Goal: Information Seeking & Learning: Learn about a topic

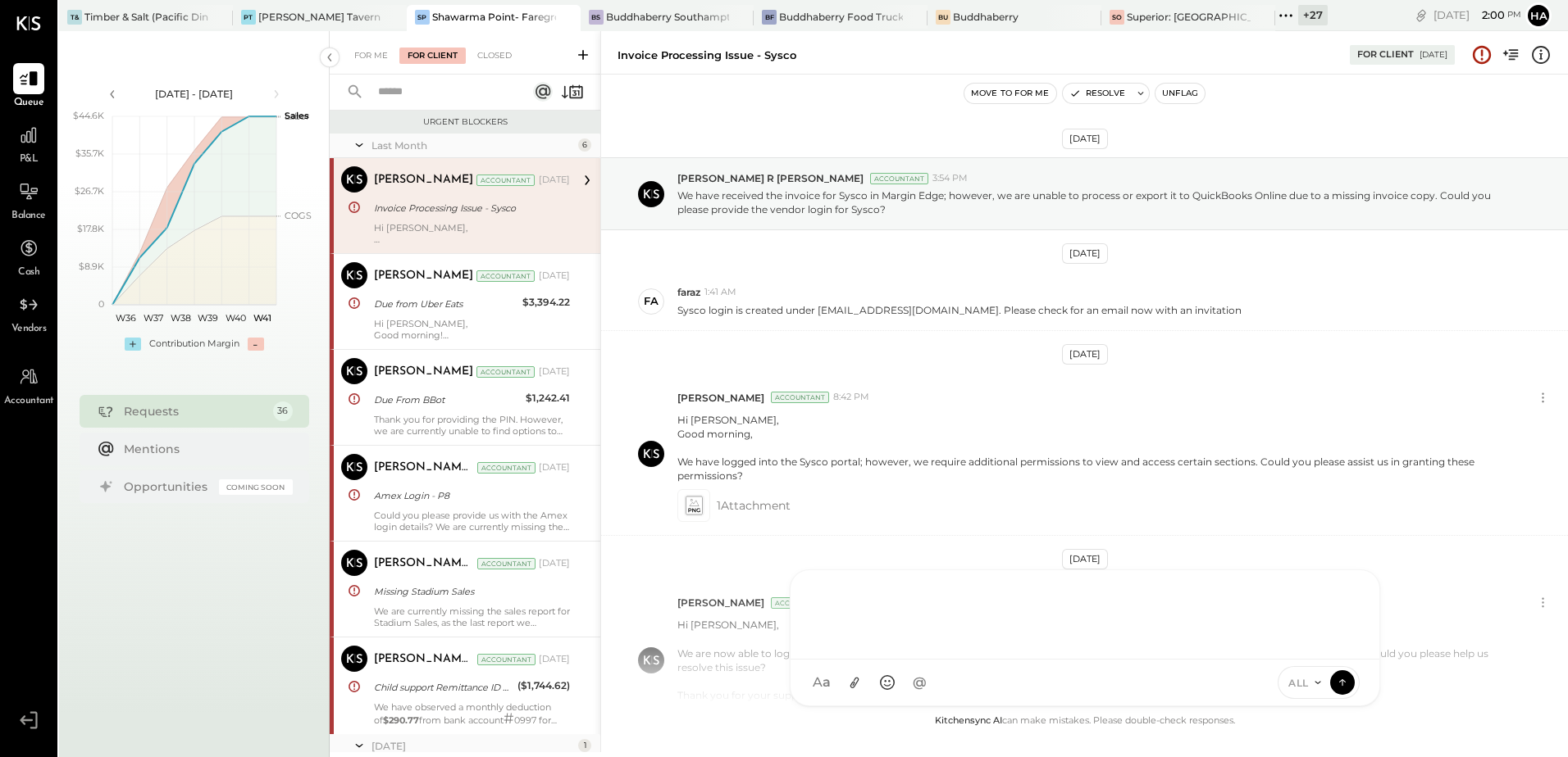
scroll to position [156, 0]
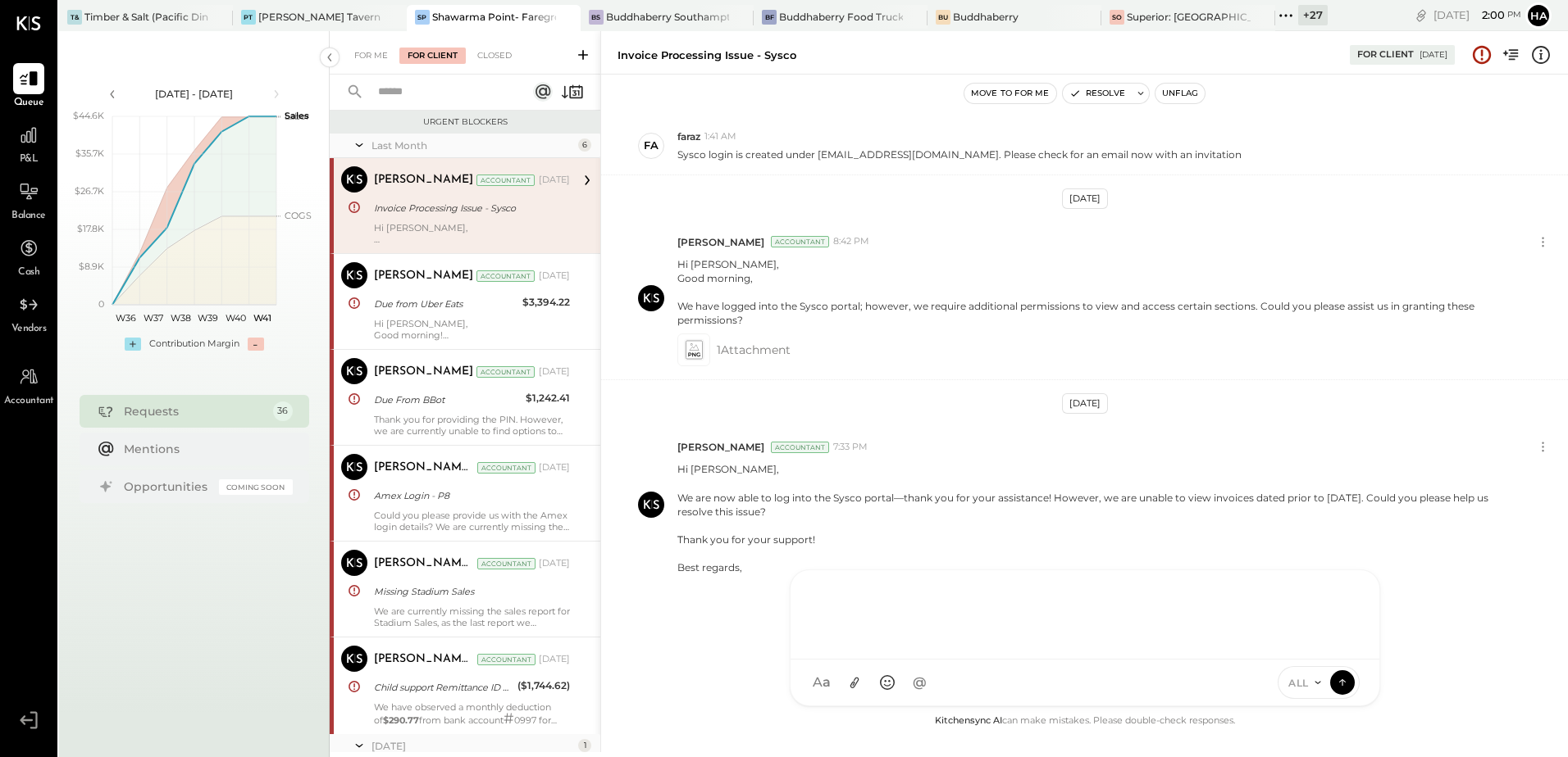
click at [882, 605] on div at bounding box center [1085, 613] width 556 height 66
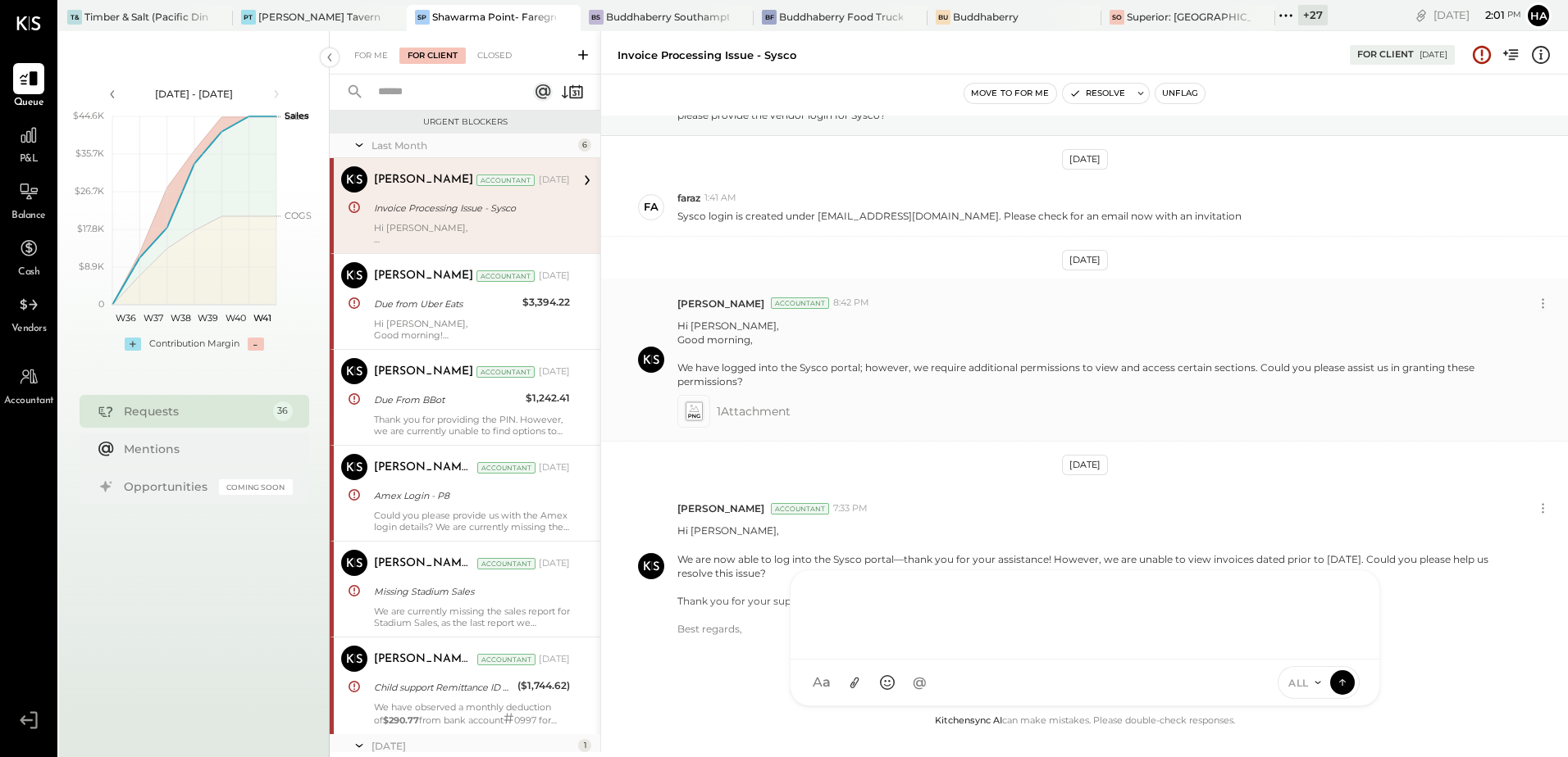
scroll to position [74, 0]
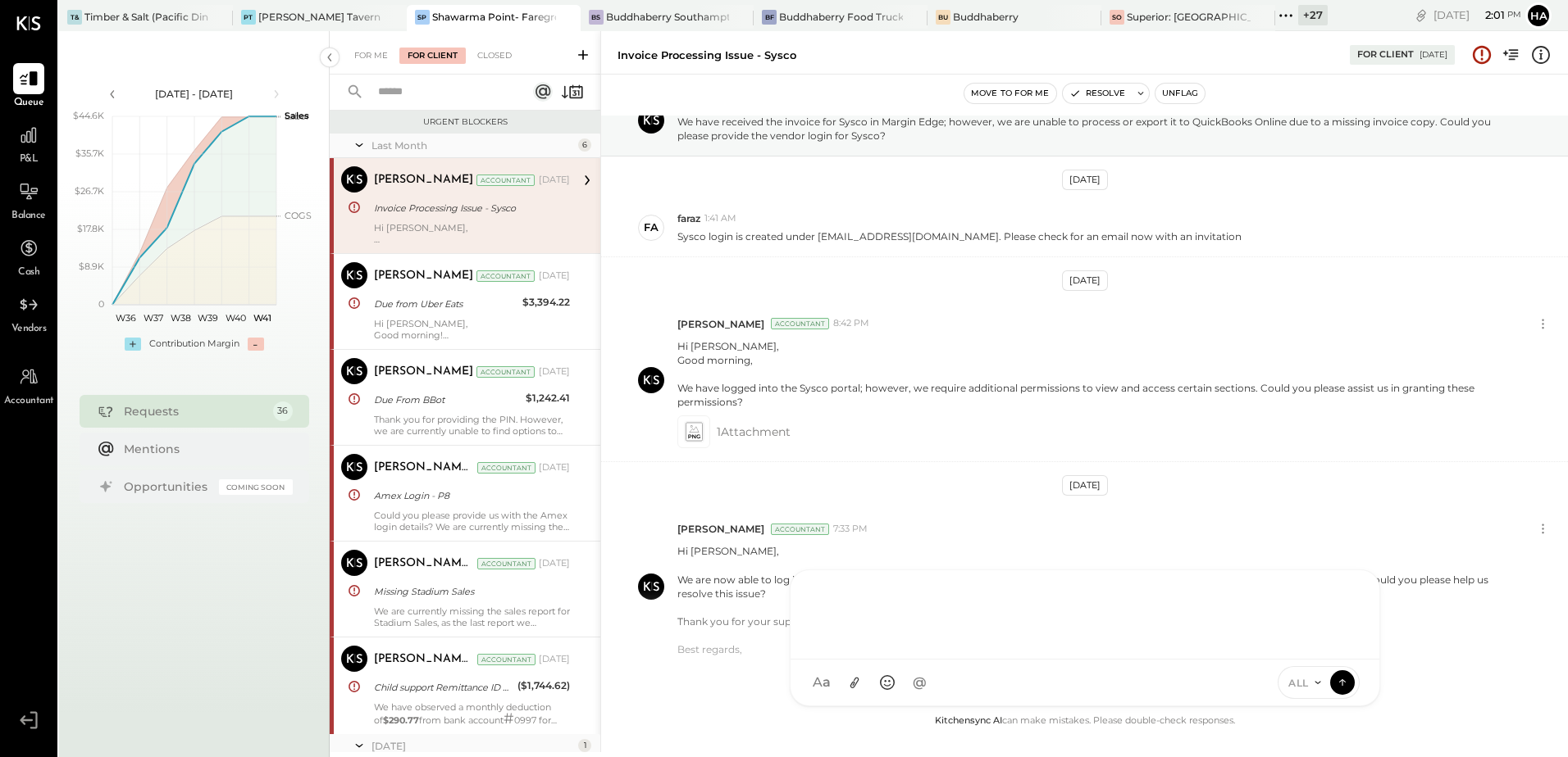
click at [857, 605] on div at bounding box center [1085, 613] width 556 height 66
paste div
click at [956, 594] on div "**********" at bounding box center [1084, 584] width 554 height 123
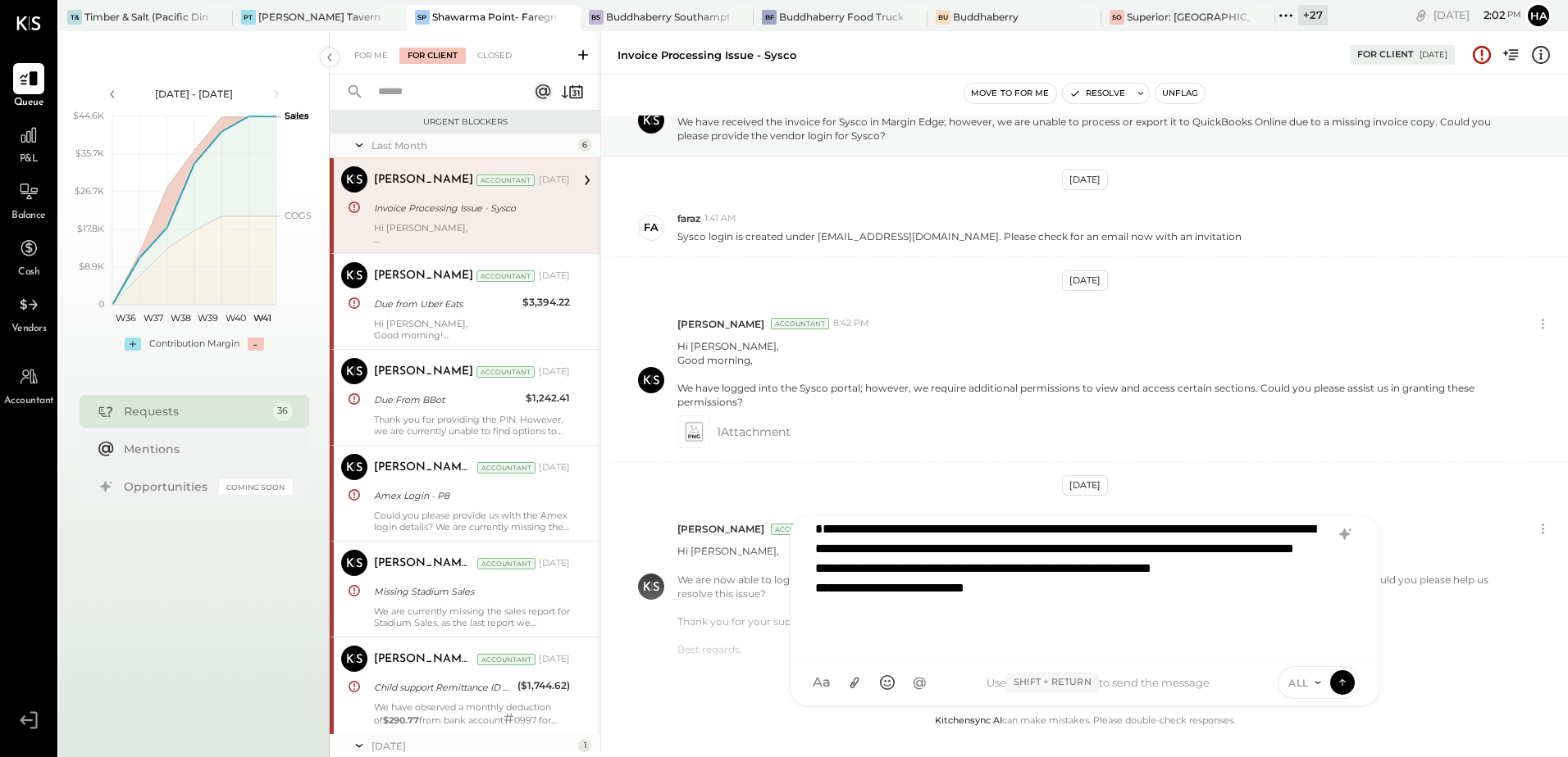
scroll to position [0, 0]
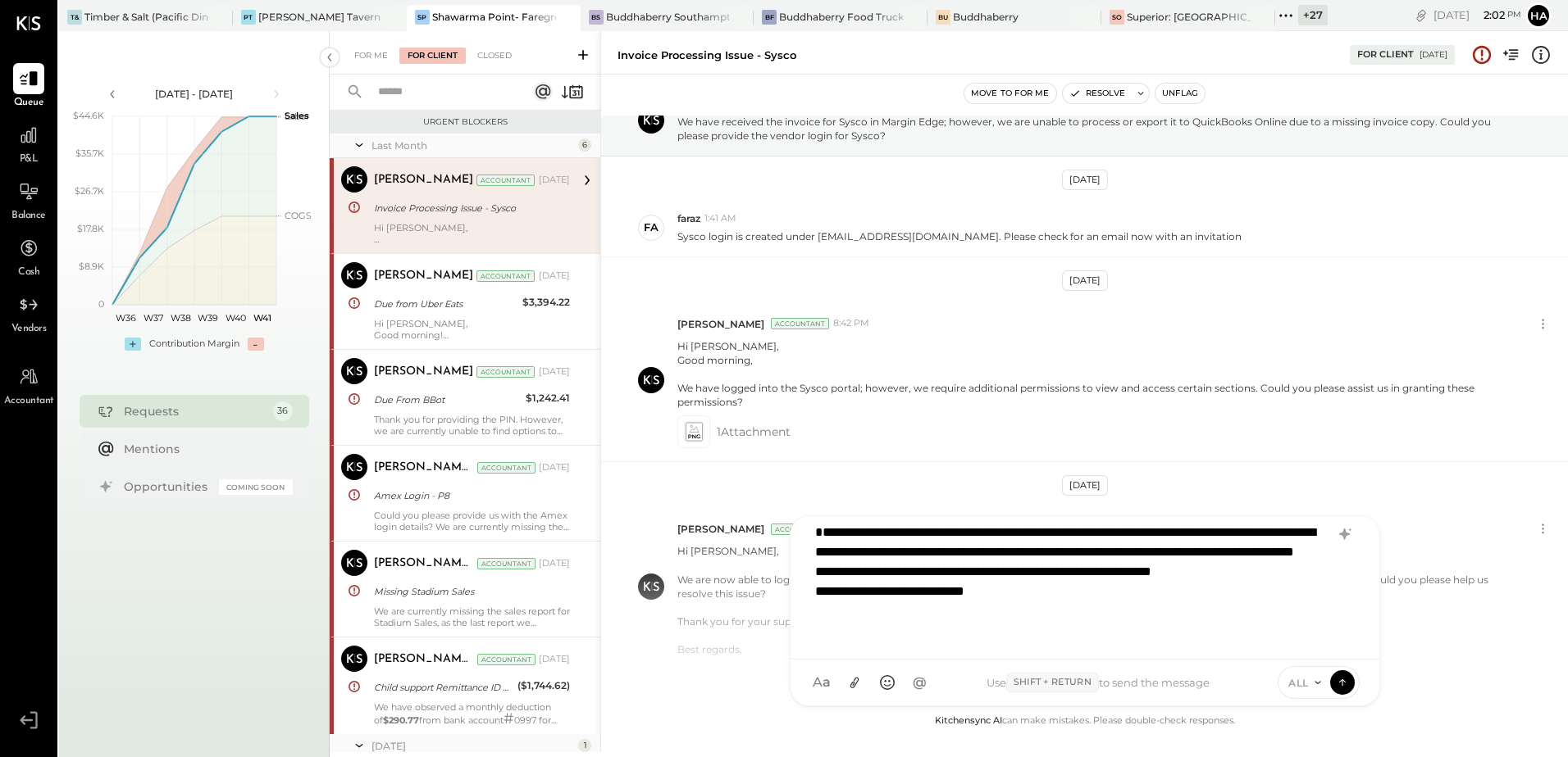
click at [1104, 589] on div "**********" at bounding box center [1064, 582] width 497 height 118
click at [916, 583] on div "**********" at bounding box center [1064, 582] width 497 height 118
click at [979, 541] on div "**********" at bounding box center [1064, 582] width 497 height 118
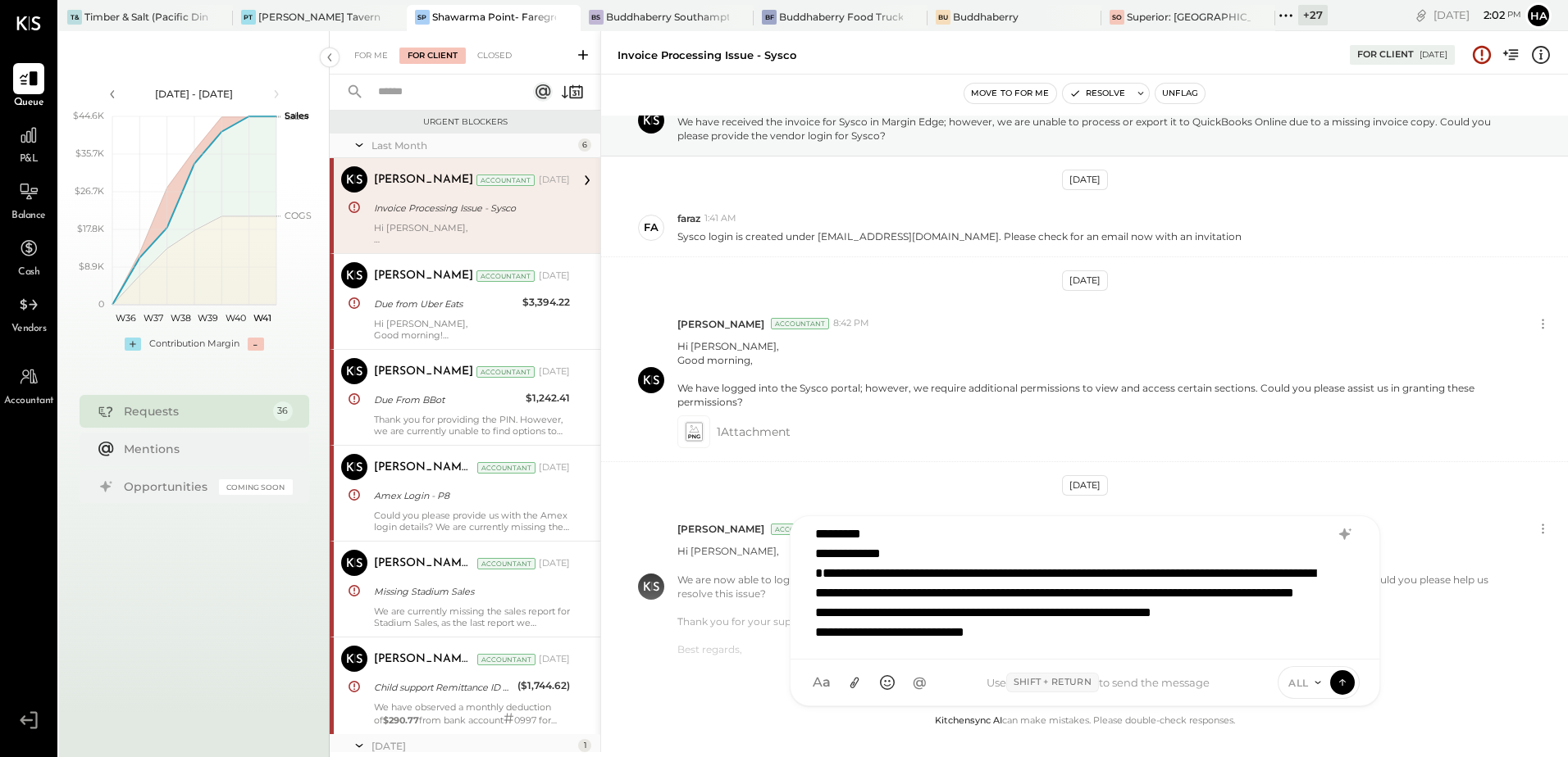
scroll to position [3, 0]
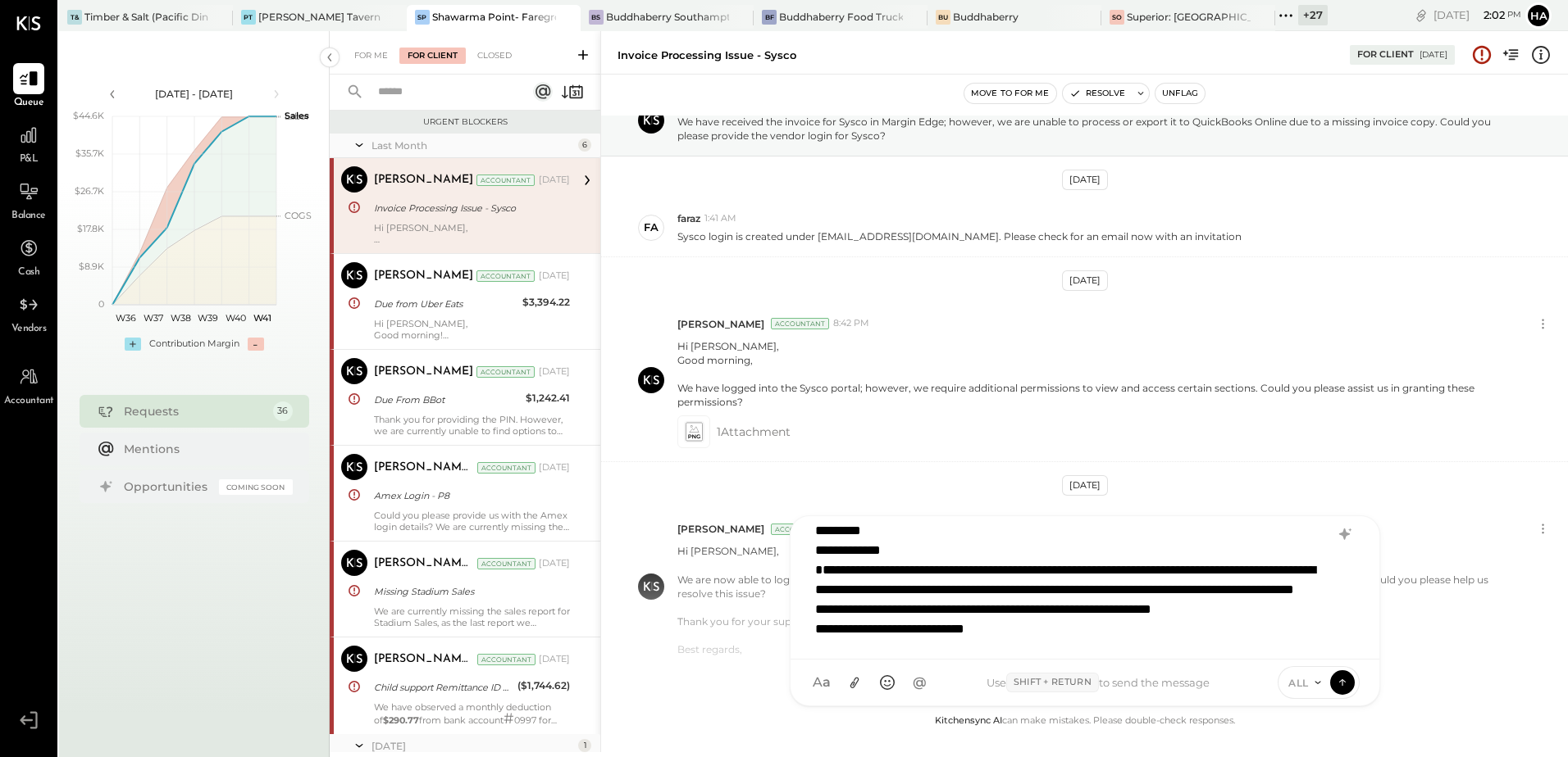
click at [1120, 616] on div "**********" at bounding box center [1064, 620] width 497 height 118
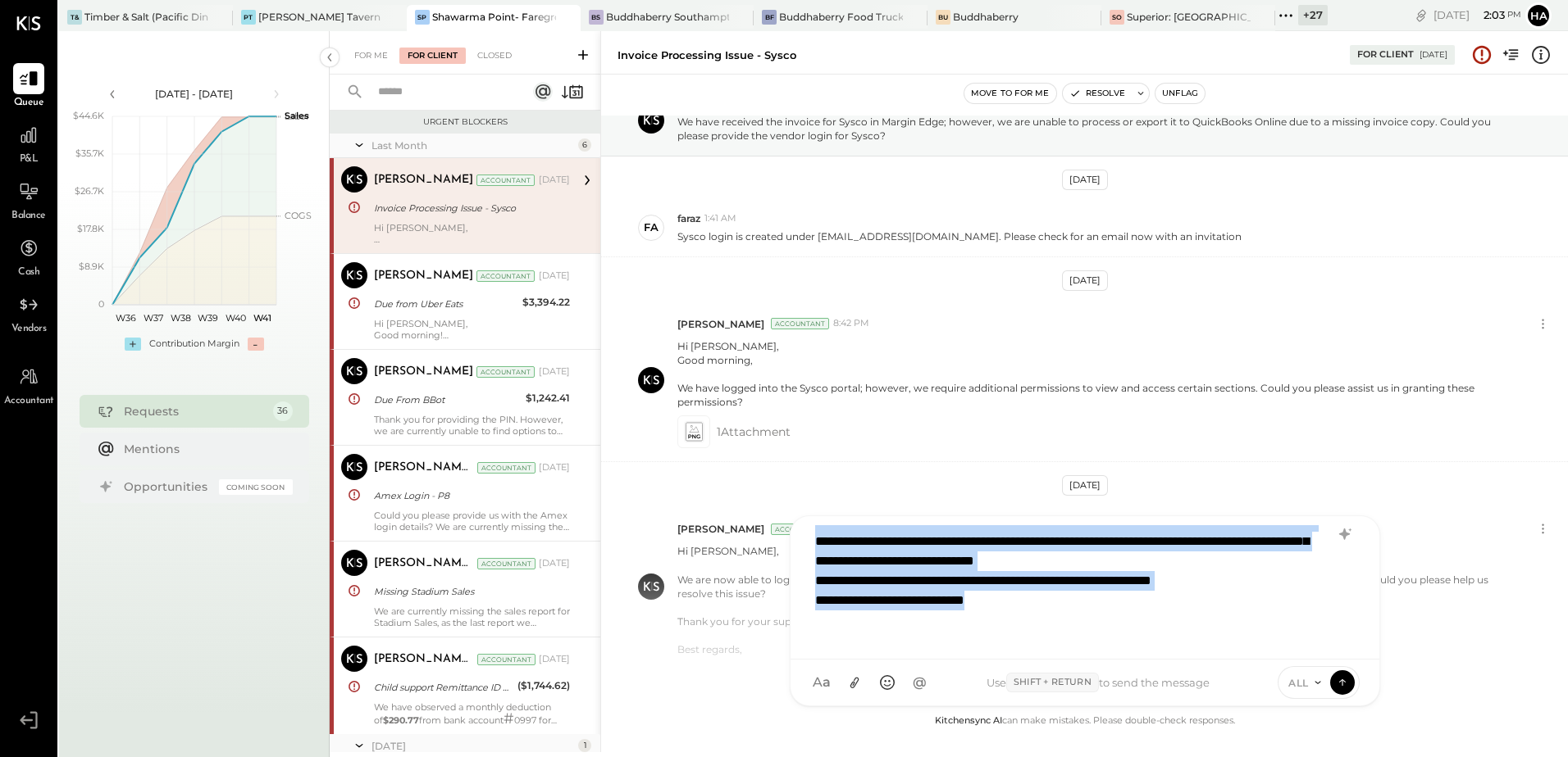
scroll to position [0, 0]
click at [924, 562] on div "**********" at bounding box center [1064, 582] width 497 height 138
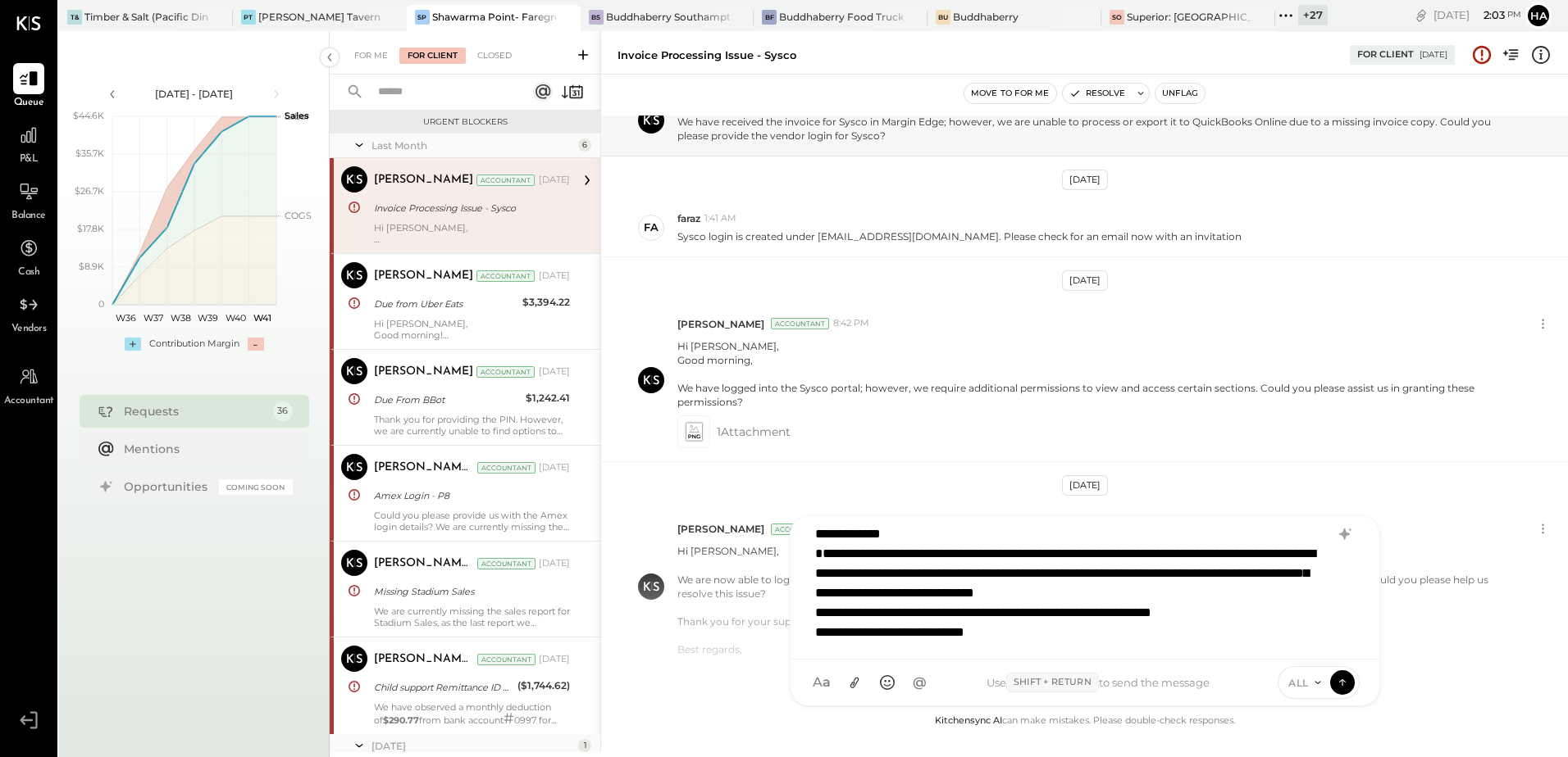
scroll to position [10, 0]
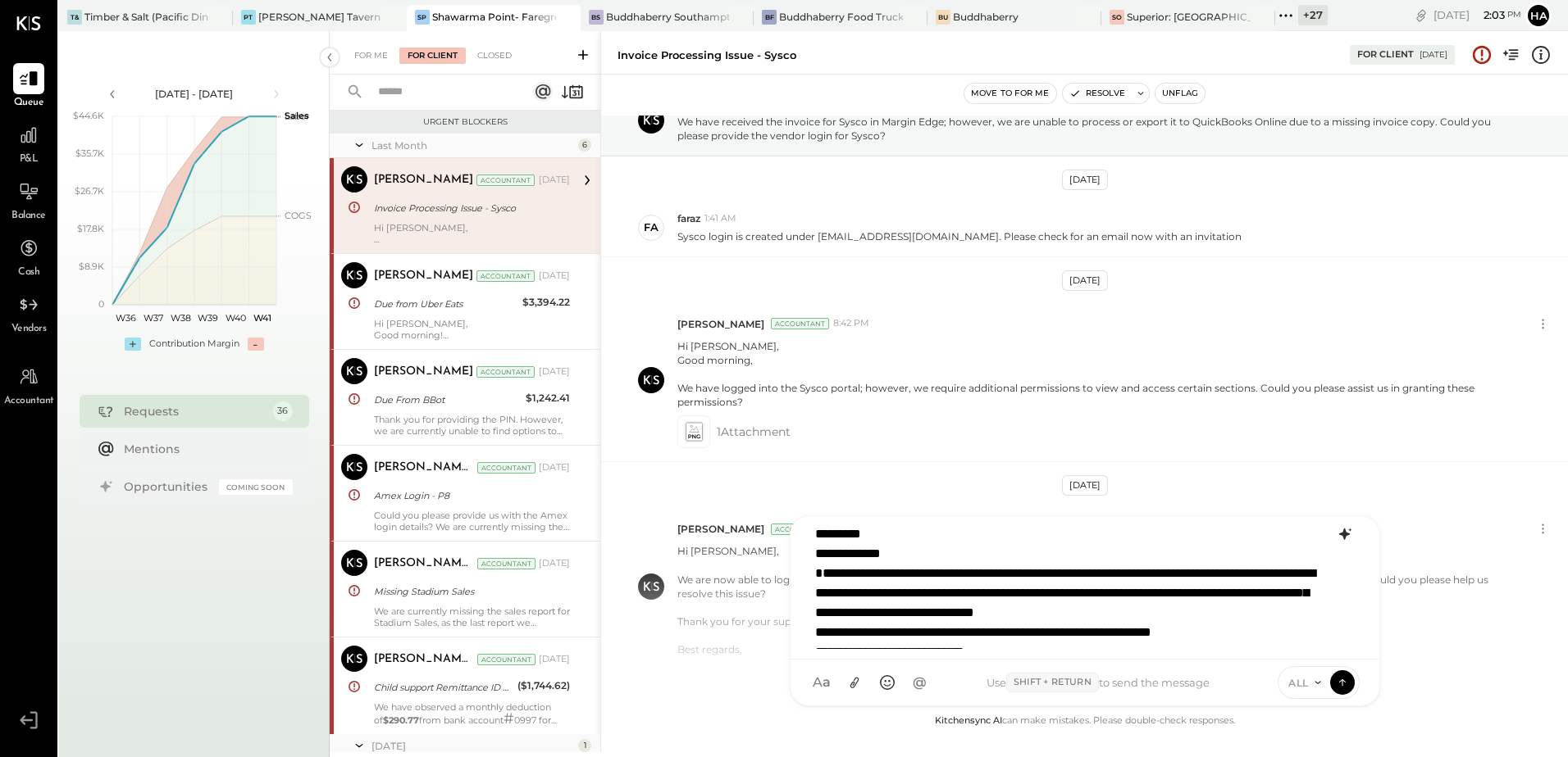
click at [1350, 532] on icon at bounding box center [1350, 530] width 3 height 3
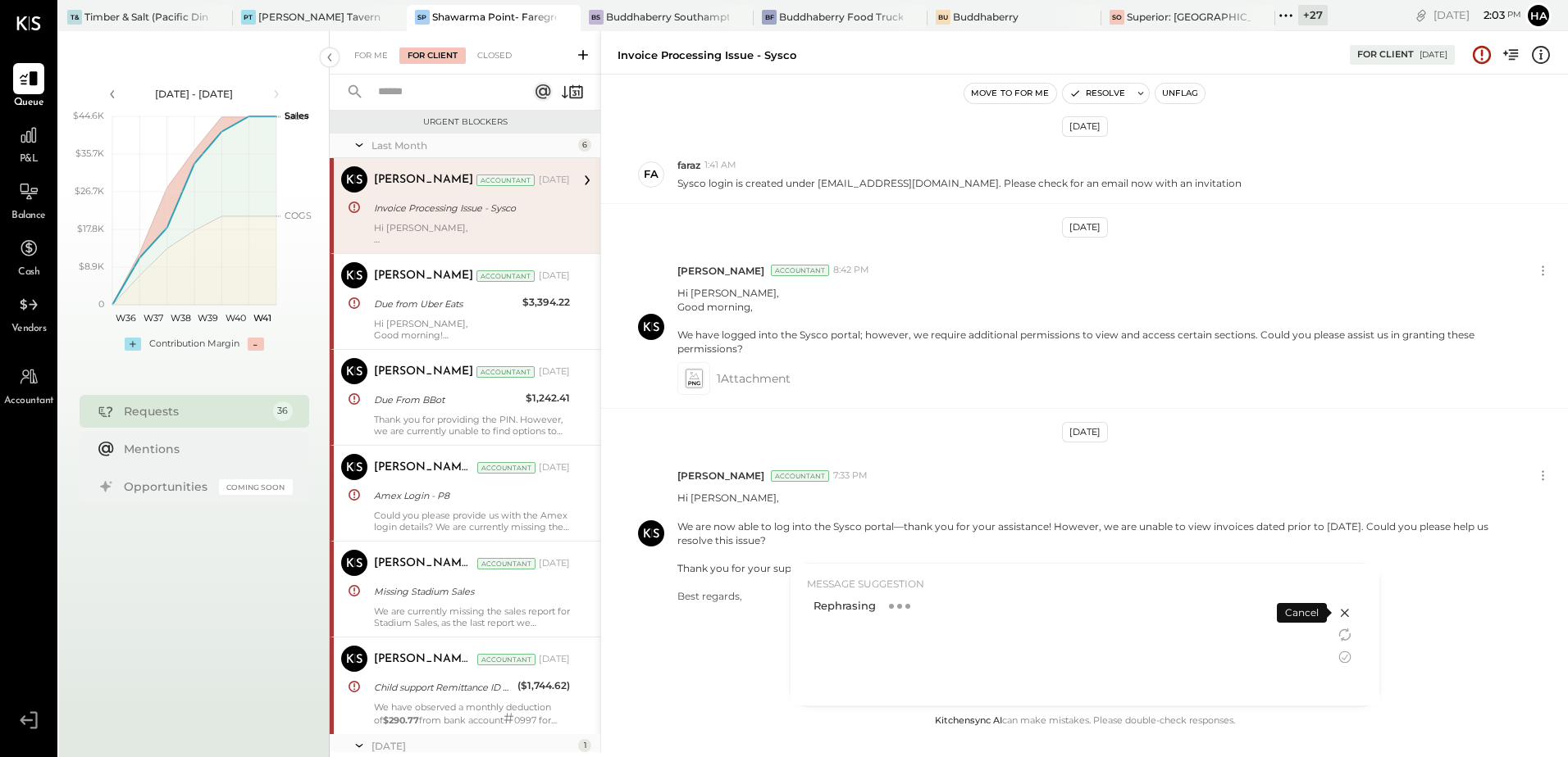
scroll to position [156, 0]
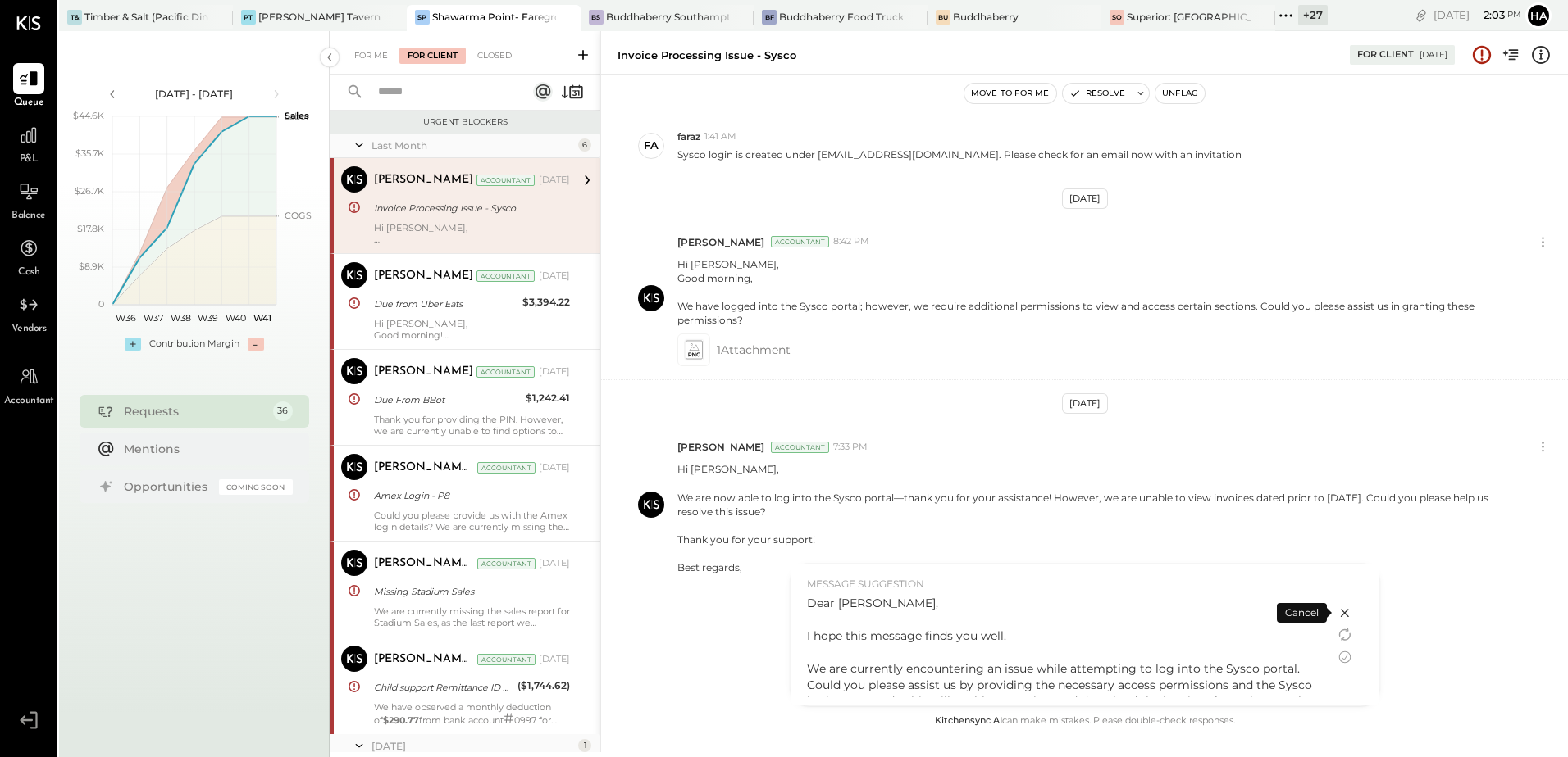
click at [984, 616] on p "Dear [PERSON_NAME], I hope this message finds you well. We are currently encoun…" at bounding box center [1062, 710] width 511 height 230
click at [918, 637] on p "Dear [PERSON_NAME], I hope this message finds you well. We are currently encoun…" at bounding box center [1062, 710] width 511 height 230
click at [1344, 654] on icon at bounding box center [1345, 657] width 19 height 19
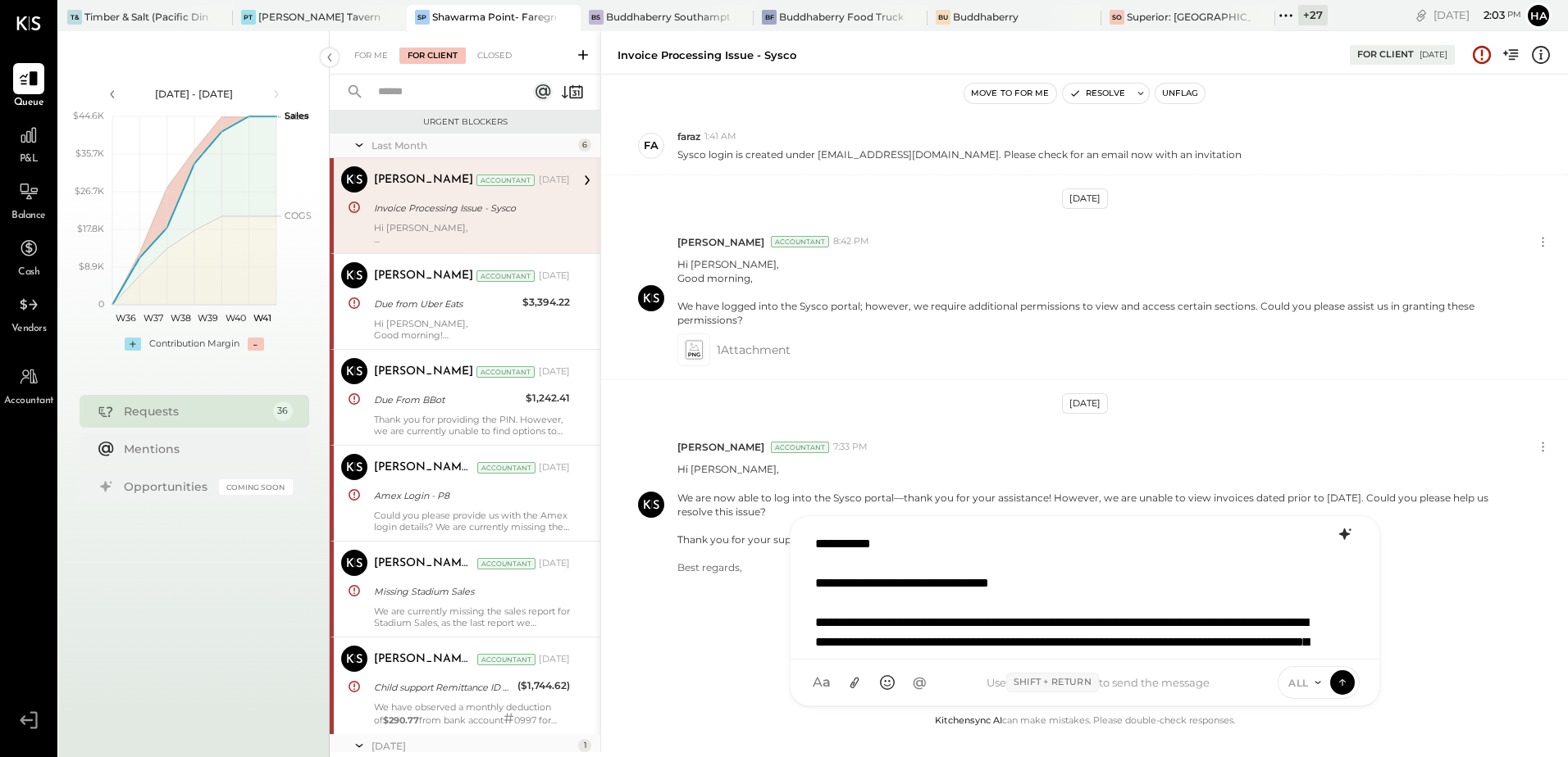
click at [971, 569] on p "**********" at bounding box center [1064, 682] width 497 height 295
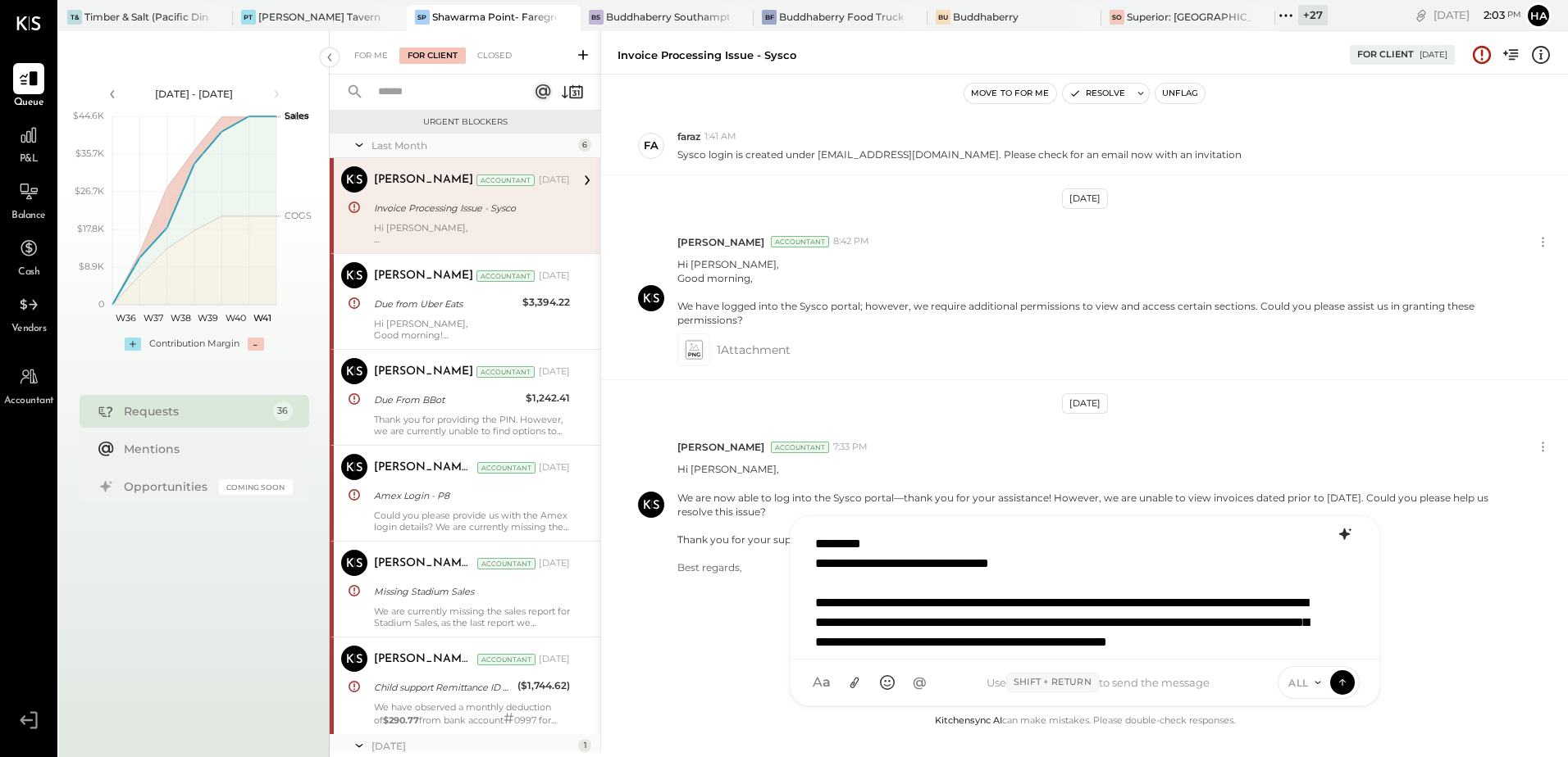
scroll to position [3, 0]
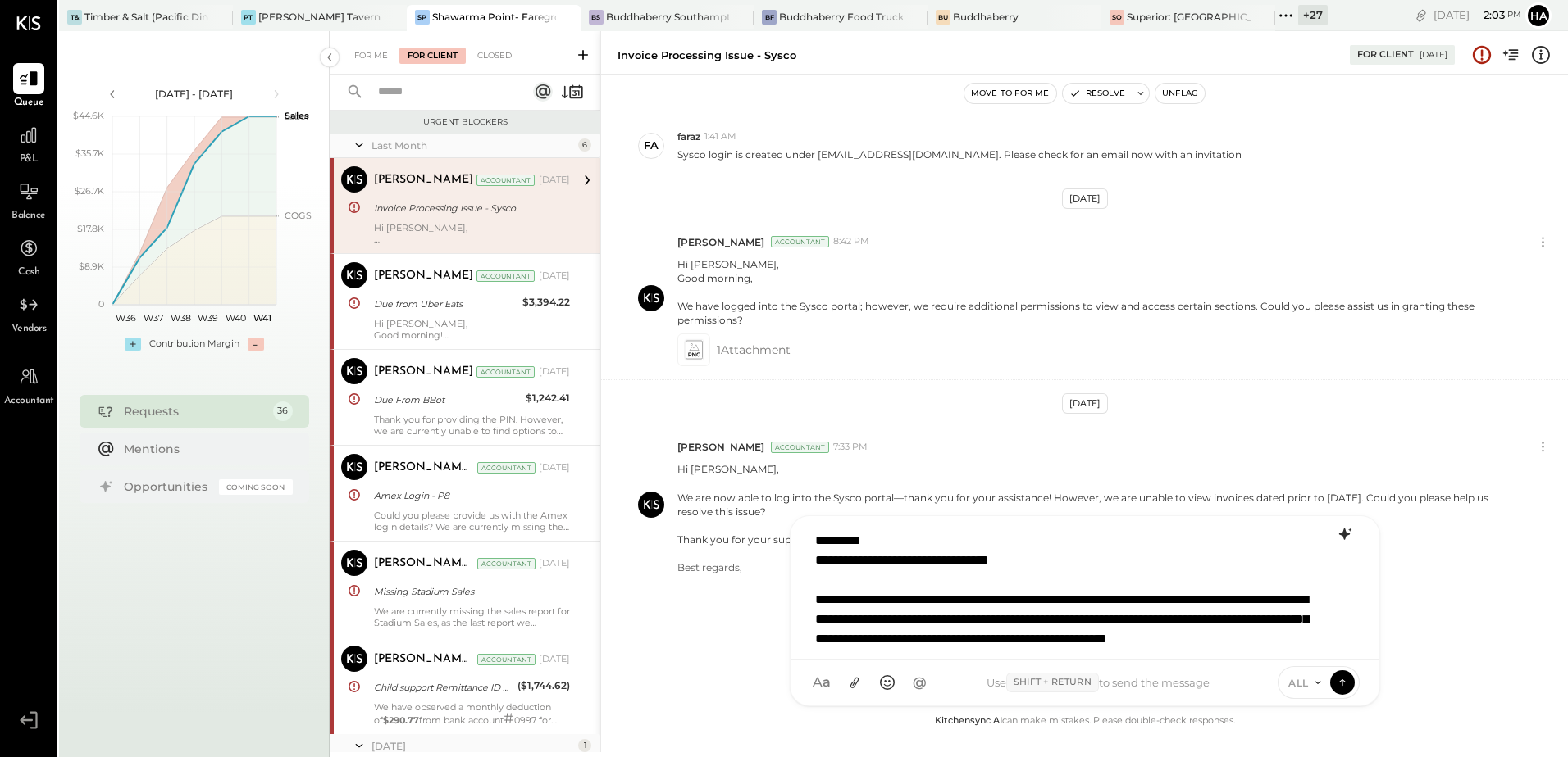
click at [1049, 633] on p "**********" at bounding box center [1064, 669] width 497 height 275
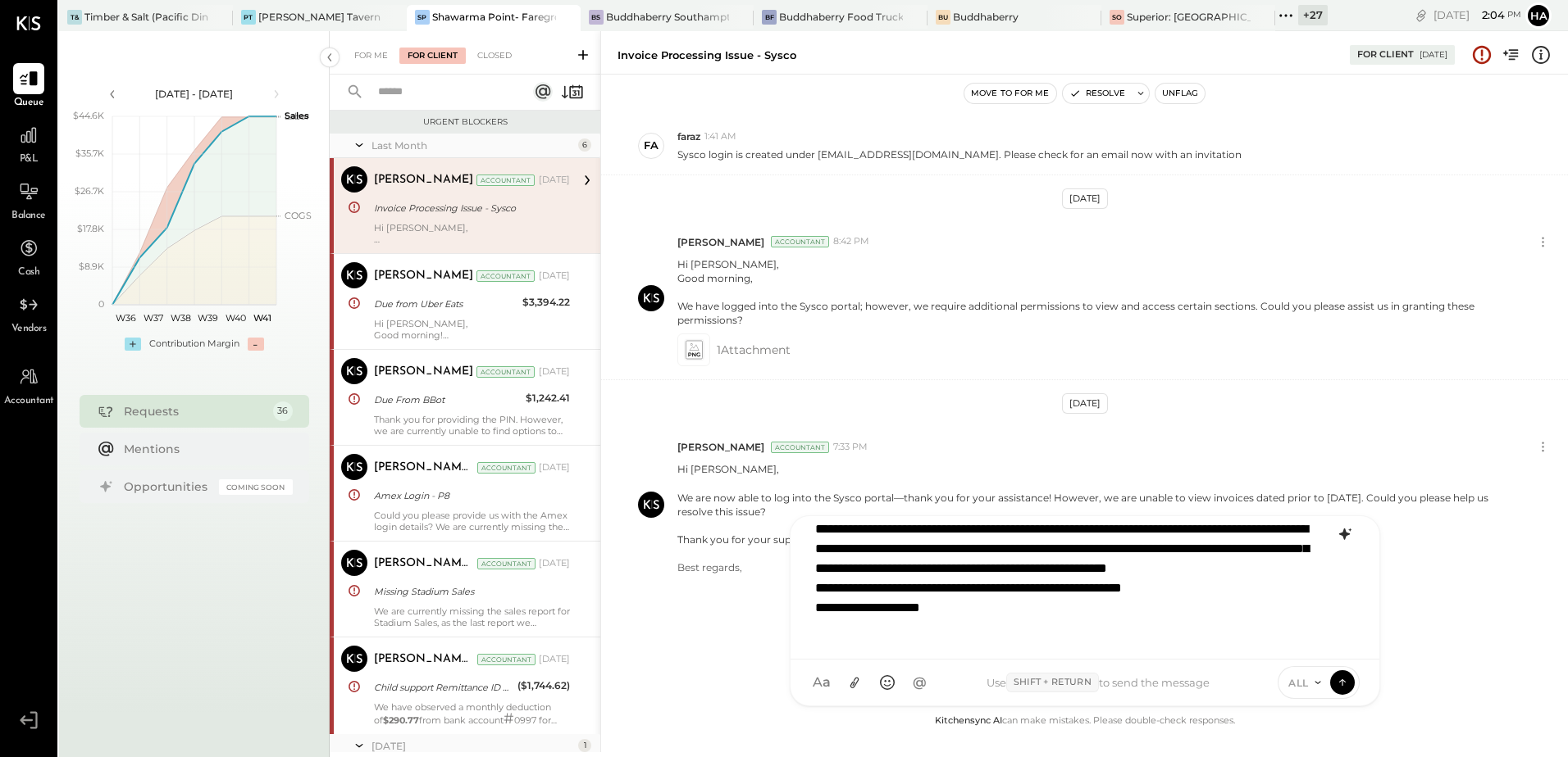
scroll to position [0, 0]
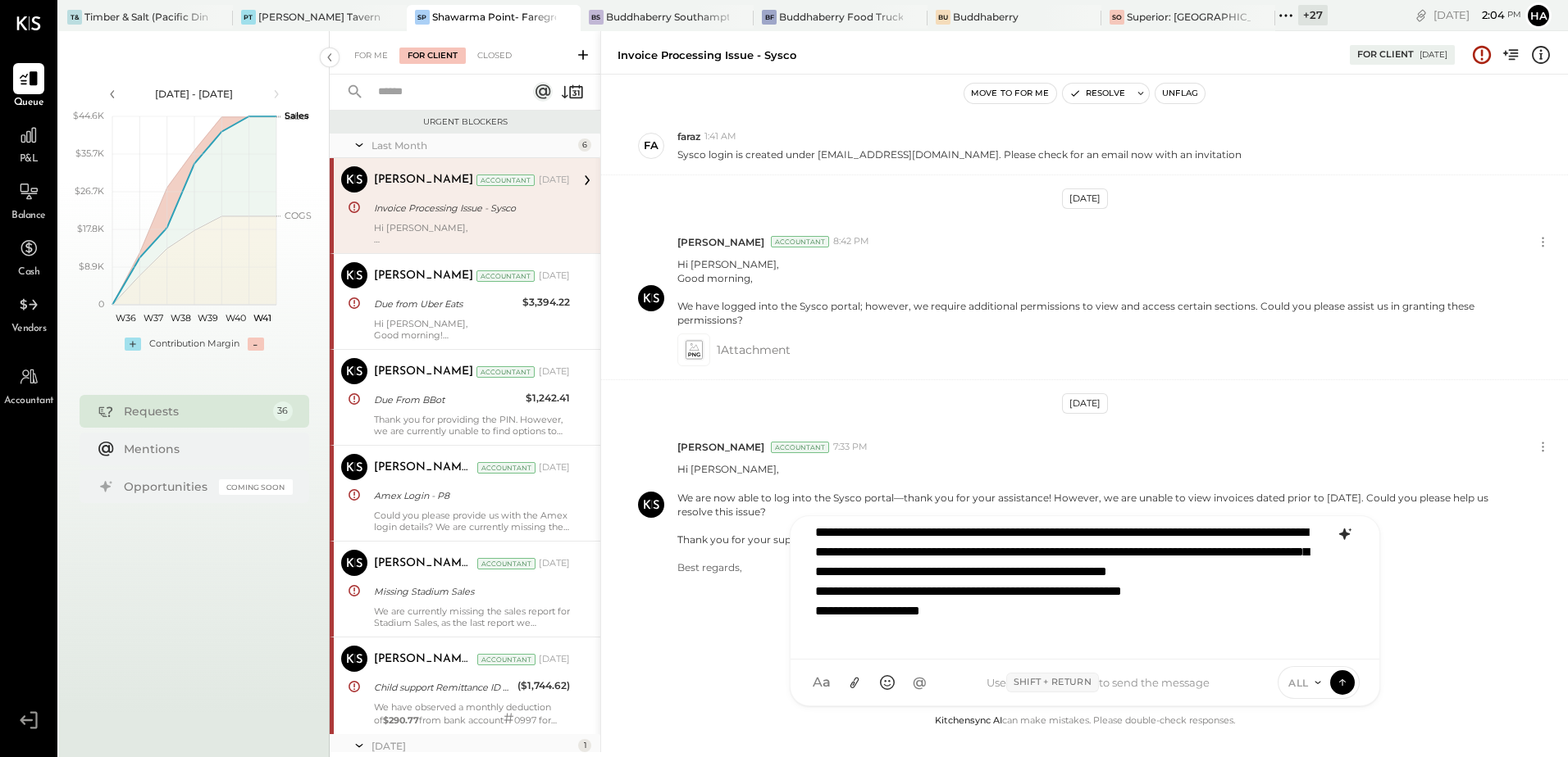
click at [1000, 600] on p "**********" at bounding box center [1064, 552] width 497 height 177
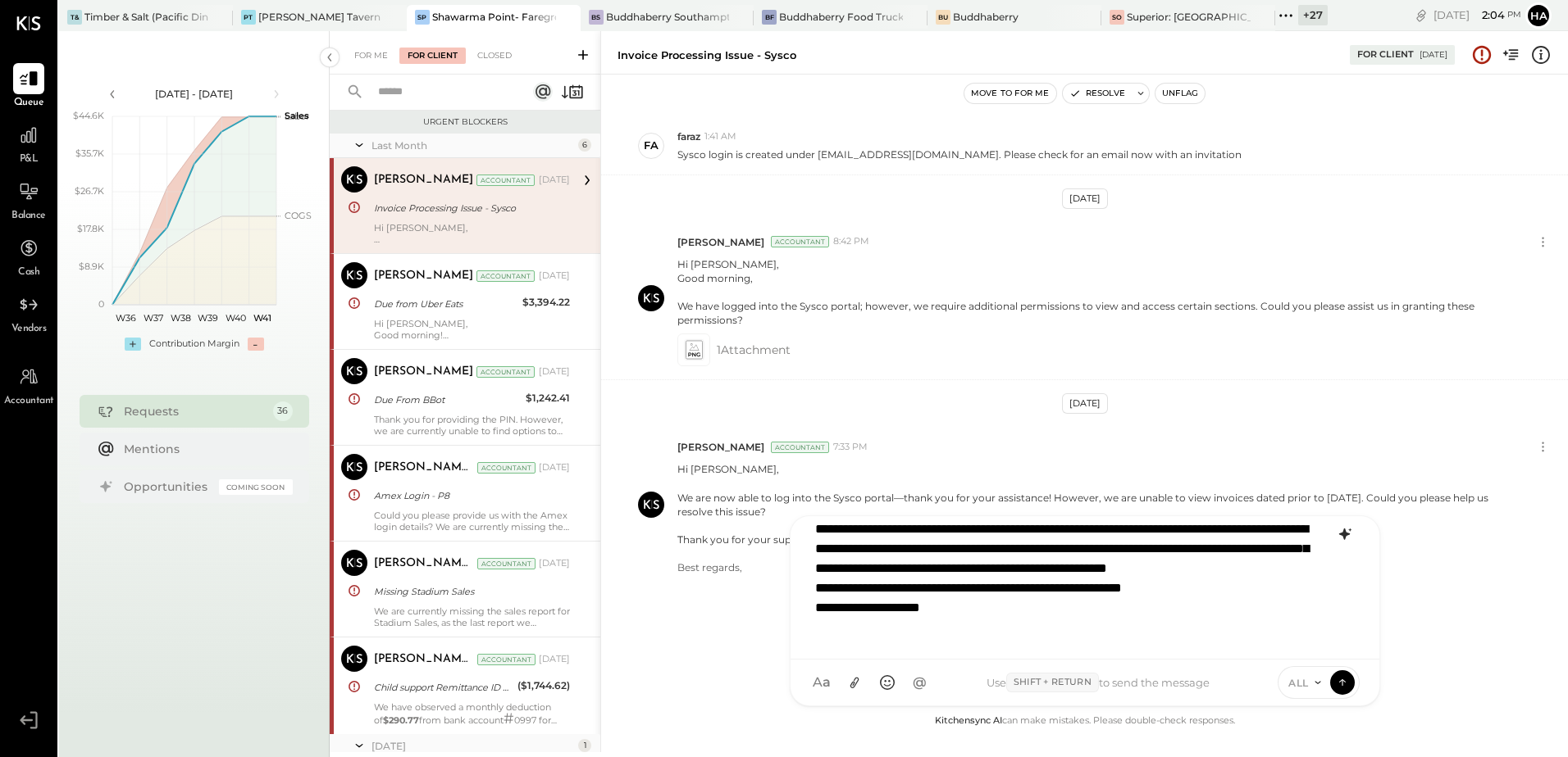
click at [1003, 629] on p "**********" at bounding box center [1064, 549] width 497 height 177
click at [854, 682] on icon at bounding box center [854, 684] width 9 height 12
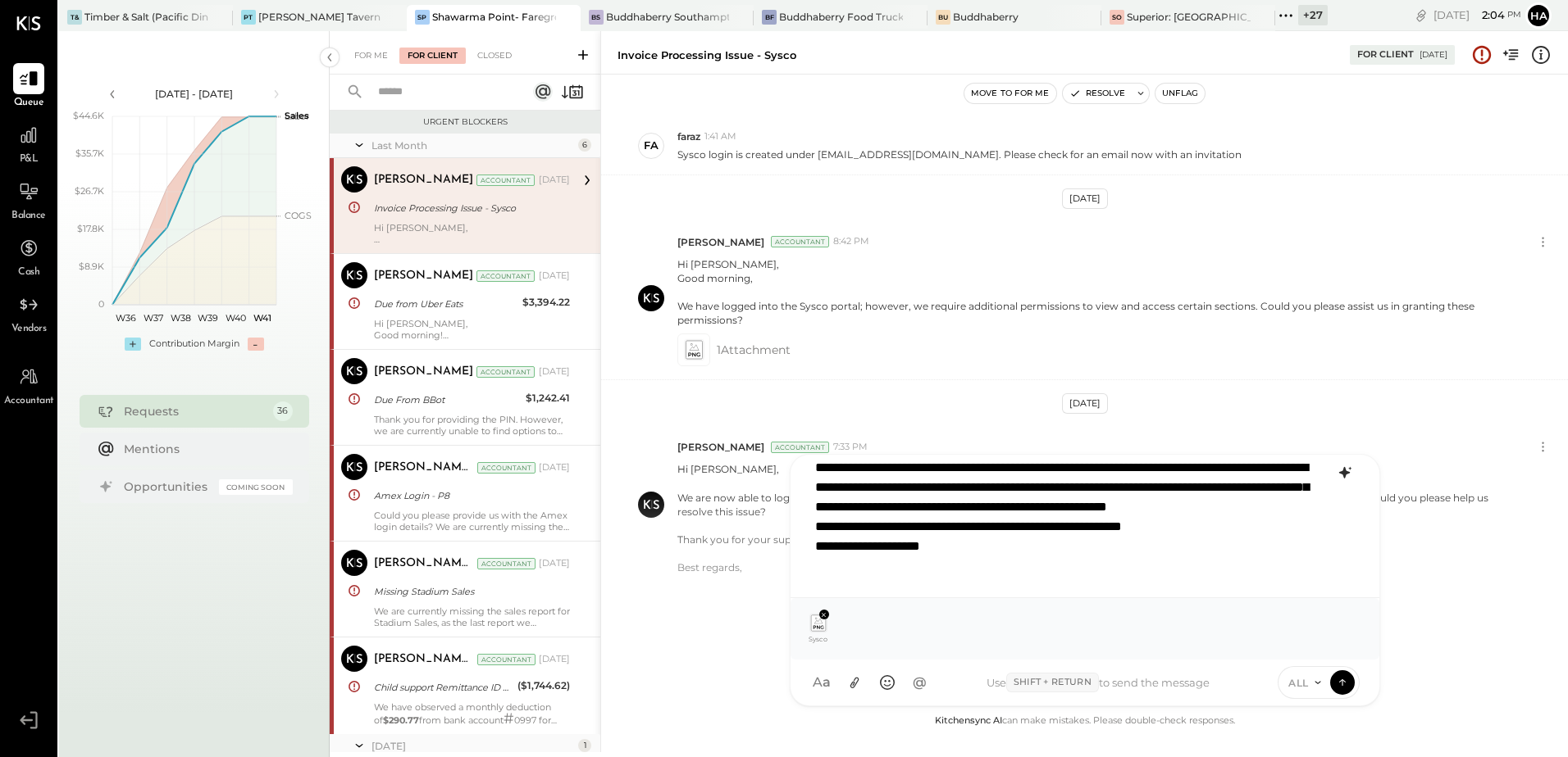
click at [1002, 568] on p "**********" at bounding box center [1064, 488] width 497 height 177
click at [1169, 531] on p "**********" at bounding box center [1064, 488] width 497 height 177
click at [1255, 555] on p "**********" at bounding box center [1064, 488] width 497 height 177
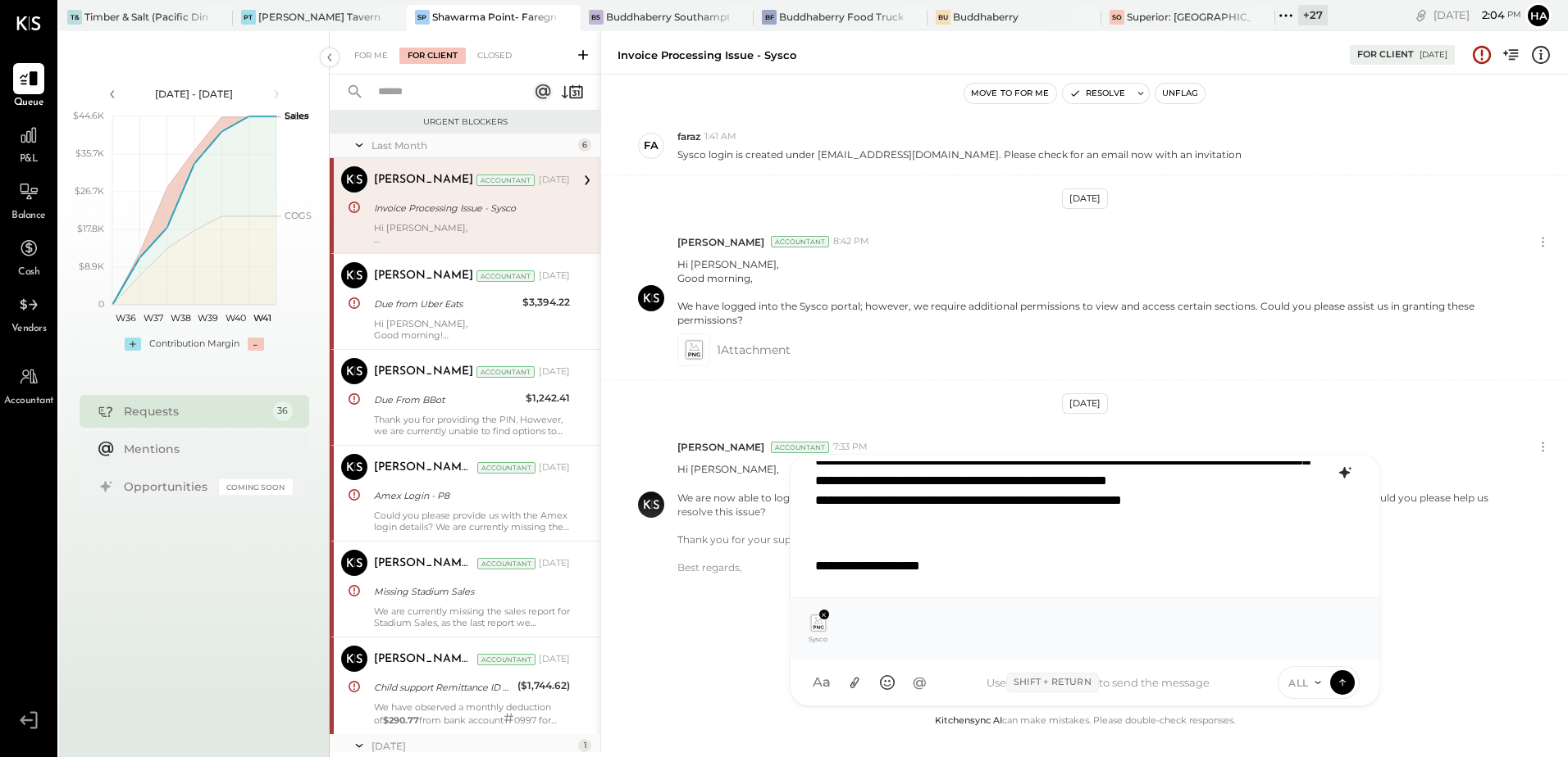
scroll to position [0, 0]
click at [1345, 684] on icon at bounding box center [1343, 681] width 15 height 16
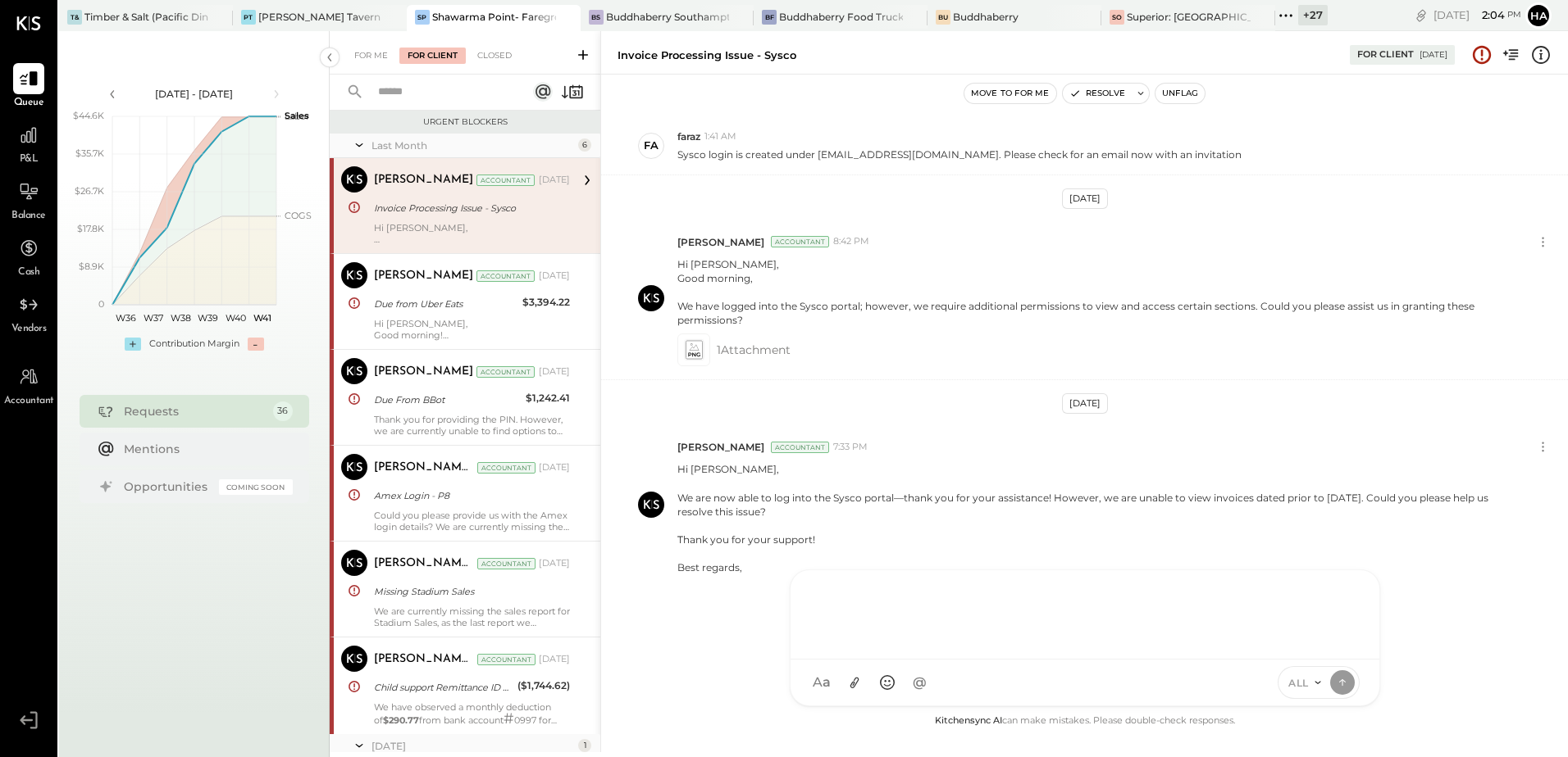
scroll to position [410, 0]
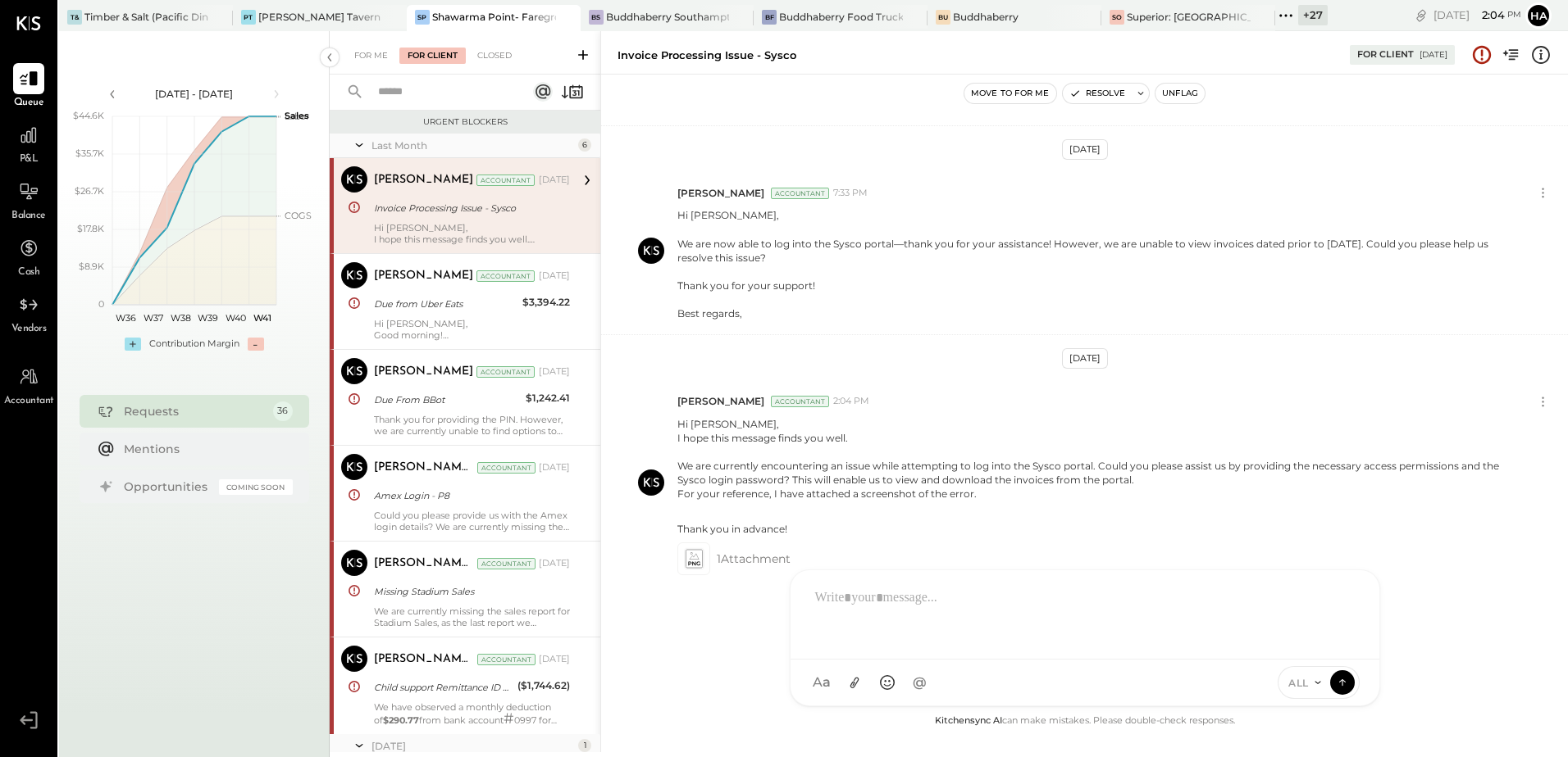
click at [1187, 95] on button "Unflag" at bounding box center [1180, 93] width 49 height 19
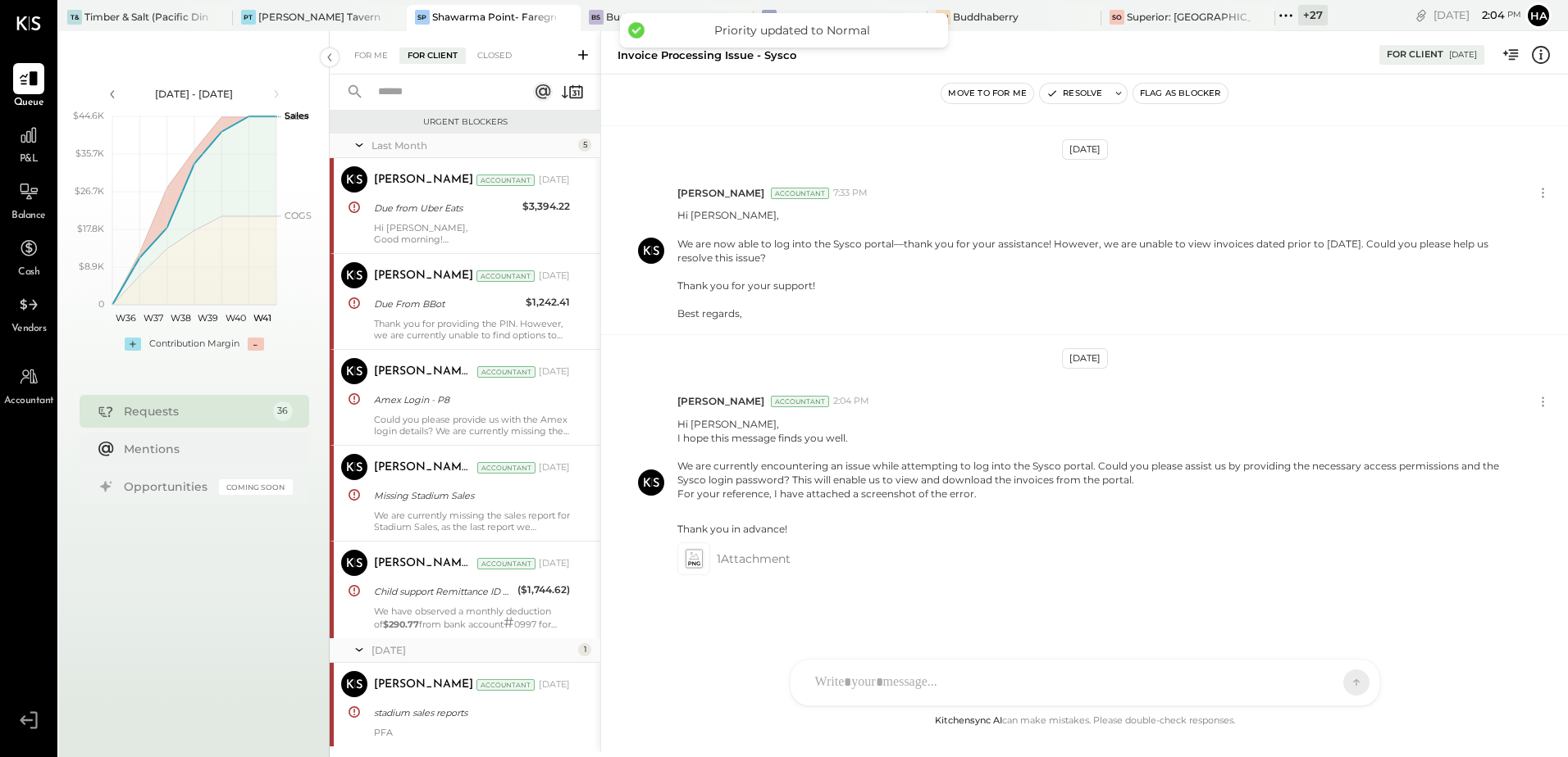
click at [1186, 94] on button "Flag as Blocker" at bounding box center [1180, 93] width 94 height 19
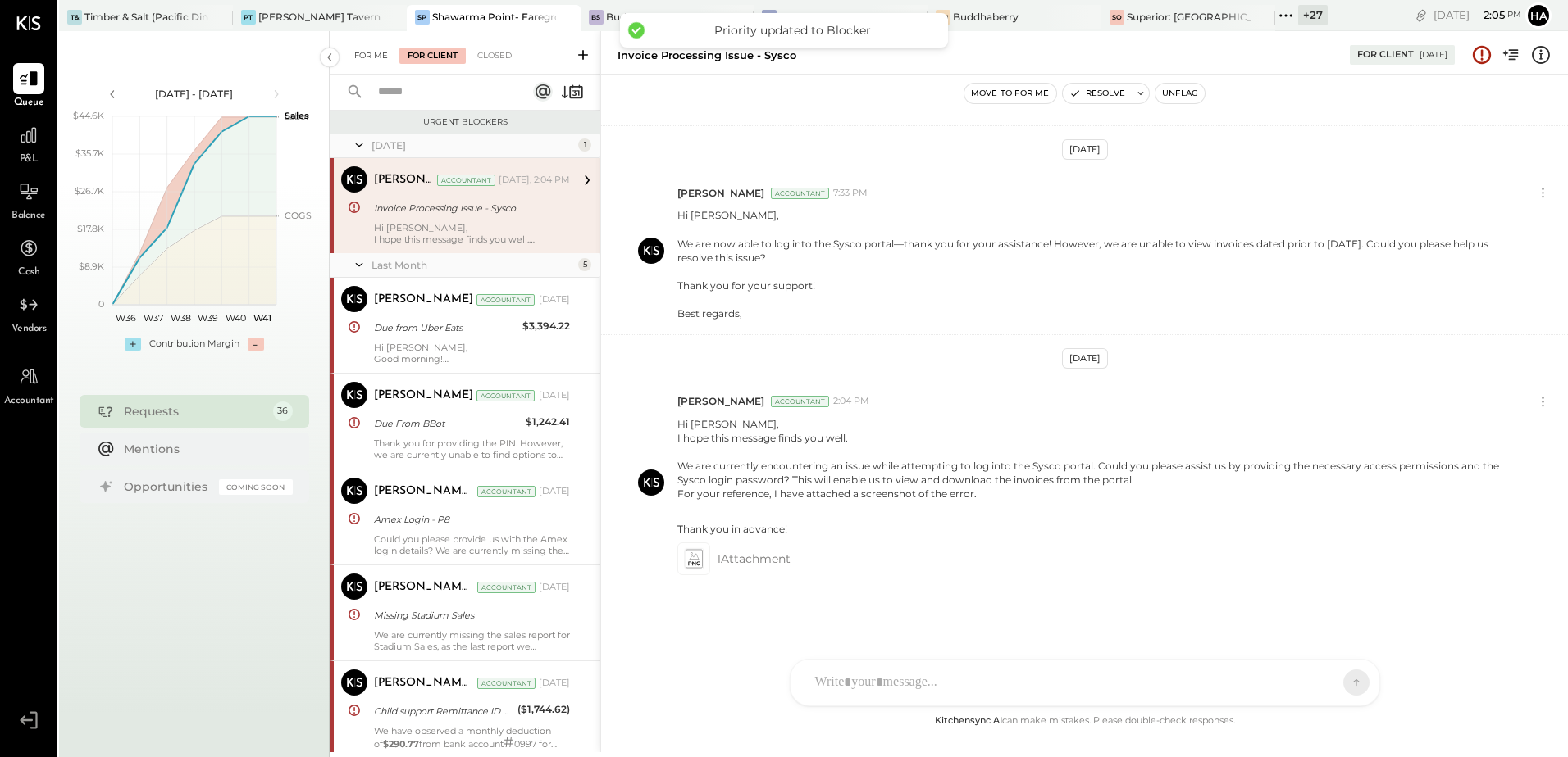
click at [363, 50] on div "For Me" at bounding box center [371, 55] width 50 height 16
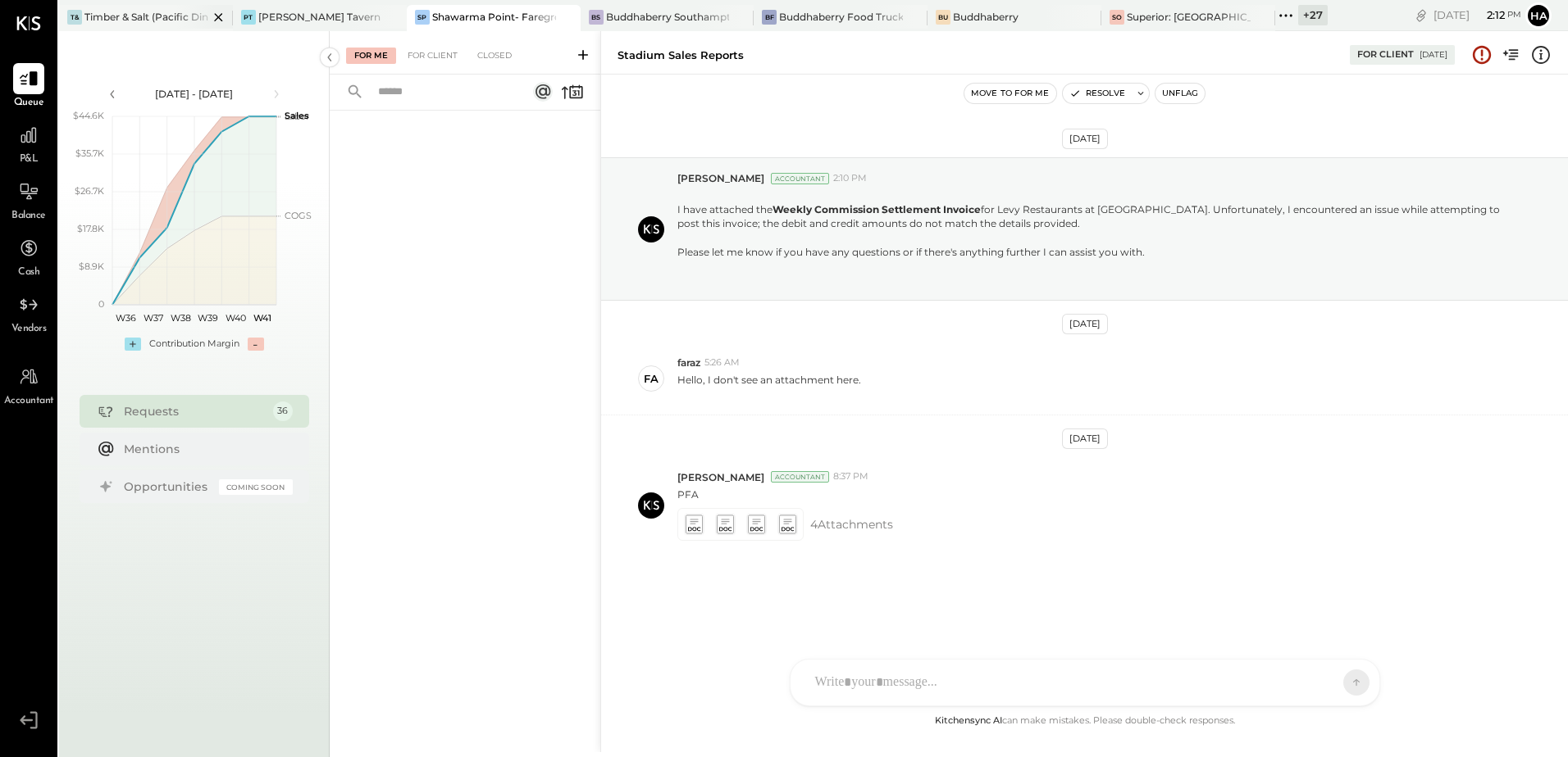
click at [126, 17] on div "Timber & Salt (Pacific Dining CA1 LLC)" at bounding box center [146, 17] width 124 height 14
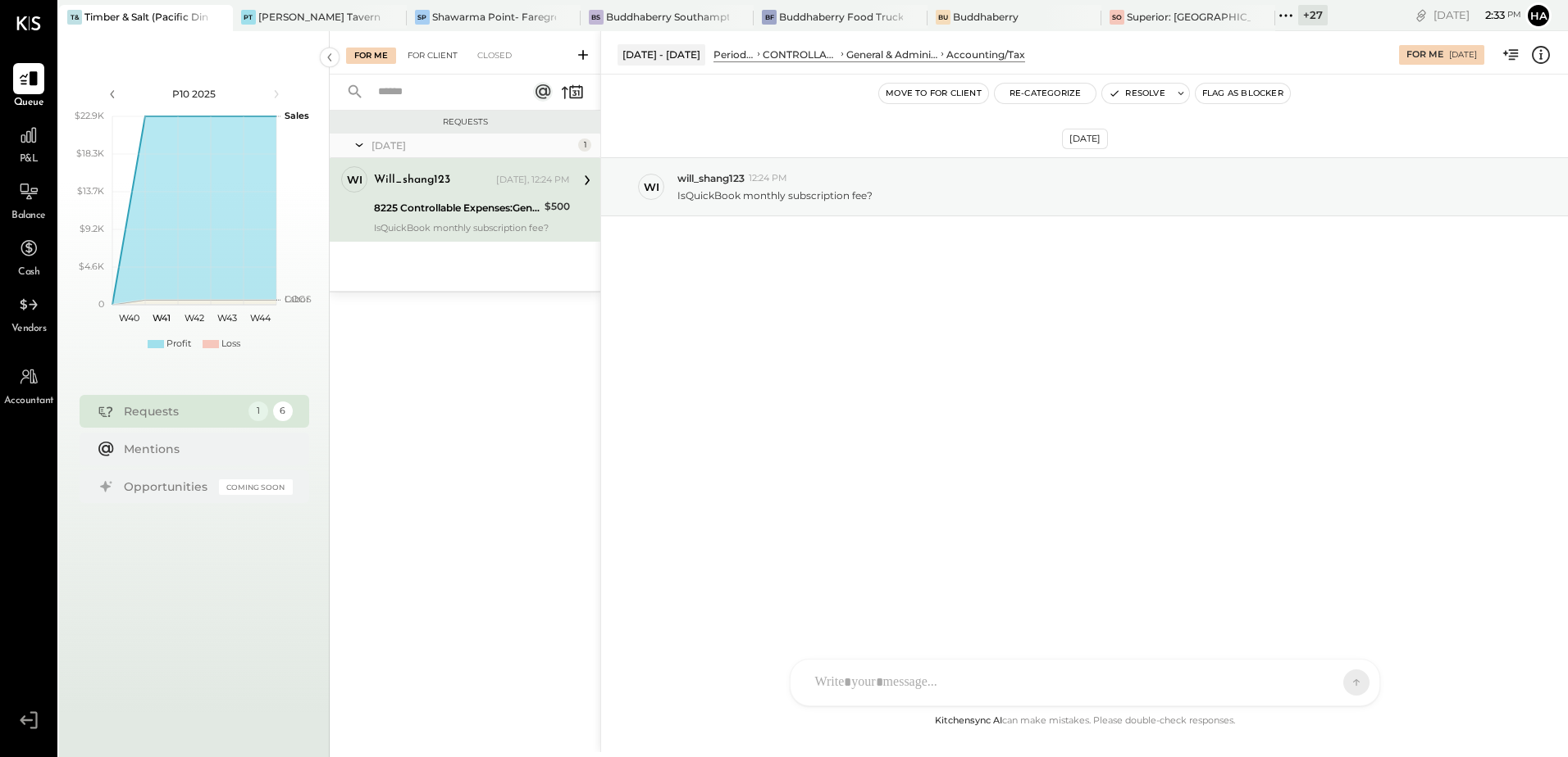
click at [439, 56] on div "For Client" at bounding box center [432, 55] width 67 height 16
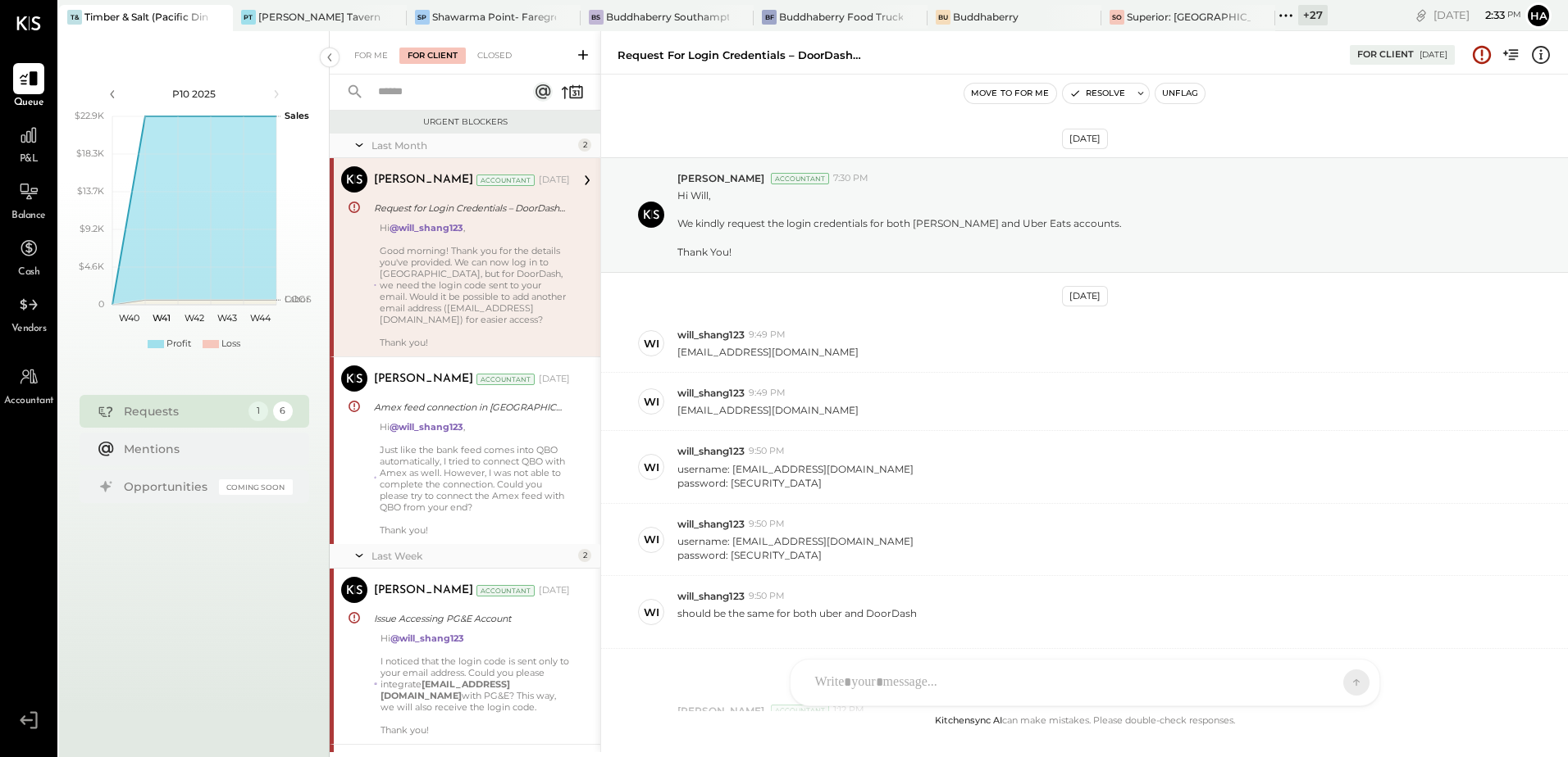
scroll to position [1021, 0]
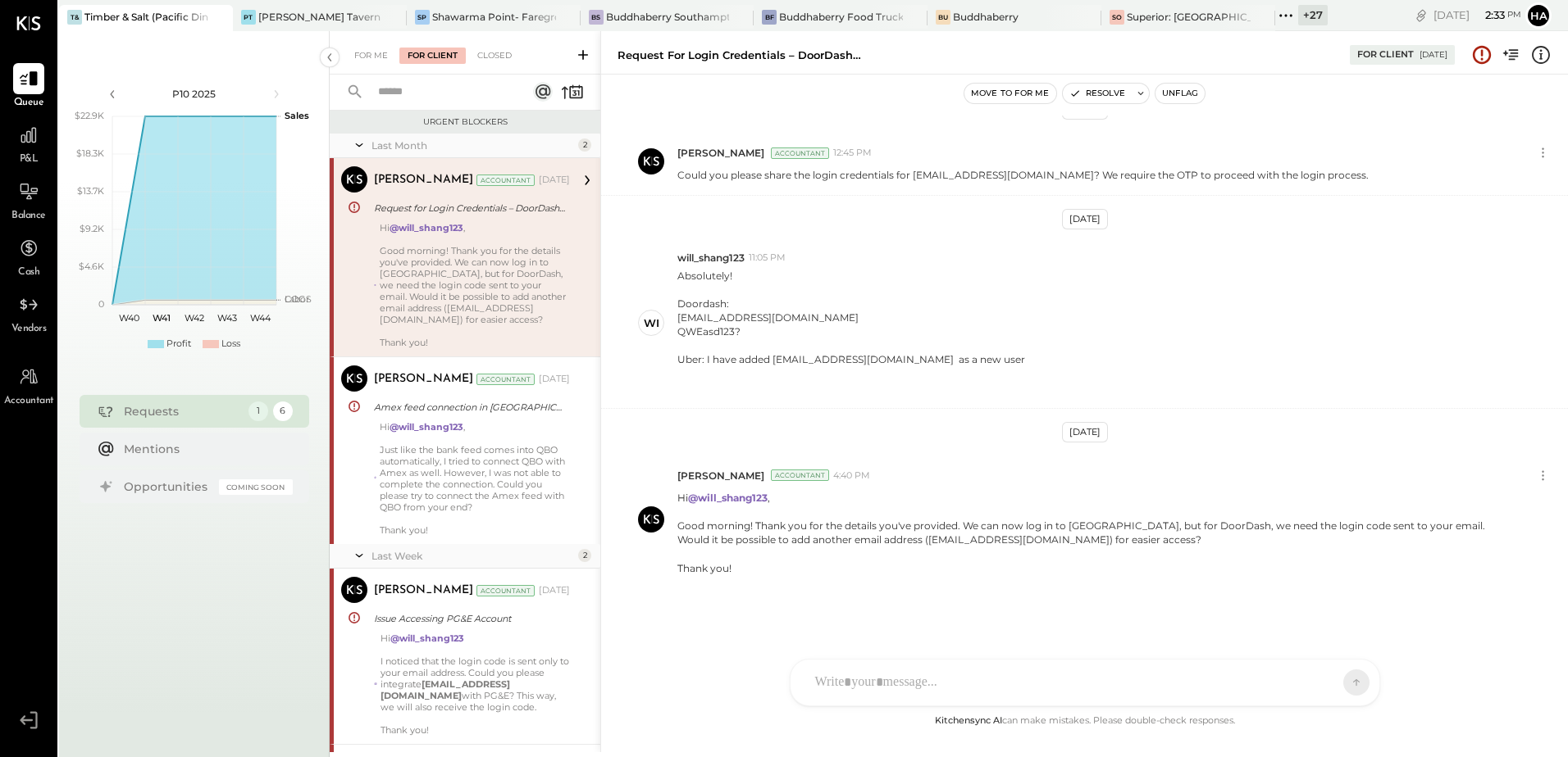
click at [506, 269] on div "Hi @will_shang123 , Good morning! Thank you for the details you've provided. We…" at bounding box center [475, 285] width 190 height 126
click at [1185, 89] on button "Unflag" at bounding box center [1180, 93] width 49 height 19
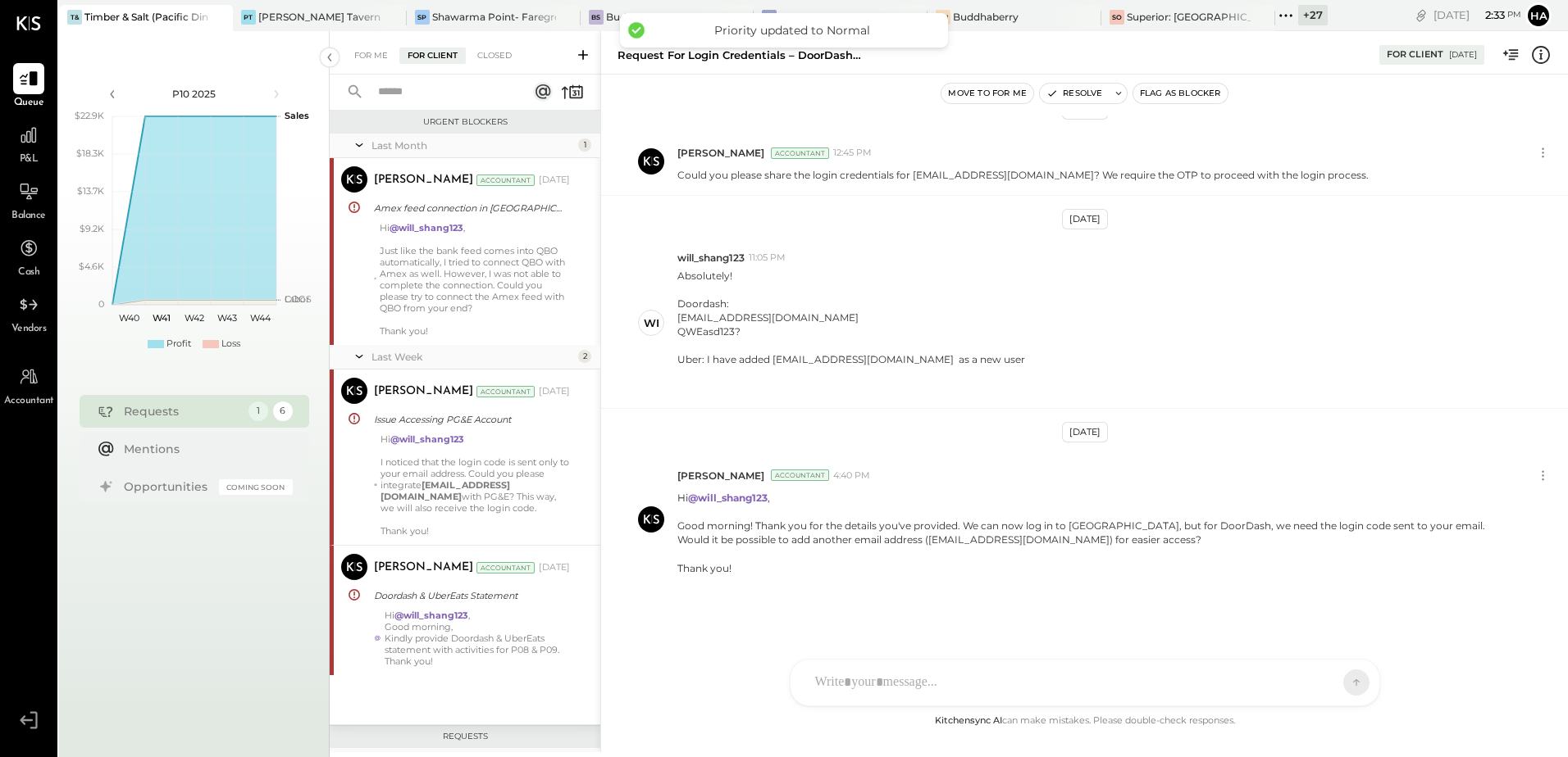
click at [985, 679] on div at bounding box center [1070, 682] width 527 height 36
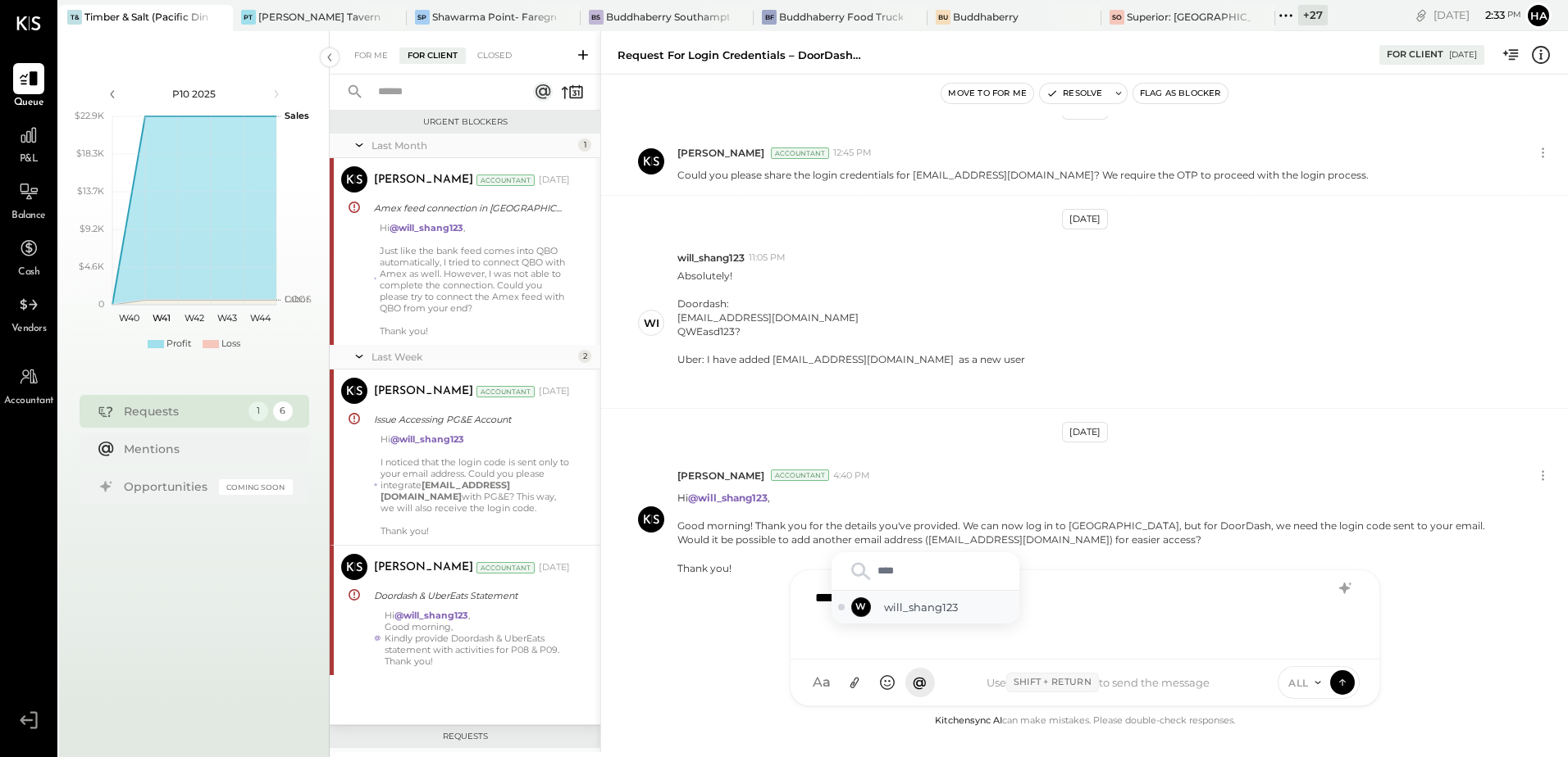
click at [947, 608] on span "will_shang123" at bounding box center [948, 608] width 129 height 15
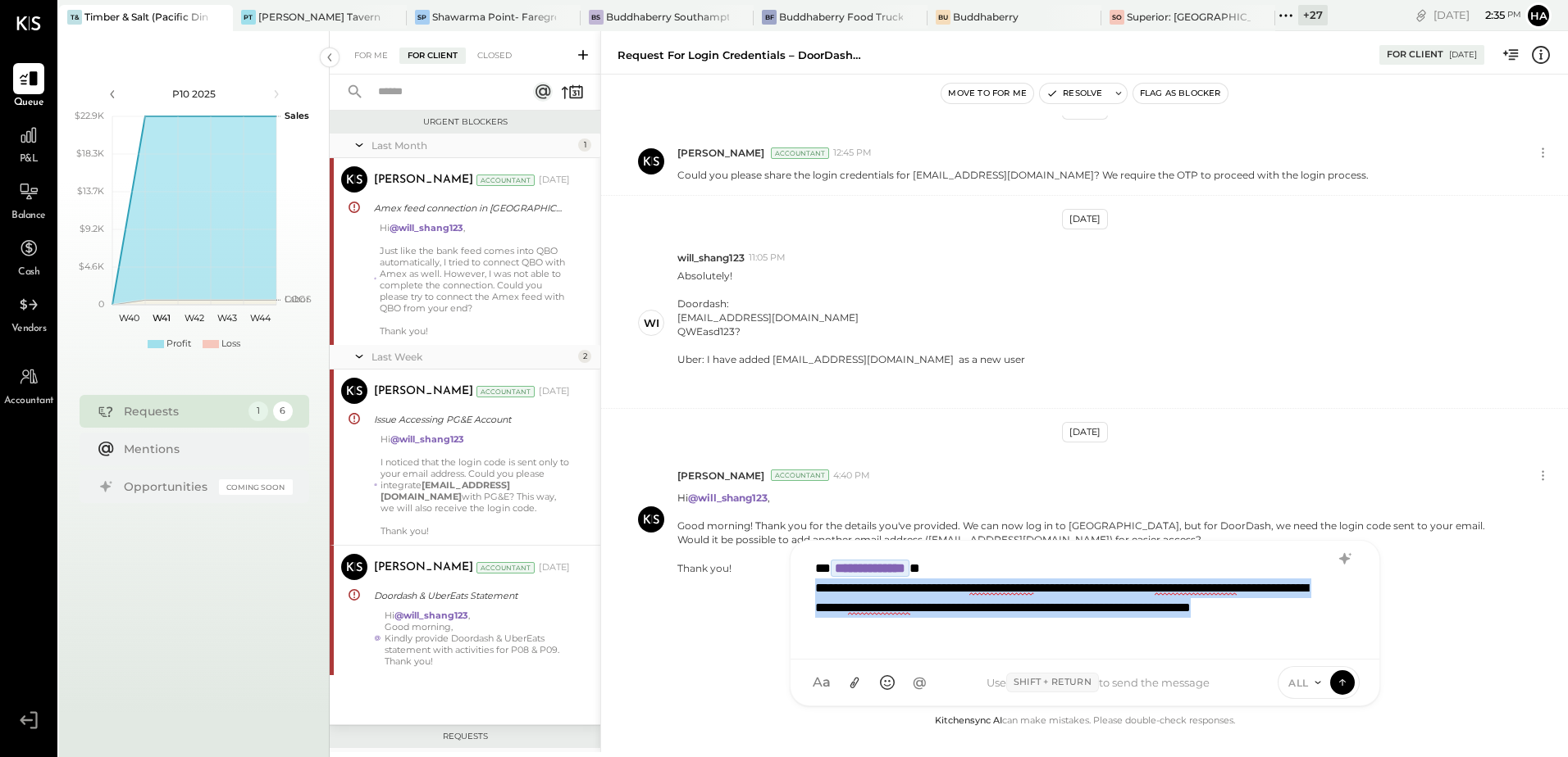
copy div "**********"
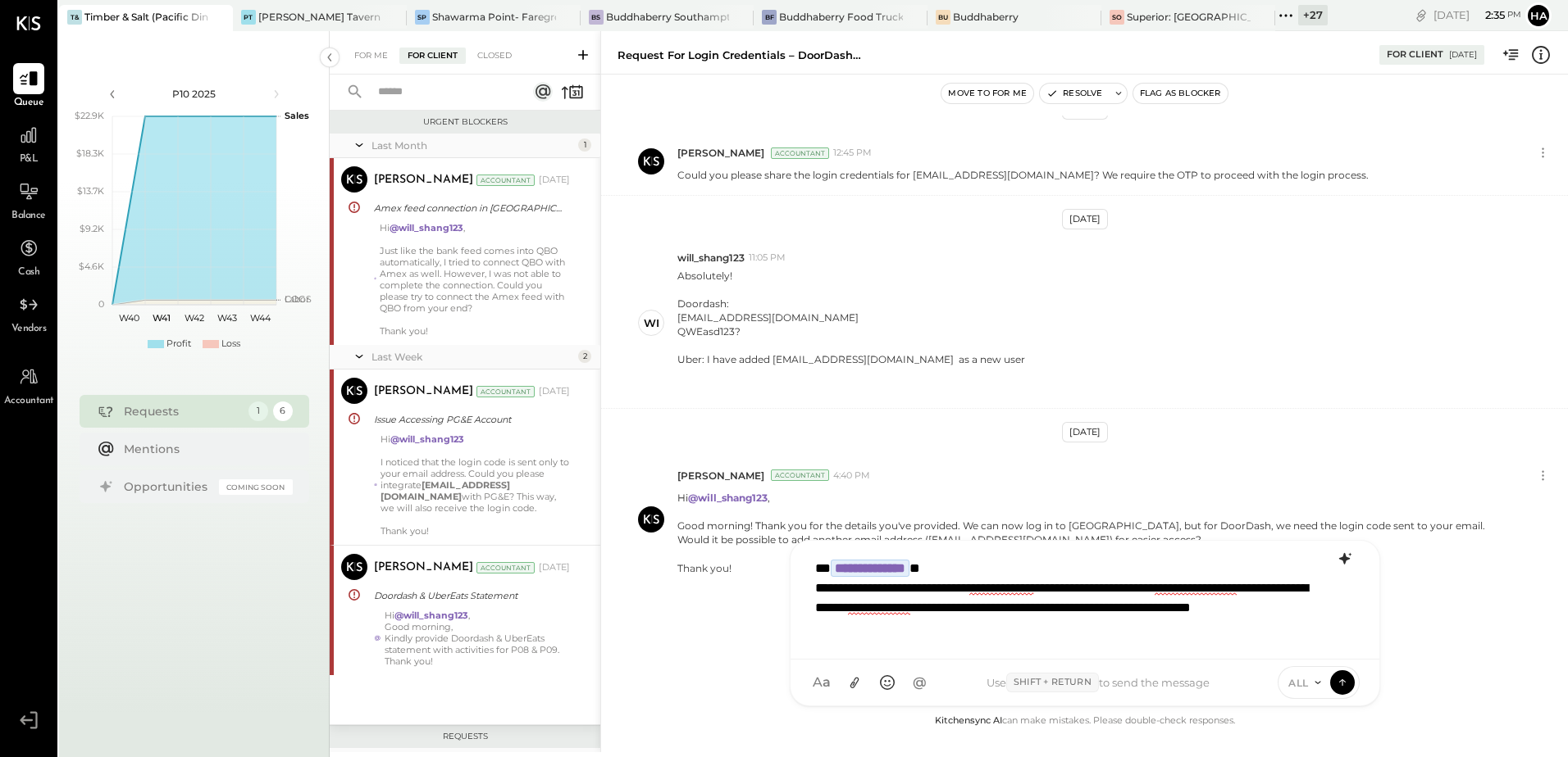
click at [1346, 556] on icon at bounding box center [1345, 558] width 19 height 19
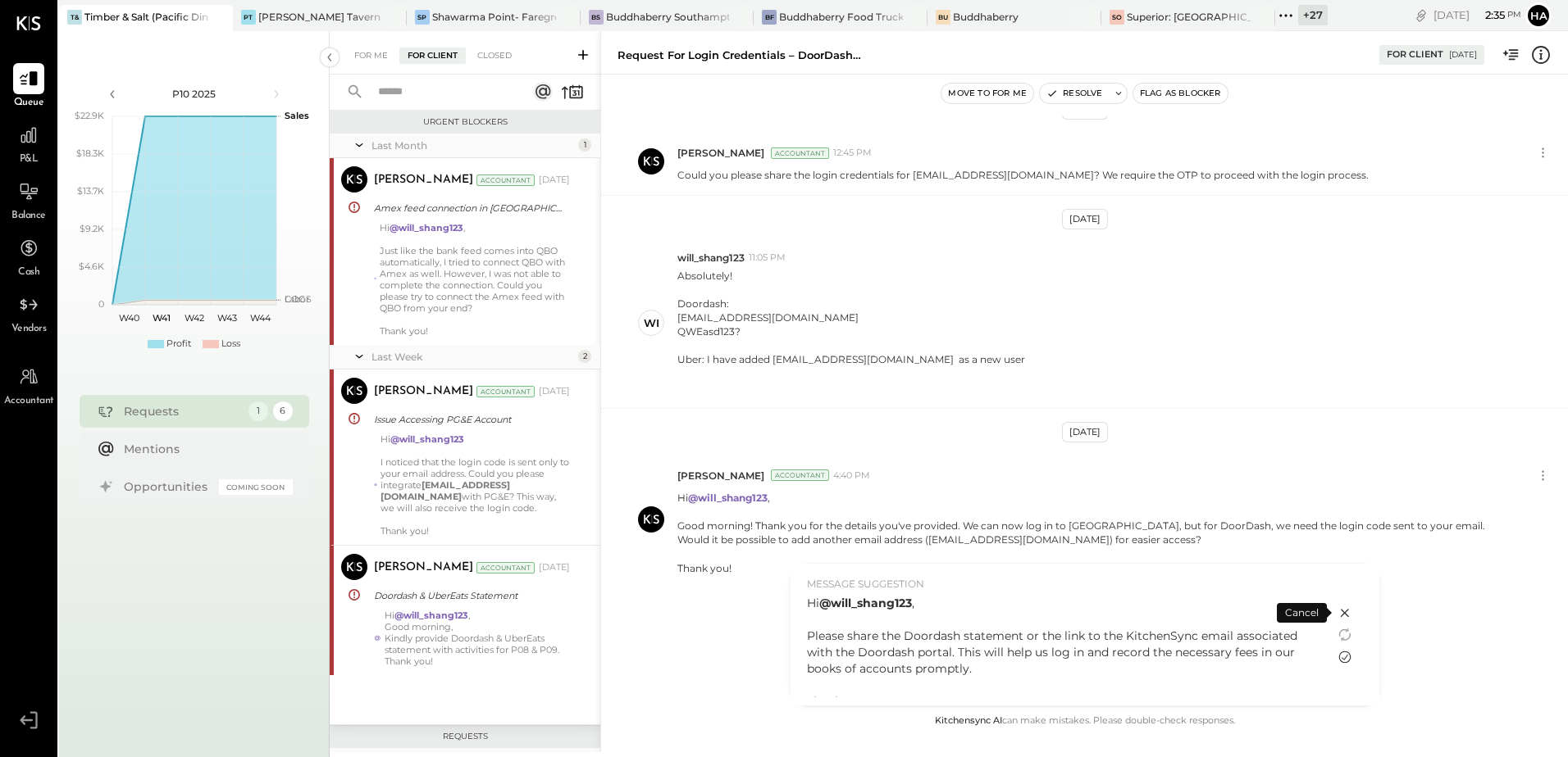
click at [1344, 651] on icon at bounding box center [1345, 657] width 19 height 19
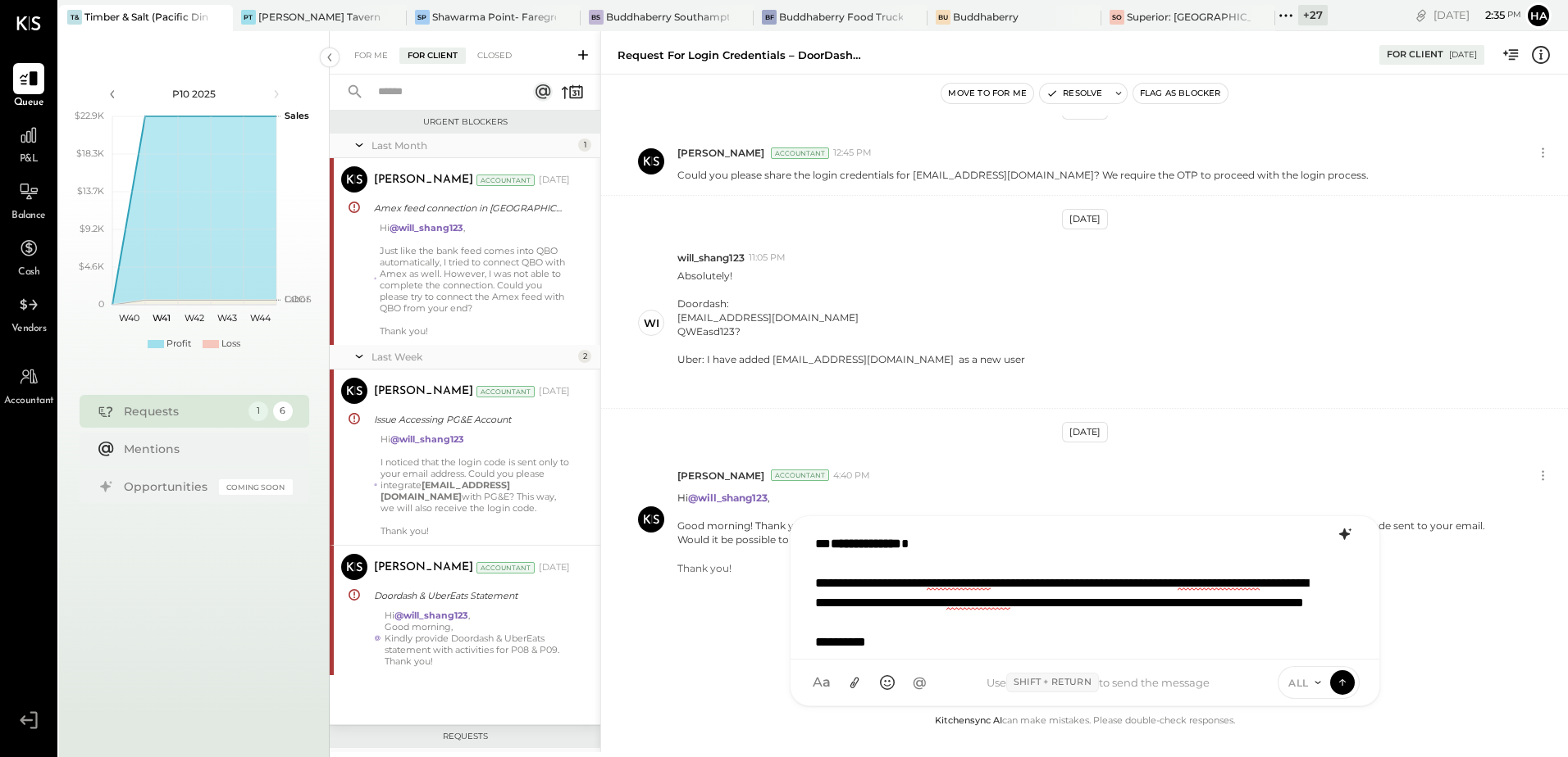
scroll to position [3, 0]
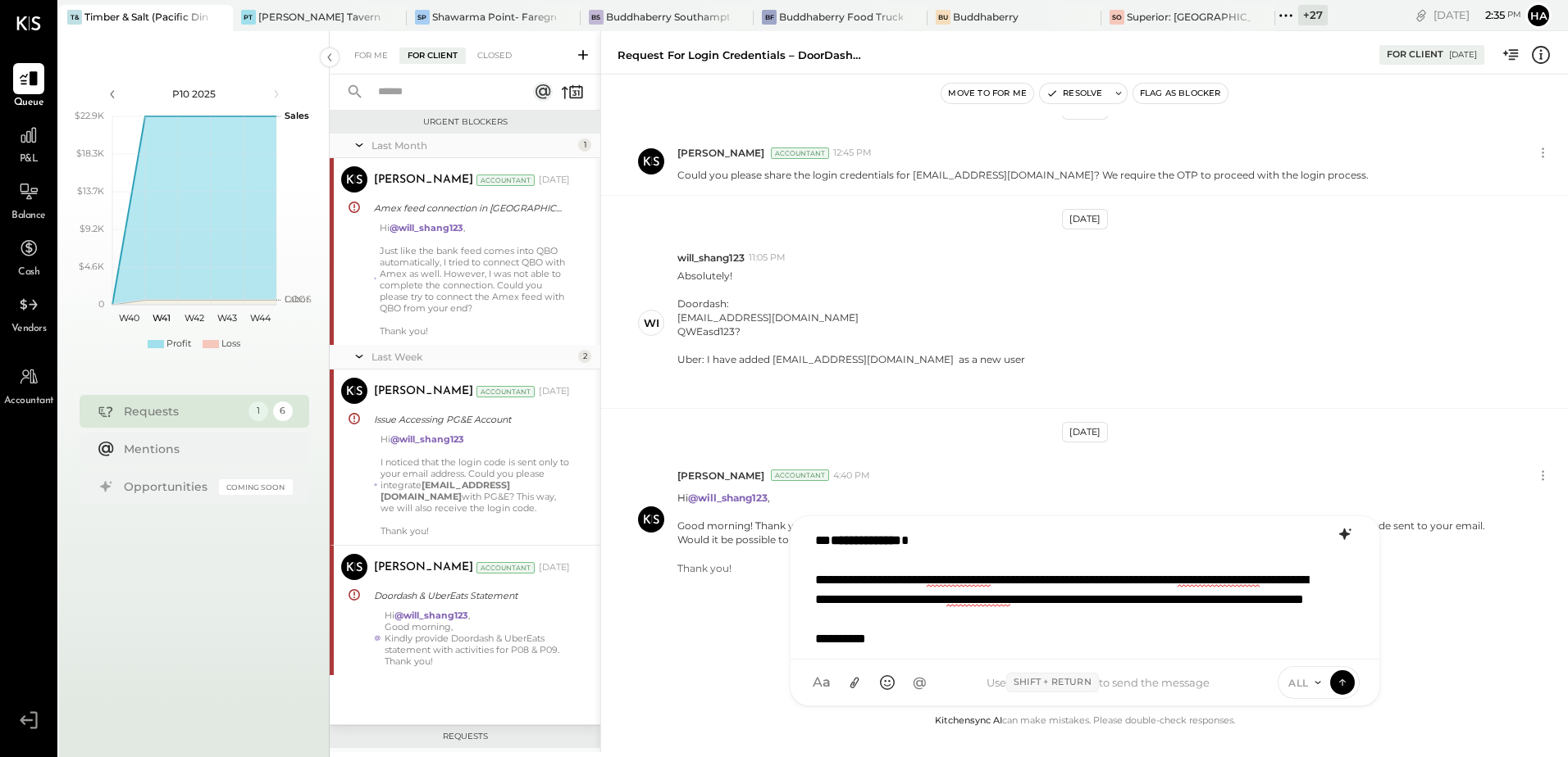
click at [1154, 619] on div "**********" at bounding box center [1084, 584] width 554 height 123
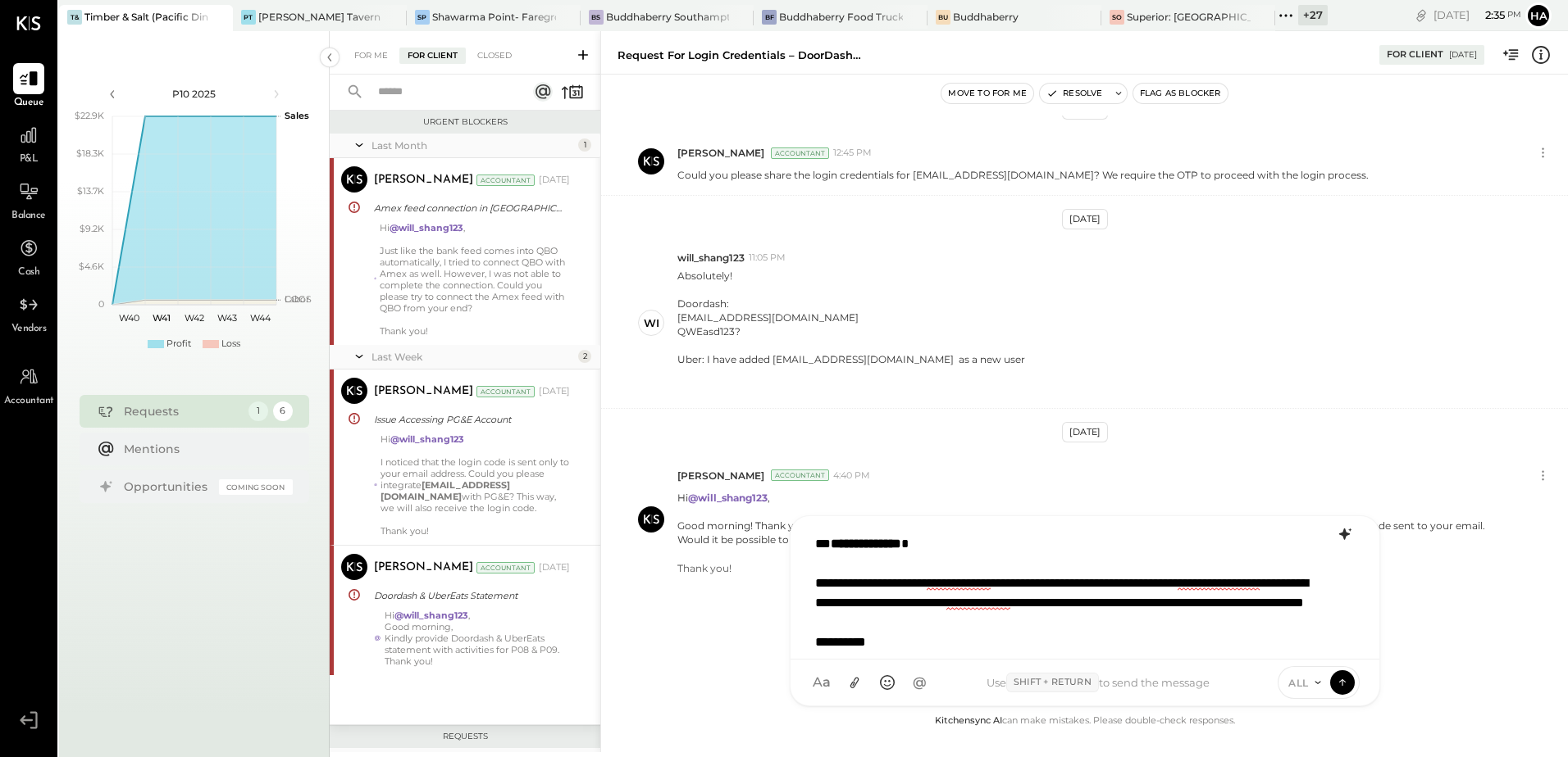
click at [1045, 564] on div "**********" at bounding box center [1084, 588] width 554 height 123
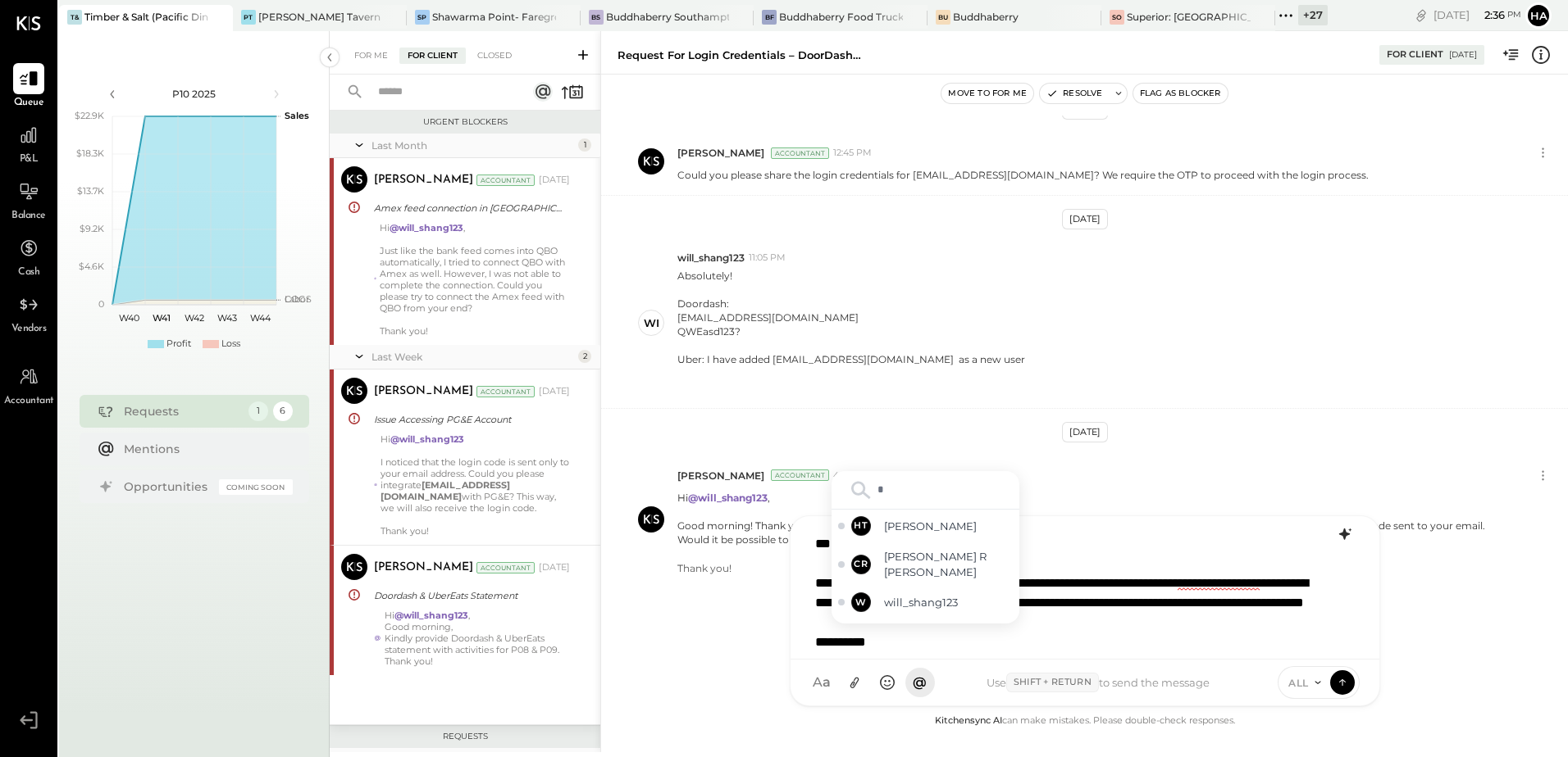
type input "**"
click at [938, 605] on span "will_shang123" at bounding box center [948, 608] width 129 height 15
click at [1161, 631] on div "**********" at bounding box center [1084, 588] width 554 height 123
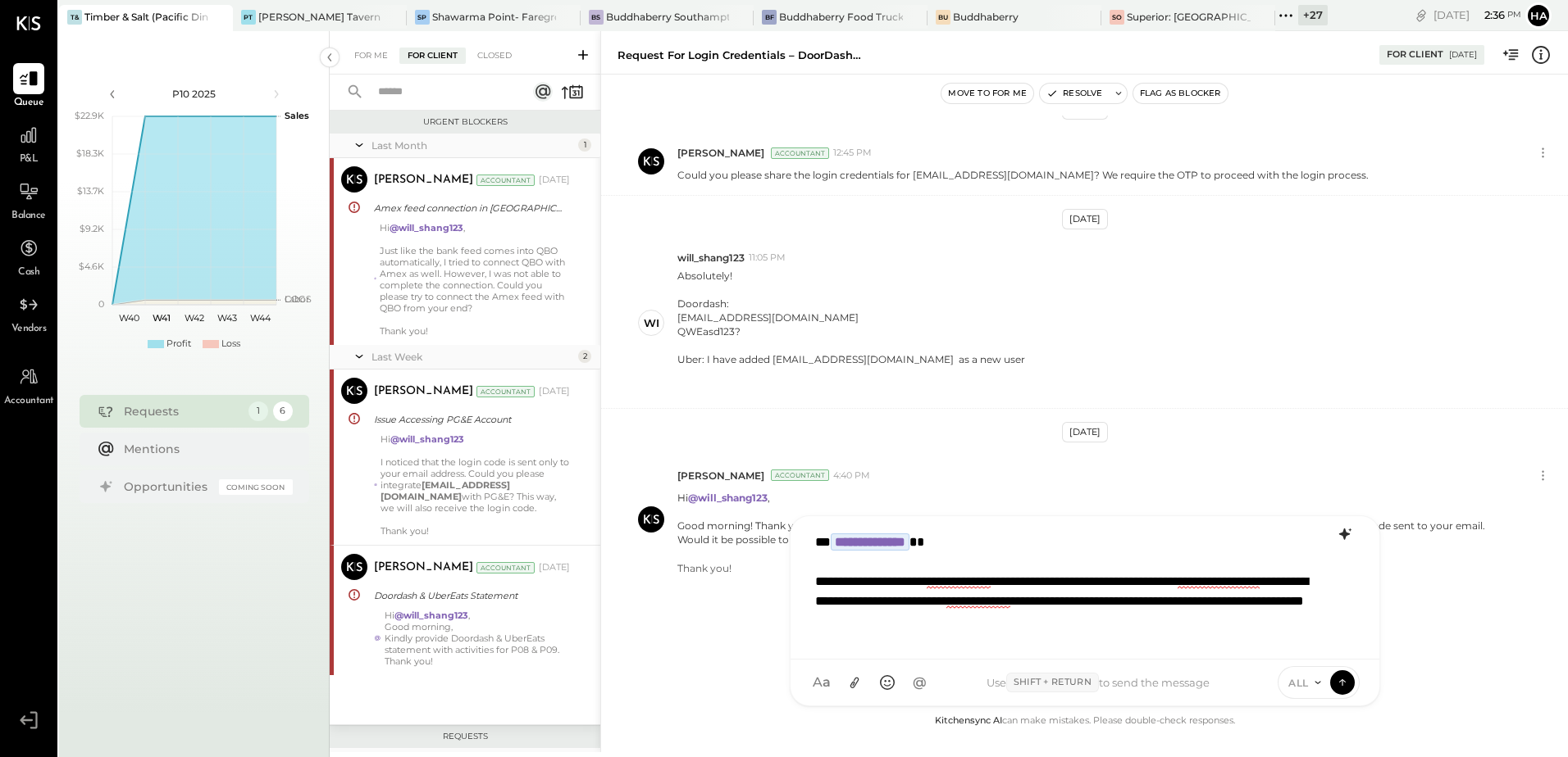
scroll to position [21, 0]
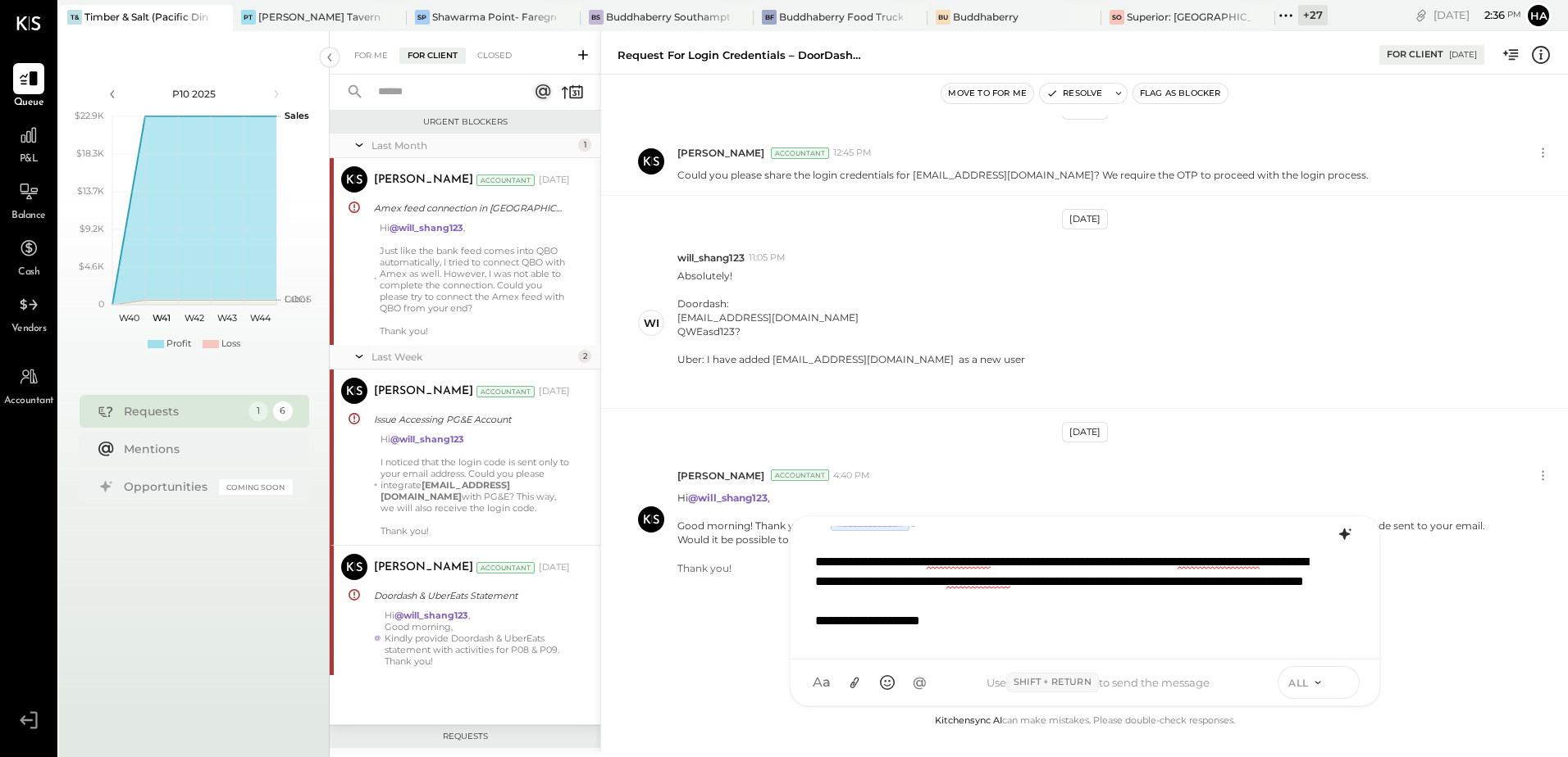
click at [1344, 680] on icon at bounding box center [1343, 681] width 15 height 16
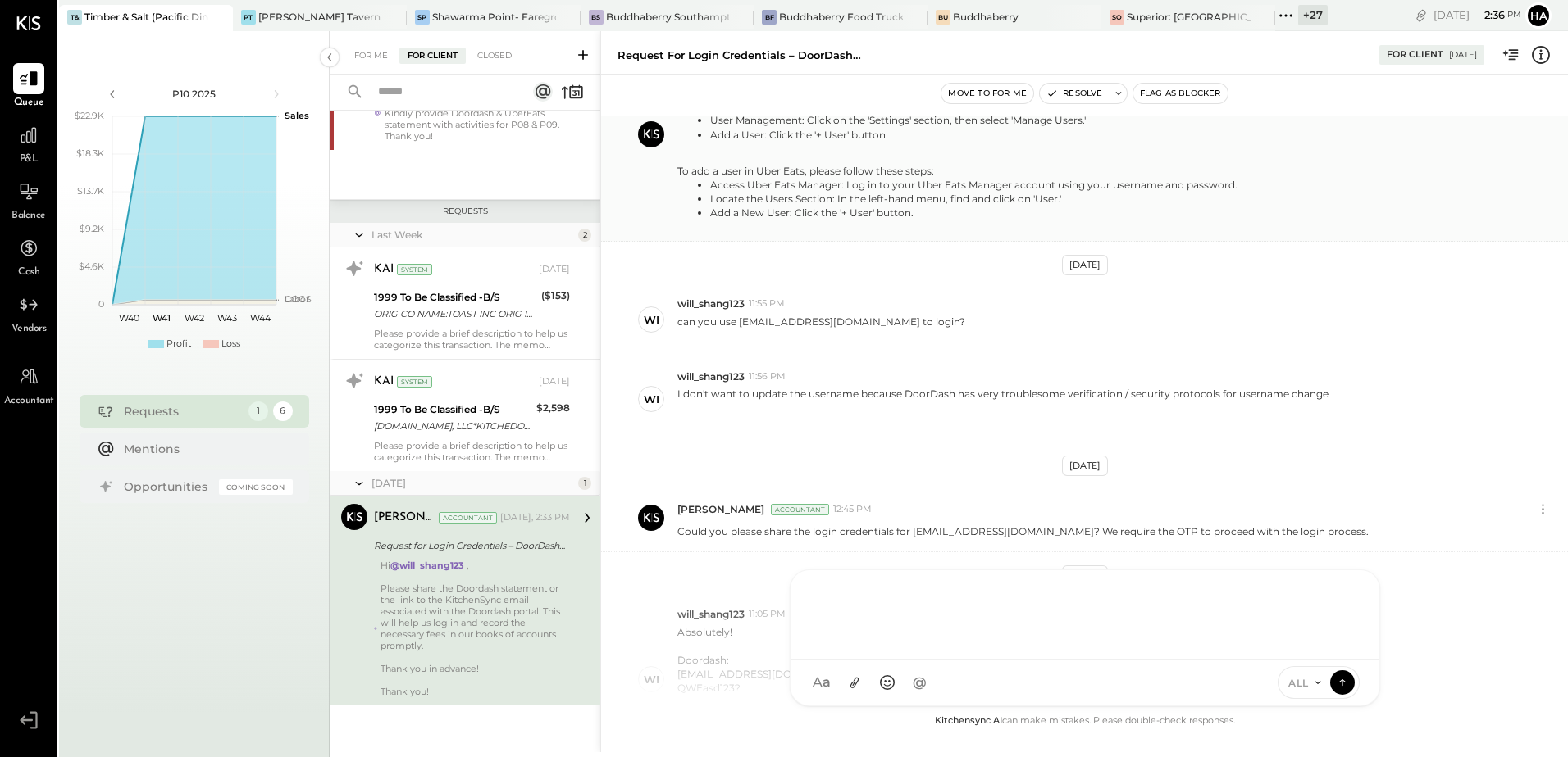
scroll to position [655, 0]
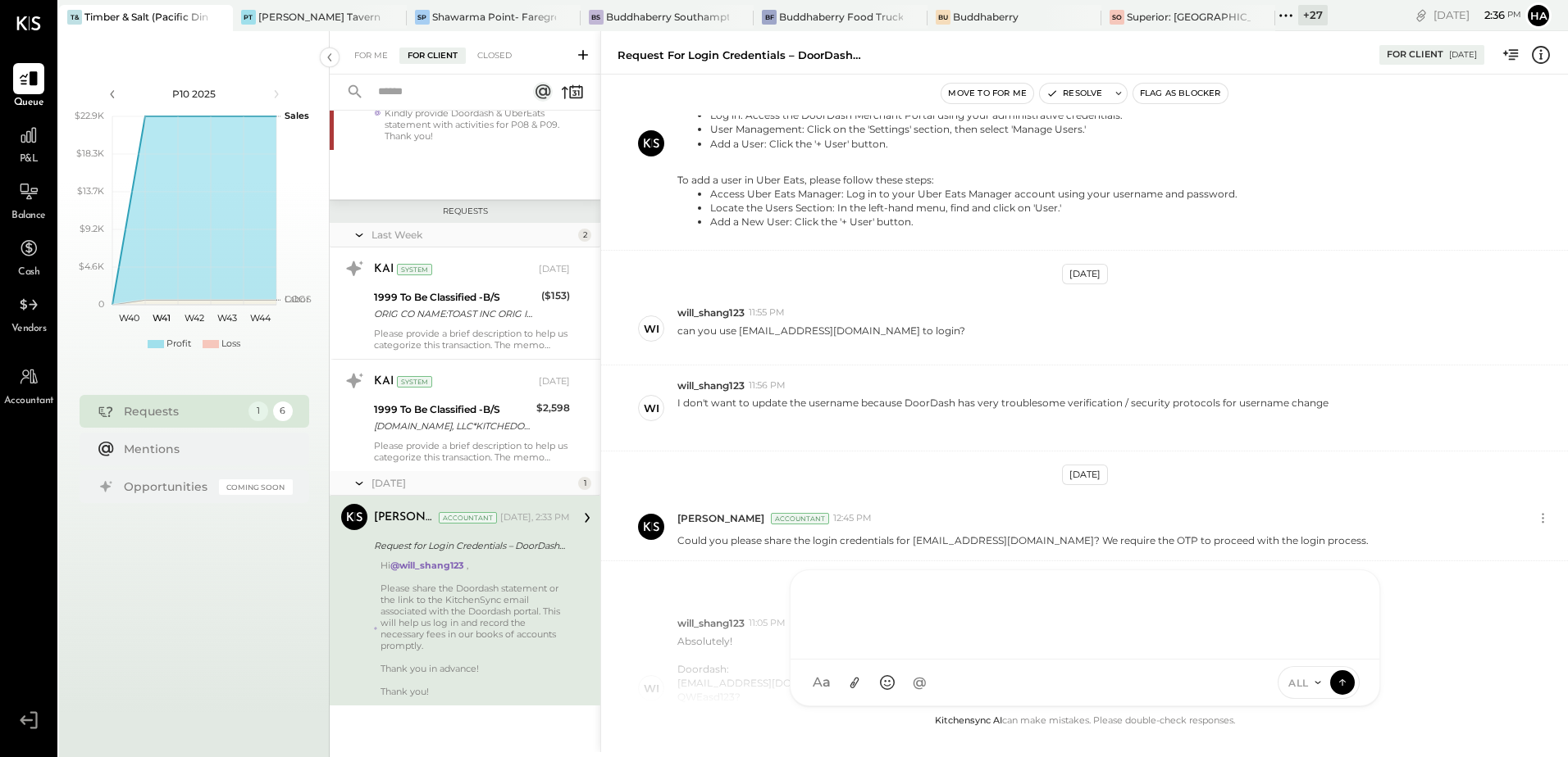
click at [1177, 94] on button "Flag as Blocker" at bounding box center [1180, 93] width 94 height 19
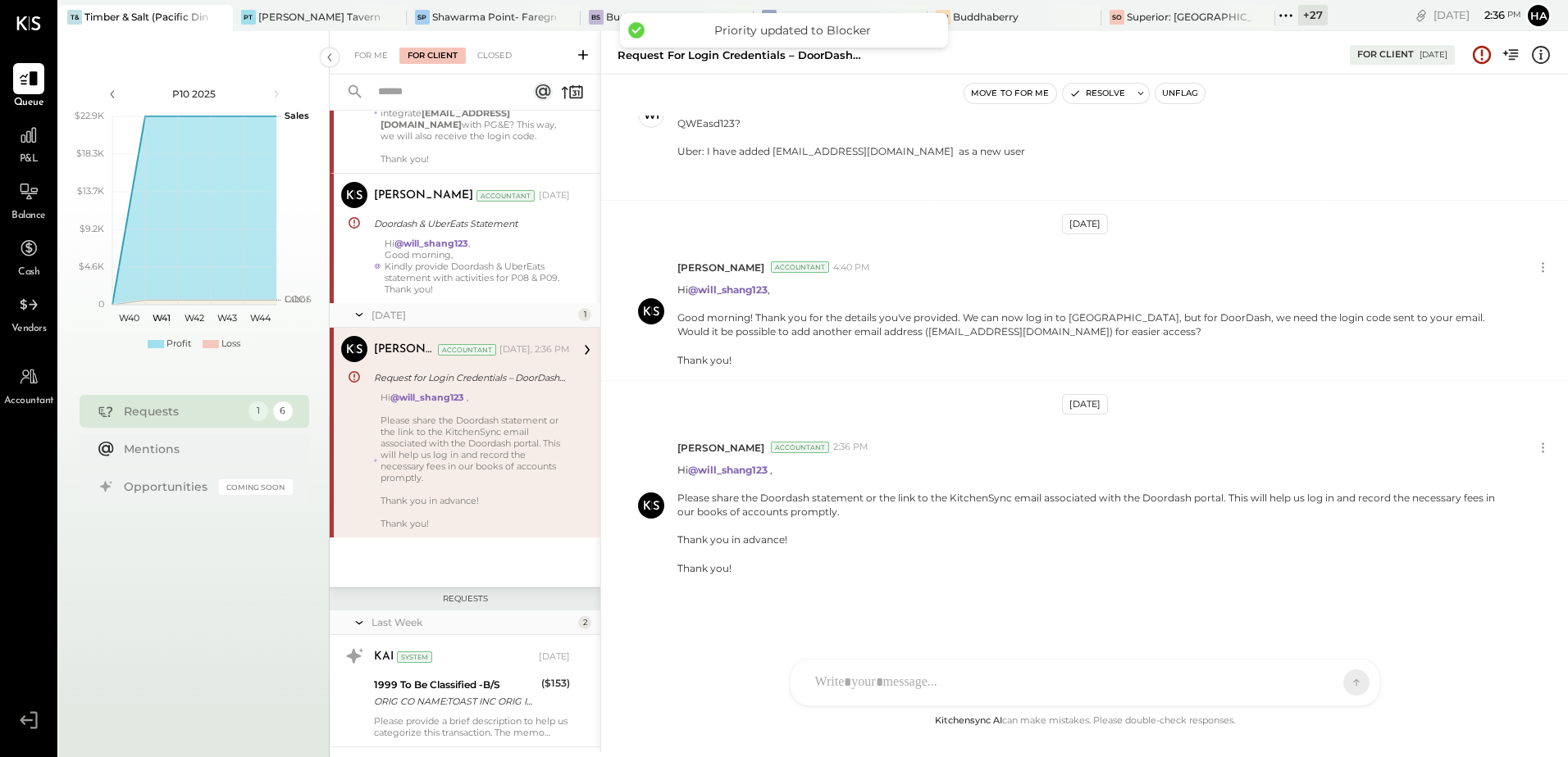
scroll to position [0, 0]
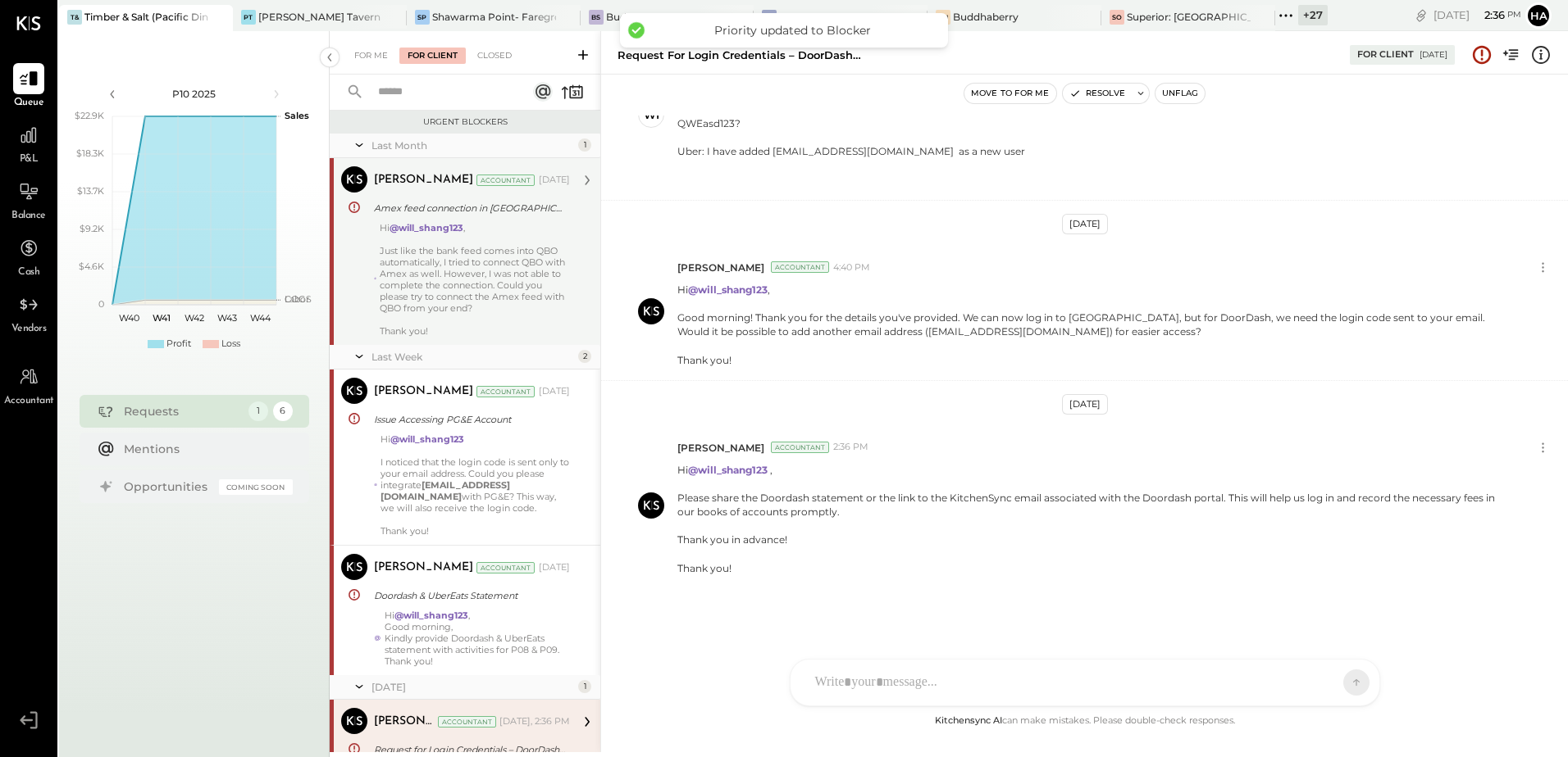
click at [478, 243] on div at bounding box center [475, 239] width 190 height 12
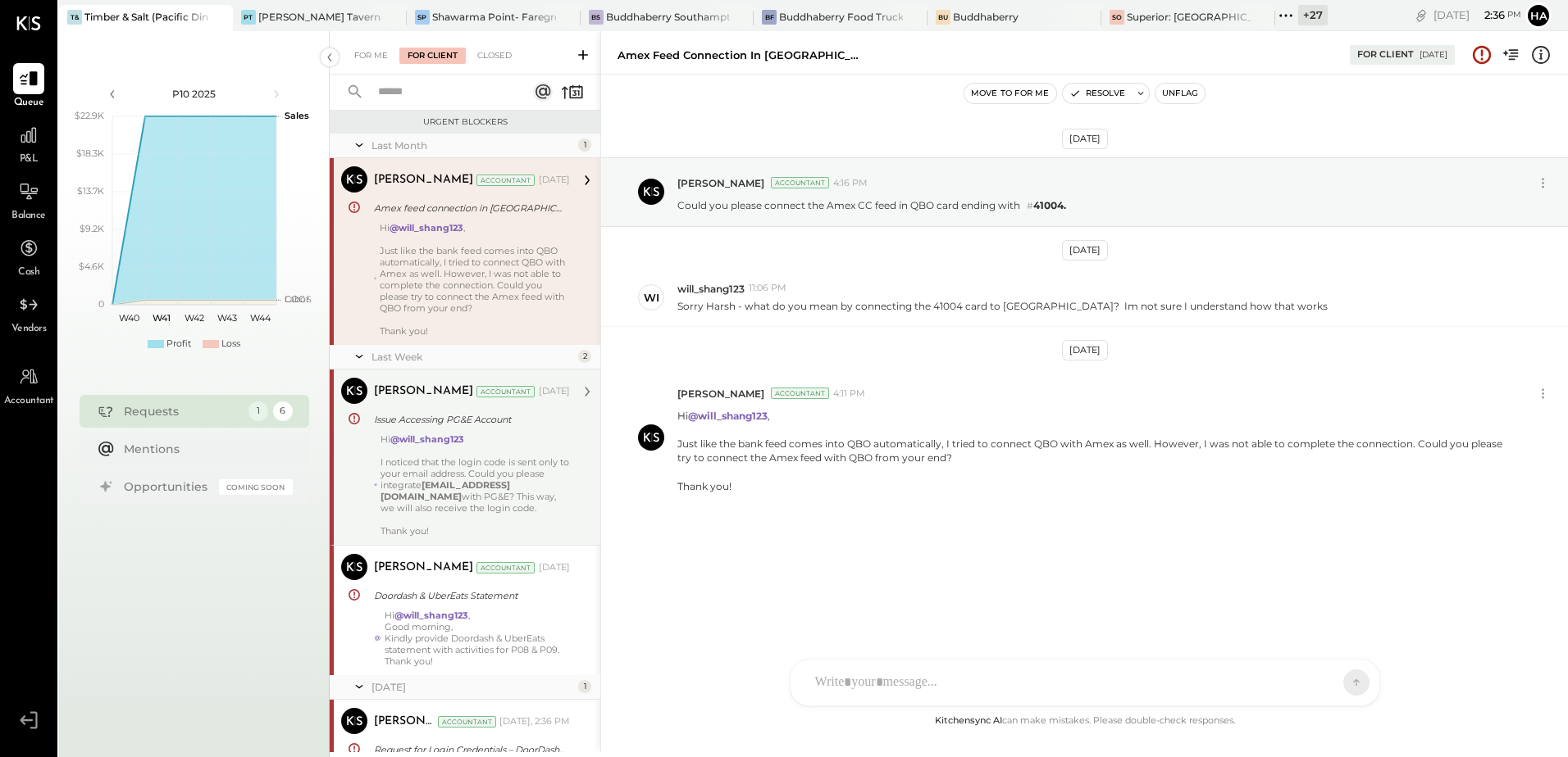
click at [474, 468] on div "Hi @will_shang123 I noticed that the login code is sent only to your email addr…" at bounding box center [475, 485] width 190 height 104
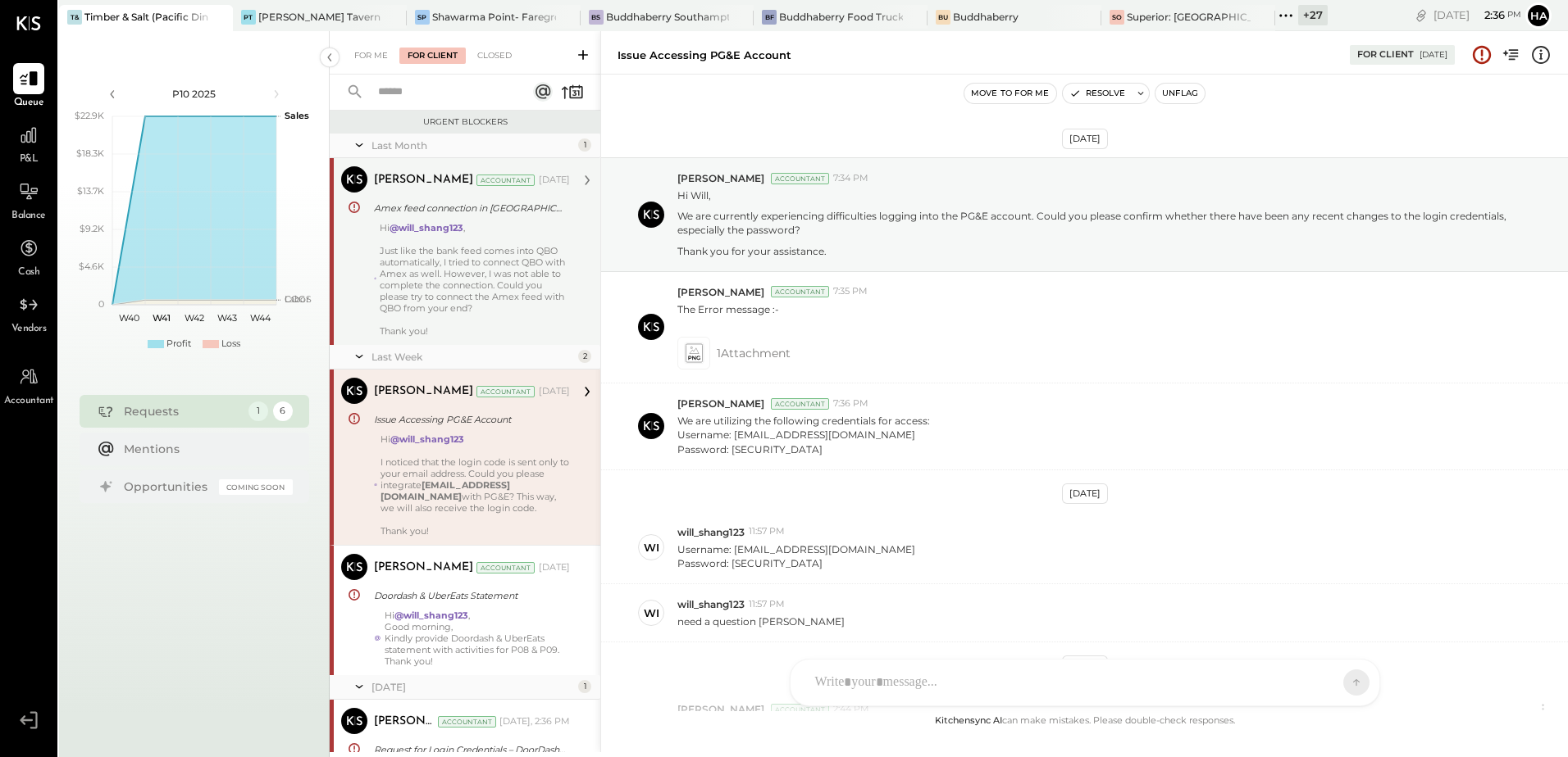
scroll to position [670, 0]
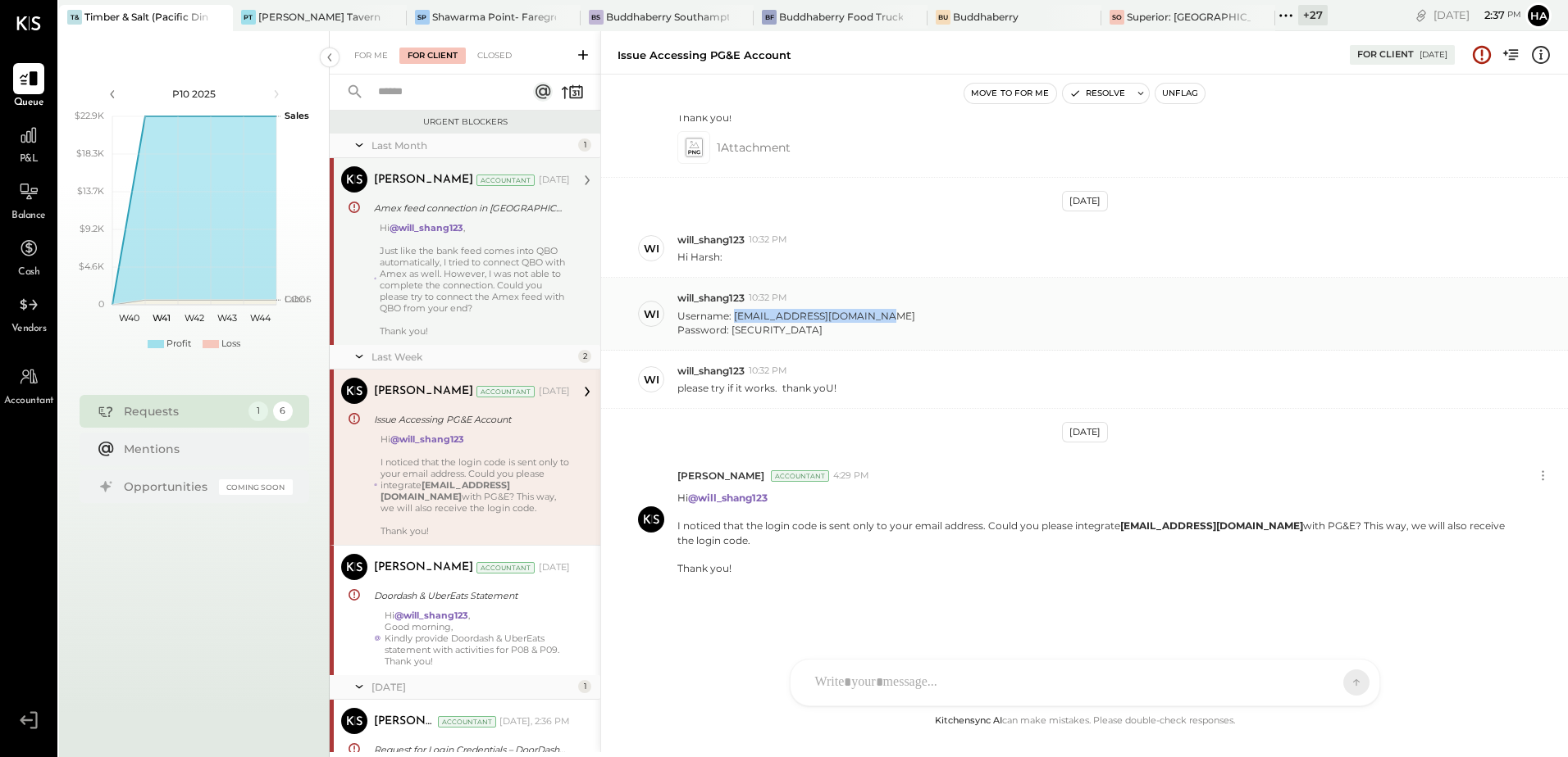
drag, startPoint x: 733, startPoint y: 315, endPoint x: 877, endPoint y: 316, distance: 144.0
click at [877, 316] on div "Username: [EMAIL_ADDRESS][DOMAIN_NAME] Password: [SECURITY_DATA]" at bounding box center [1116, 321] width 878 height 31
copy p "[EMAIL_ADDRESS][DOMAIN_NAME]"
click at [1187, 93] on button "Unflag" at bounding box center [1180, 93] width 49 height 19
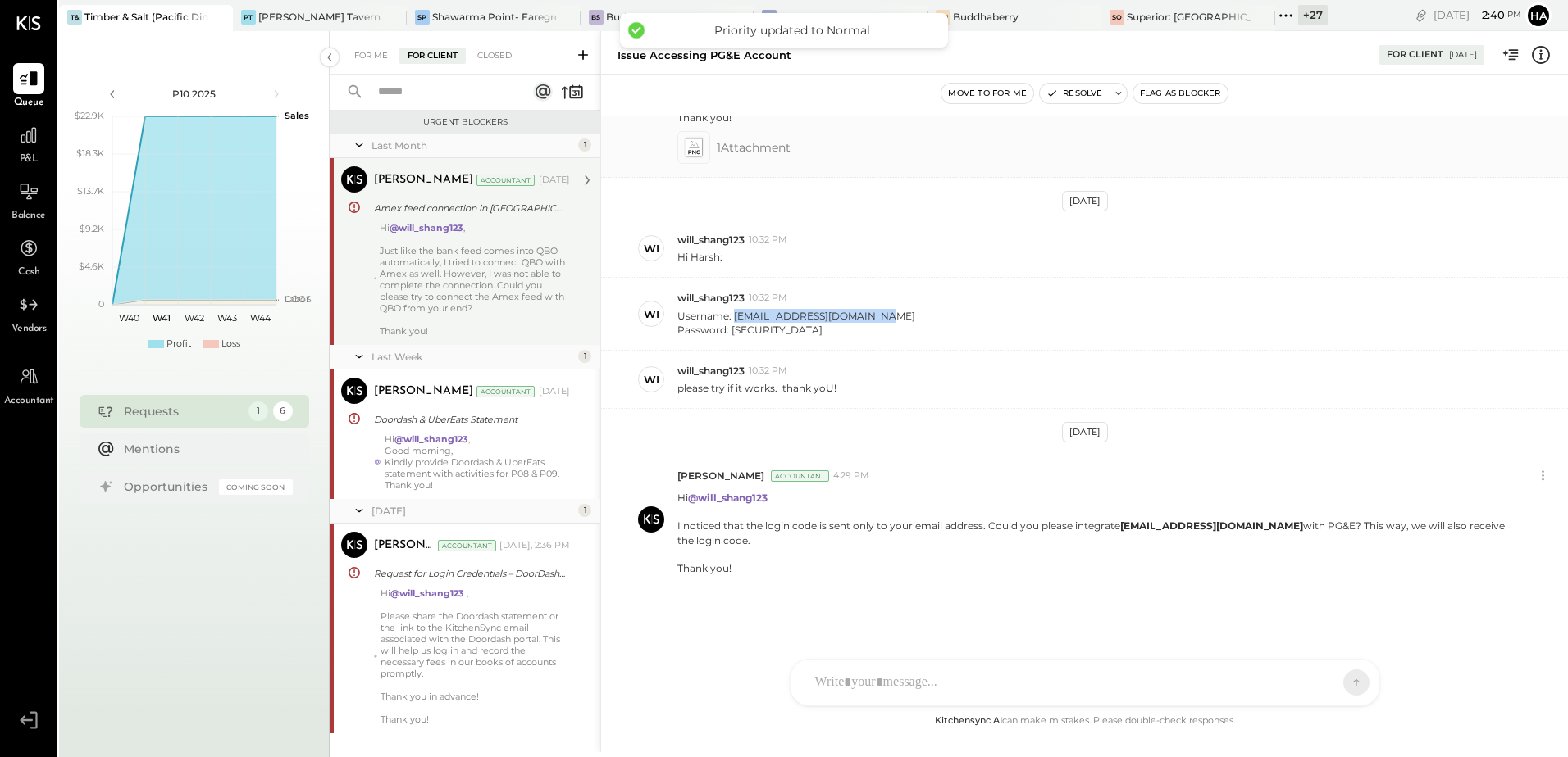
scroll to position [24, 0]
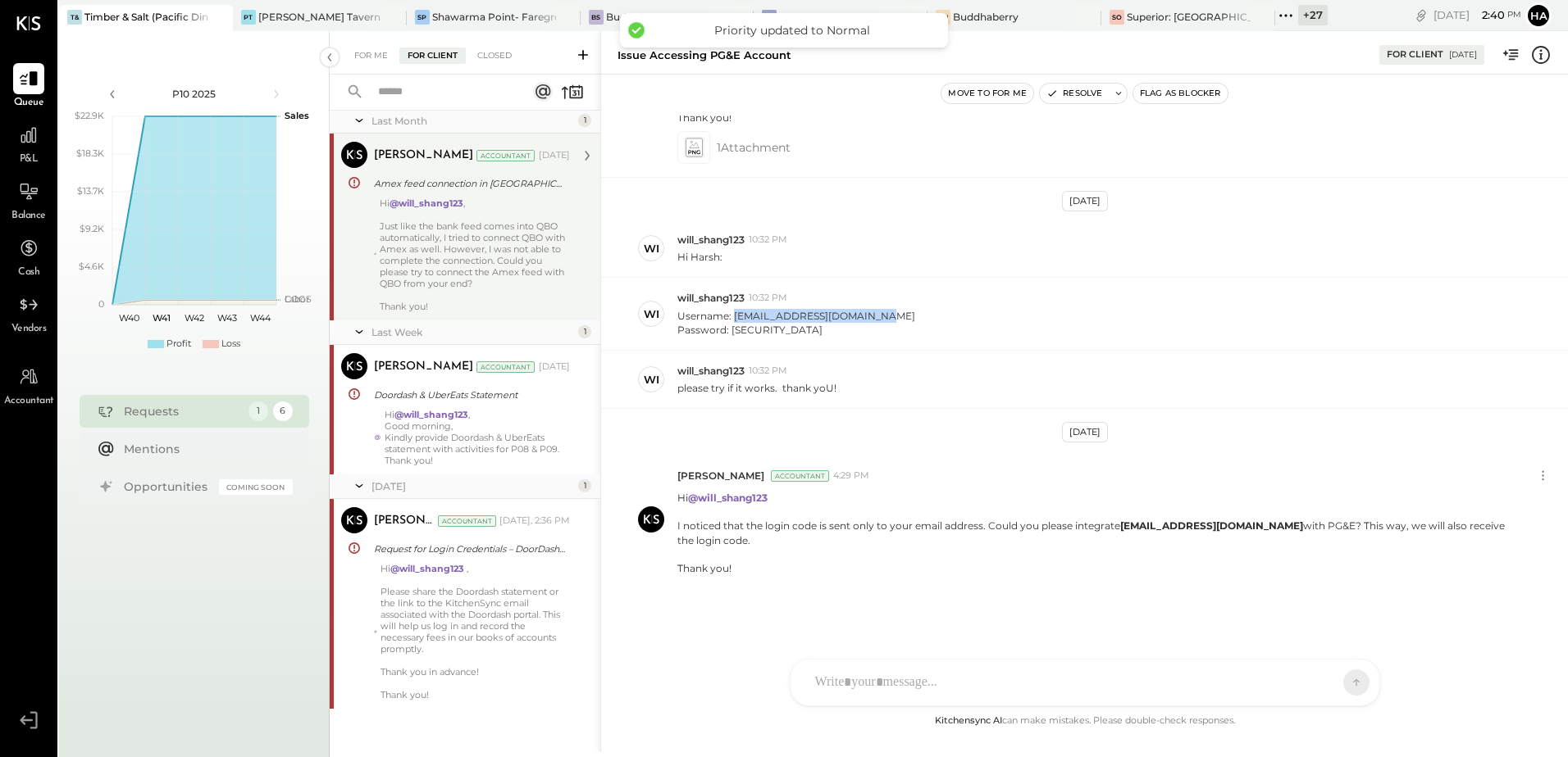
click at [1202, 93] on button "Flag as Blocker" at bounding box center [1180, 93] width 94 height 19
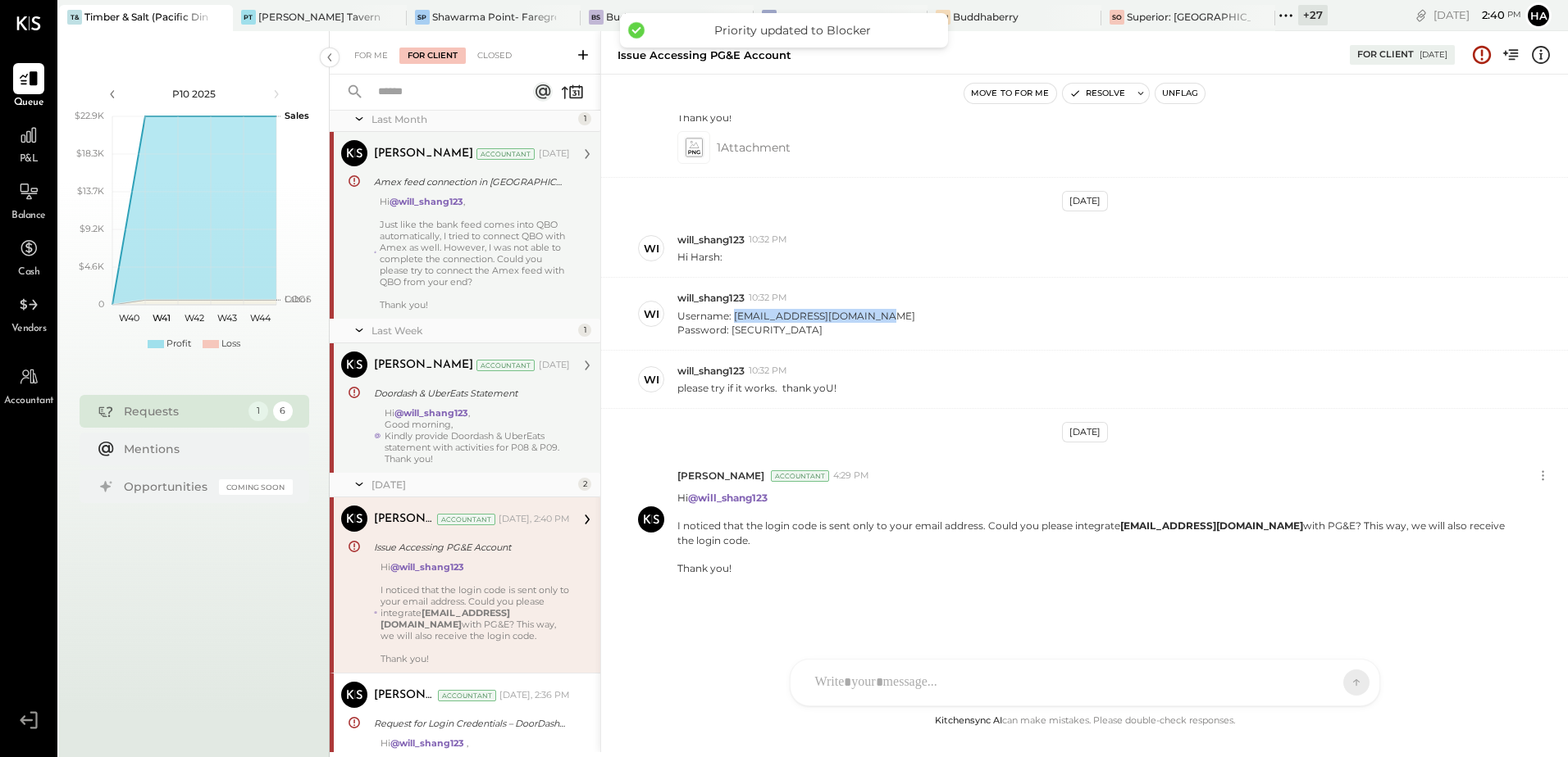
scroll to position [0, 0]
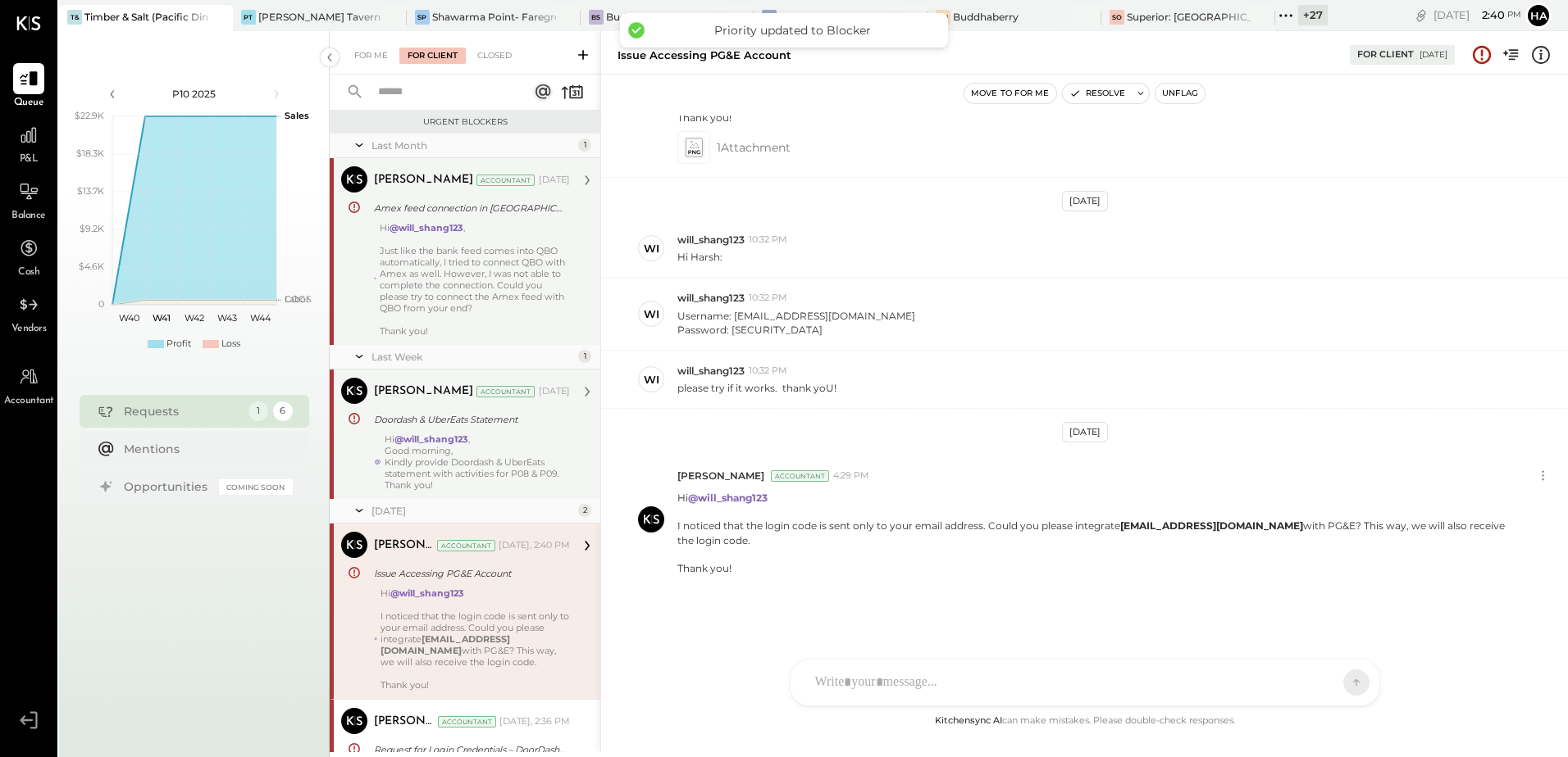
click at [499, 447] on div "Good morning," at bounding box center [478, 451] width 185 height 12
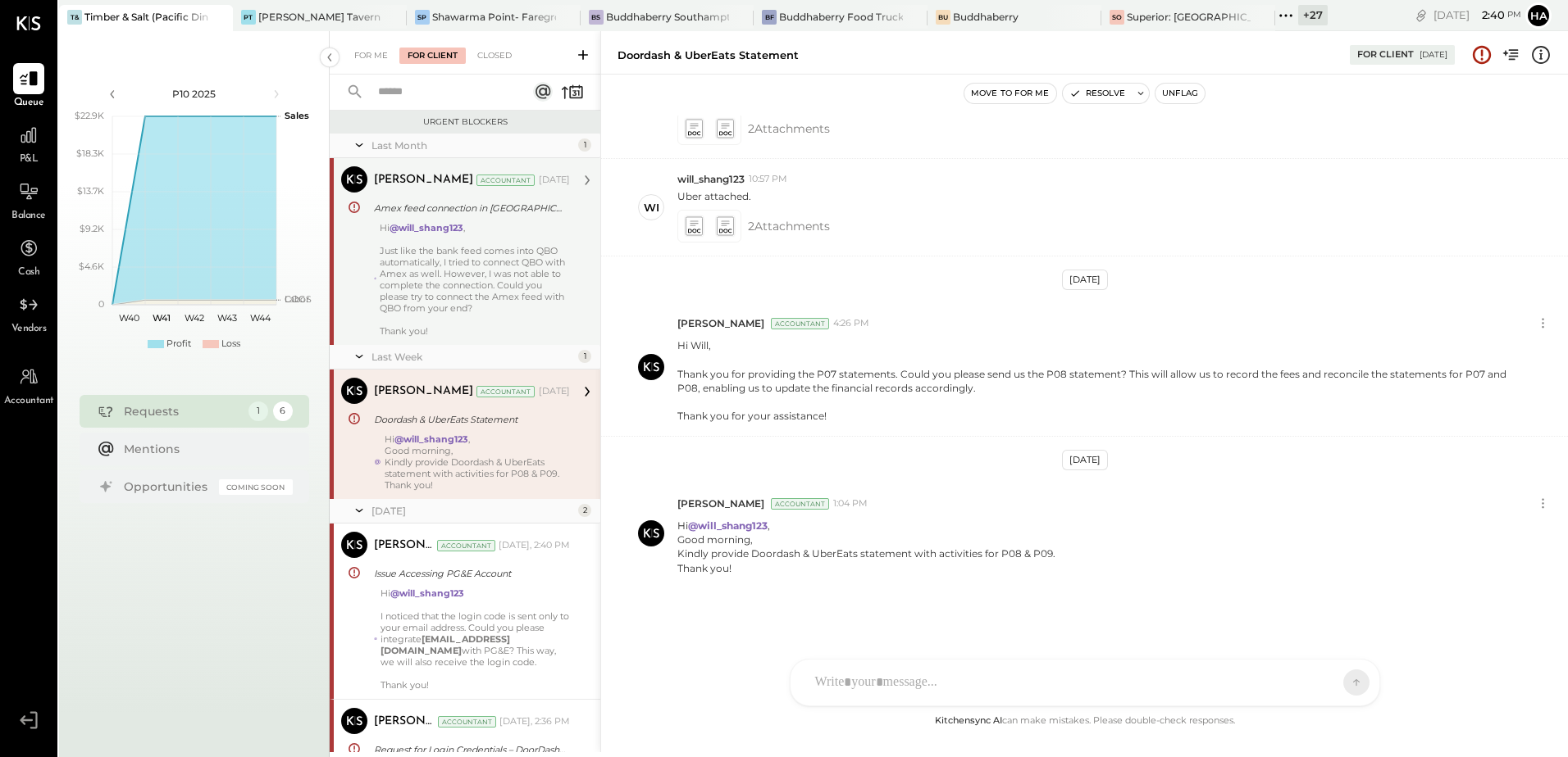
click at [1183, 88] on button "Unflag" at bounding box center [1180, 93] width 49 height 19
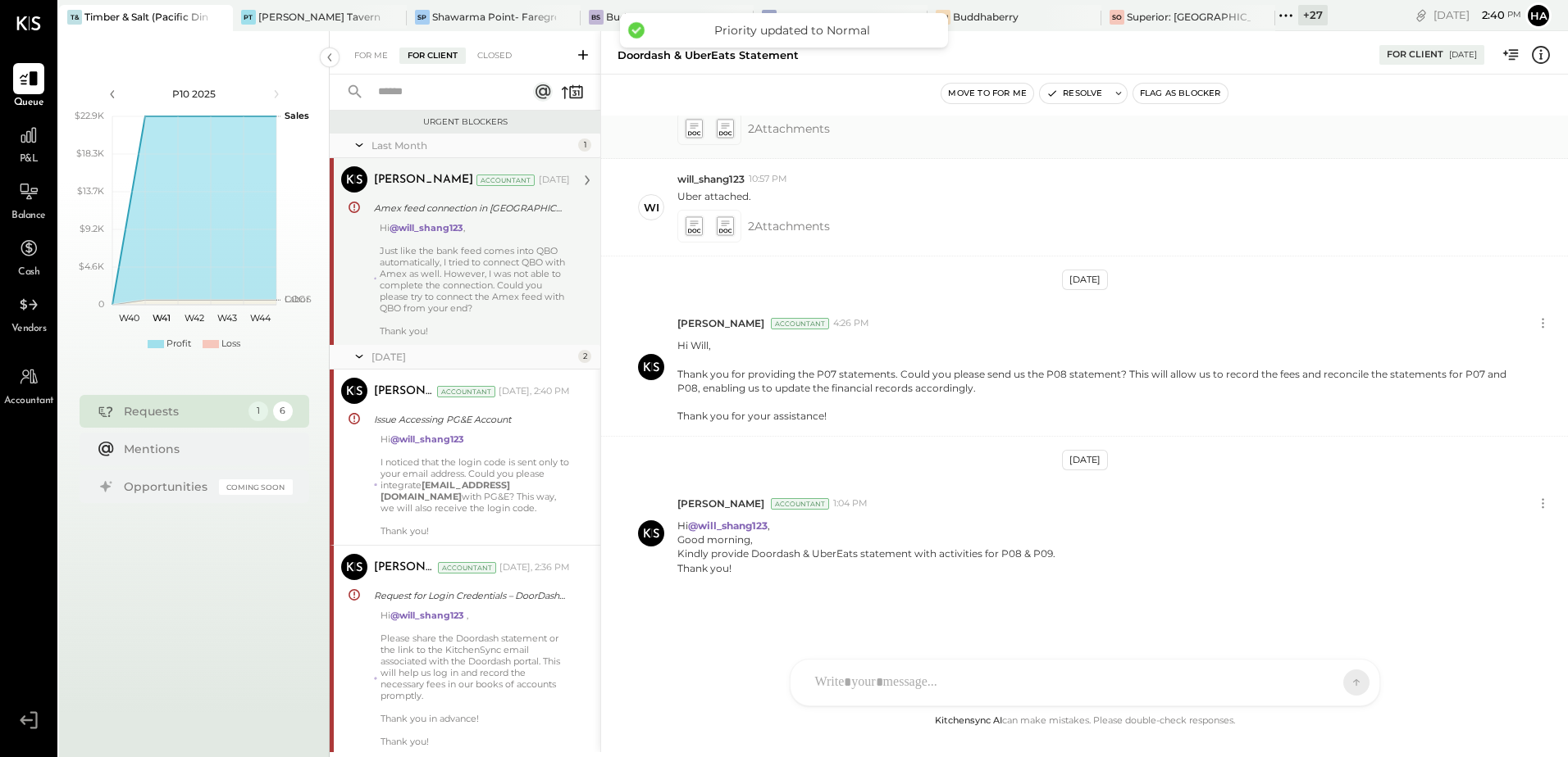
scroll to position [525, 0]
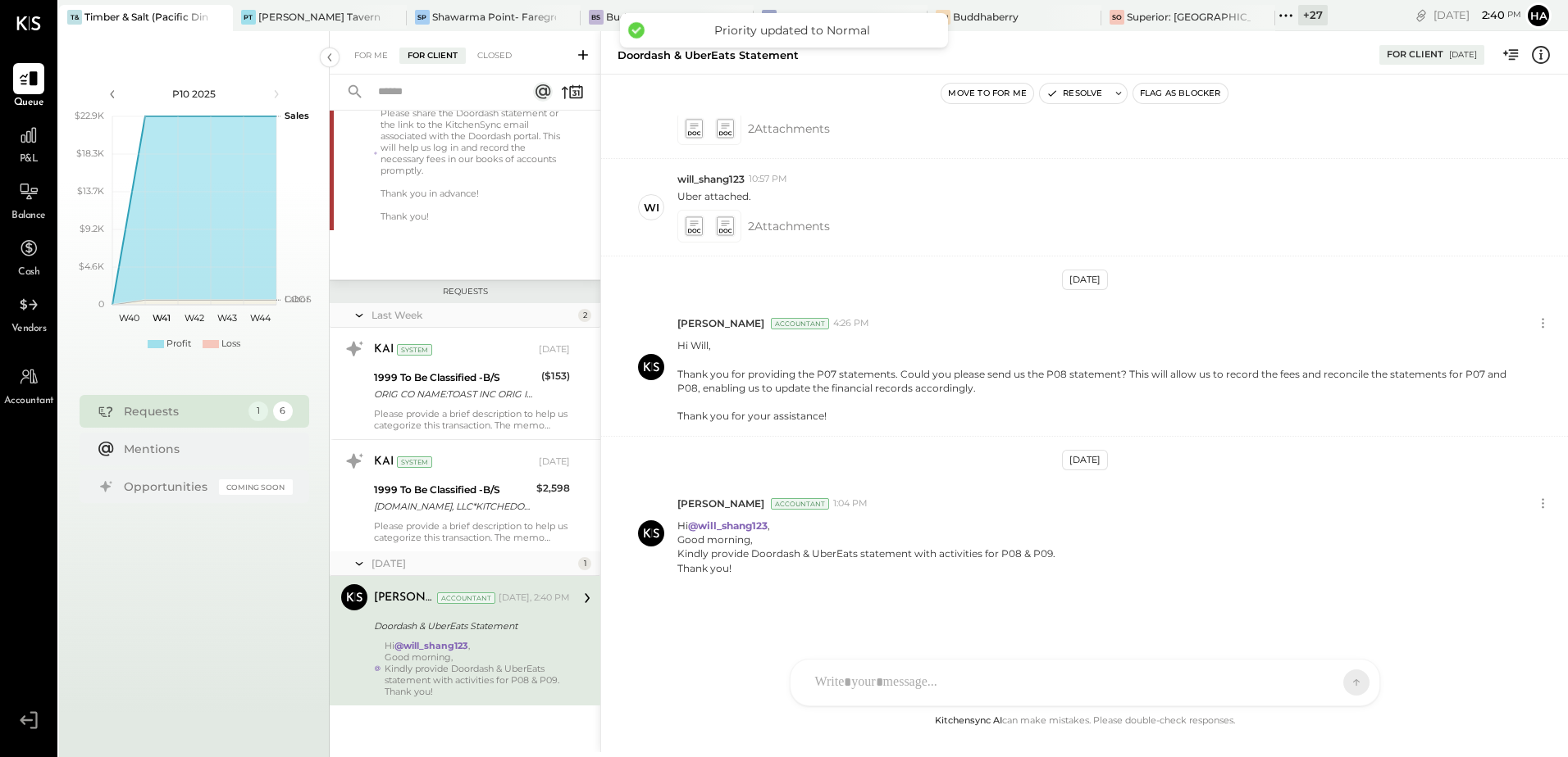
click at [1191, 93] on button "Flag as Blocker" at bounding box center [1180, 93] width 94 height 19
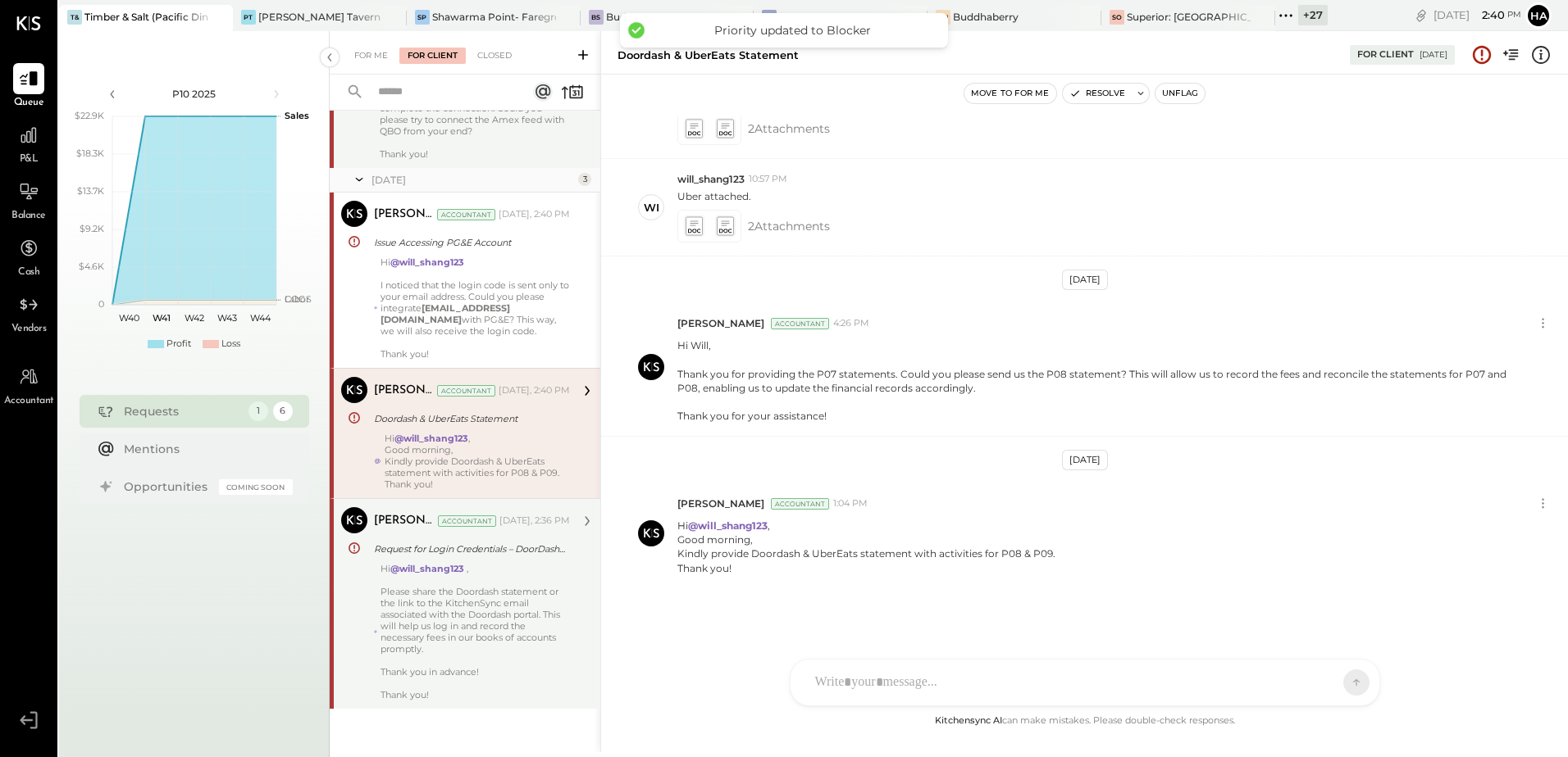
scroll to position [0, 0]
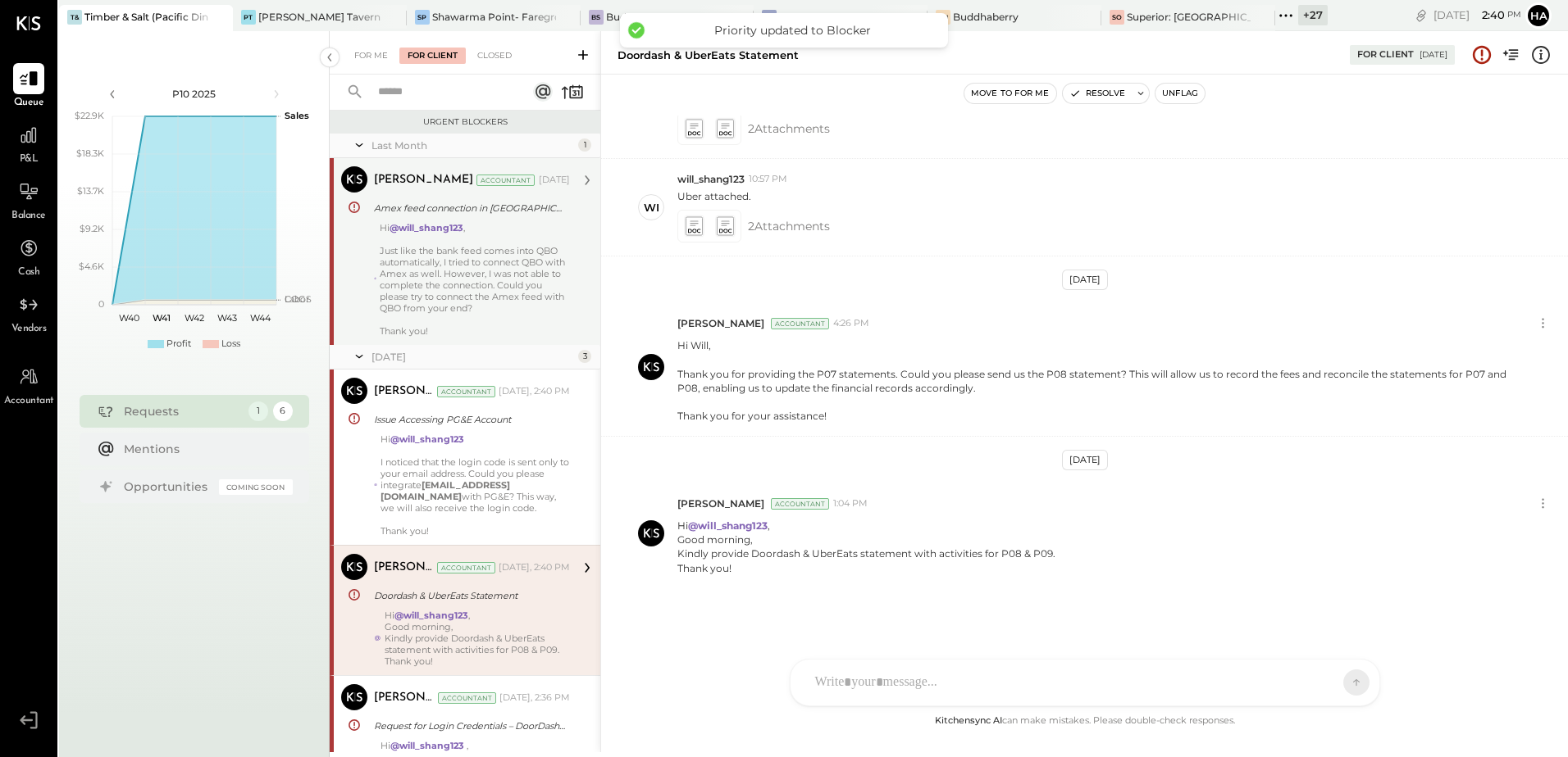
click at [495, 258] on div "Just like the bank feed comes into QBO automatically, I tried to connect QBO wi…" at bounding box center [475, 280] width 190 height 69
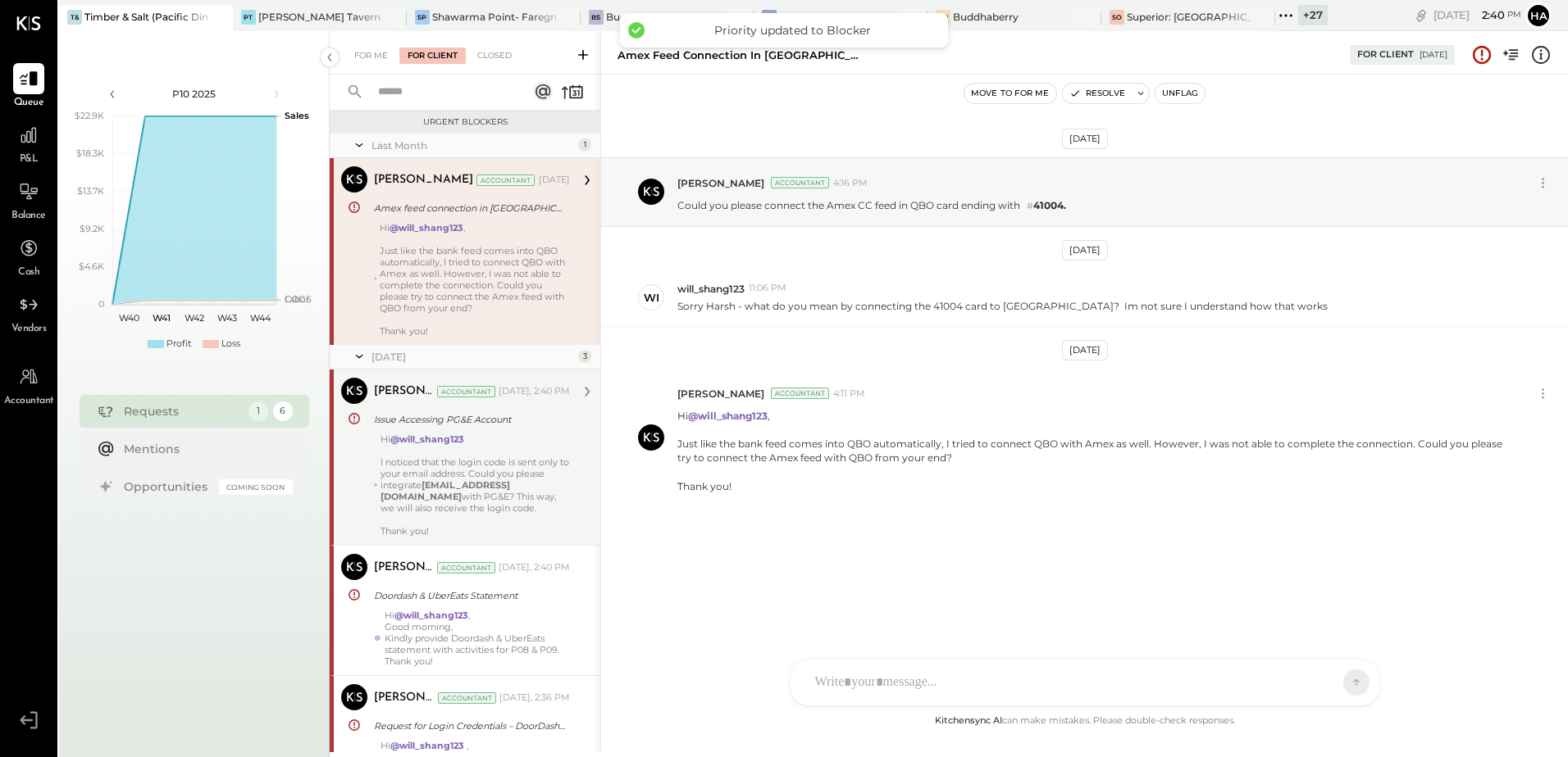
click at [465, 466] on div "Hi @will_shang123 I noticed that the login code is sent only to your email addr…" at bounding box center [475, 485] width 190 height 104
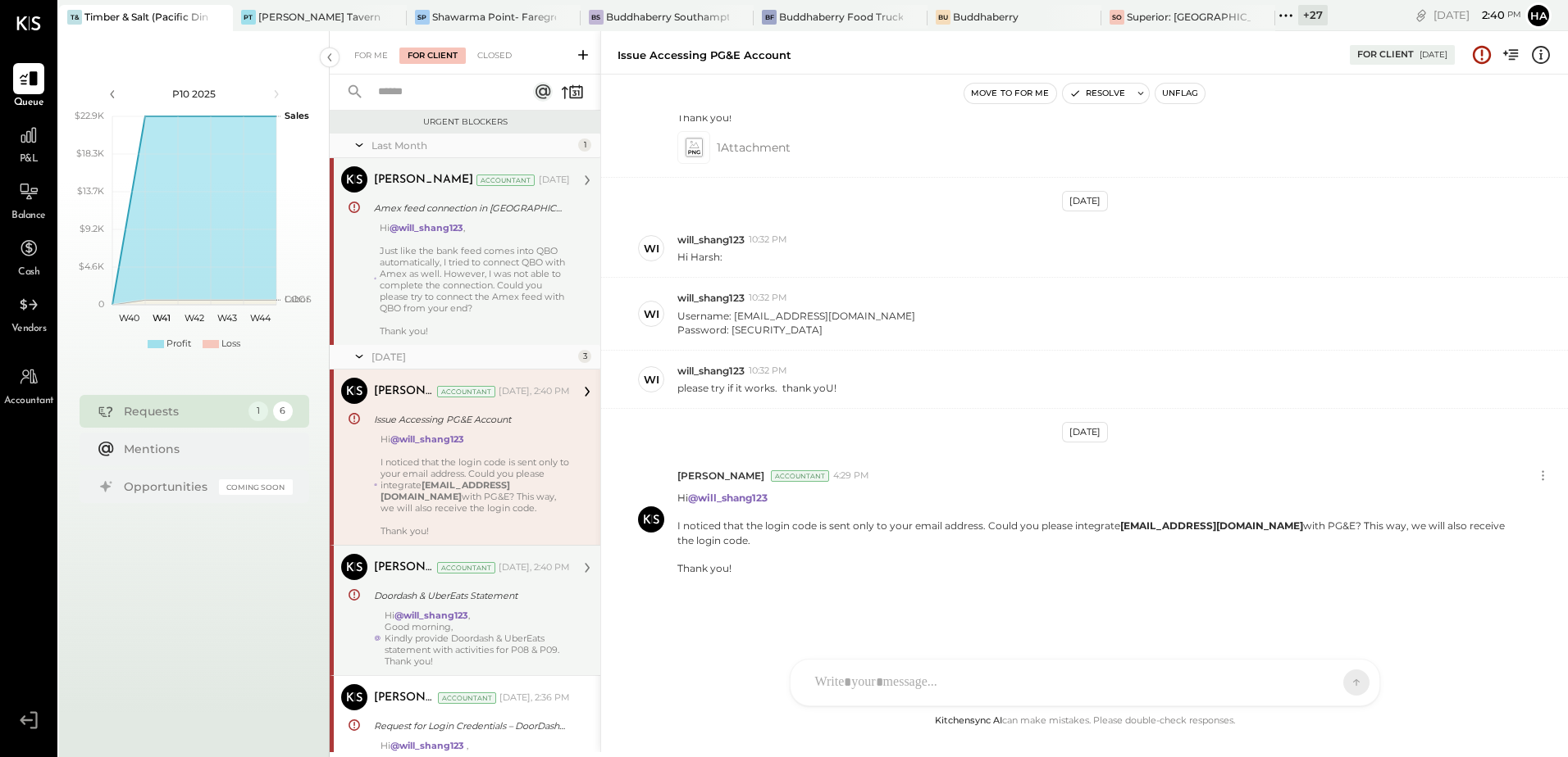
click at [476, 627] on div "Good morning," at bounding box center [478, 627] width 185 height 12
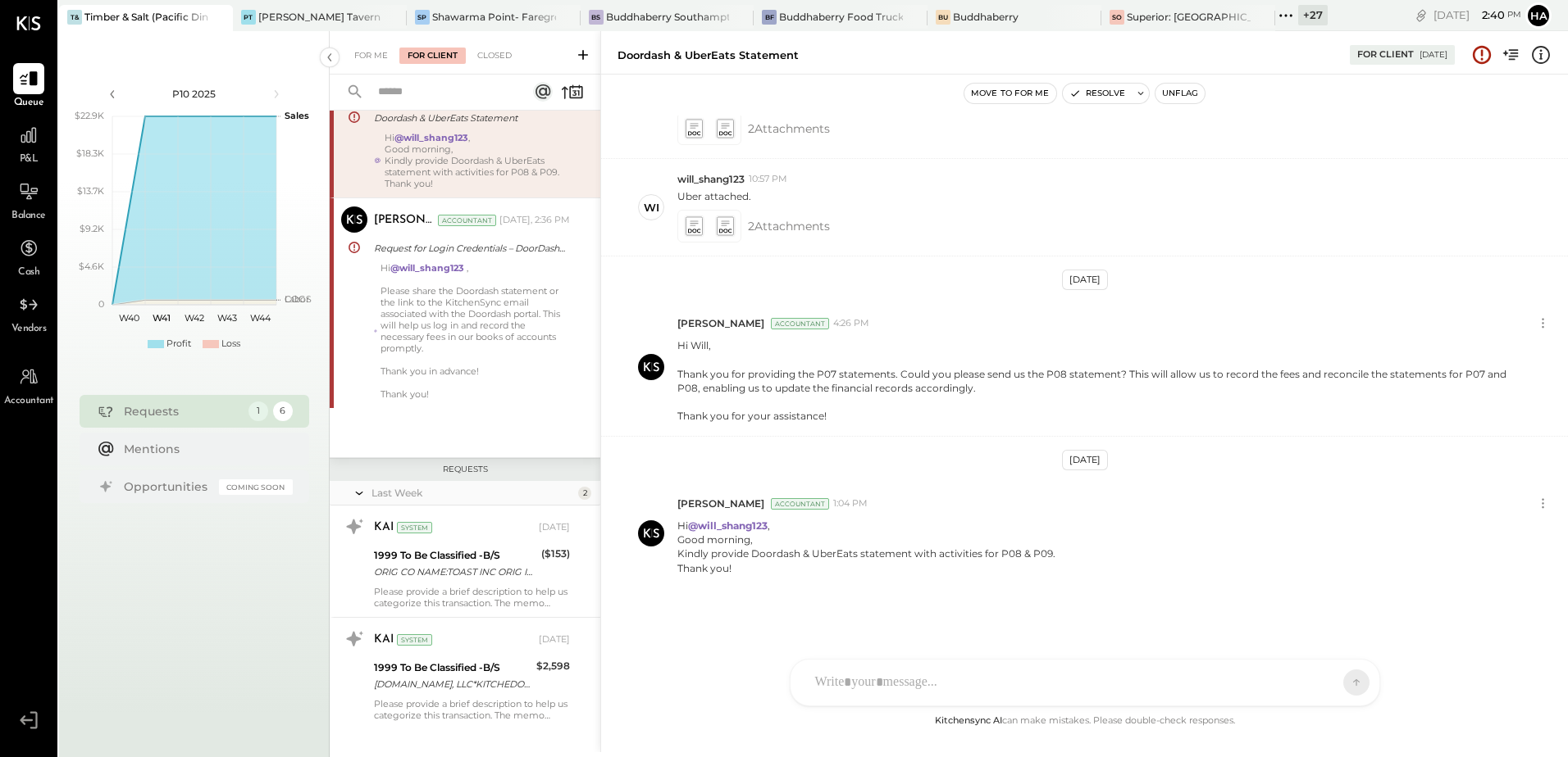
scroll to position [492, 0]
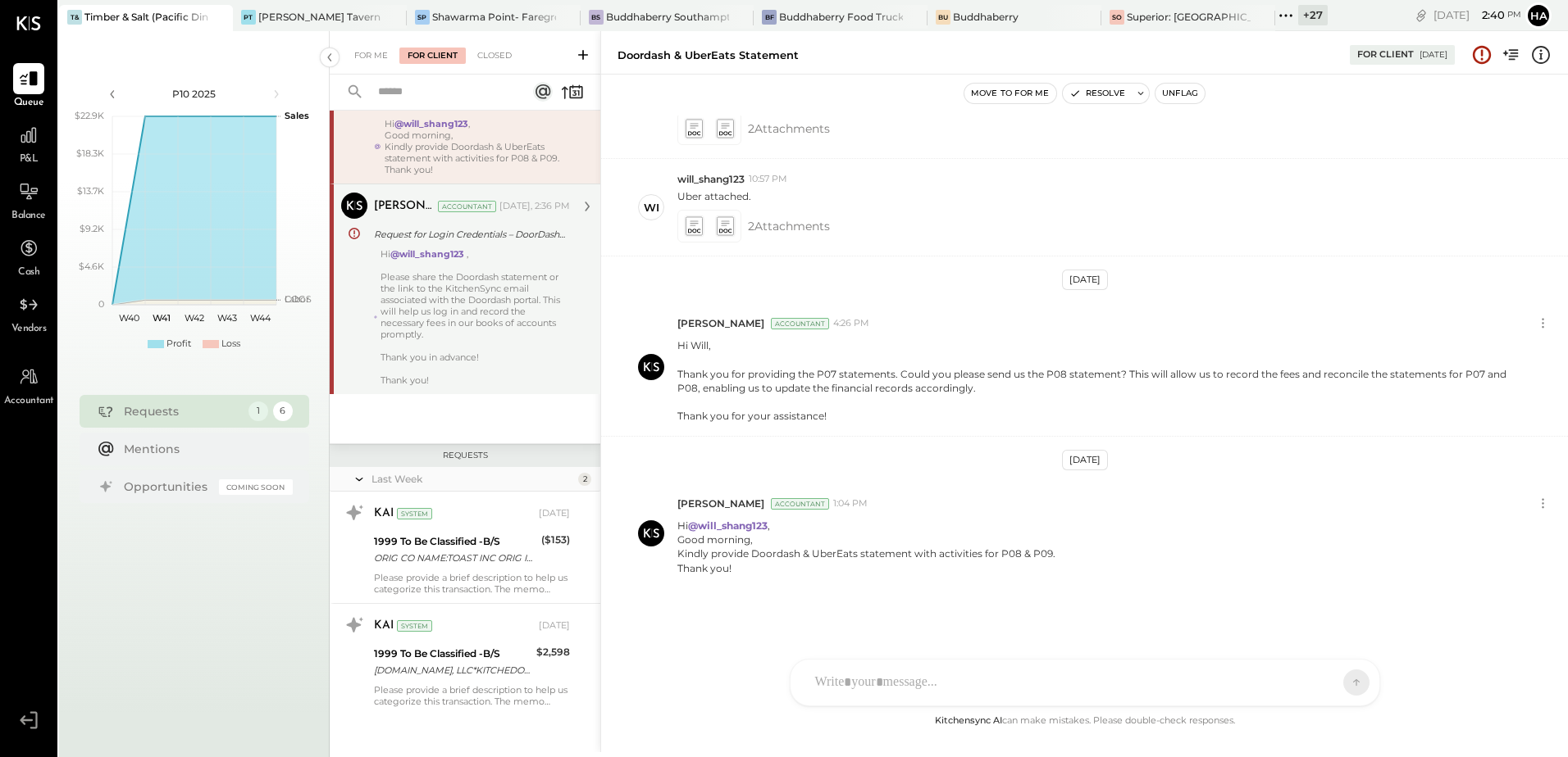
click at [509, 283] on div "Hi @will_shang123 , Please share the Doordash statement or the link to the Kitc…" at bounding box center [475, 317] width 190 height 138
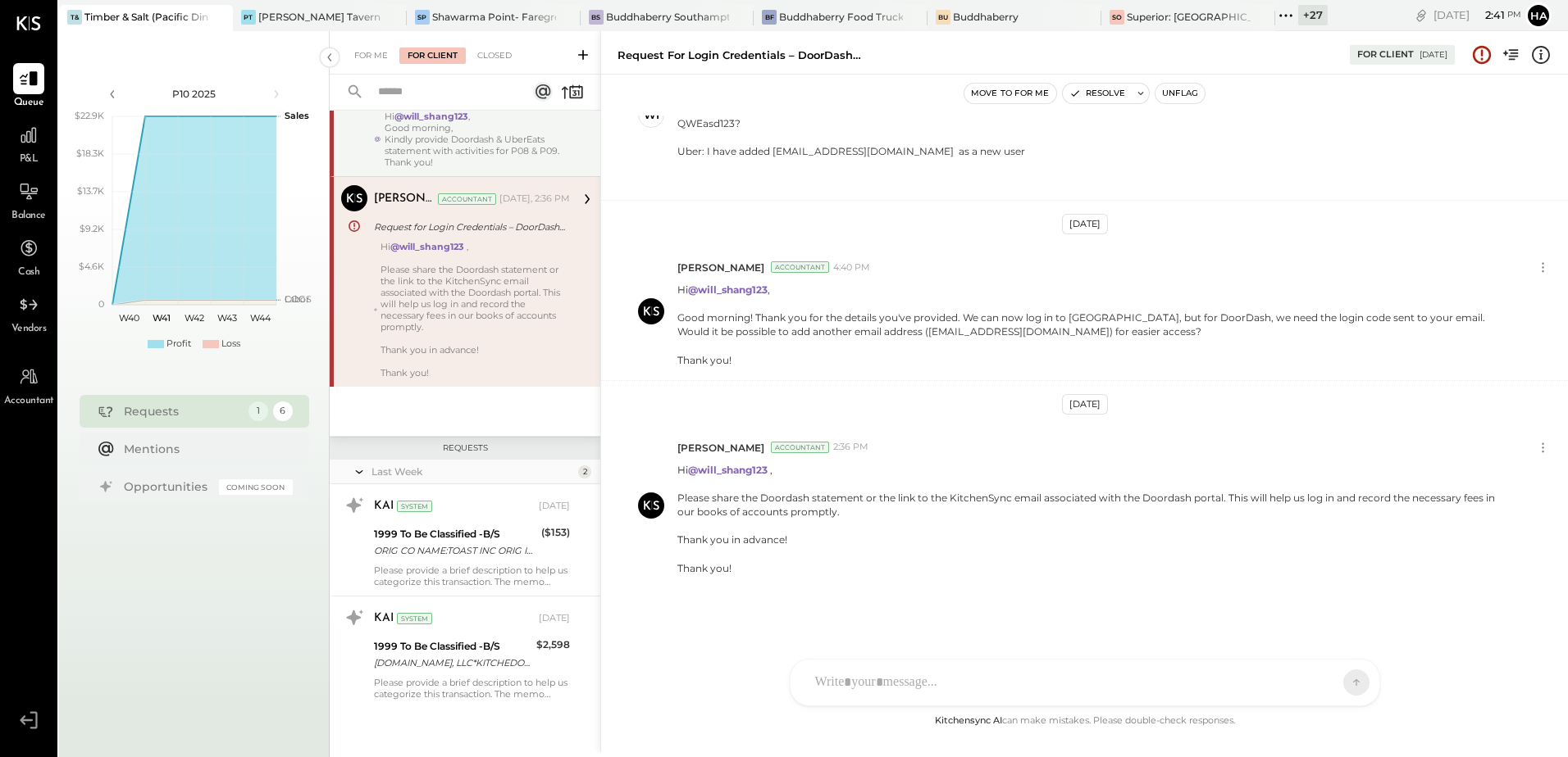
scroll to position [501, 0]
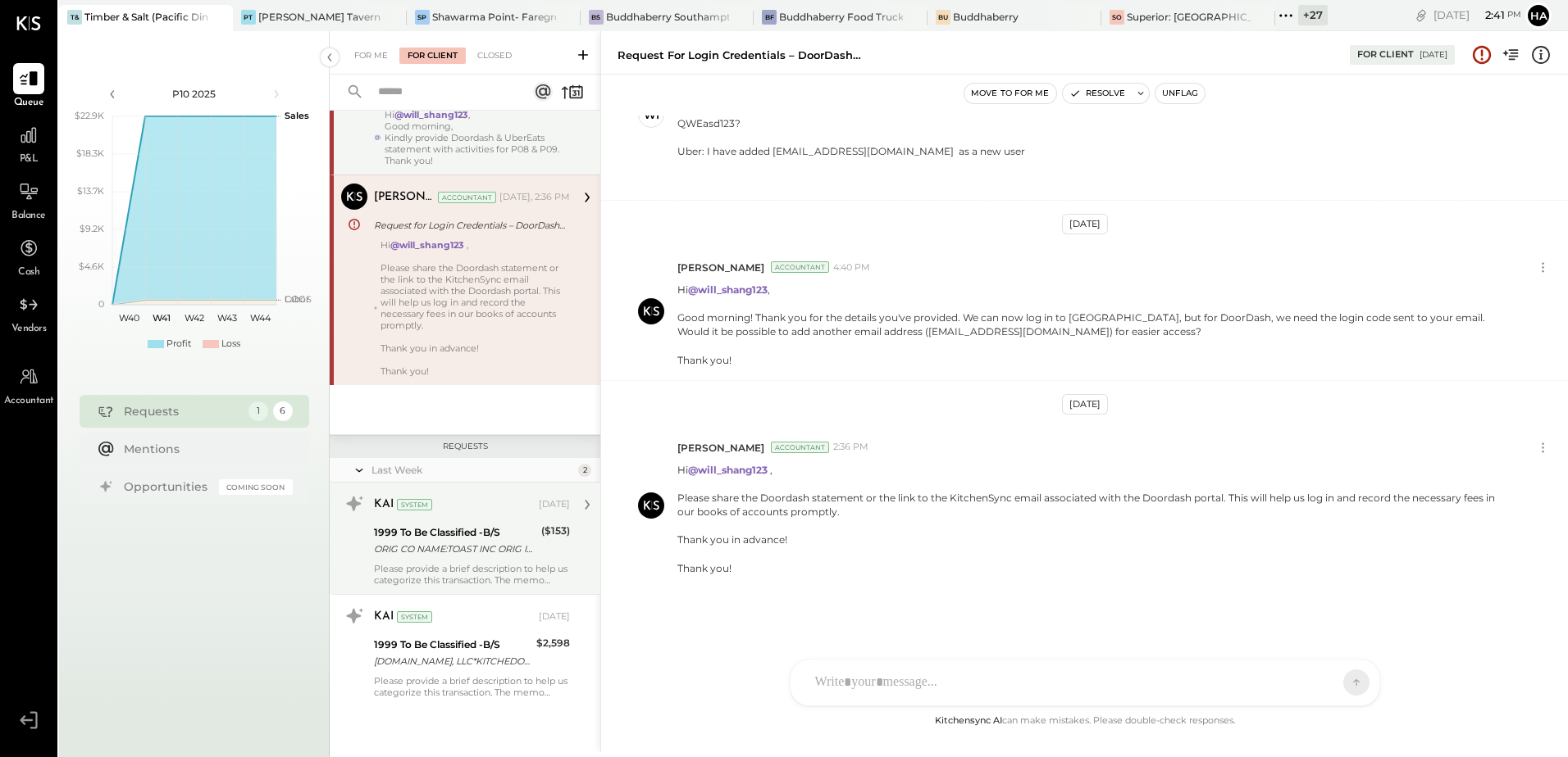
click at [467, 542] on div "ORIG CO NAME:TOAST INC ORIG ID:XXXXXX3620 DESC DATE:250917 CO ENTRY DESCR:ACH S…" at bounding box center [455, 548] width 163 height 16
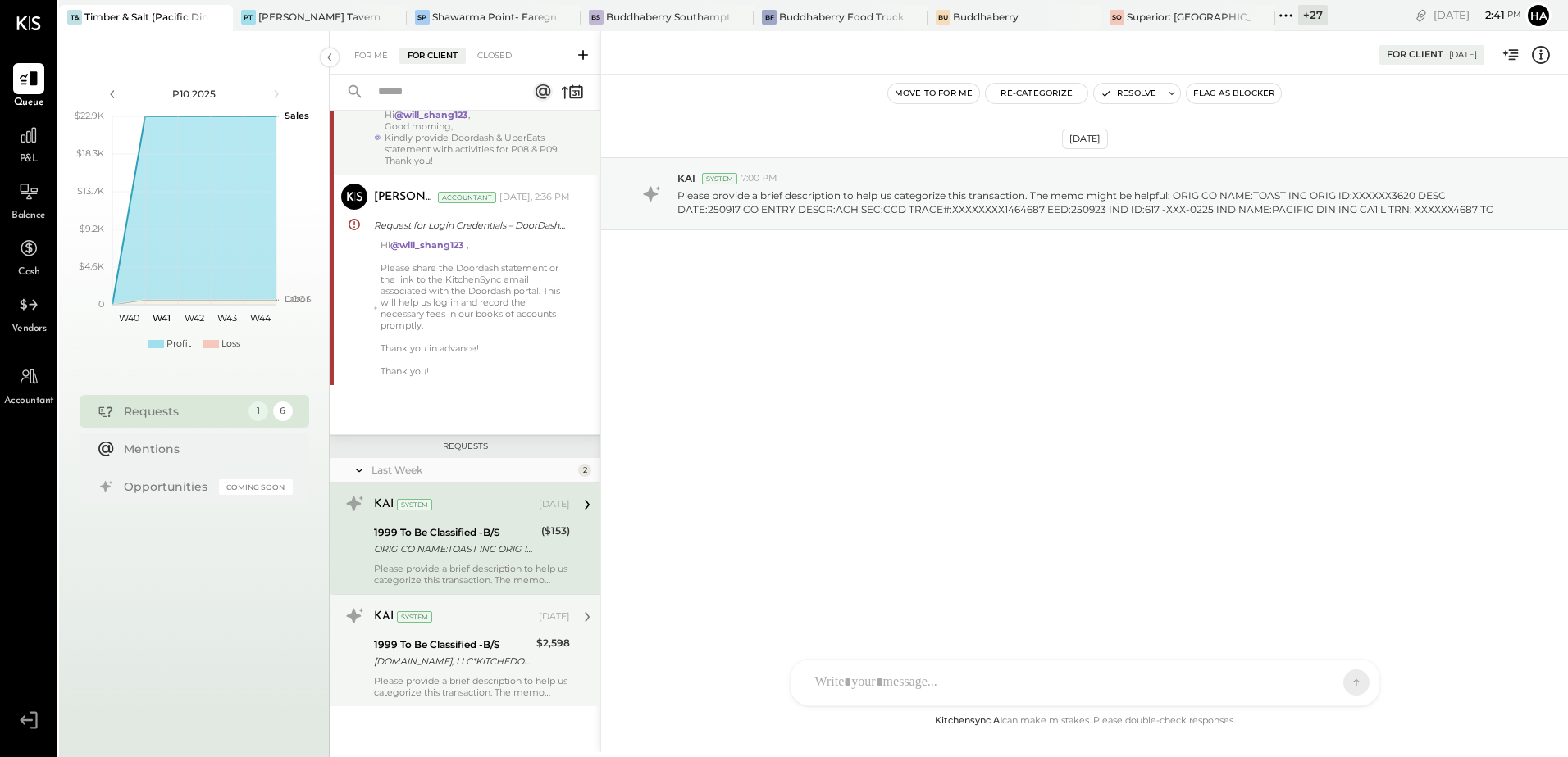
click at [458, 662] on div "[DOMAIN_NAME], LLC*KITCHEDOVER DE" at bounding box center [452, 661] width 158 height 16
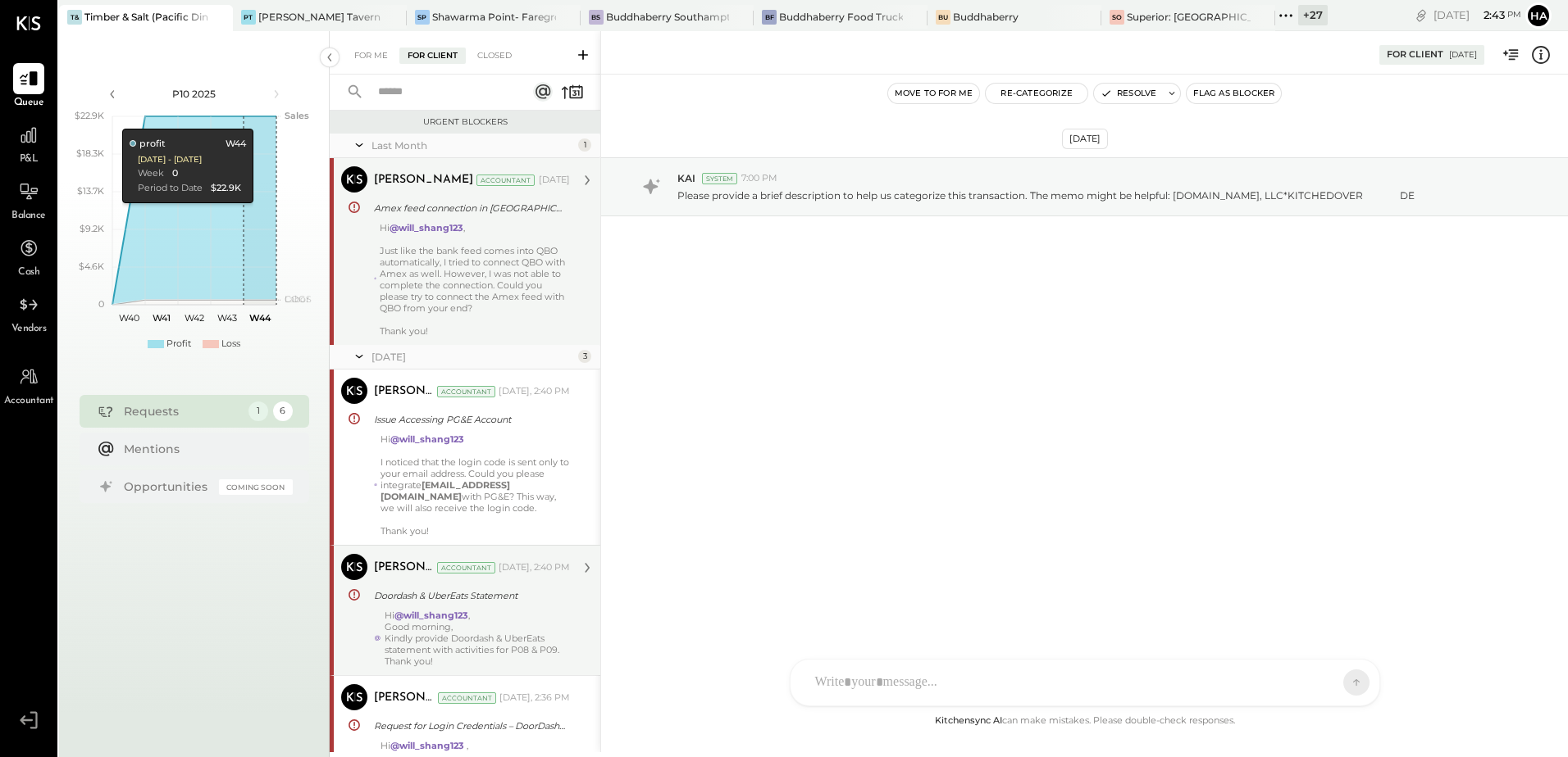
click at [586, 54] on icon at bounding box center [582, 54] width 16 height 16
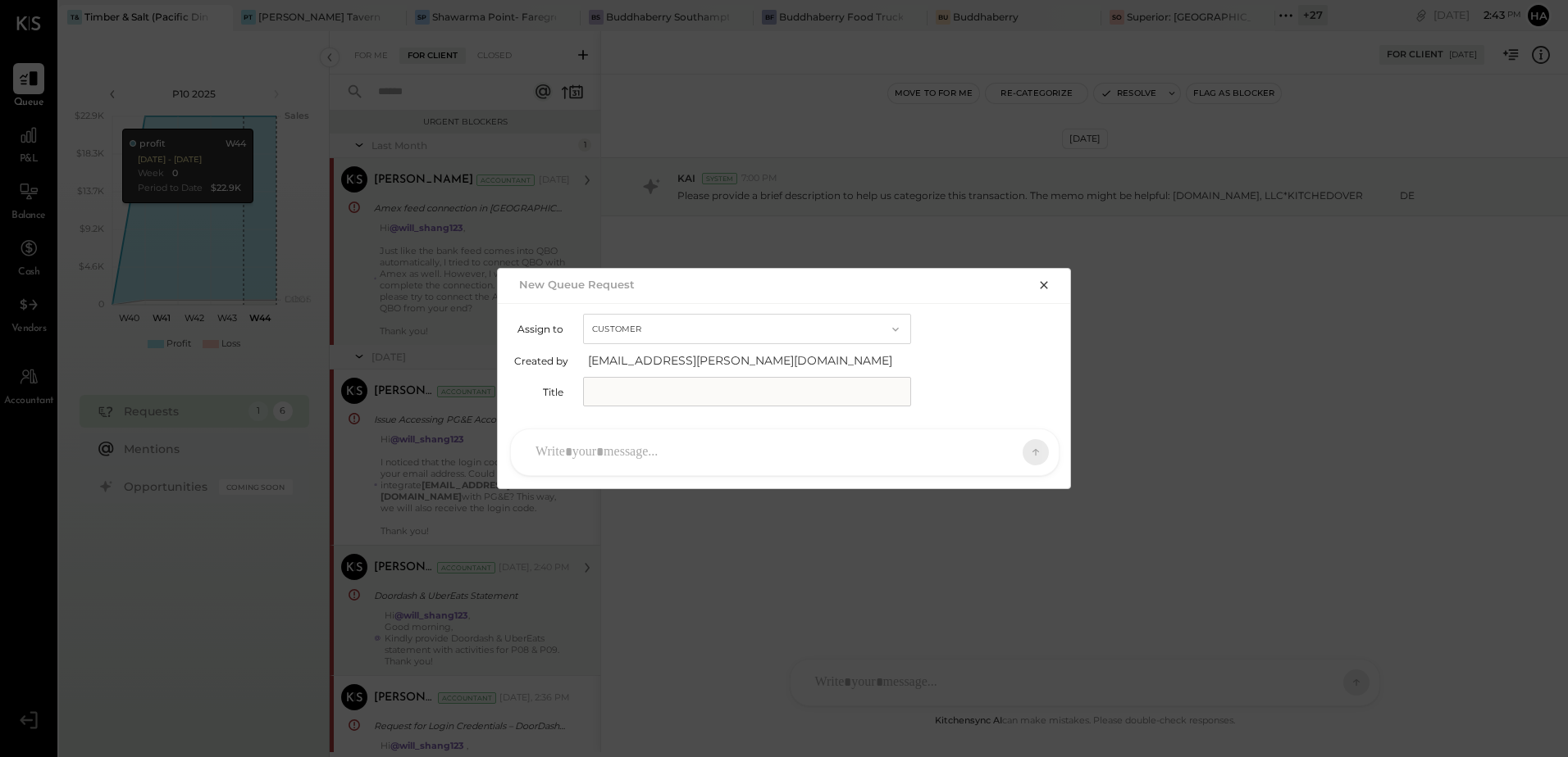
click at [653, 402] on input "text" at bounding box center [747, 392] width 328 height 29
type input "**********"
click at [649, 450] on div at bounding box center [770, 452] width 485 height 36
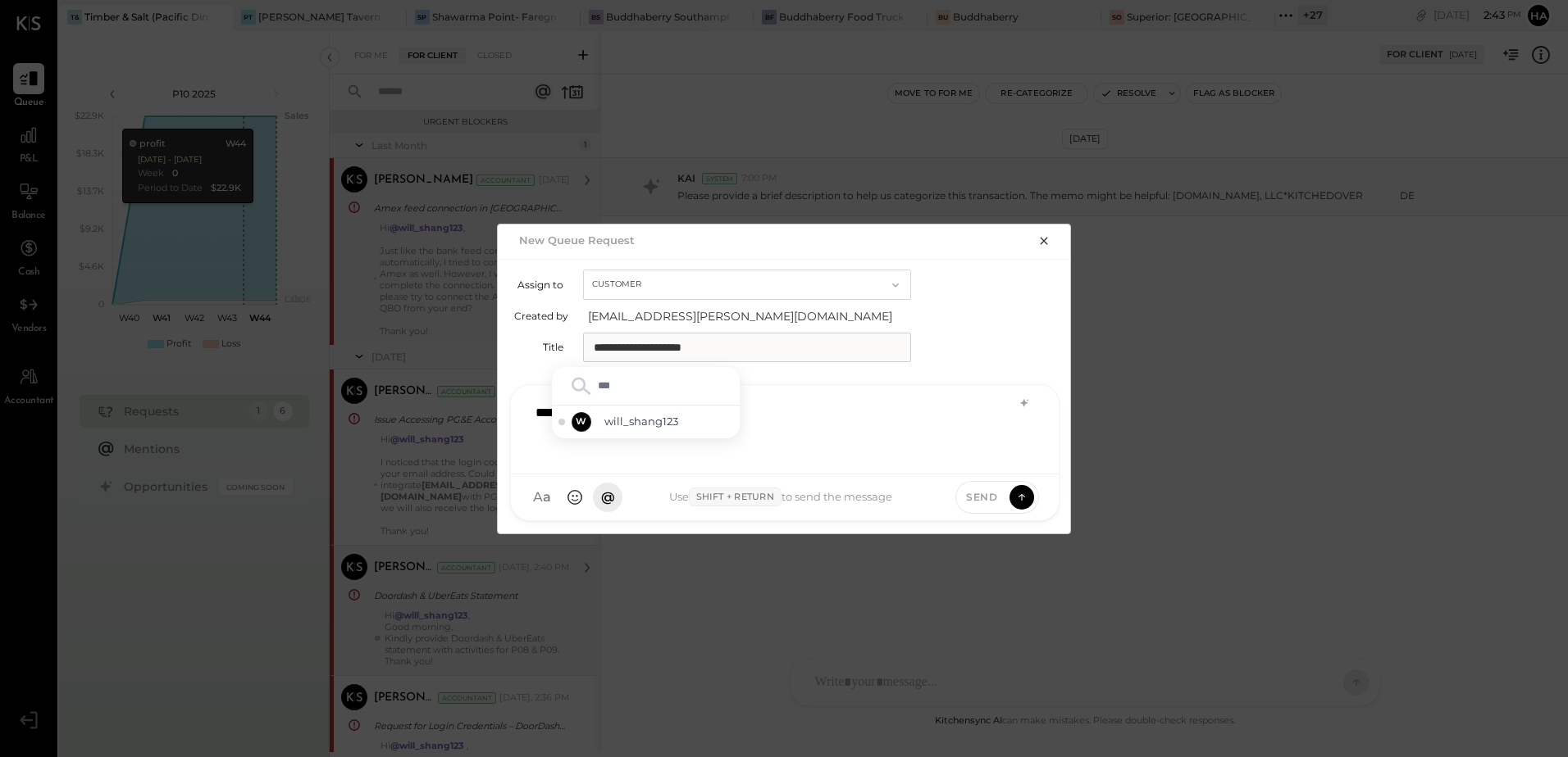
type input "****"
click at [663, 418] on span "will_shang123" at bounding box center [668, 422] width 129 height 15
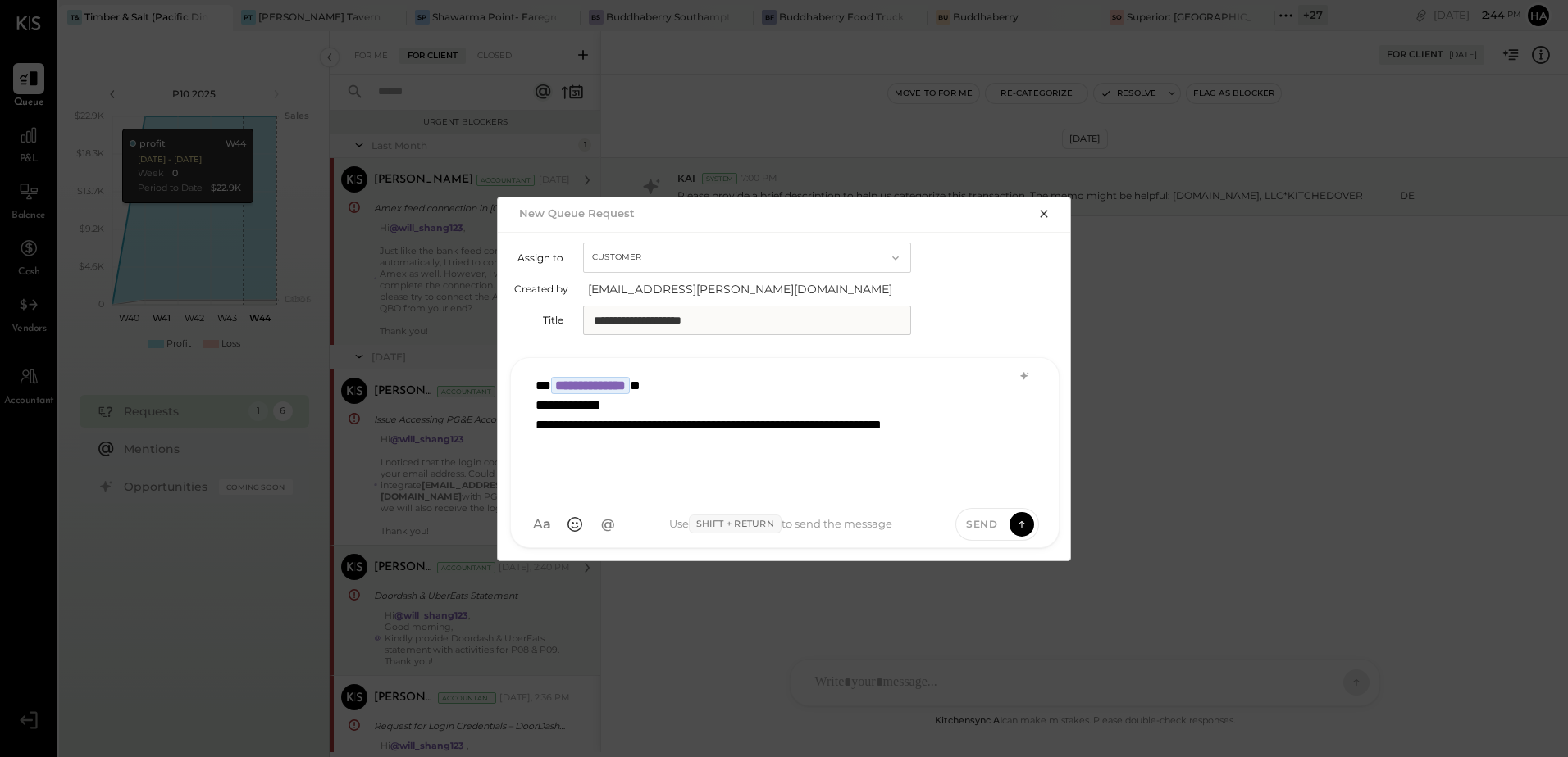
scroll to position [2, 0]
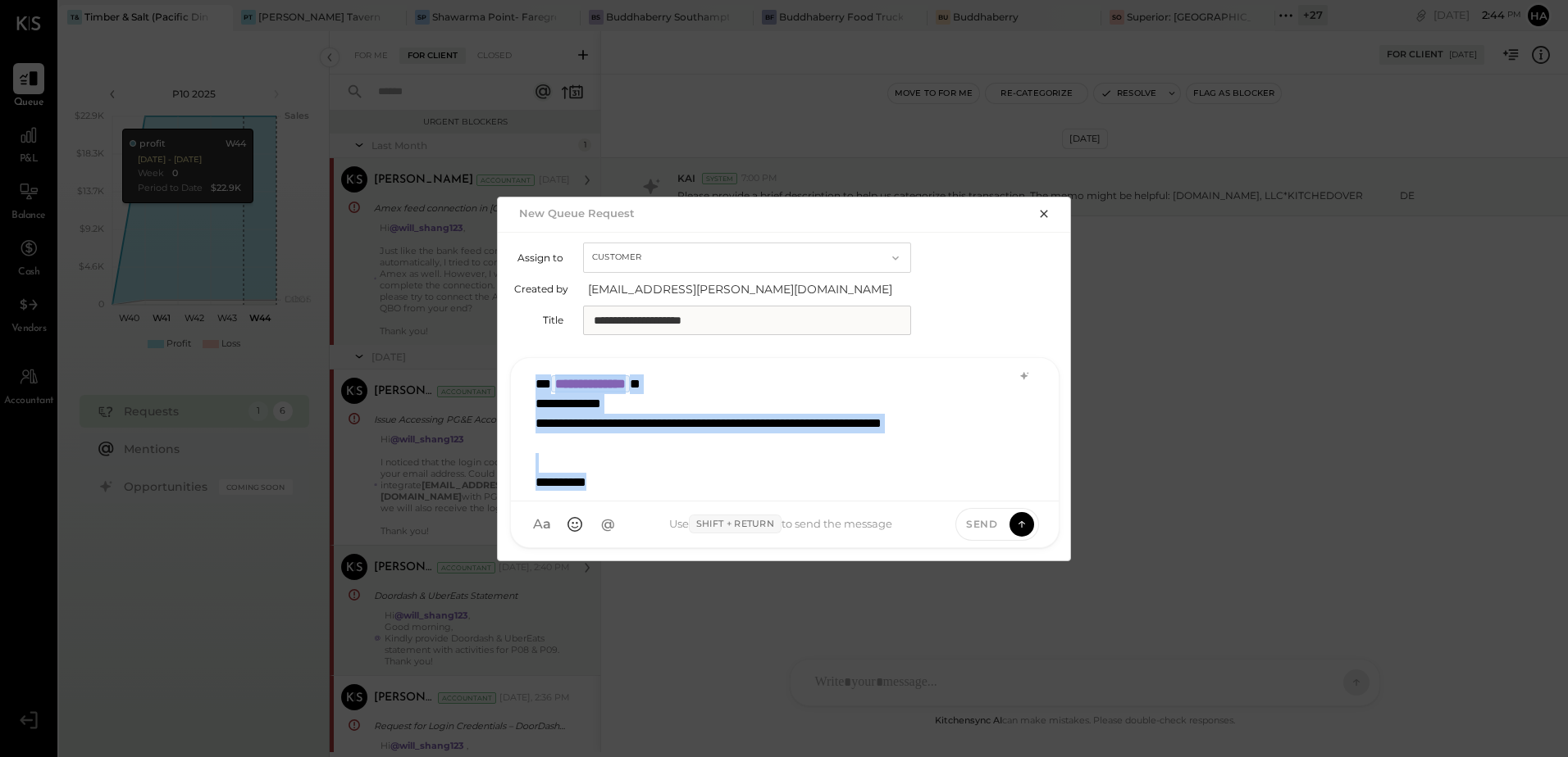
copy div "**********"
click at [1041, 212] on icon "button" at bounding box center [1044, 214] width 13 height 13
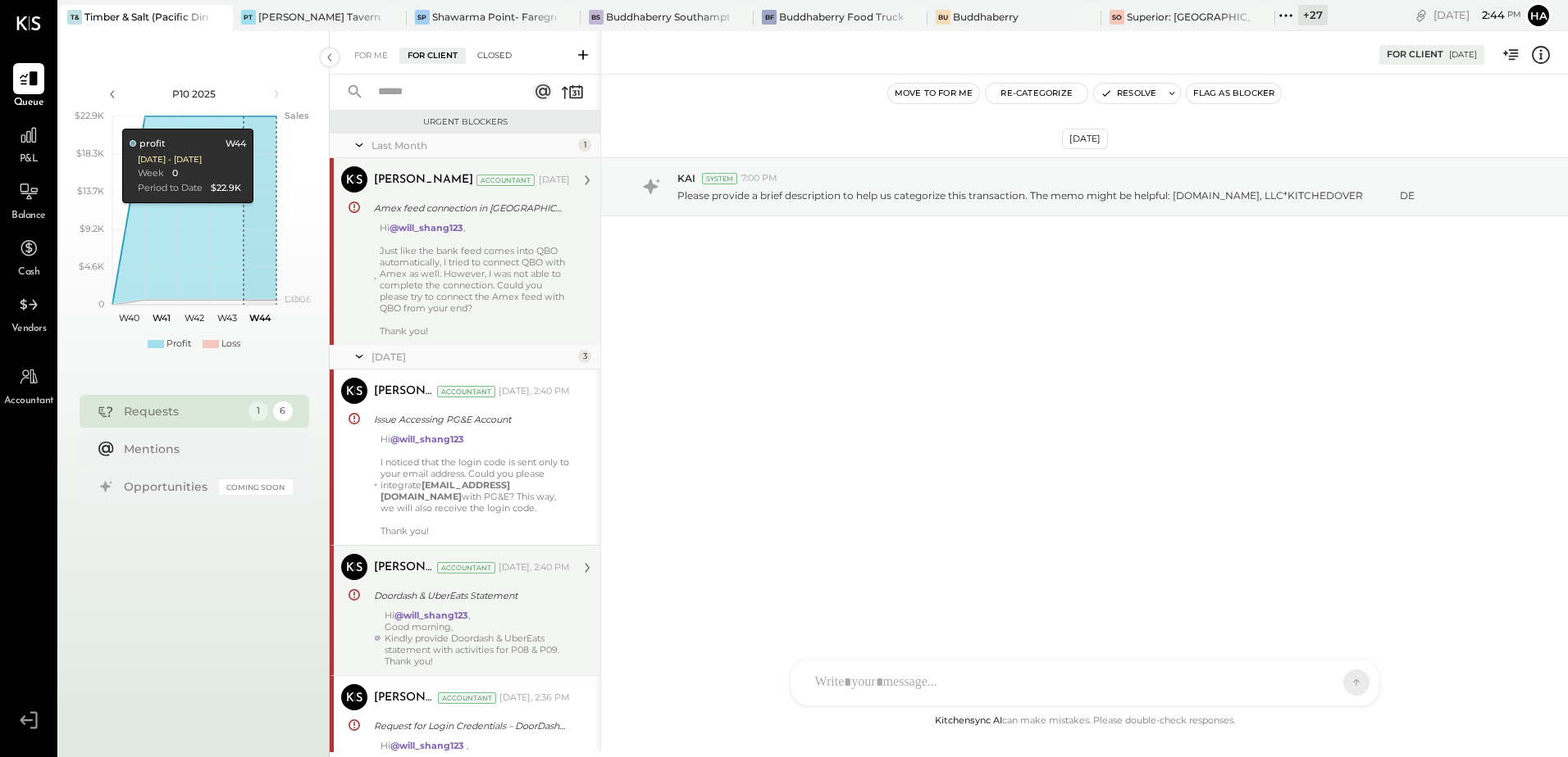
click at [505, 56] on div "Closed" at bounding box center [495, 55] width 51 height 16
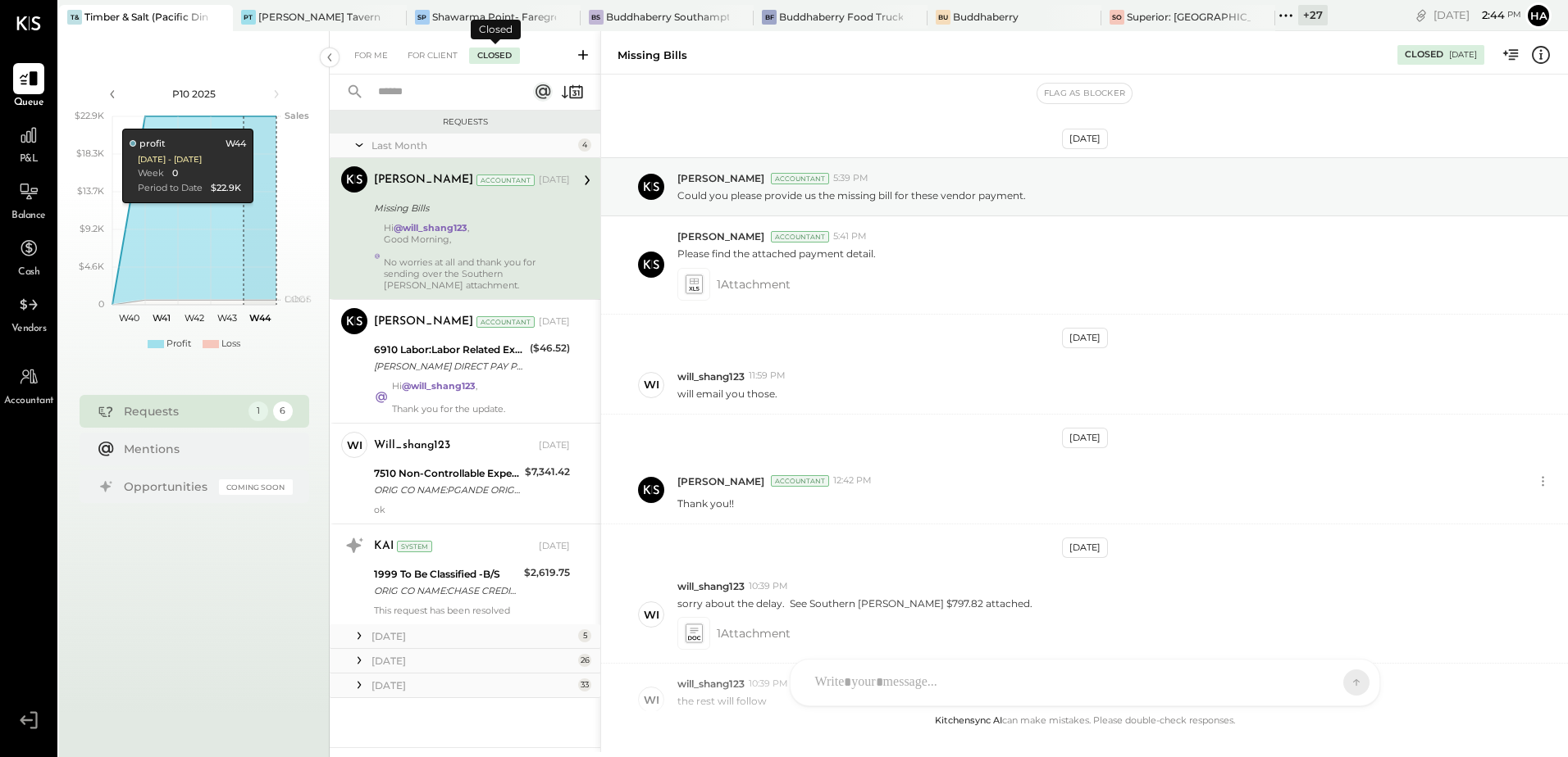
scroll to position [299, 0]
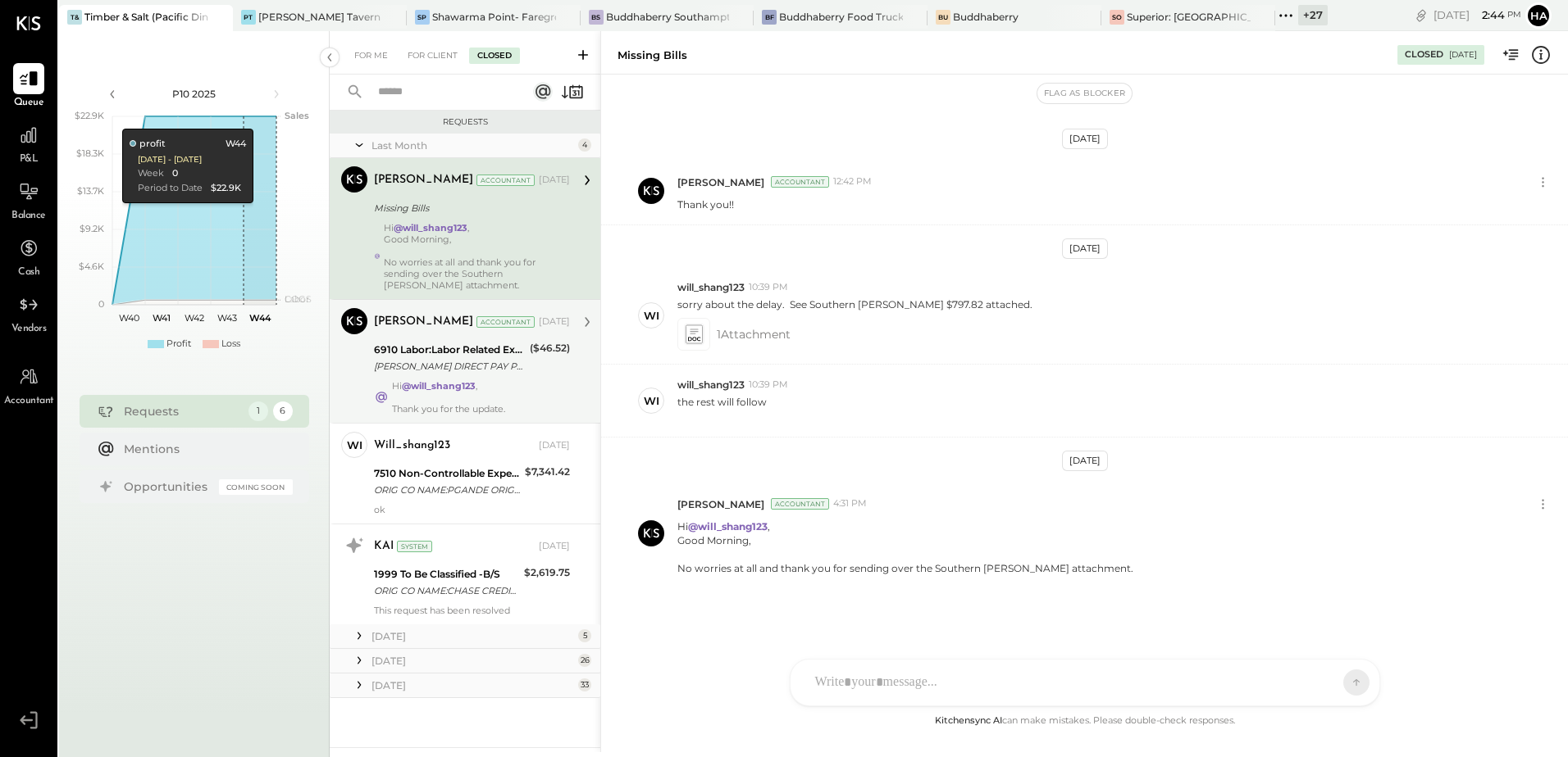
click at [449, 360] on div "[PERSON_NAME] DIRECT PAY PHONE [GEOGRAPHIC_DATA]" at bounding box center [449, 365] width 151 height 16
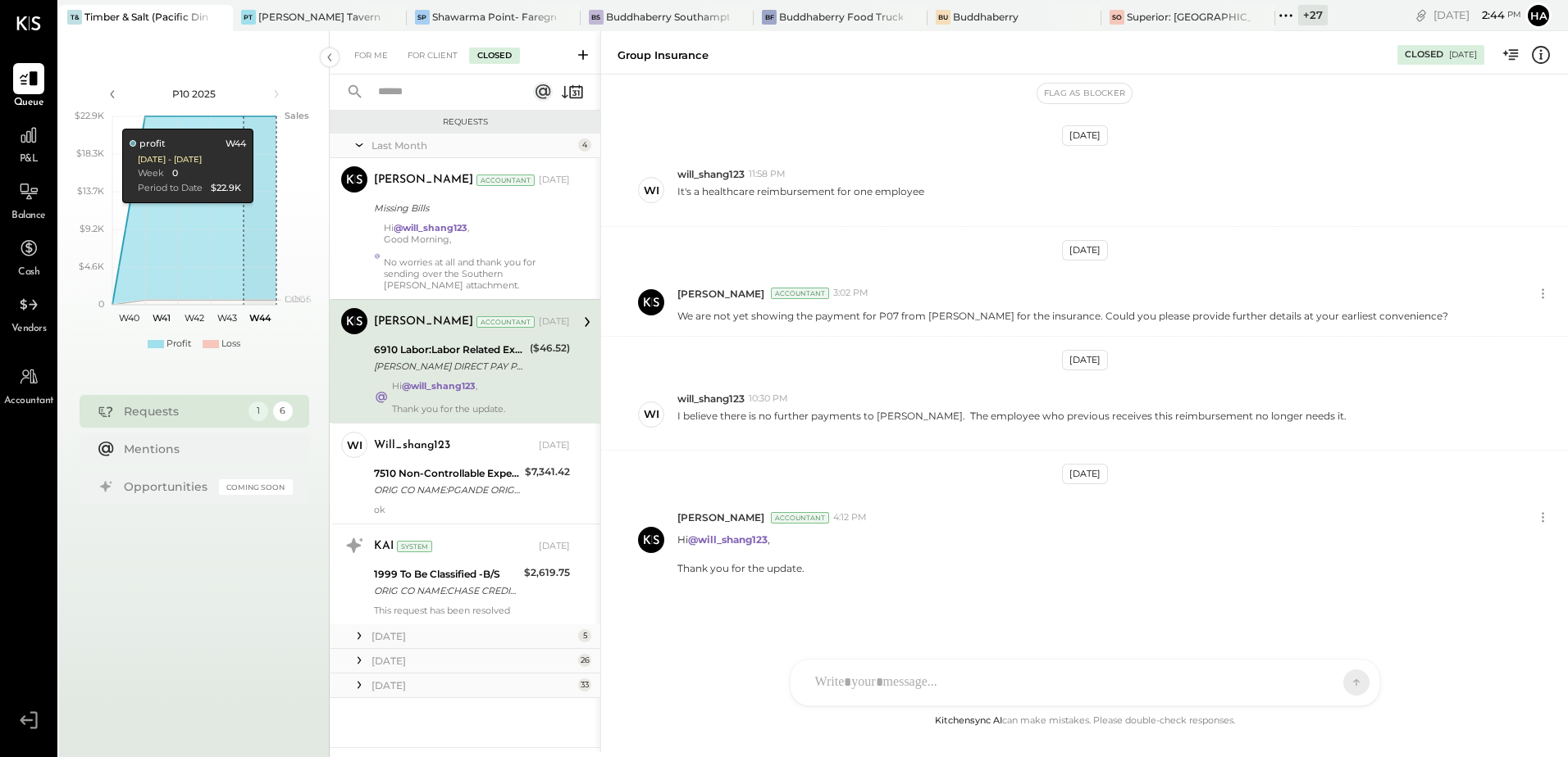
scroll to position [104, 0]
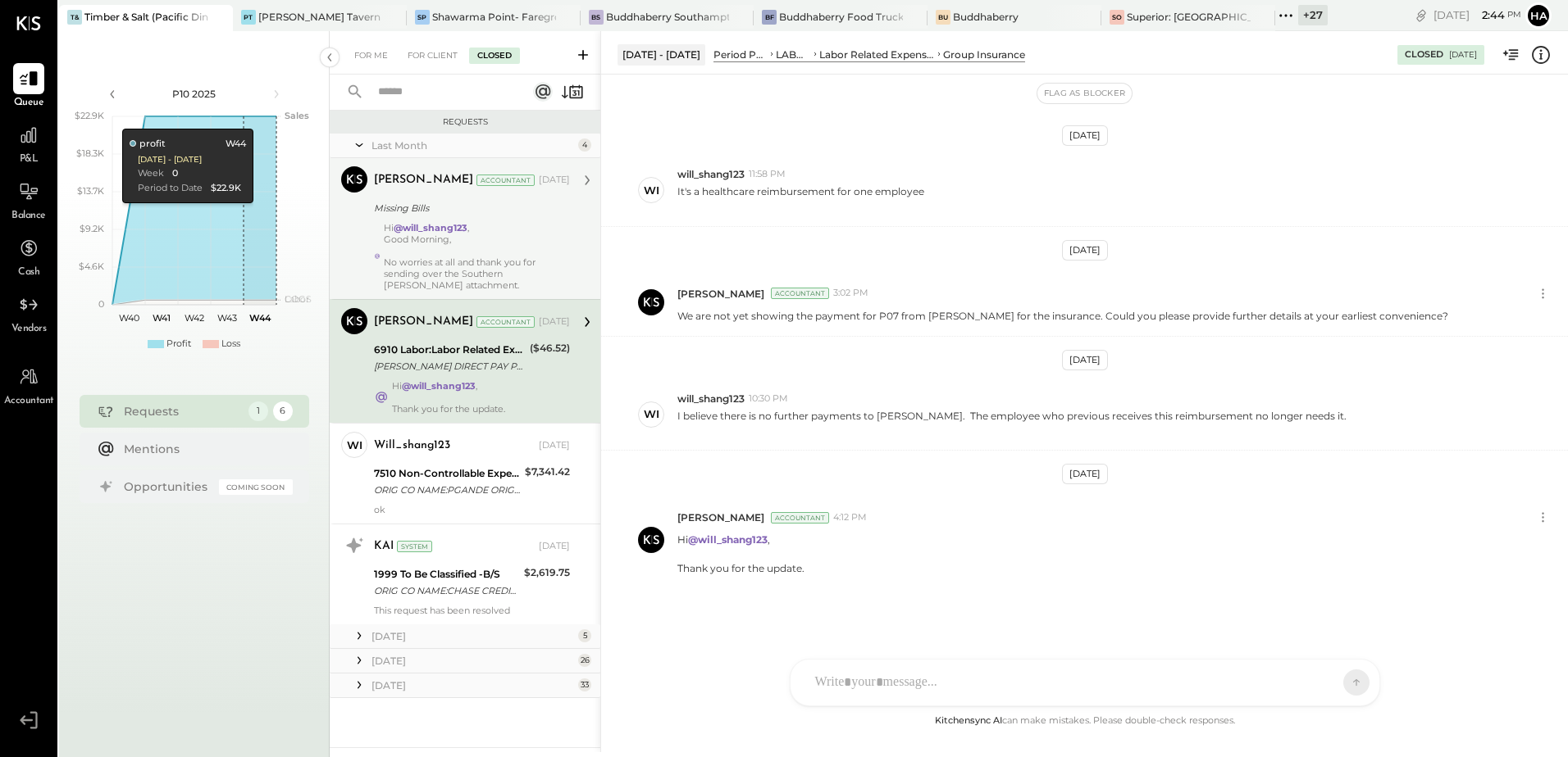
click at [506, 208] on div "Missing Bills" at bounding box center [469, 208] width 191 height 16
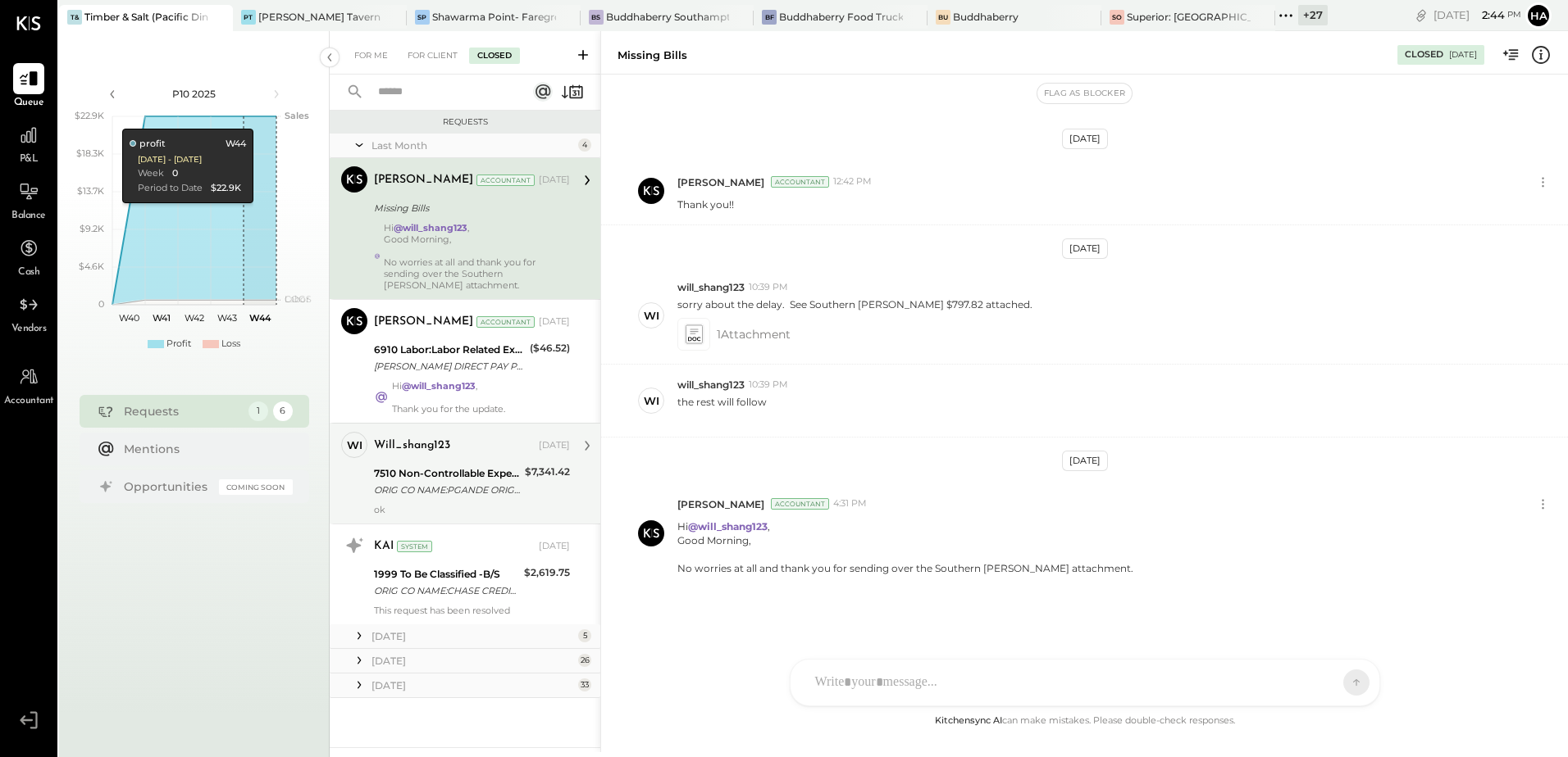
click at [470, 467] on div "7510 Non-Controllable Expenses:Property Expenses:Electricity" at bounding box center [447, 473] width 146 height 16
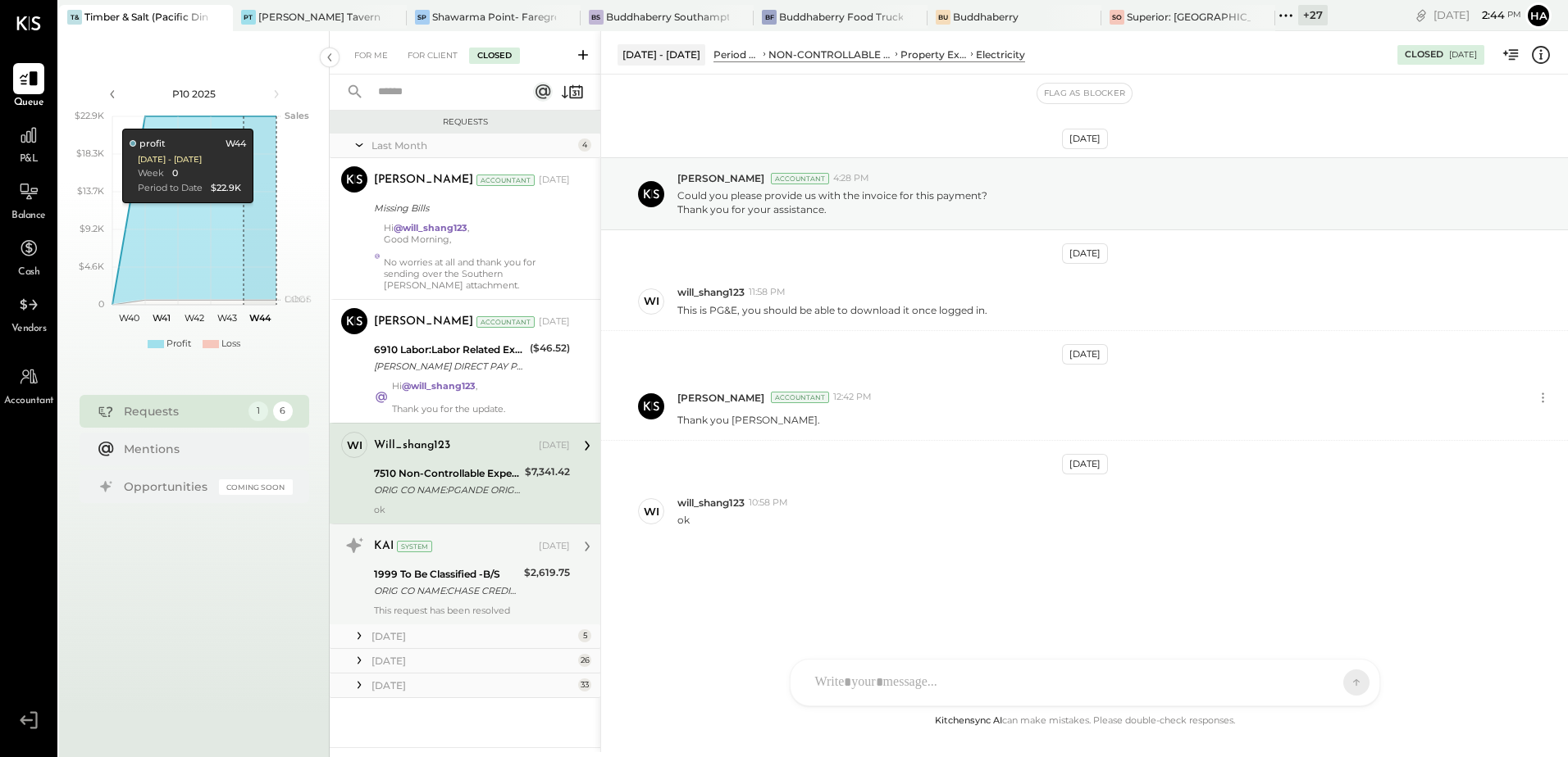
click at [482, 589] on div "ORIG CO NAME:CHASE CREDIT CRD ORIG ID:XXXXXX9224 DESC DATE:250725 CO ENTRY DESC…" at bounding box center [447, 590] width 145 height 16
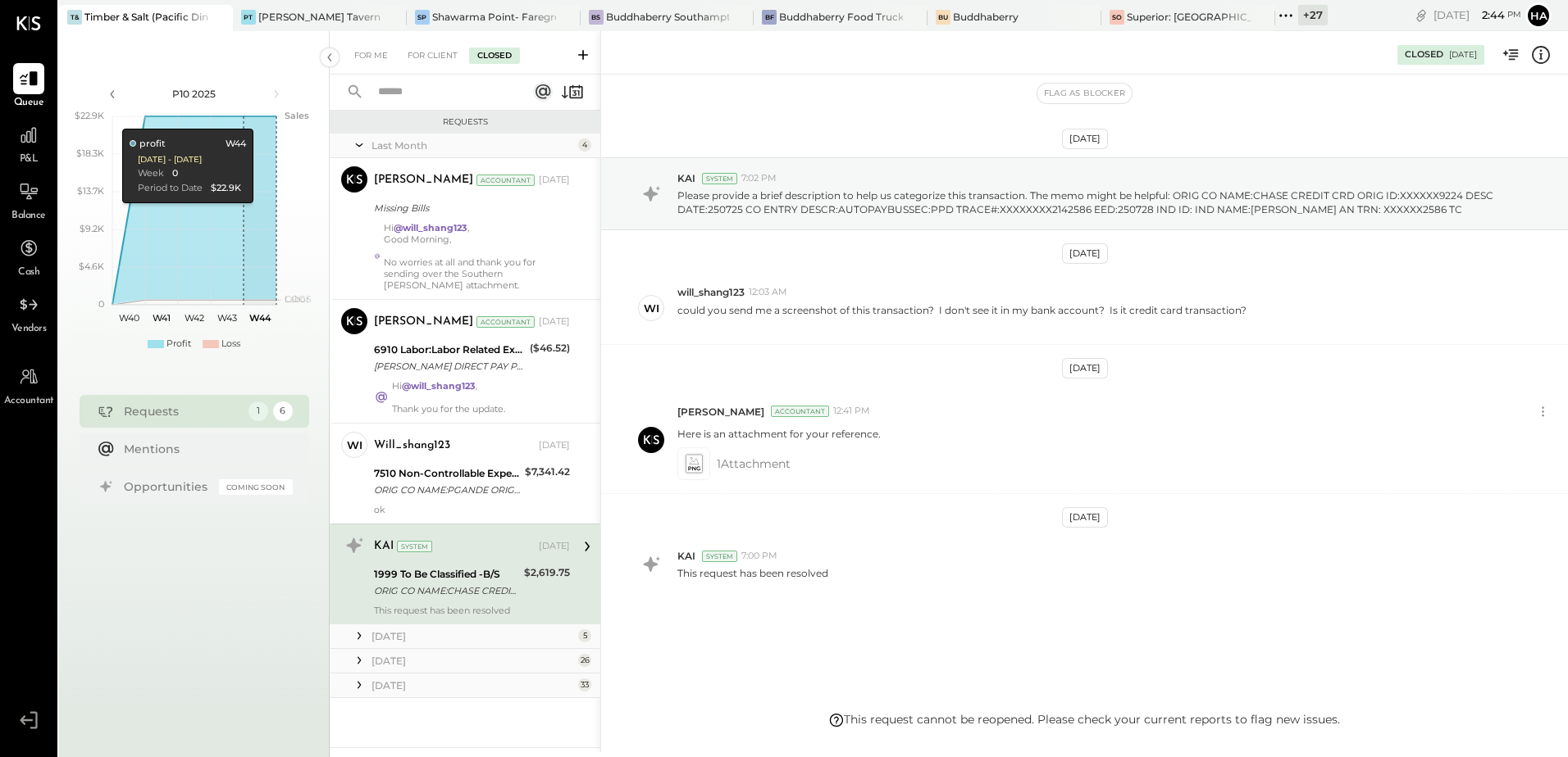
scroll to position [5, 0]
click at [408, 630] on div "[DATE]" at bounding box center [473, 637] width 202 height 14
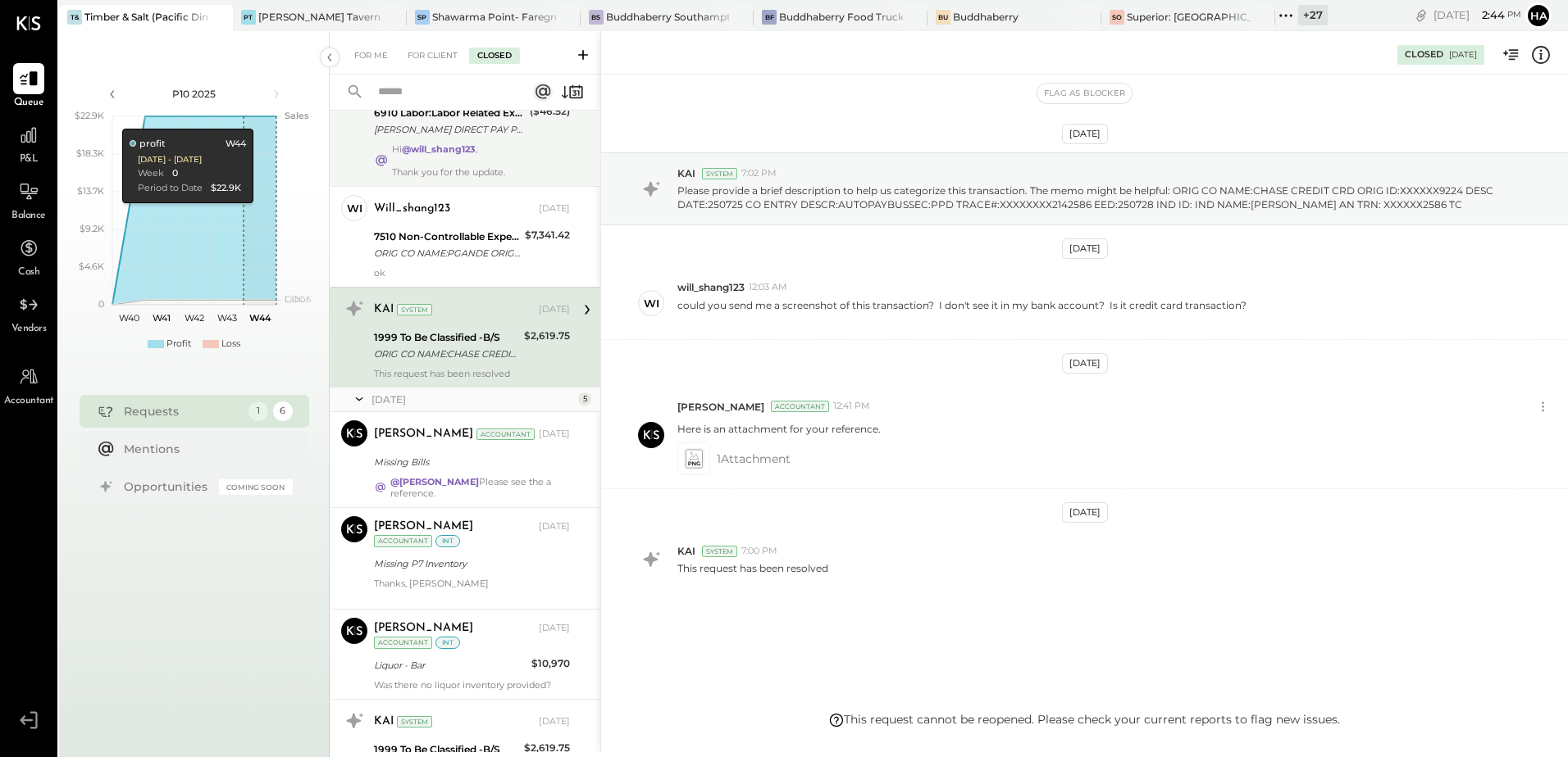
scroll to position [410, 0]
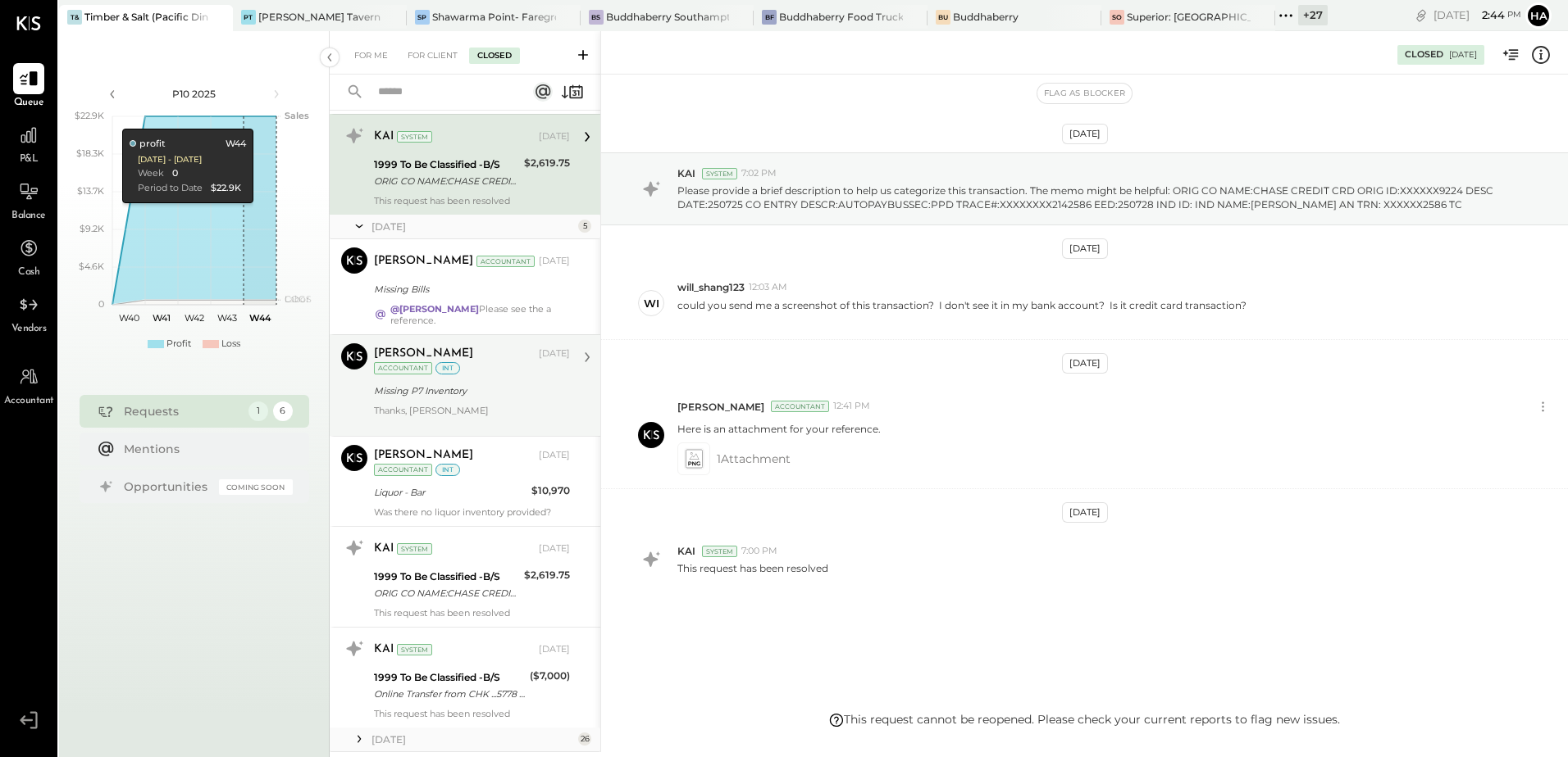
click at [476, 386] on div "Missing P7 Inventory" at bounding box center [469, 391] width 191 height 16
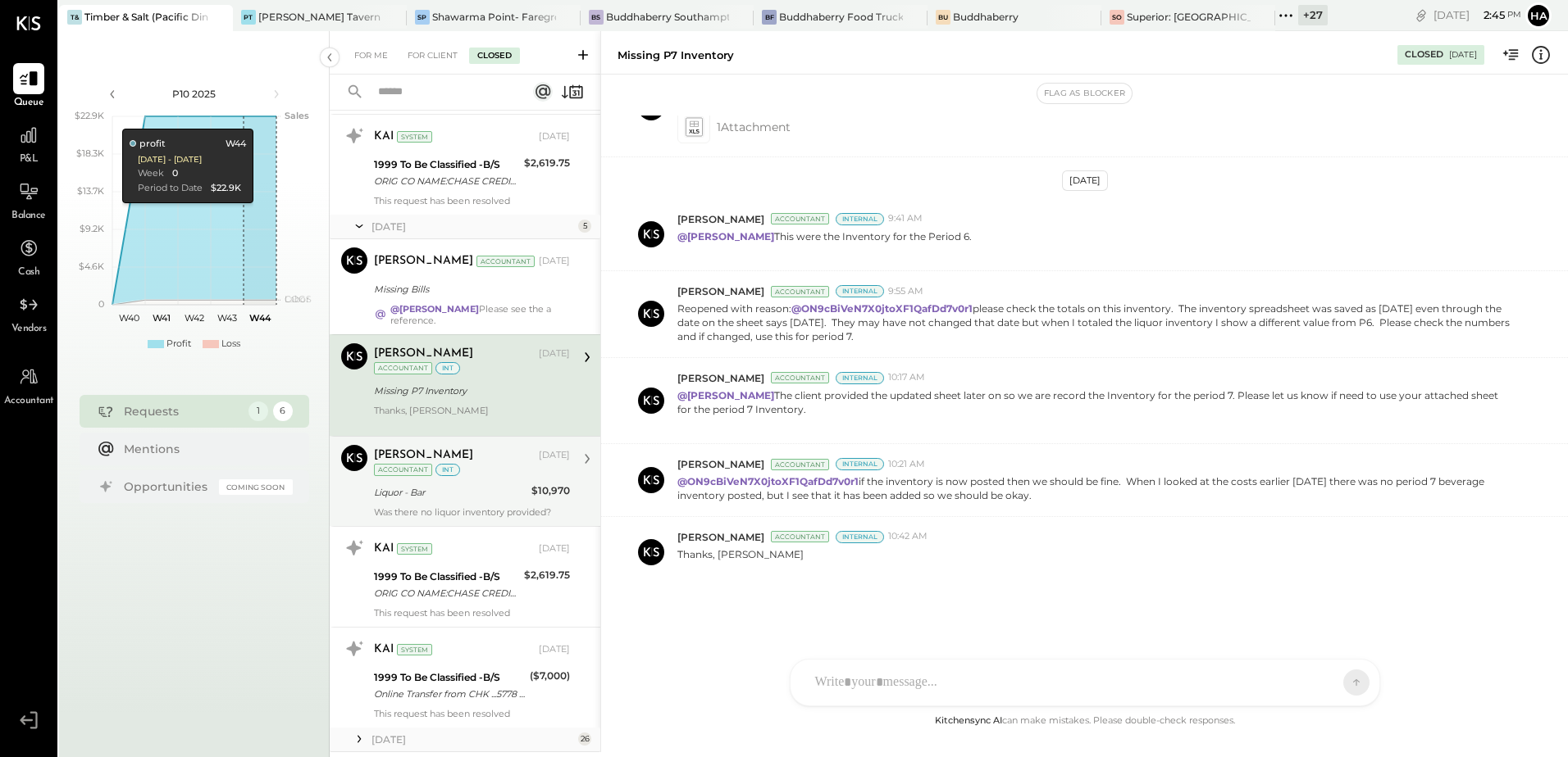
scroll to position [481, 0]
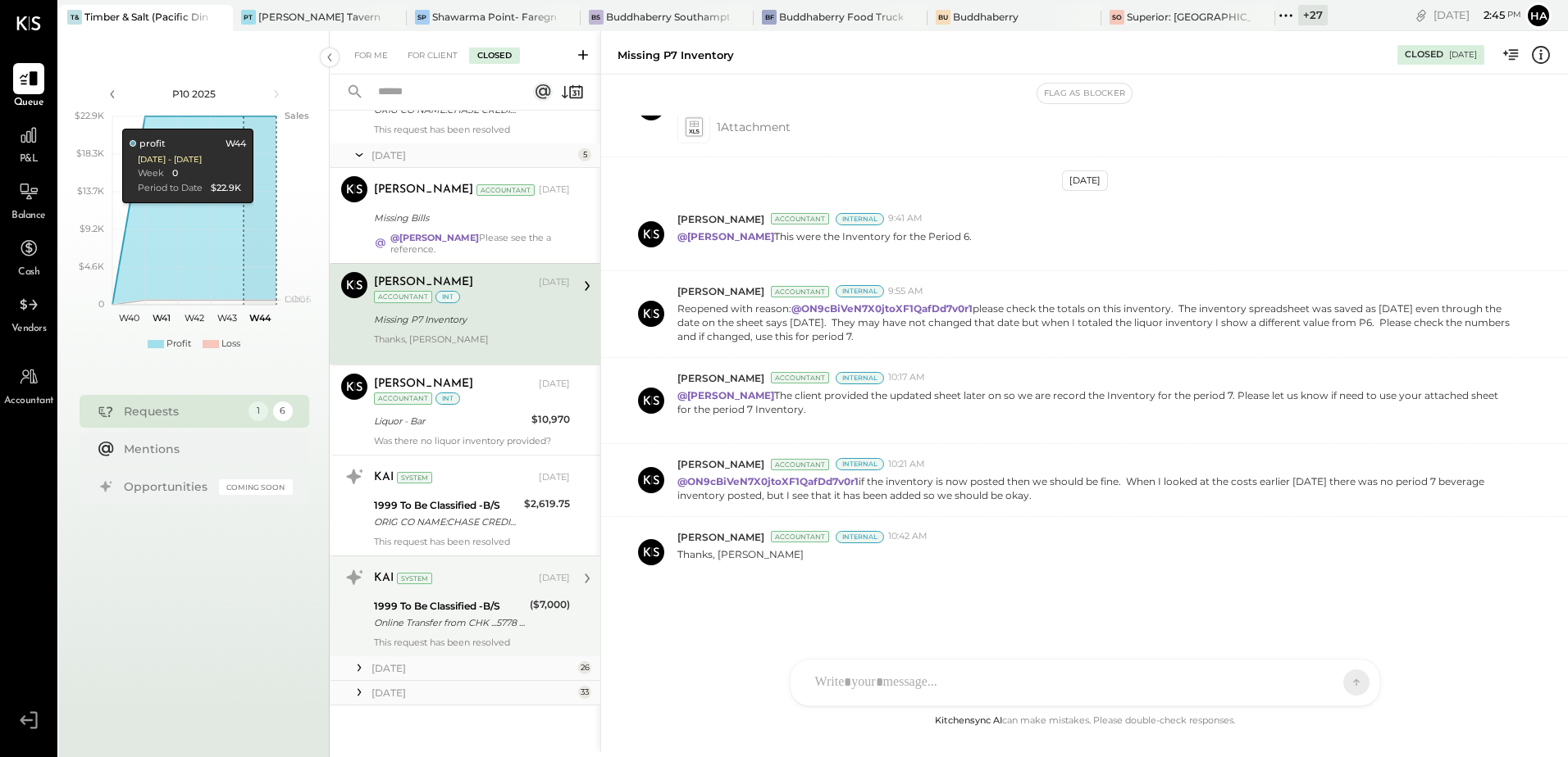
click at [472, 629] on div "Online Transfer from CHK ...5778 transaction#: XXXXXXX5335" at bounding box center [449, 622] width 151 height 16
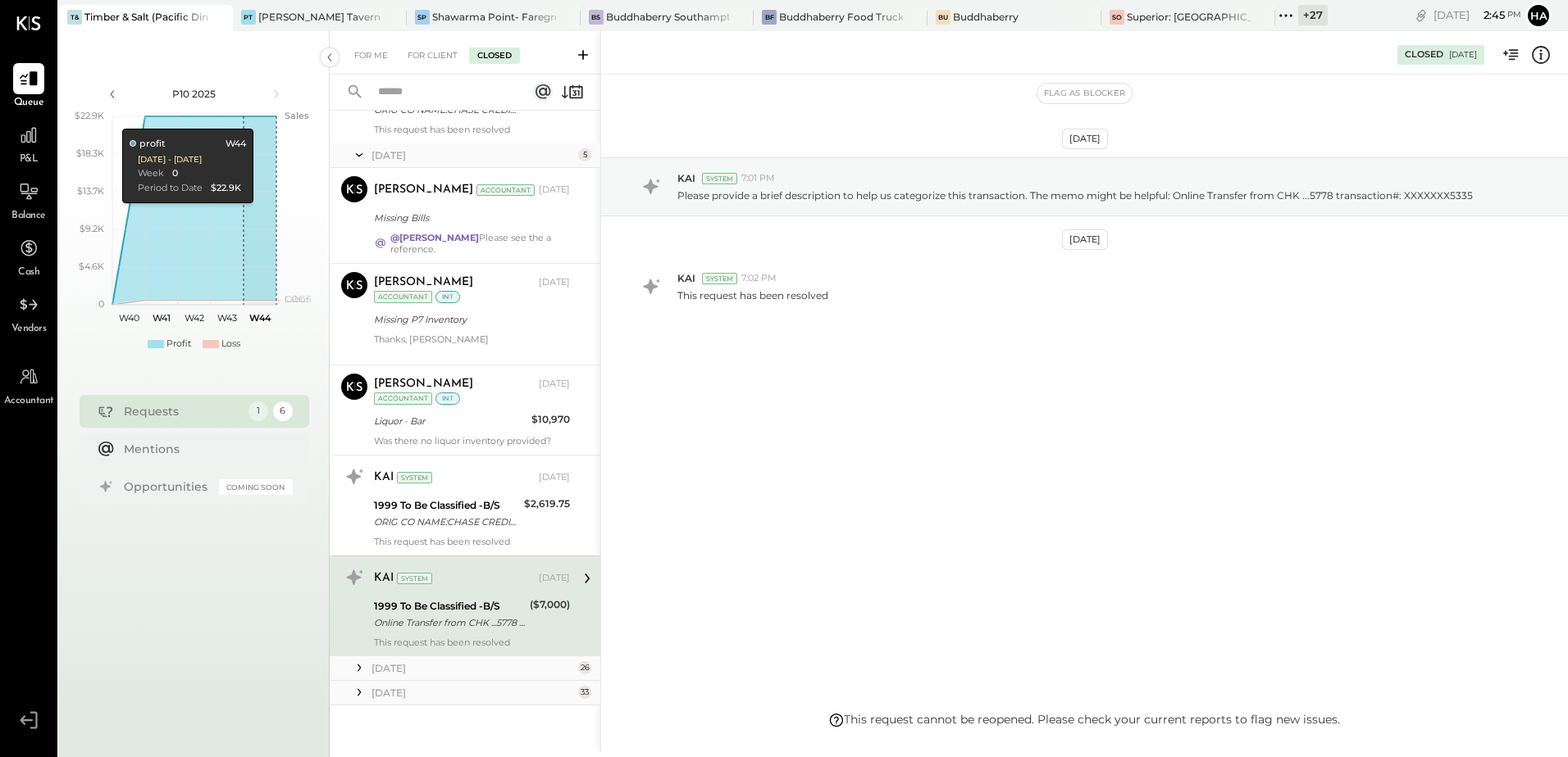
click at [421, 680] on div "[DATE]" at bounding box center [464, 669] width 270 height 24
click at [421, 665] on div "[DATE]" at bounding box center [473, 669] width 202 height 14
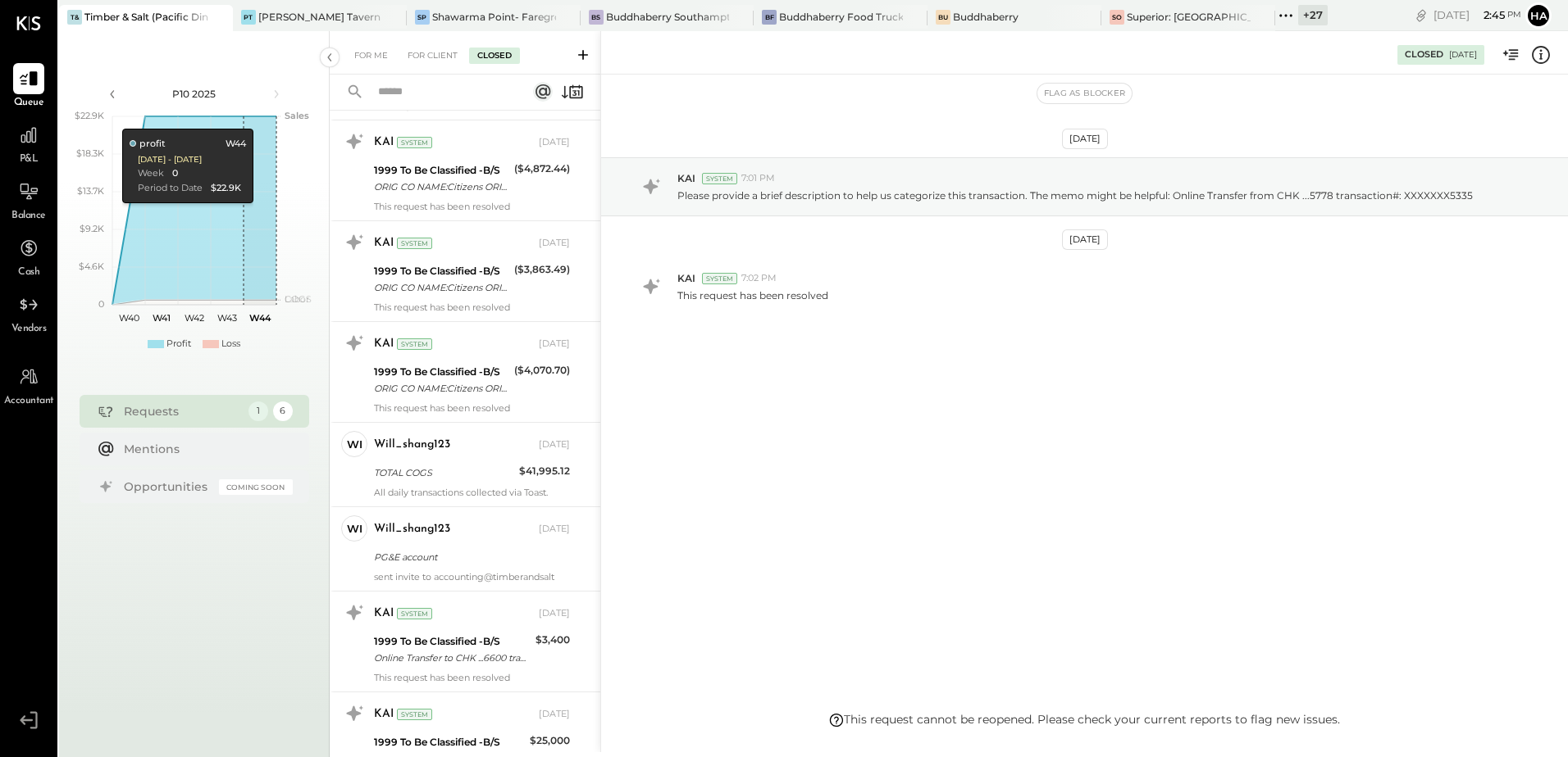
scroll to position [1547, 0]
click at [459, 472] on div "TOTAL COGS" at bounding box center [444, 472] width 140 height 16
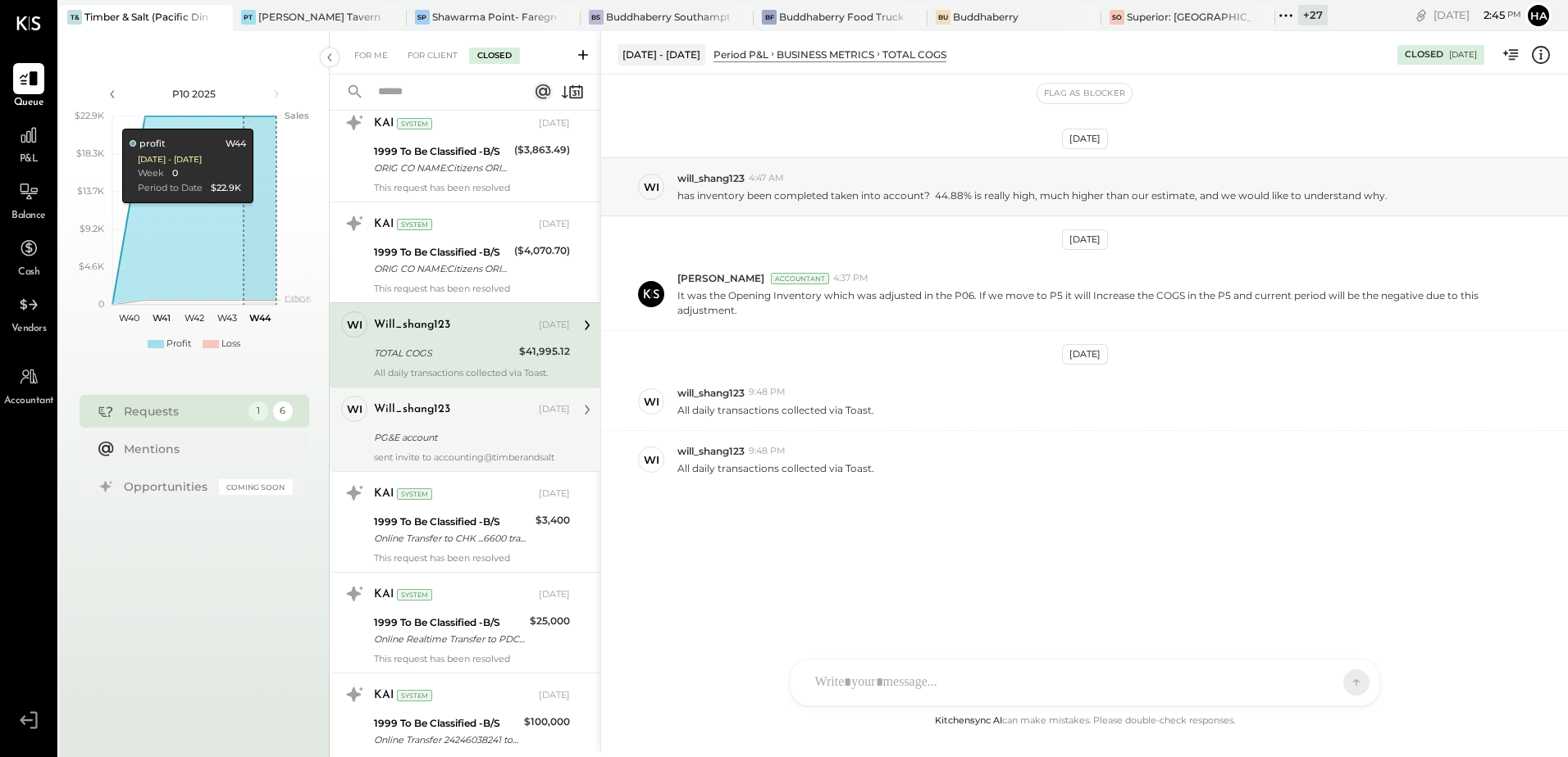
scroll to position [1793, 0]
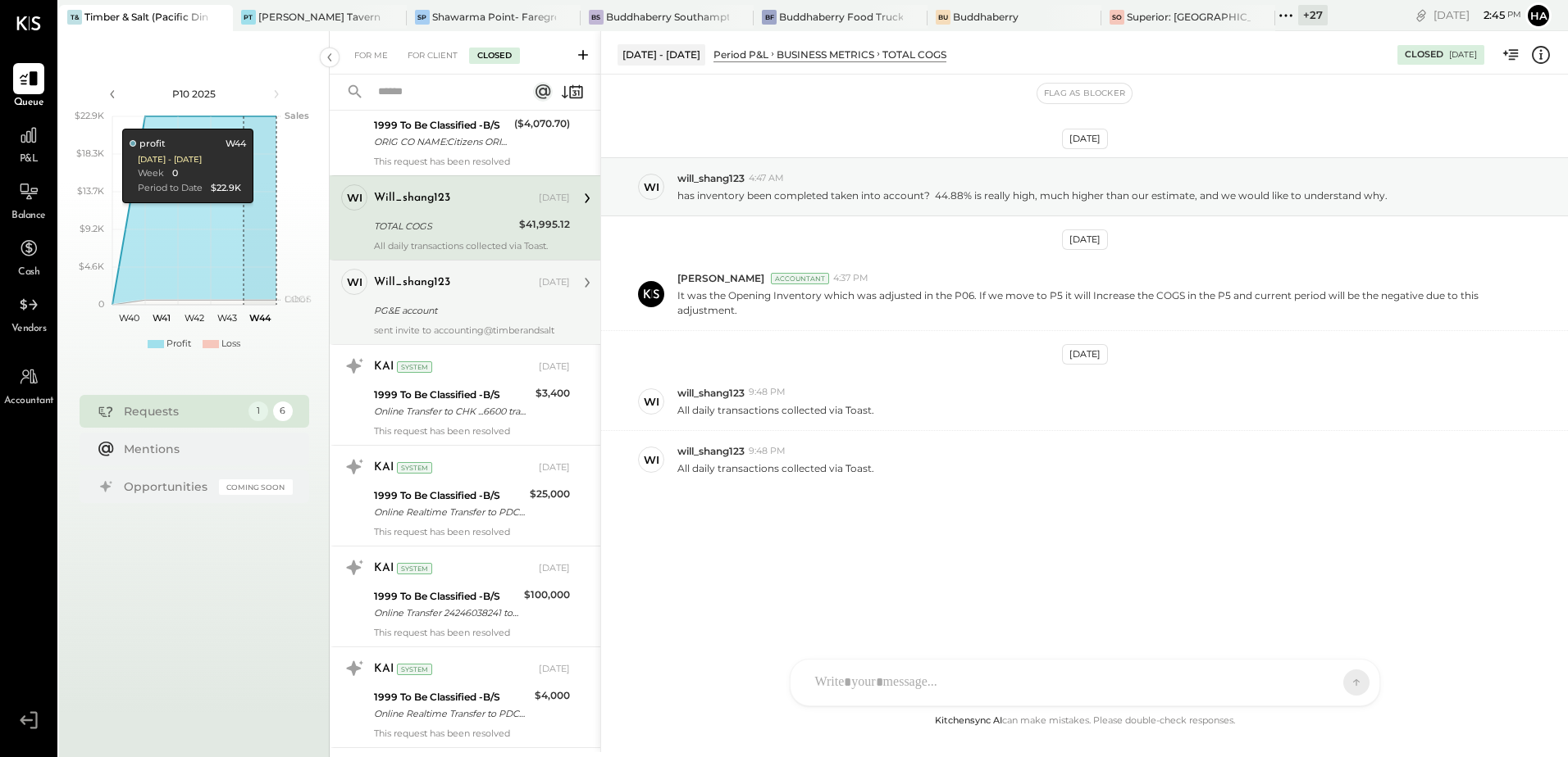
click at [440, 311] on div "PG&E account" at bounding box center [469, 310] width 191 height 16
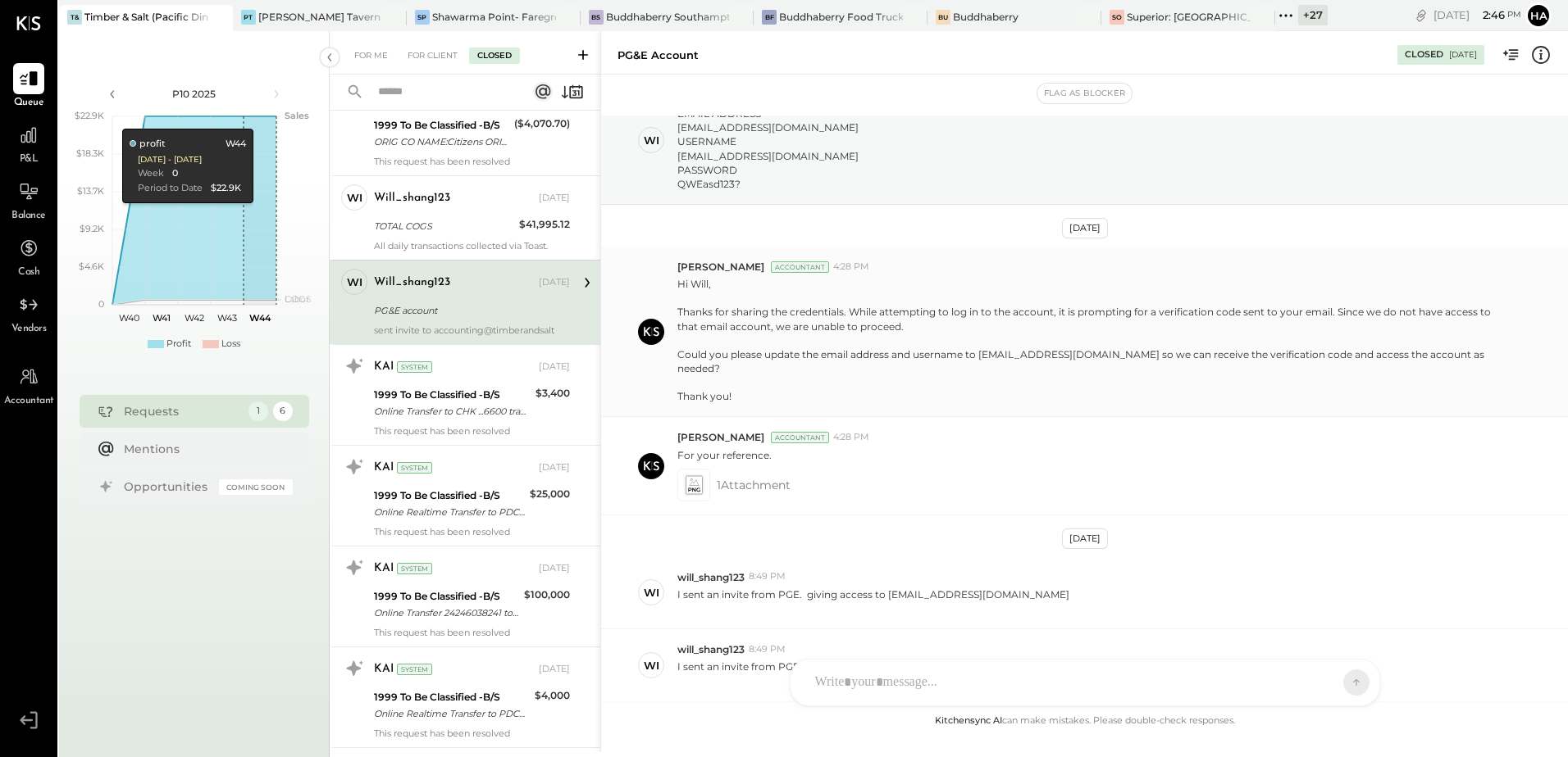
scroll to position [164, 0]
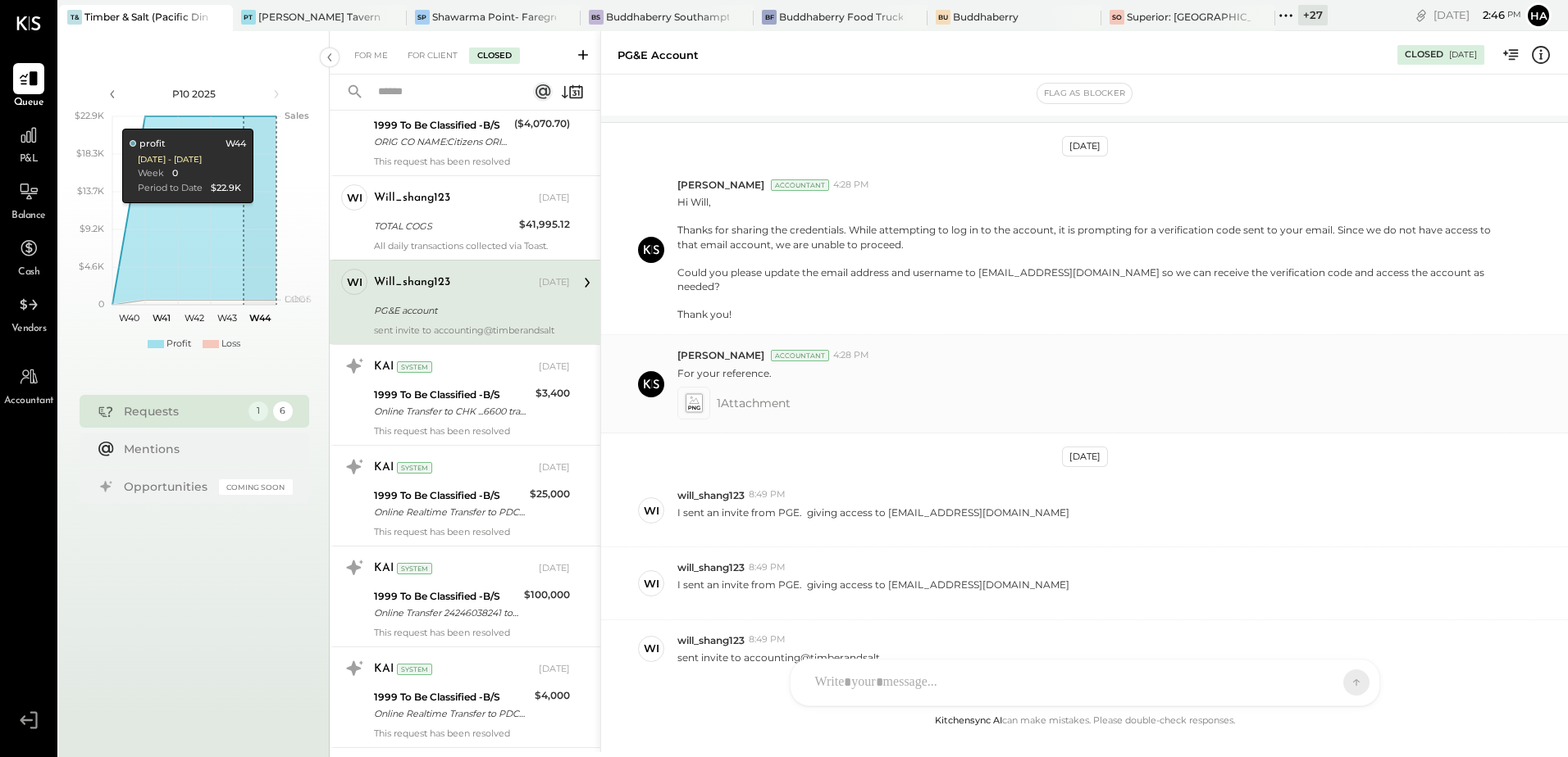
click at [690, 404] on icon at bounding box center [693, 402] width 17 height 19
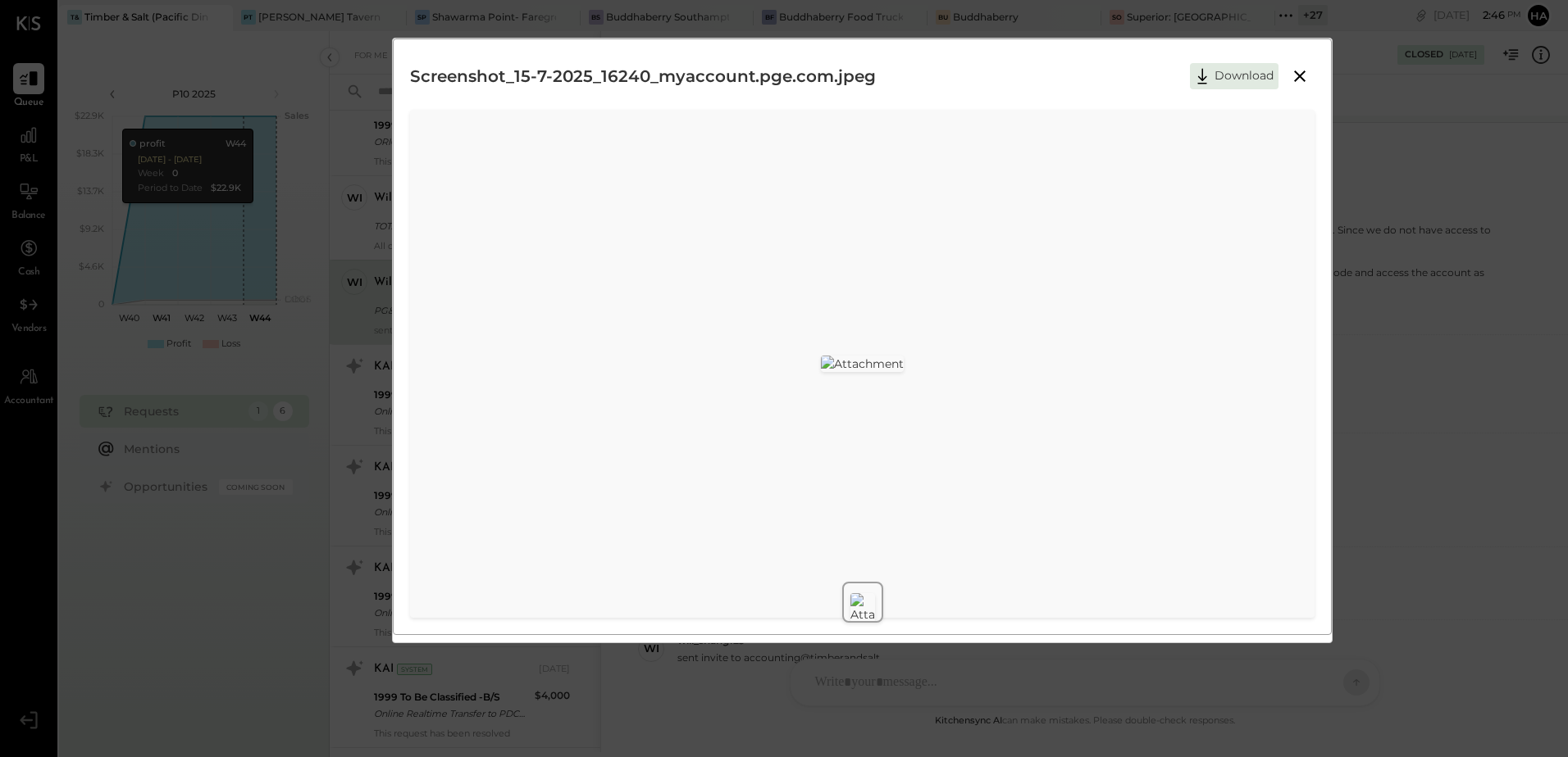
click at [1299, 77] on icon at bounding box center [1300, 77] width 12 height 12
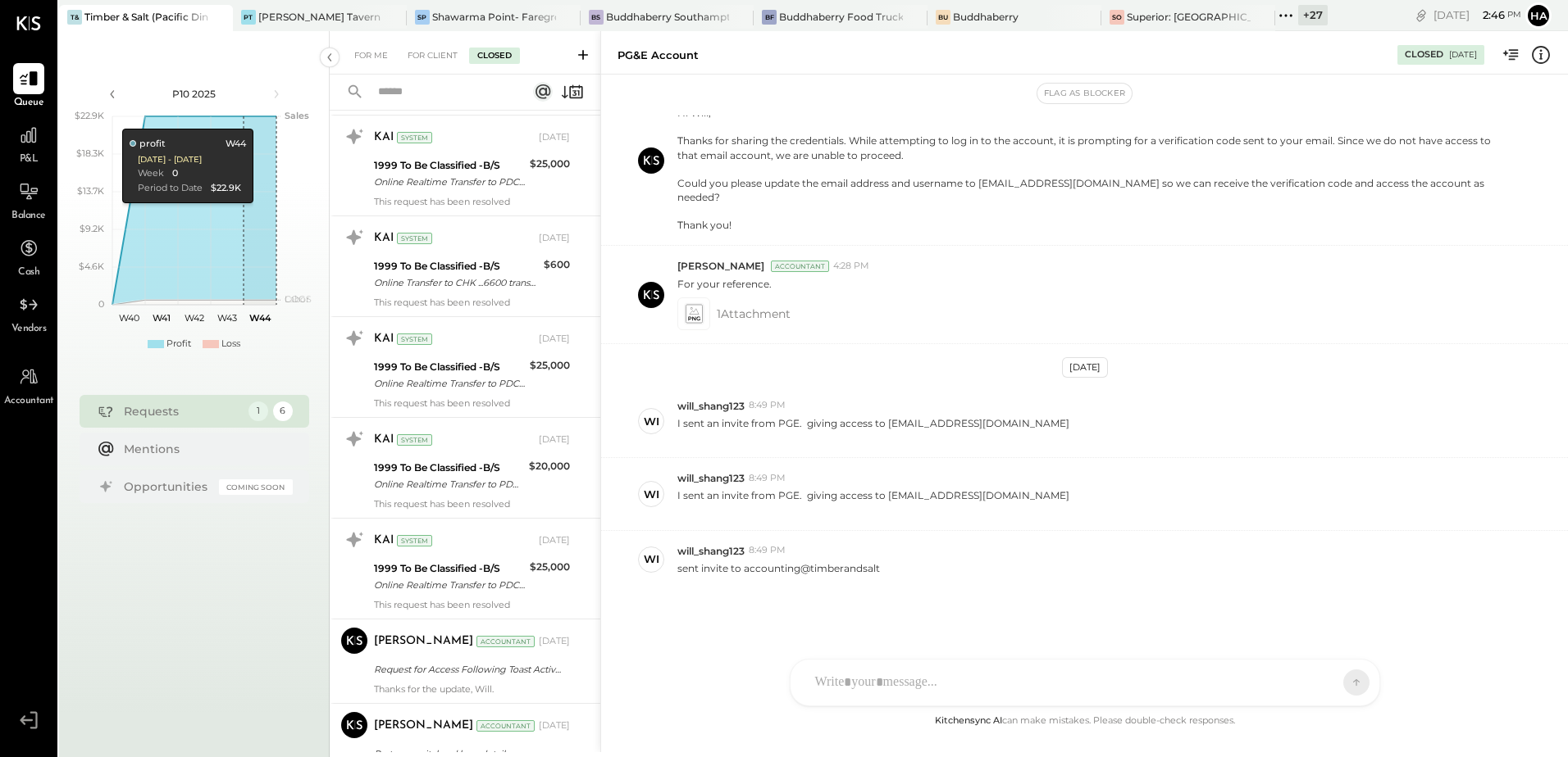
scroll to position [3036, 0]
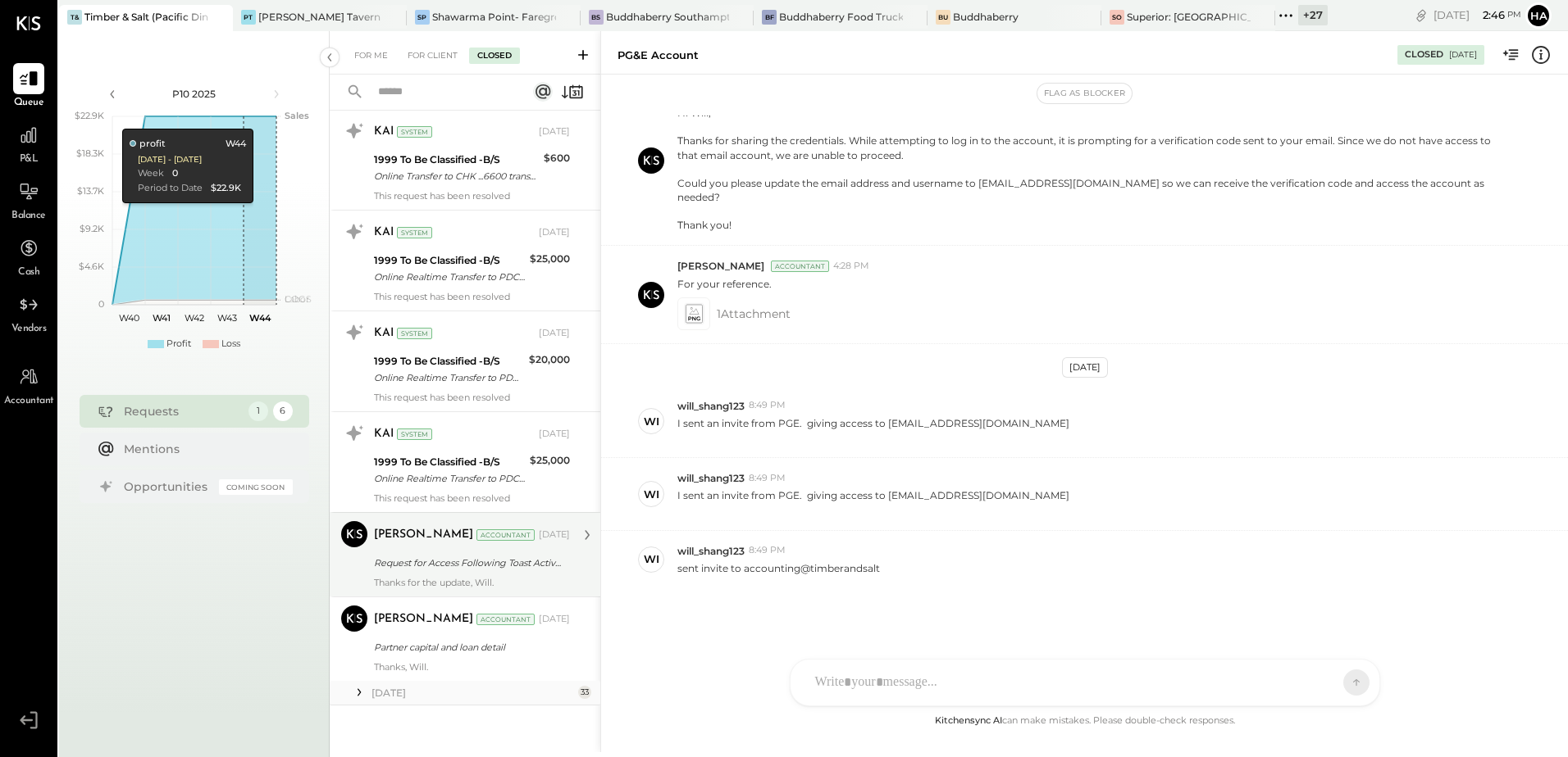
click at [465, 579] on div "Thanks for the update, Will." at bounding box center [472, 583] width 196 height 12
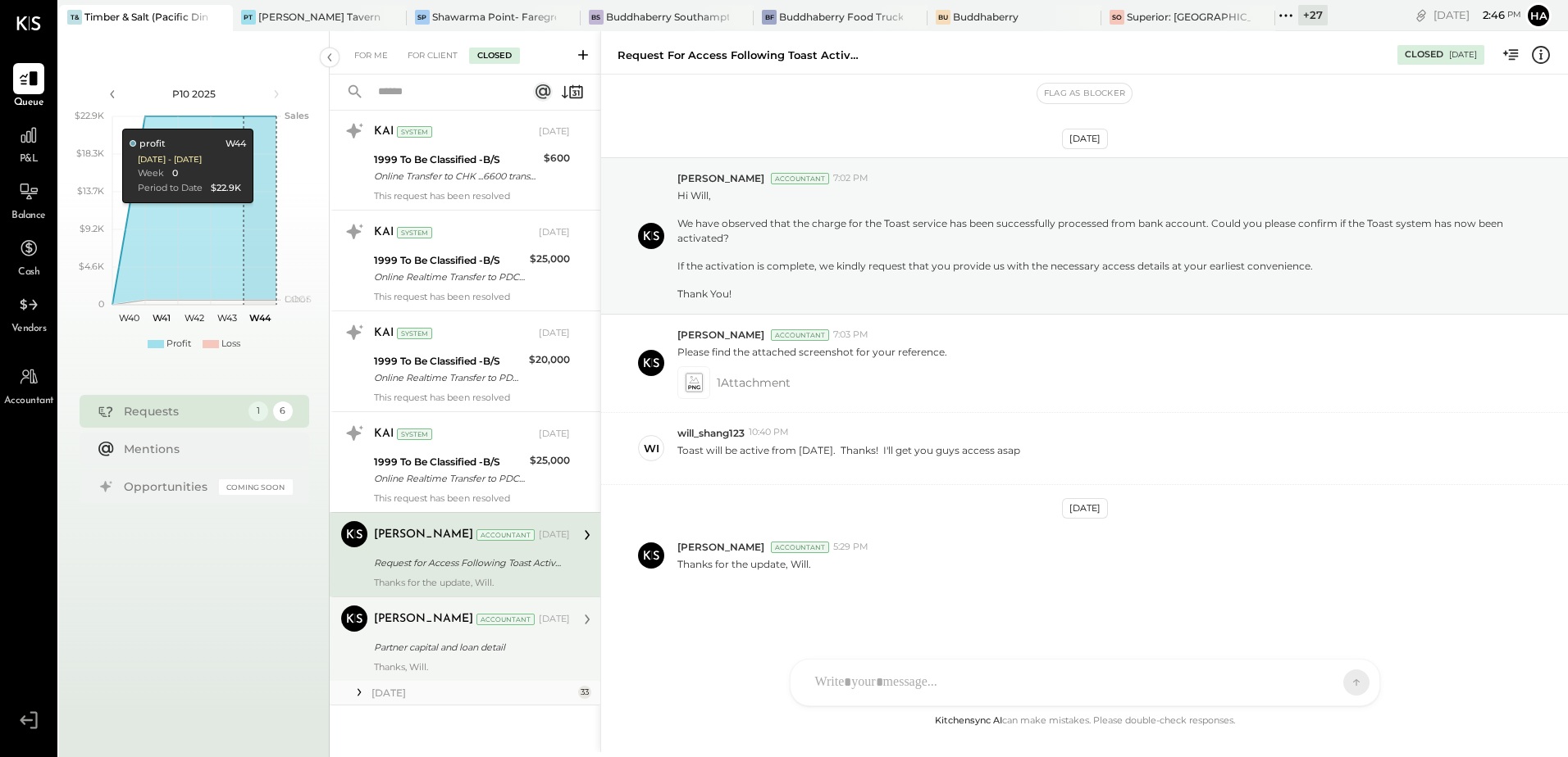
click at [440, 649] on div "Partner capital and loan detail" at bounding box center [469, 647] width 191 height 16
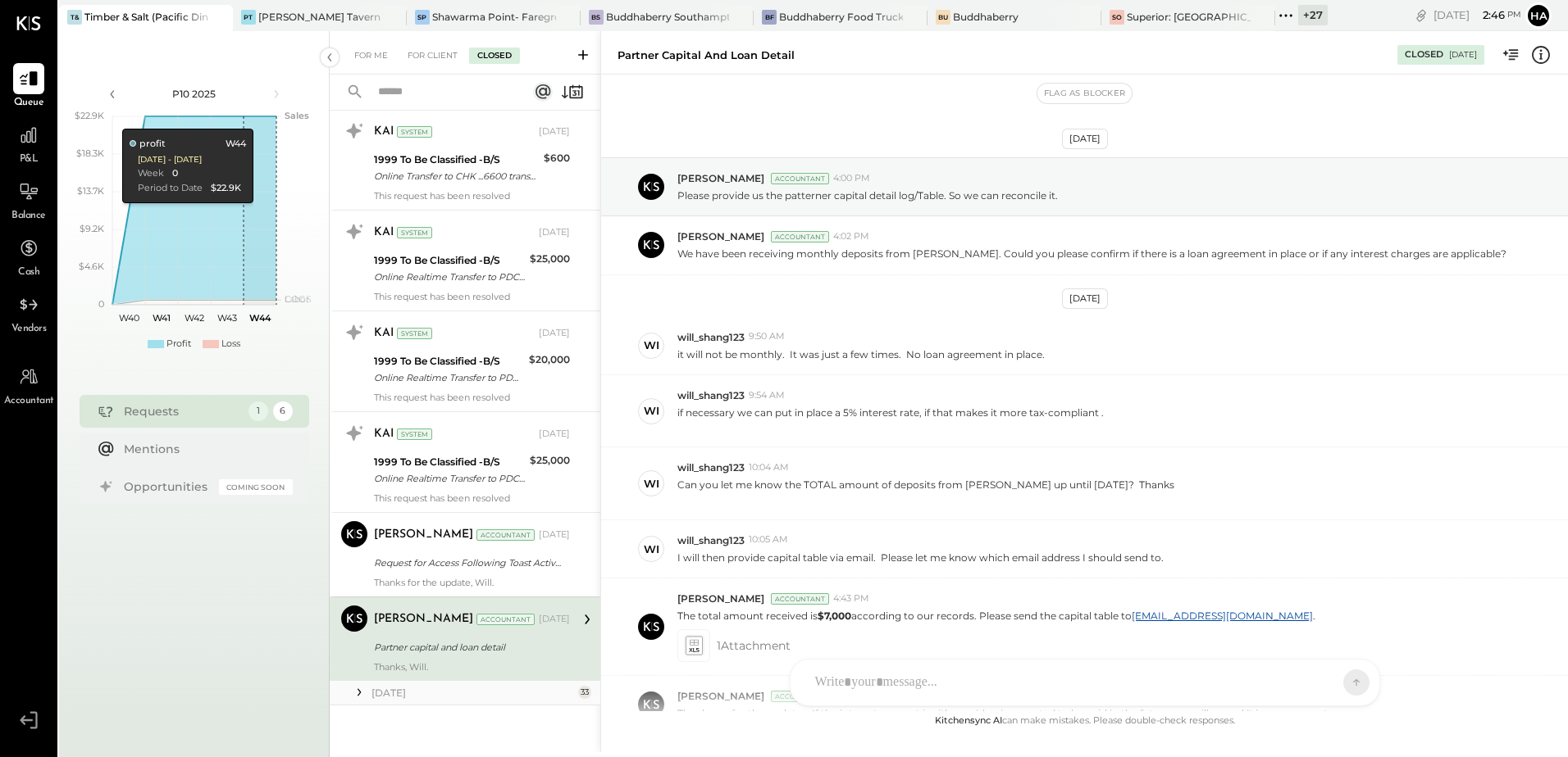
scroll to position [461, 0]
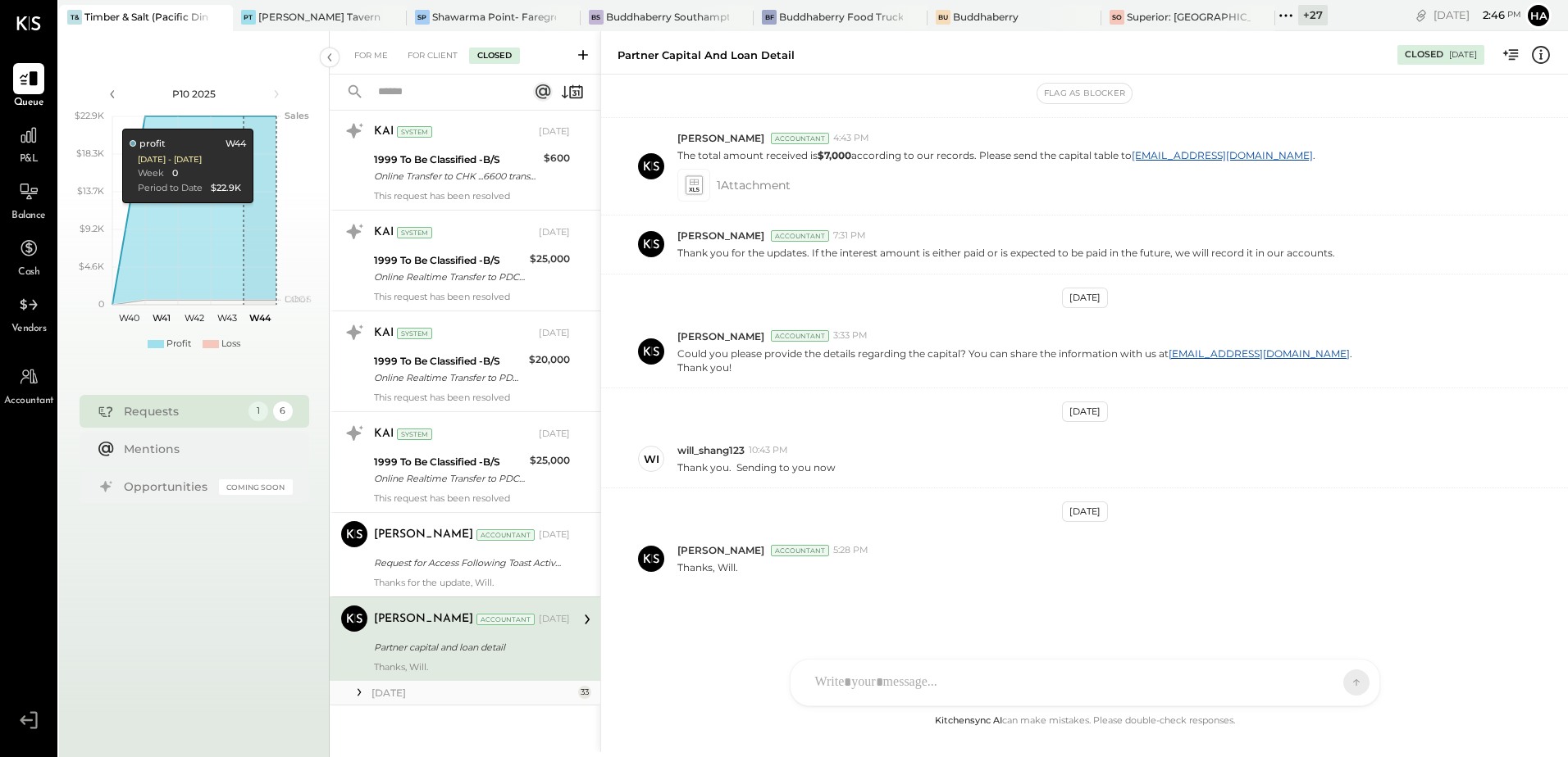
click at [404, 695] on div "[DATE]" at bounding box center [473, 693] width 202 height 14
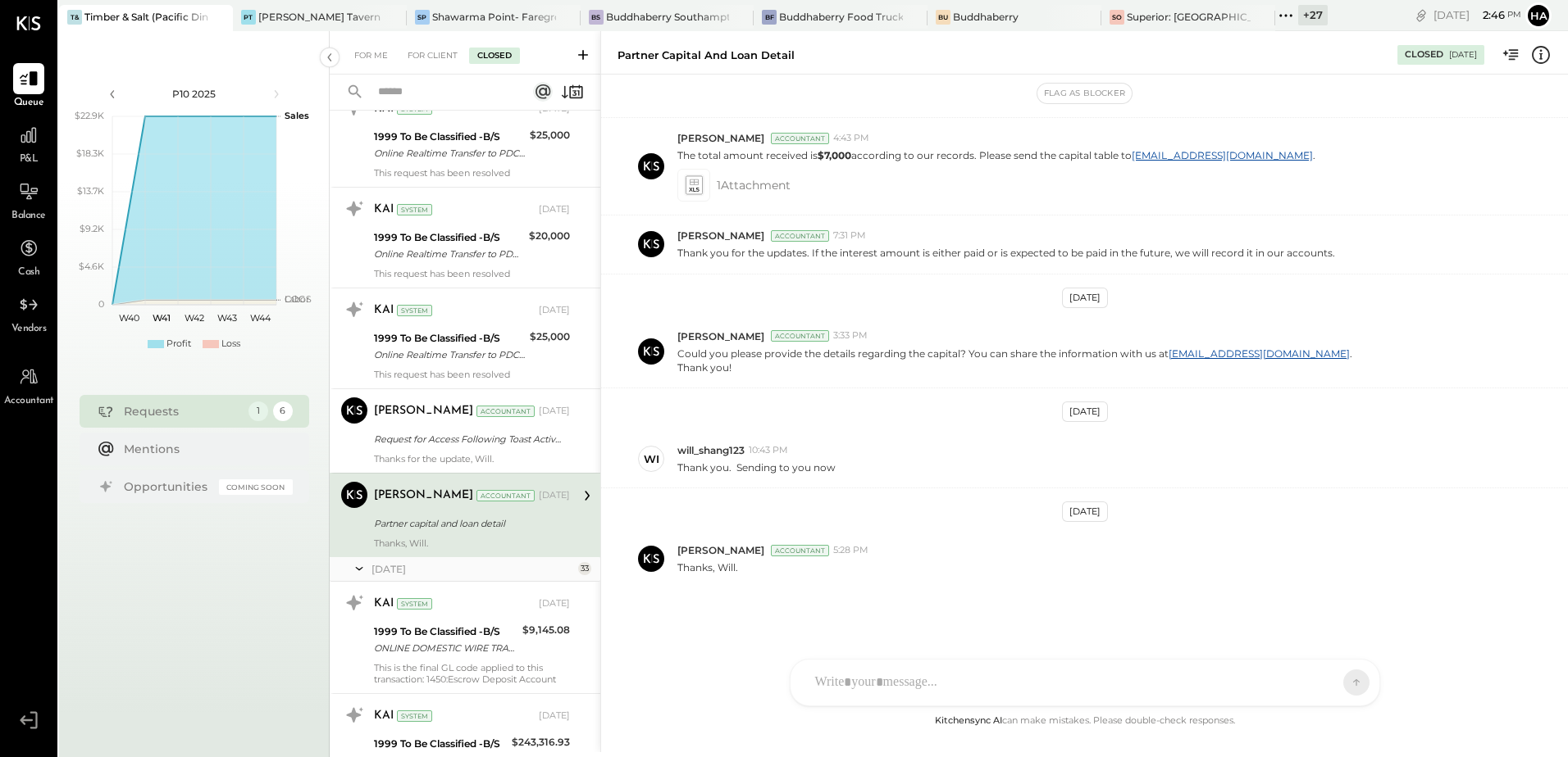
scroll to position [3118, 0]
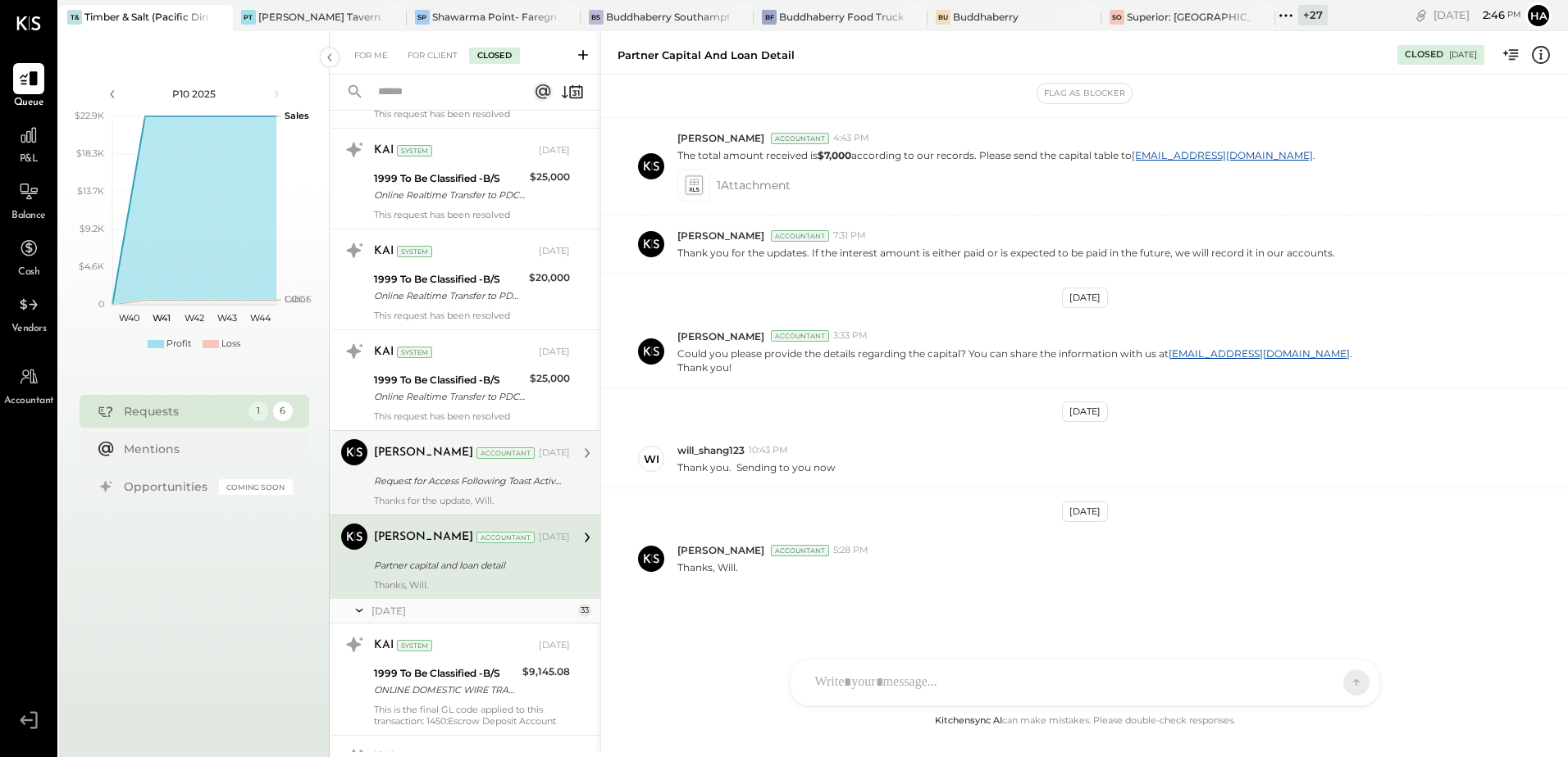
click at [463, 478] on div "Request for Access Following Toast Activation Confirmation Dear [Recipient's Na…" at bounding box center [469, 481] width 191 height 16
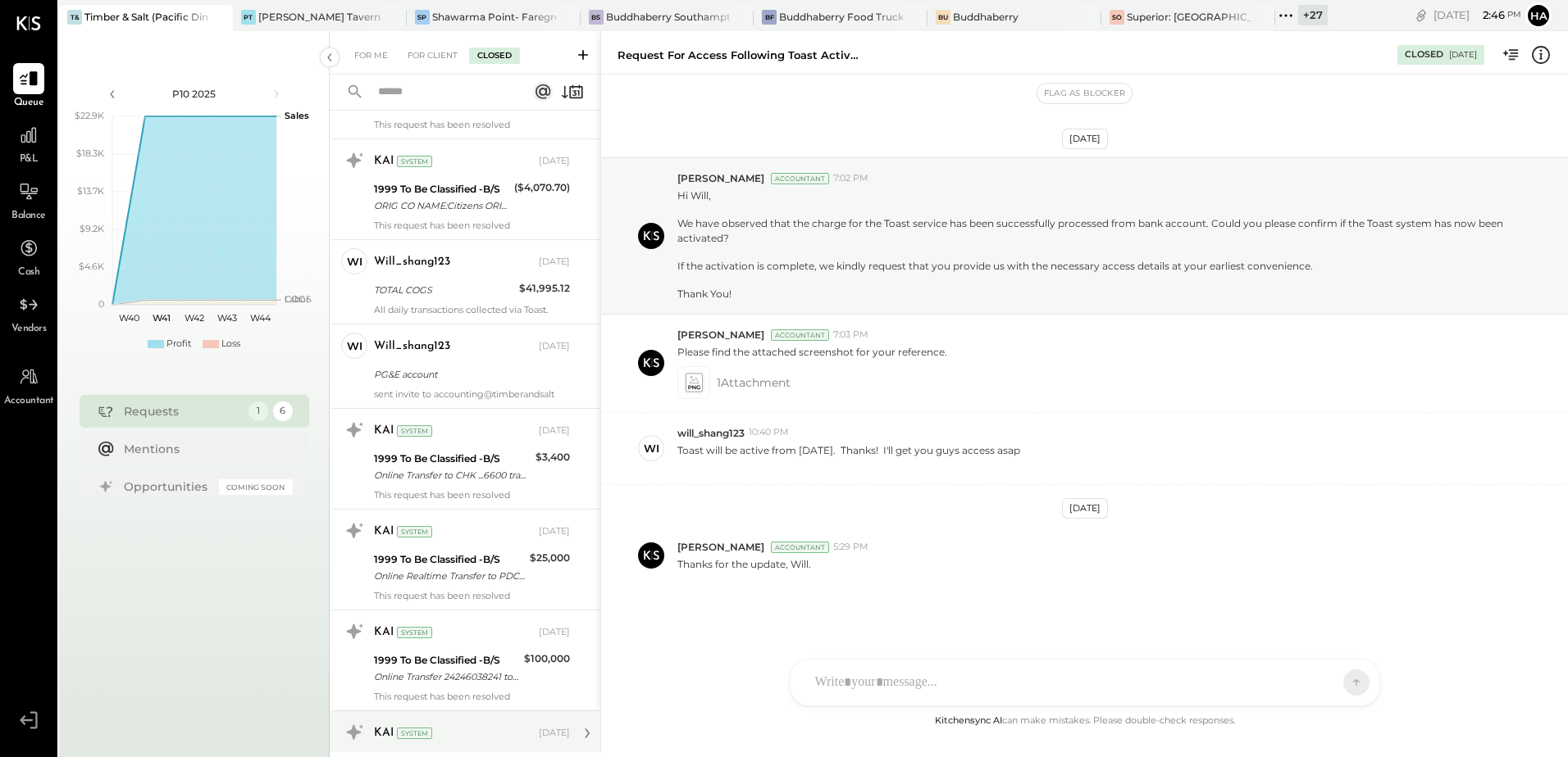
scroll to position [1725, 0]
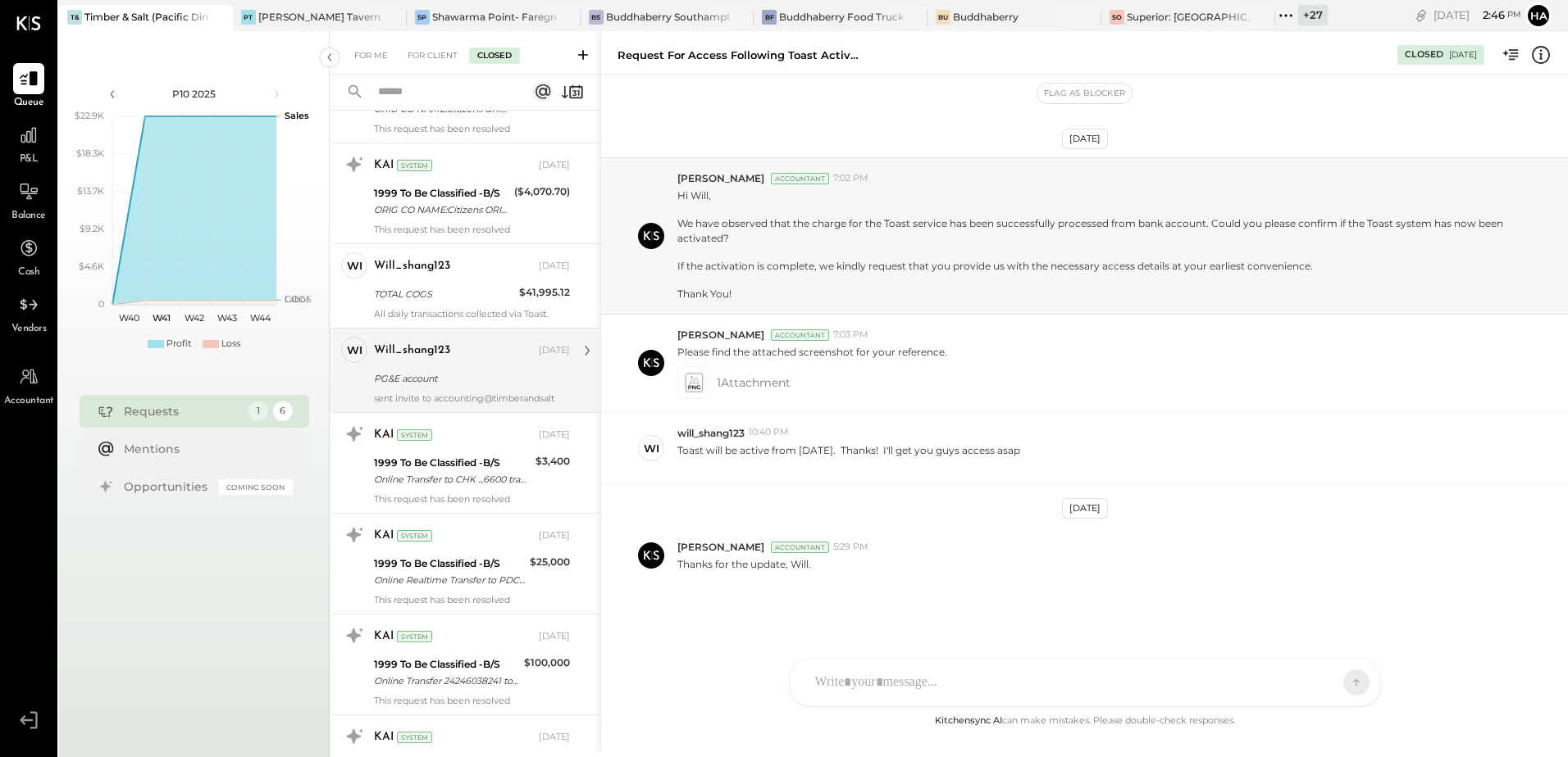
click at [447, 371] on div "PG&E account" at bounding box center [469, 378] width 191 height 16
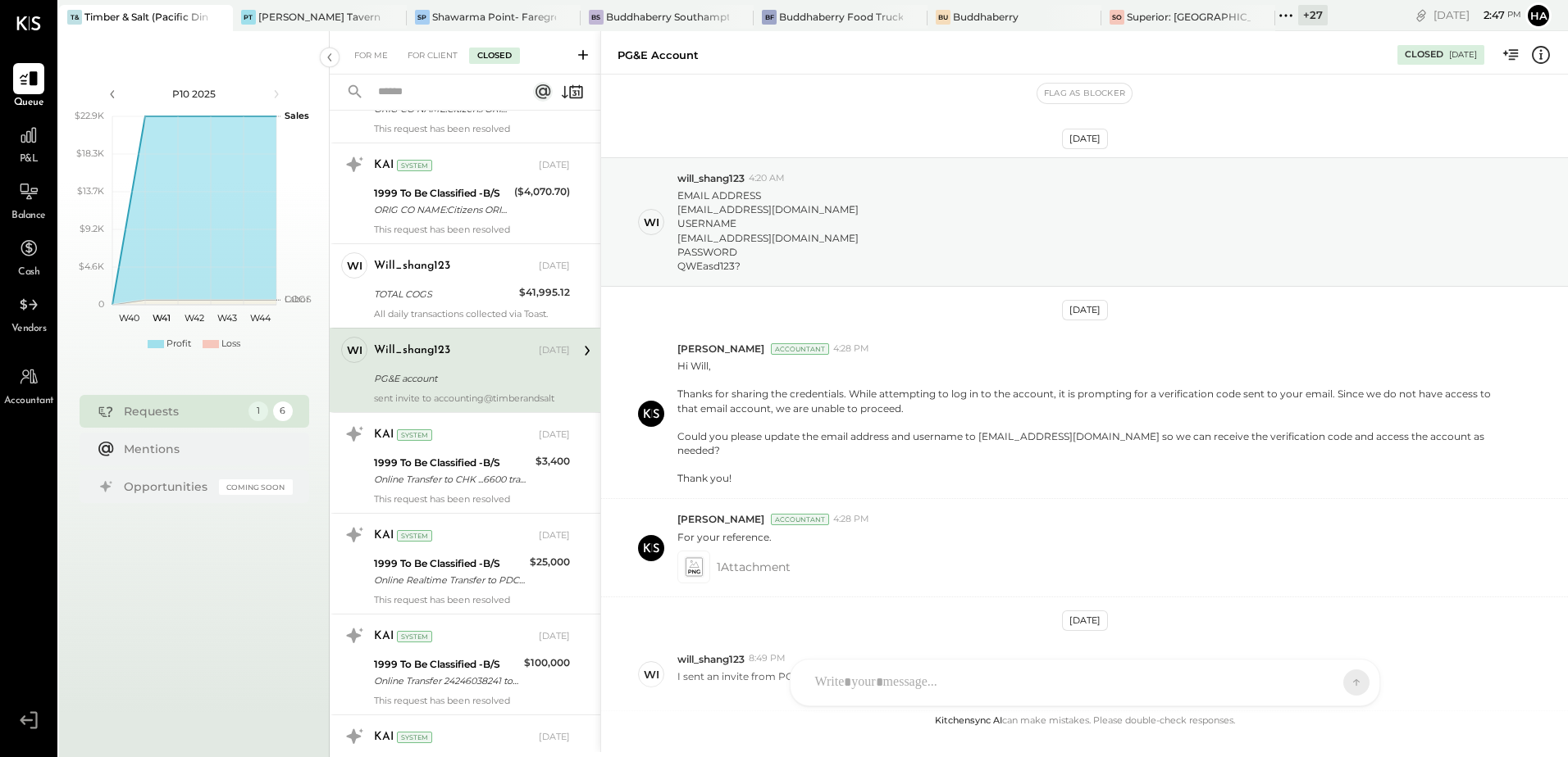
click at [1542, 51] on icon at bounding box center [1540, 55] width 21 height 21
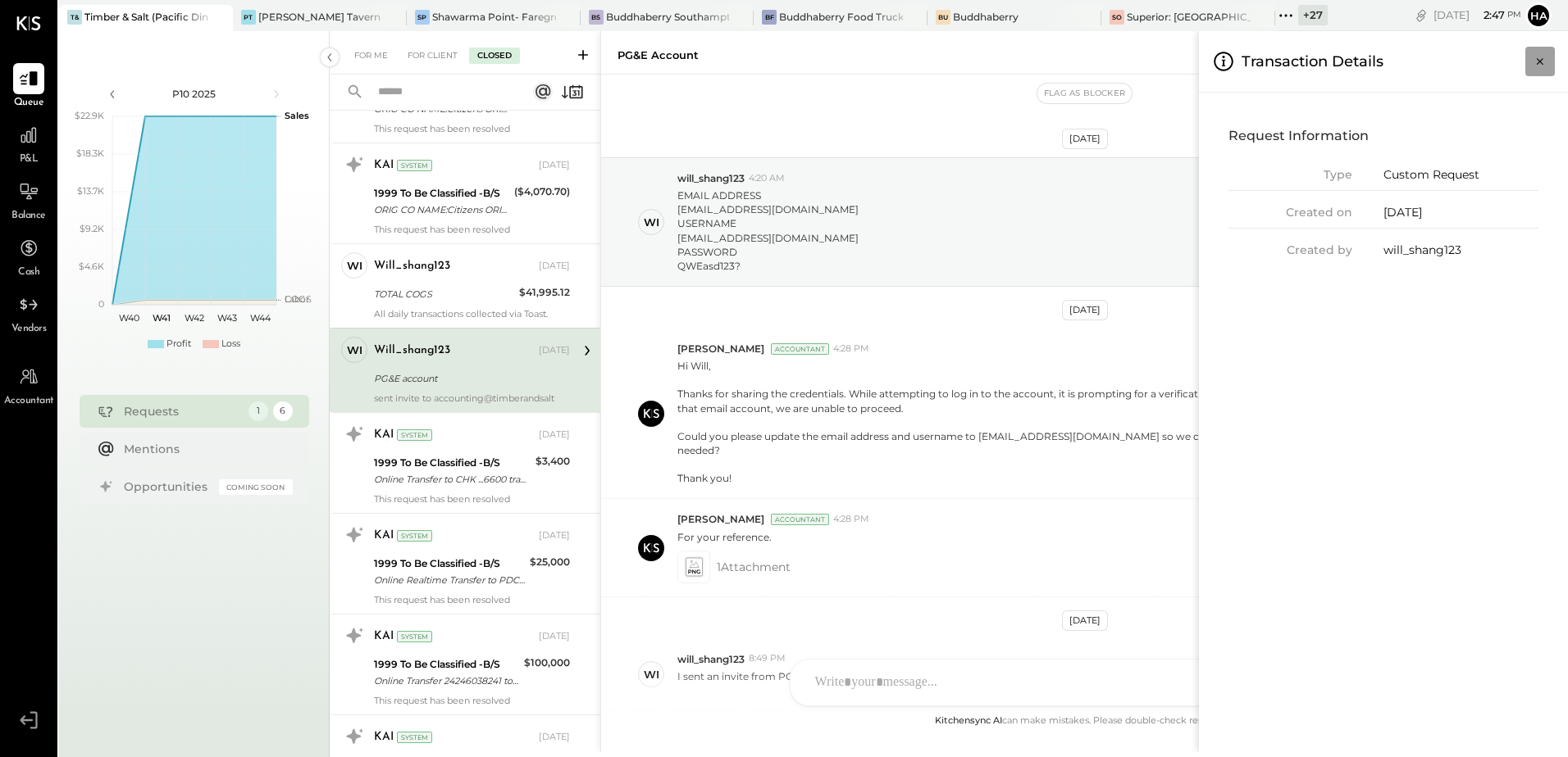
click at [1535, 52] on button "Close panel" at bounding box center [1540, 61] width 29 height 29
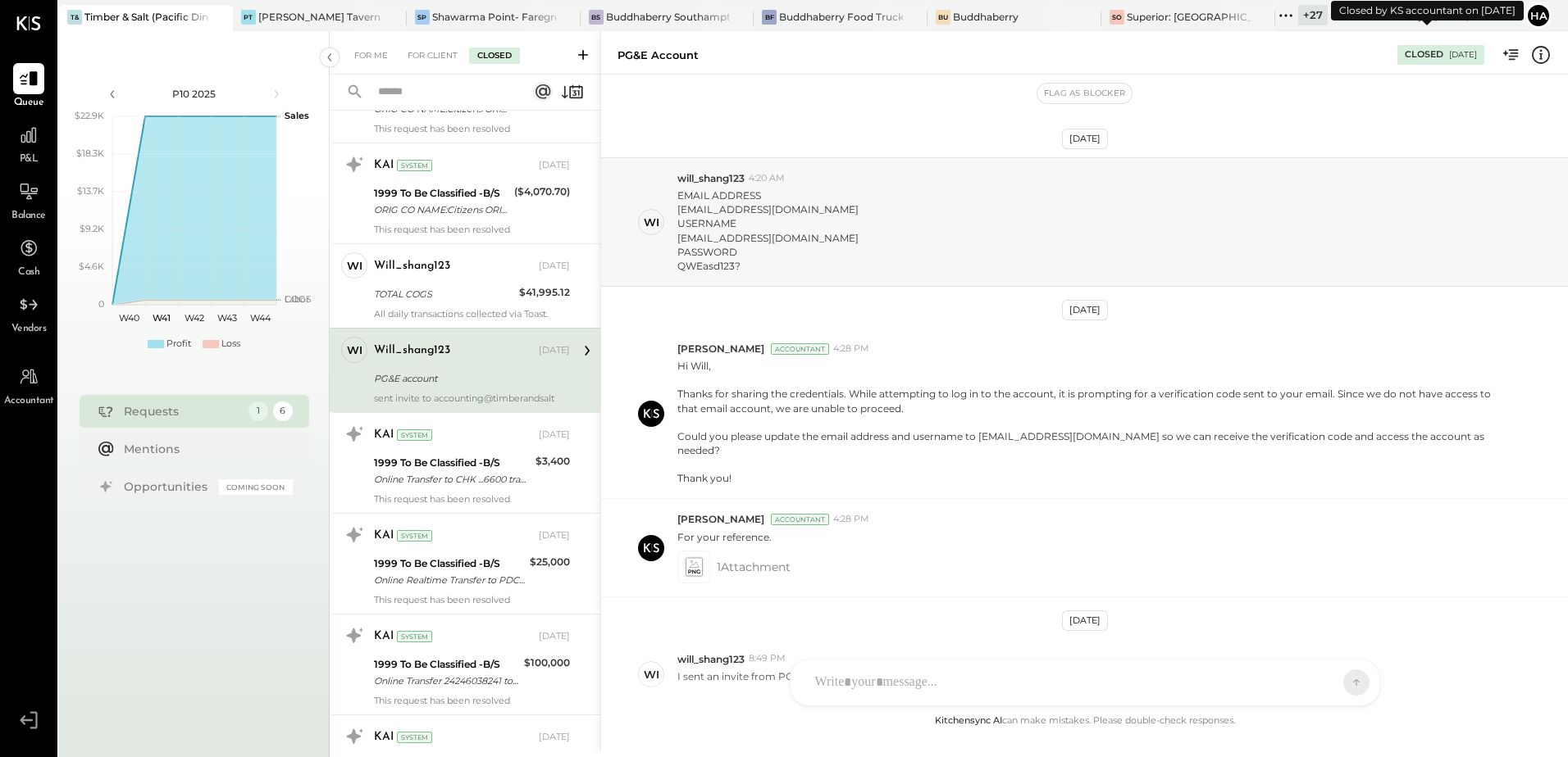
click at [1414, 52] on div "Closed" at bounding box center [1425, 55] width 39 height 13
click at [1512, 51] on icon at bounding box center [1514, 54] width 10 height 11
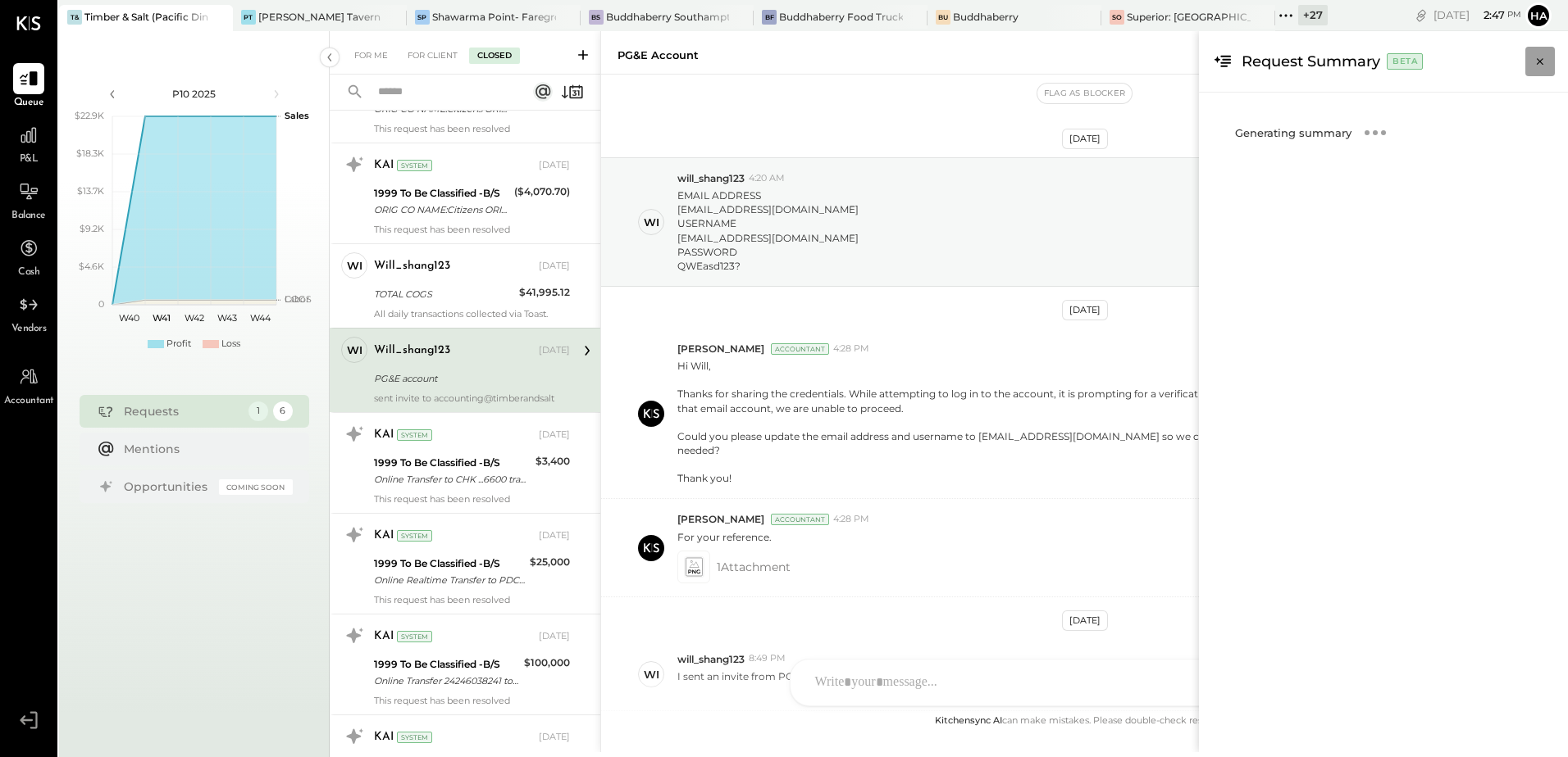
click at [1539, 61] on icon "Close panel" at bounding box center [1540, 61] width 7 height 7
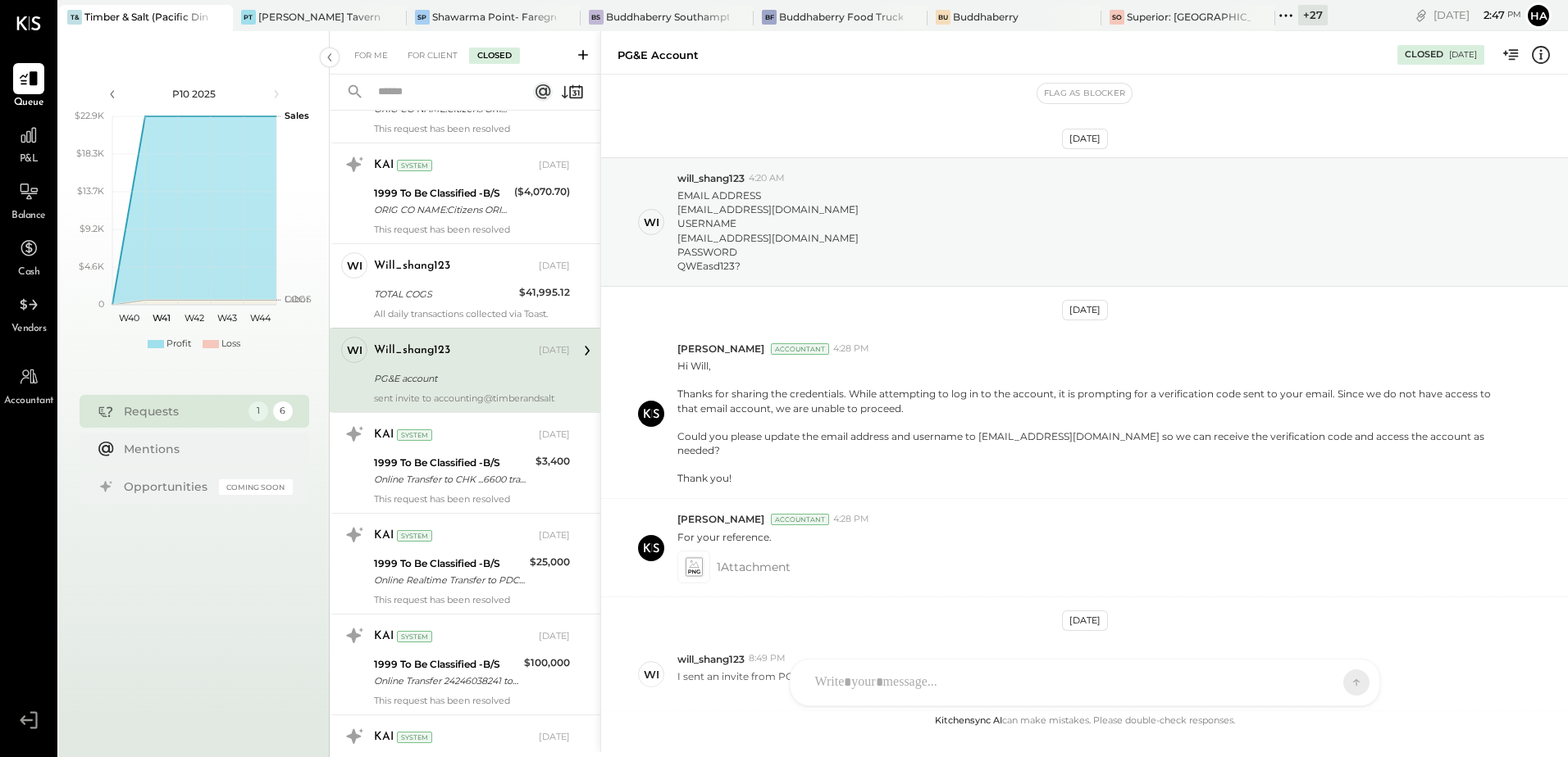
click at [1542, 54] on icon at bounding box center [1541, 53] width 3 height 1
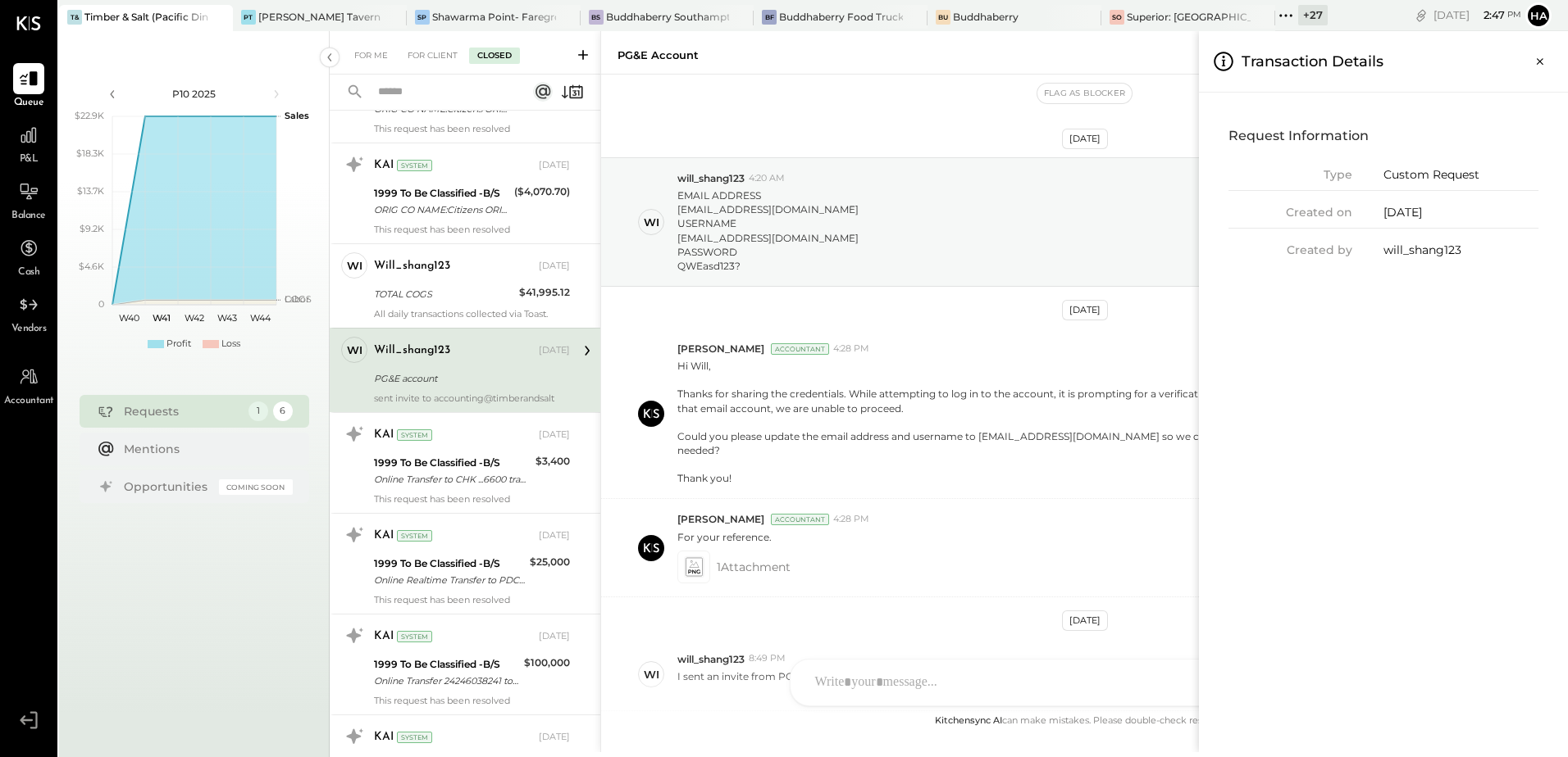
click at [1399, 248] on div "will_shang123" at bounding box center [1461, 250] width 155 height 17
click at [1400, 220] on div "[DATE]" at bounding box center [1461, 212] width 155 height 17
click at [1440, 168] on div "Custom Request" at bounding box center [1461, 175] width 155 height 17
click at [1404, 238] on div "Type Custom Request Created on [DATE] Created by will_shang123" at bounding box center [1383, 213] width 310 height 93
click at [1300, 267] on div "Request Information Type Custom Request Created on [DATE] Created by will_shang…" at bounding box center [1383, 191] width 343 height 170
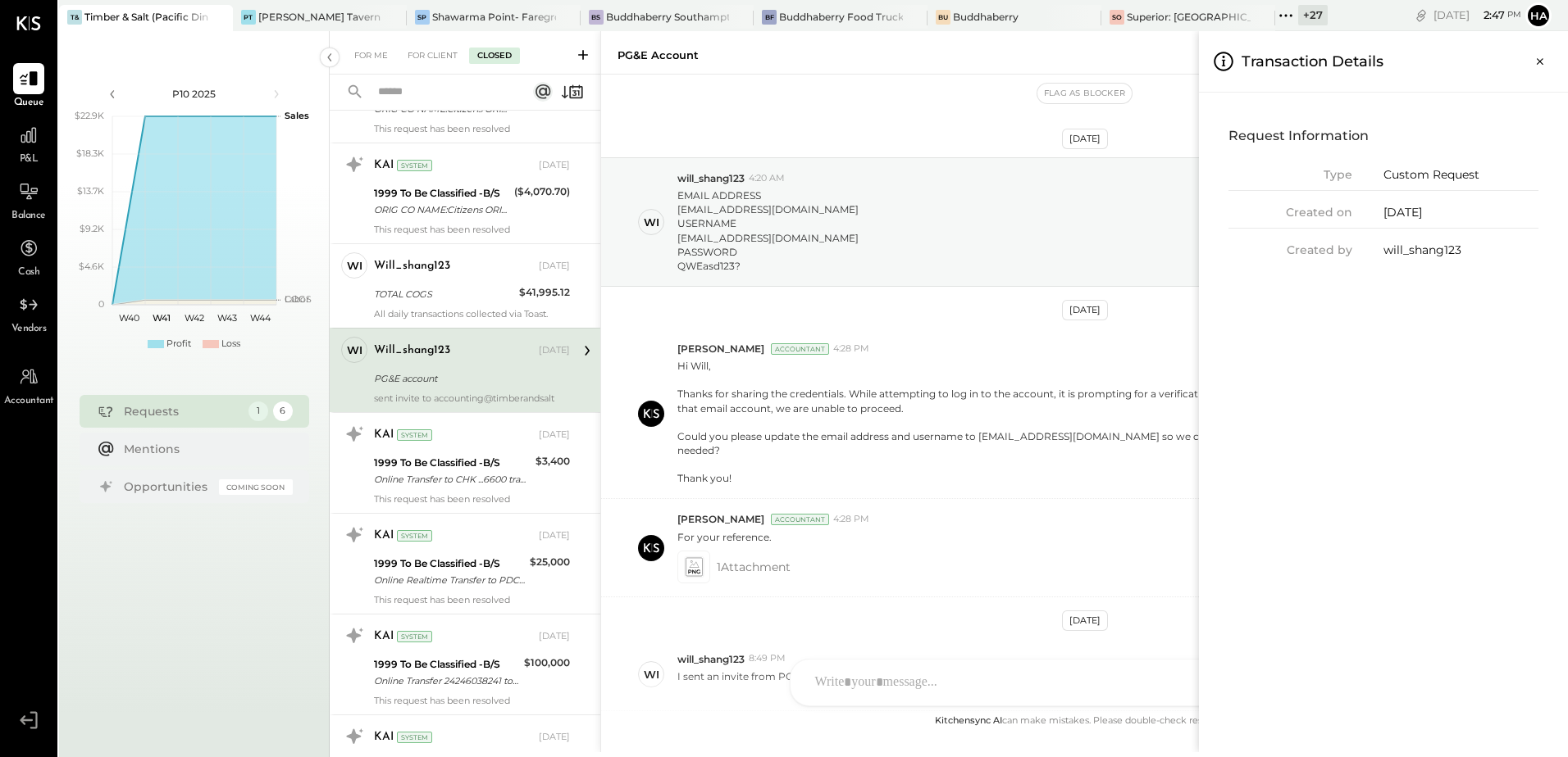
click at [1390, 221] on div "[DATE]" at bounding box center [1461, 212] width 155 height 17
click at [1432, 174] on div "Custom Request" at bounding box center [1461, 175] width 155 height 17
click at [1406, 250] on div "will_shang123" at bounding box center [1461, 250] width 155 height 17
click at [1538, 61] on icon "Close panel" at bounding box center [1539, 61] width 16 height 16
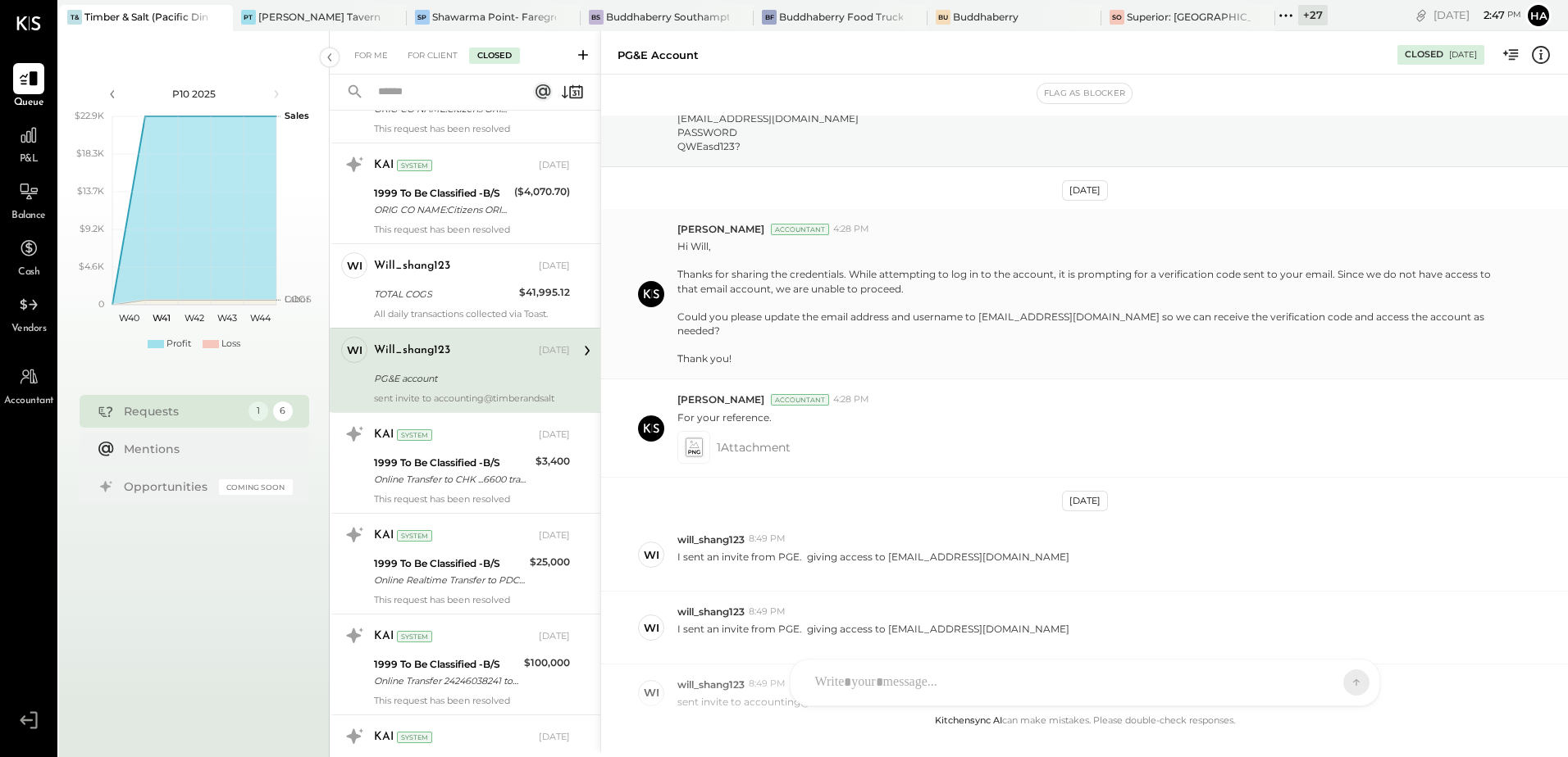
scroll to position [253, 0]
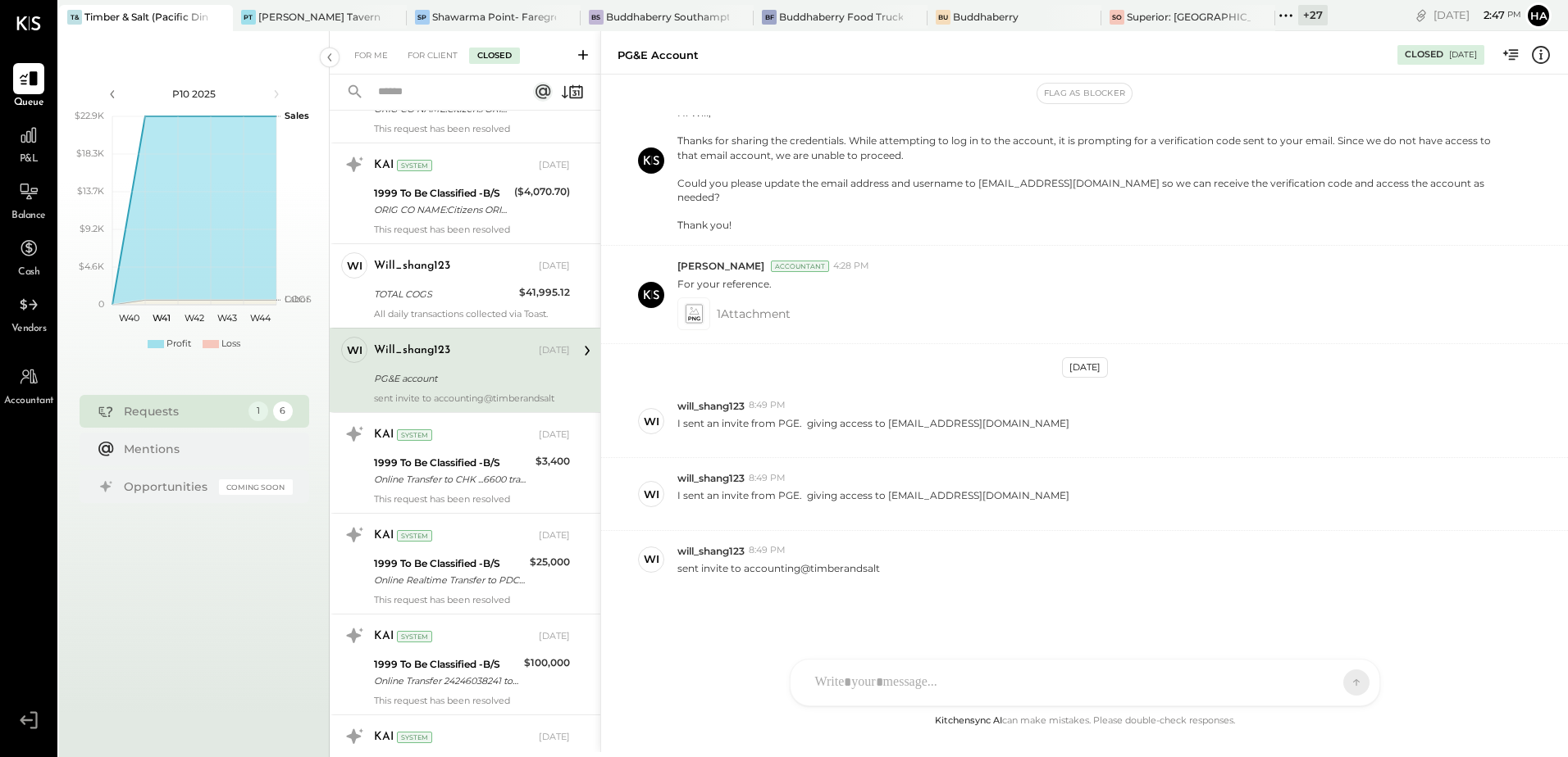
click at [583, 52] on icon at bounding box center [583, 55] width 10 height 10
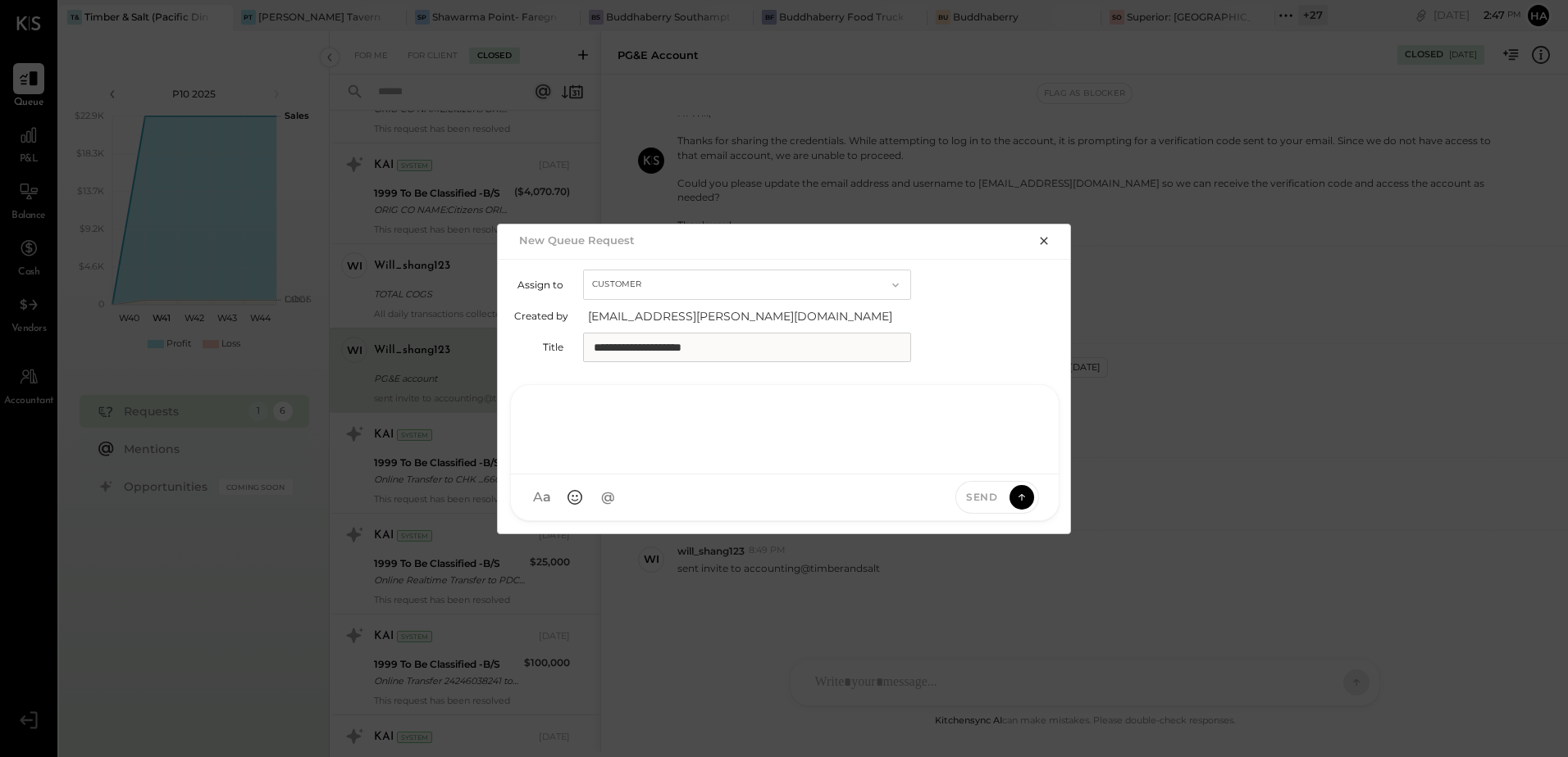
click at [633, 453] on div at bounding box center [784, 428] width 515 height 66
paste div
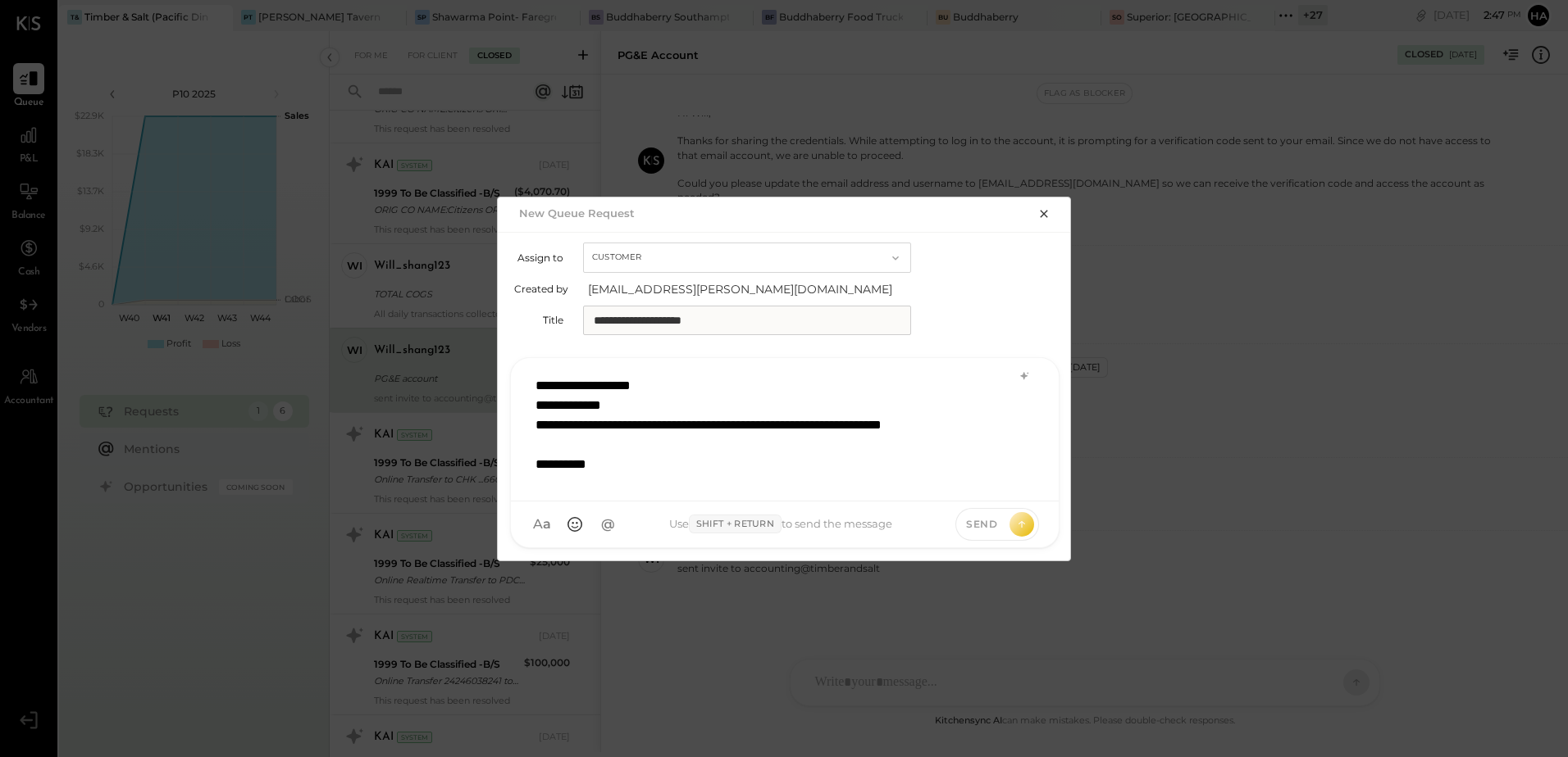
click at [664, 385] on div "**********" at bounding box center [784, 429] width 513 height 123
type input "**"
click at [639, 450] on span "will_shang123" at bounding box center [668, 449] width 129 height 15
click at [1025, 525] on icon at bounding box center [1022, 523] width 15 height 16
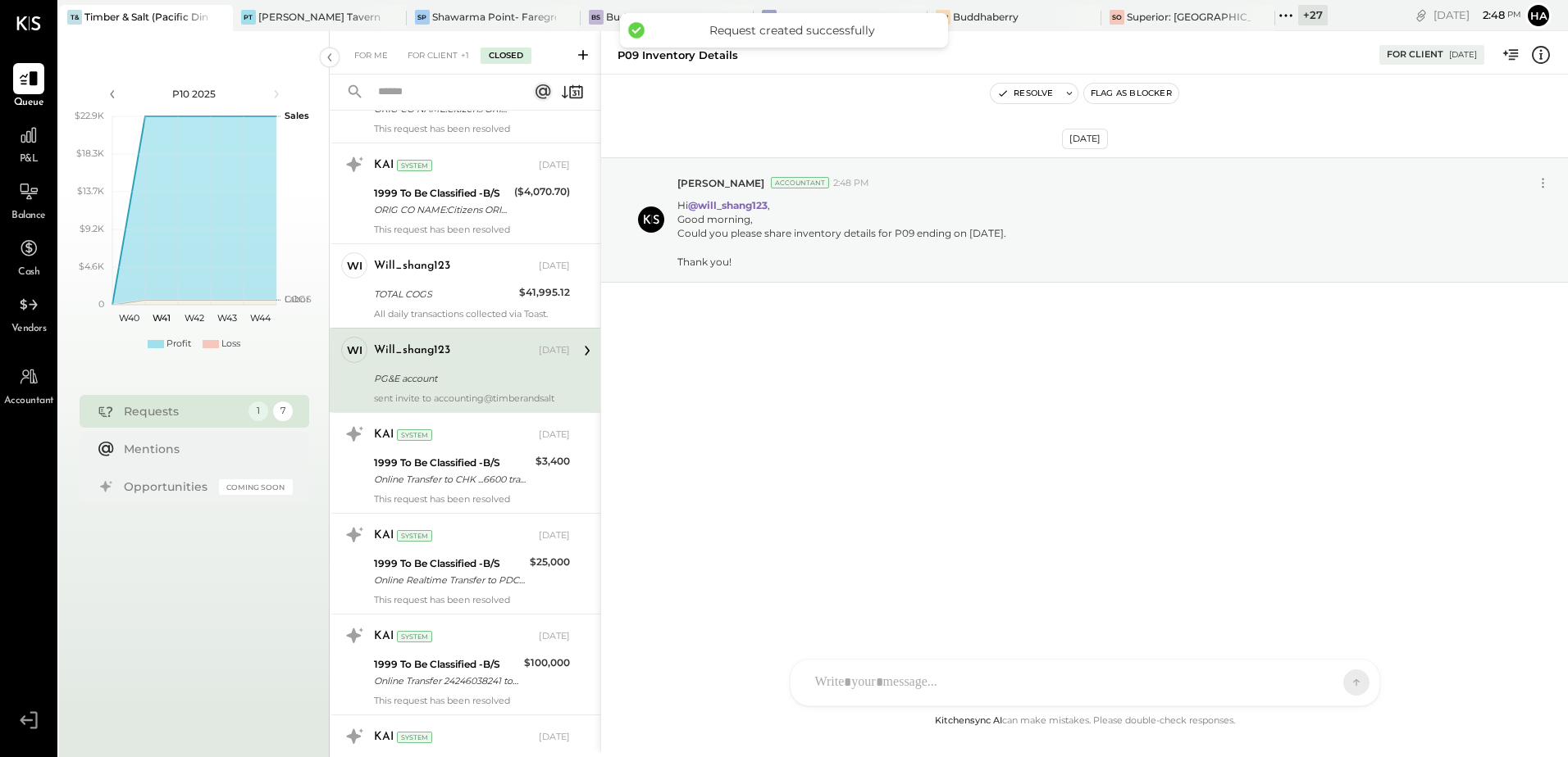
scroll to position [1661, 0]
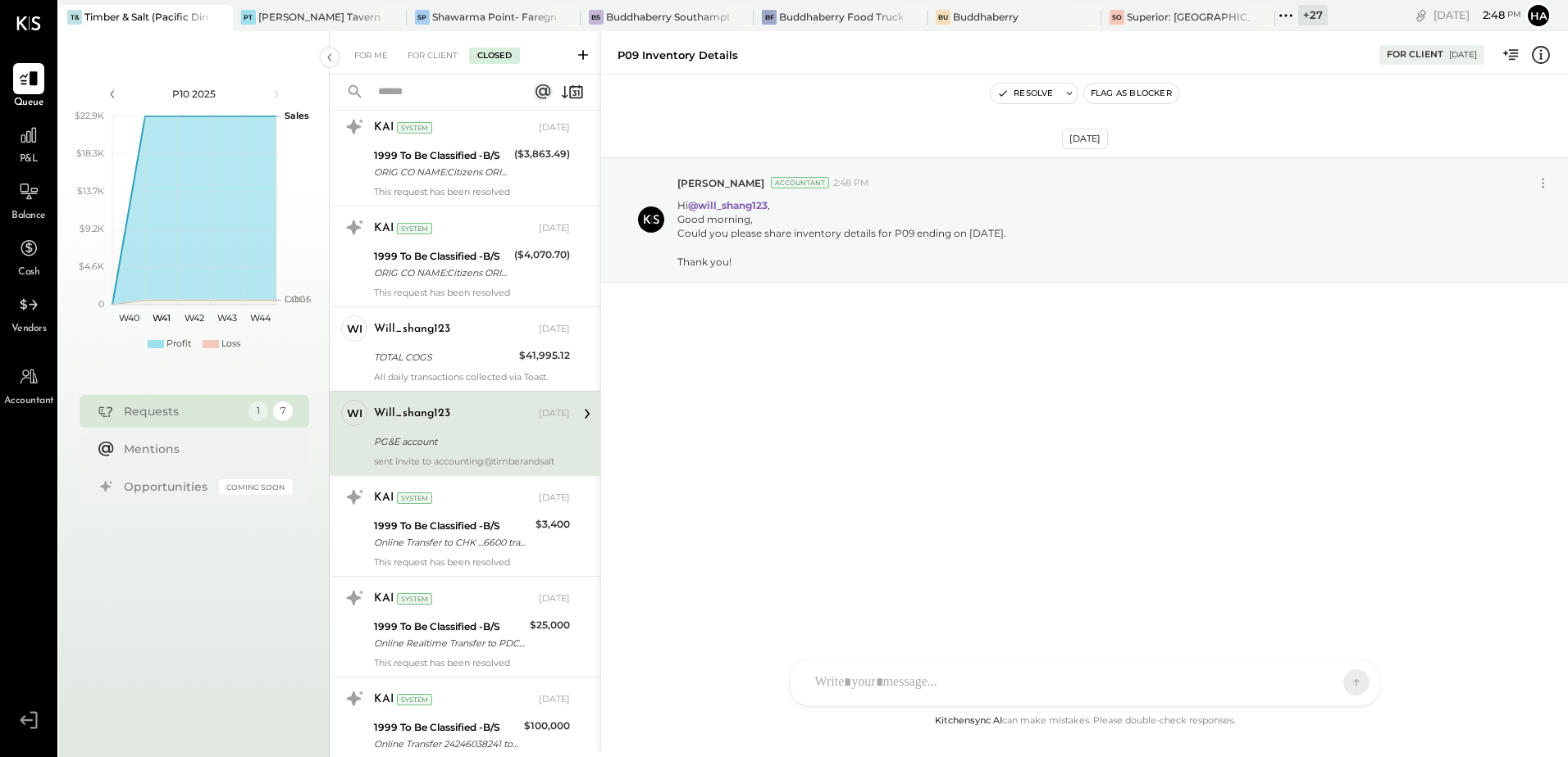
click at [455, 426] on div "will_shang123 [DATE]" at bounding box center [472, 413] width 196 height 28
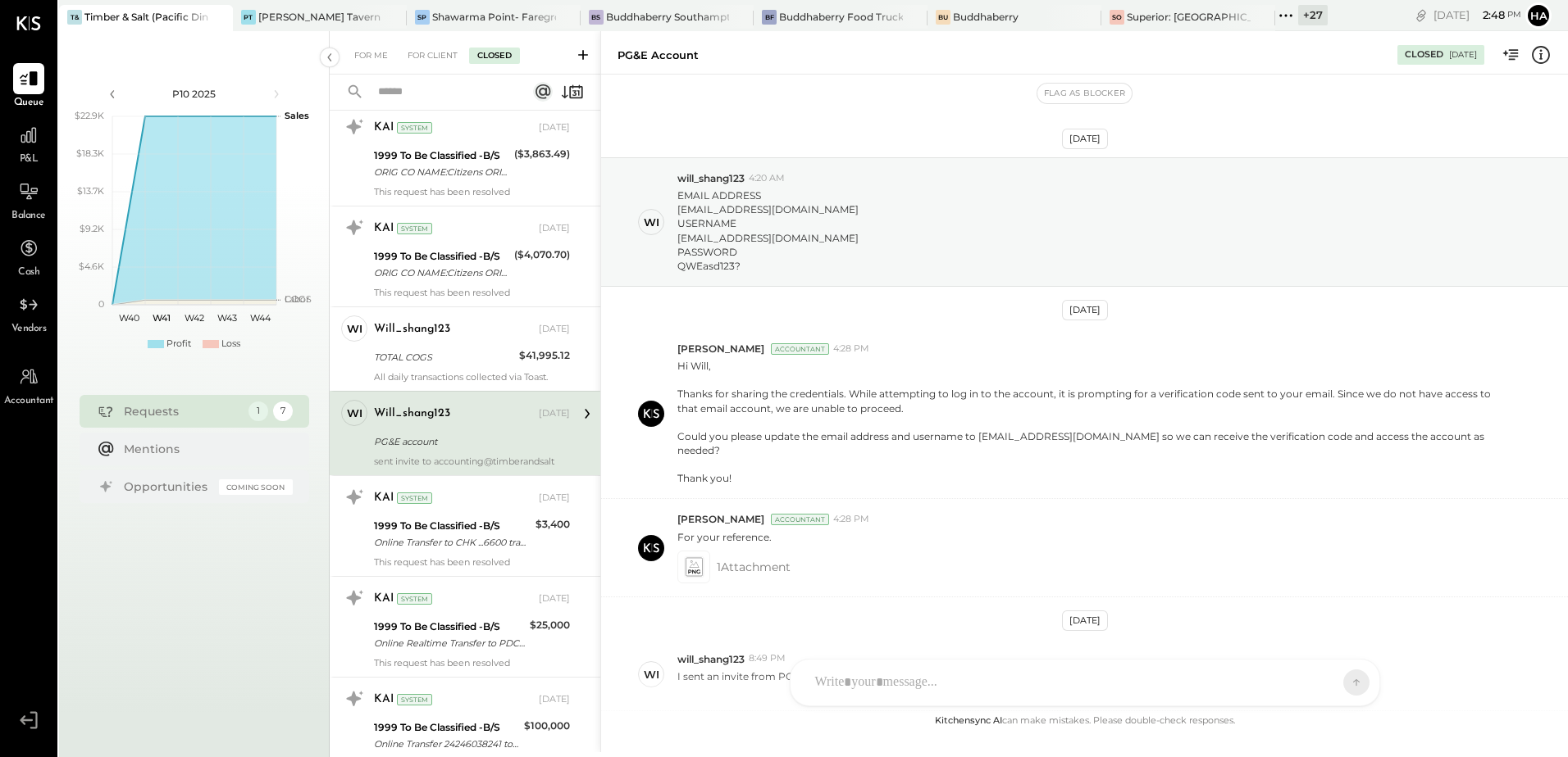
scroll to position [253, 0]
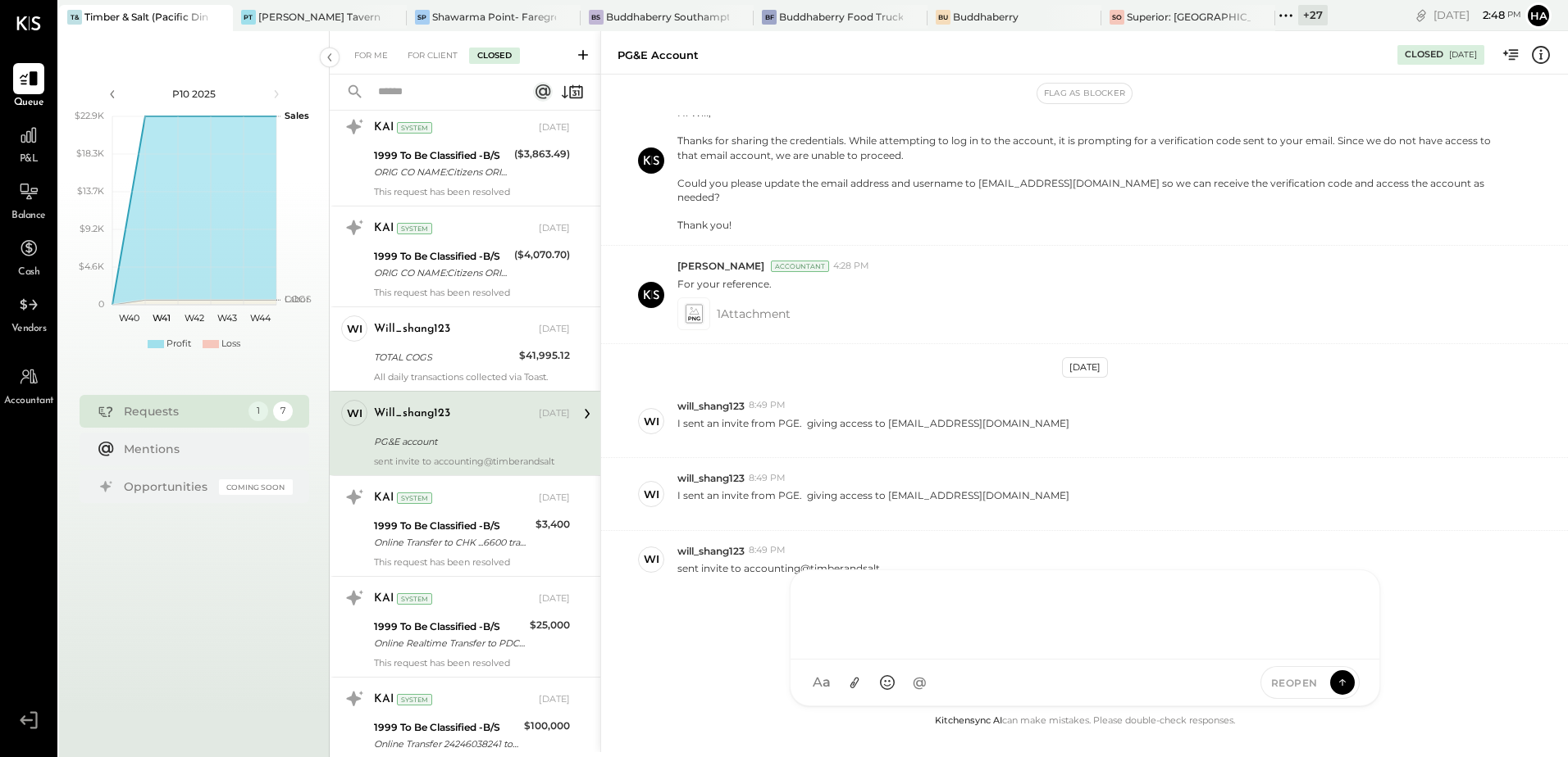
click at [903, 687] on div "[PERSON_NAME] [PERSON_NAME] [PERSON_NAME] R [PERSON_NAME] will_shang123 Y yutar…" at bounding box center [1084, 638] width 591 height 137
type input "****"
click at [939, 603] on span "will_shang123" at bounding box center [948, 608] width 129 height 15
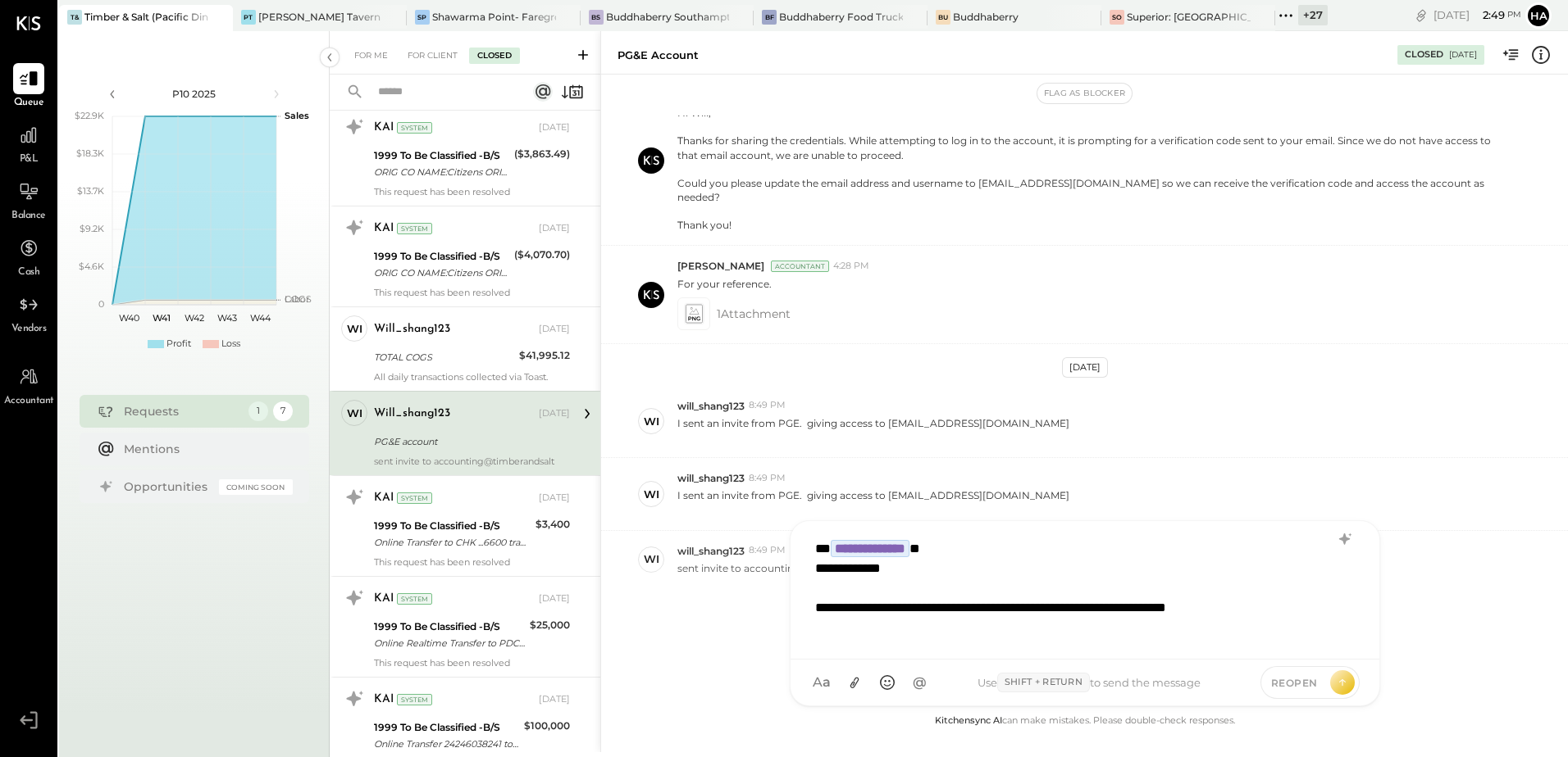
scroll to position [2, 0]
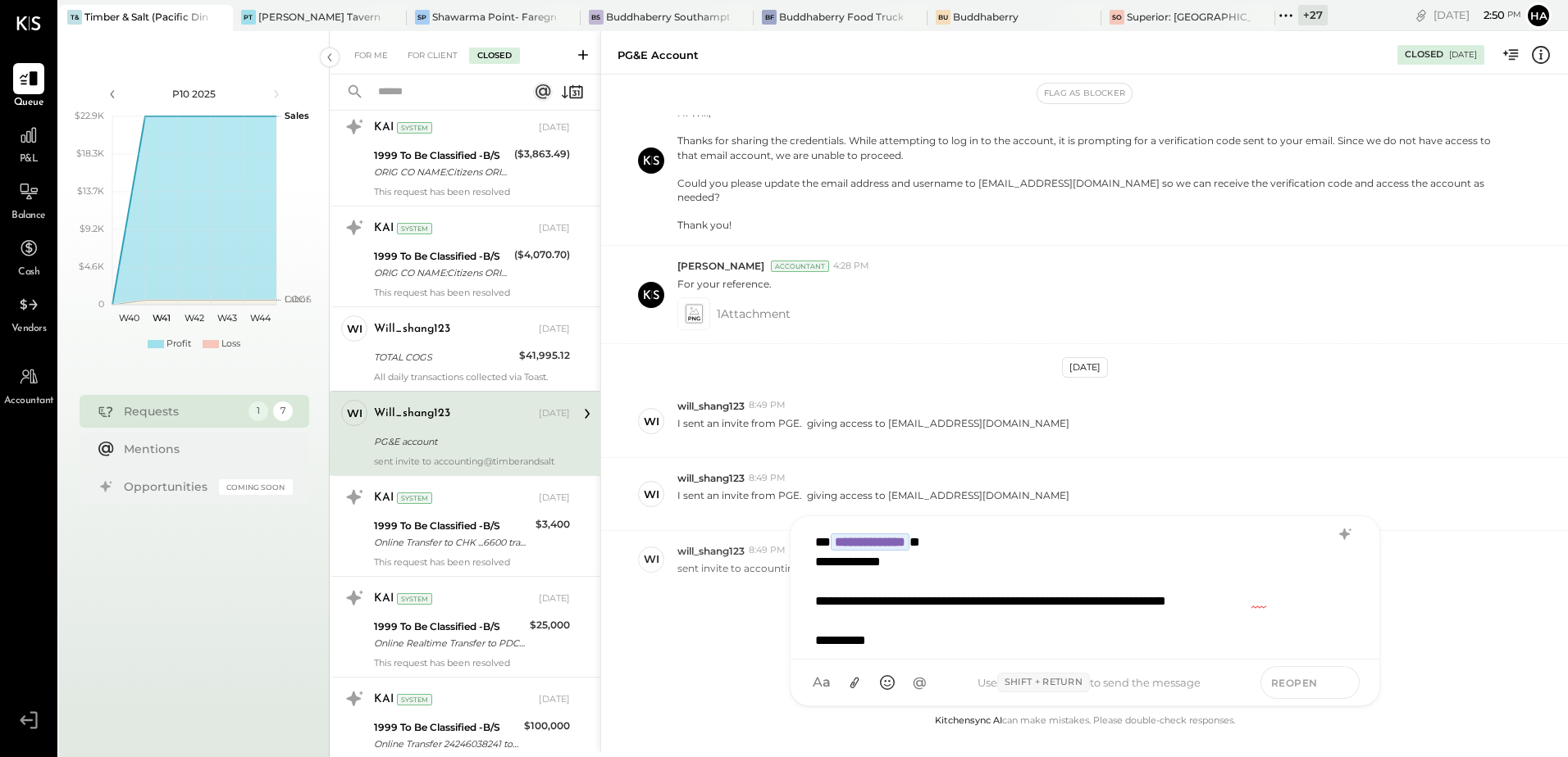
click at [1346, 679] on icon at bounding box center [1343, 681] width 15 height 16
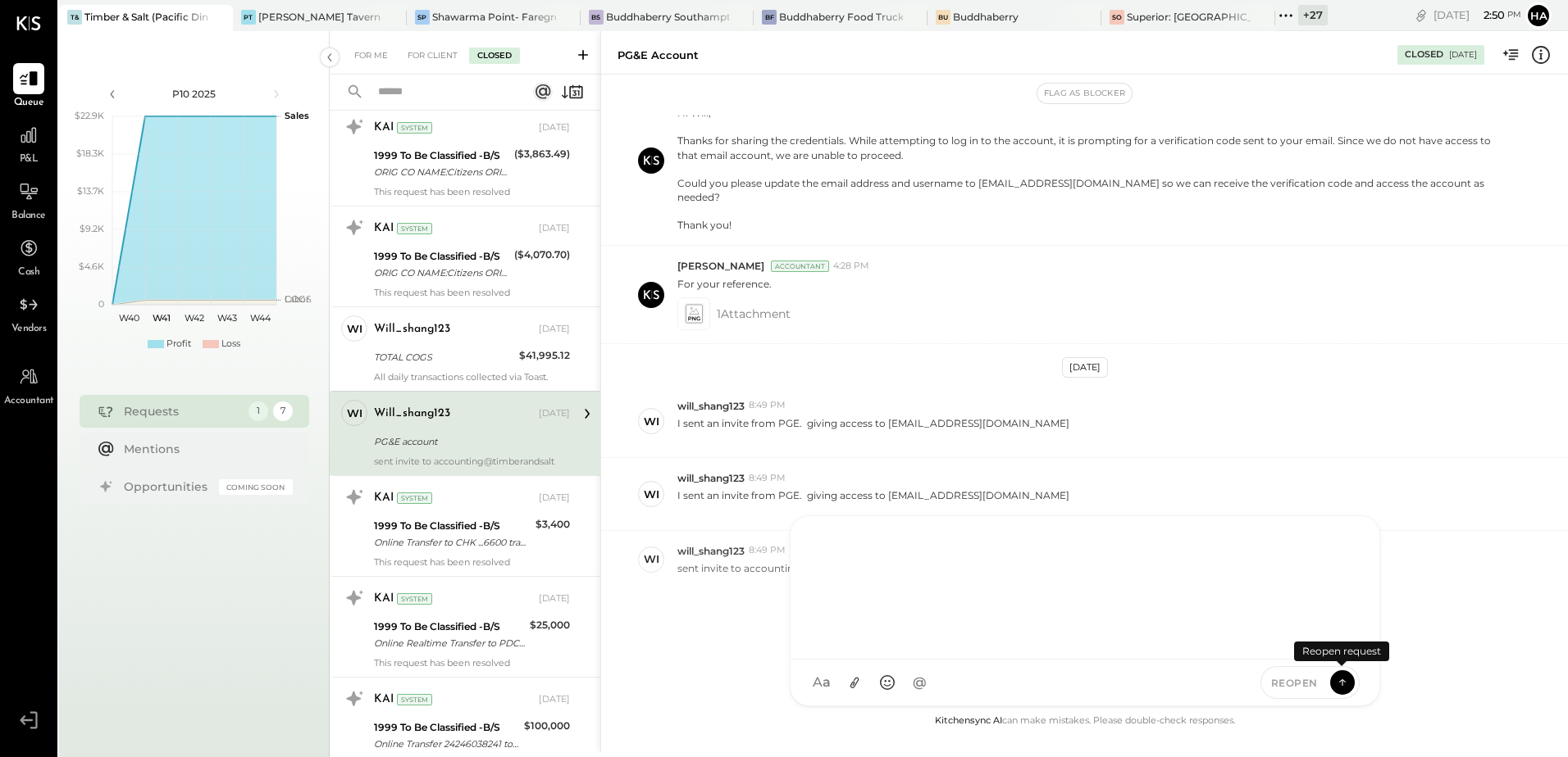
scroll to position [0, 0]
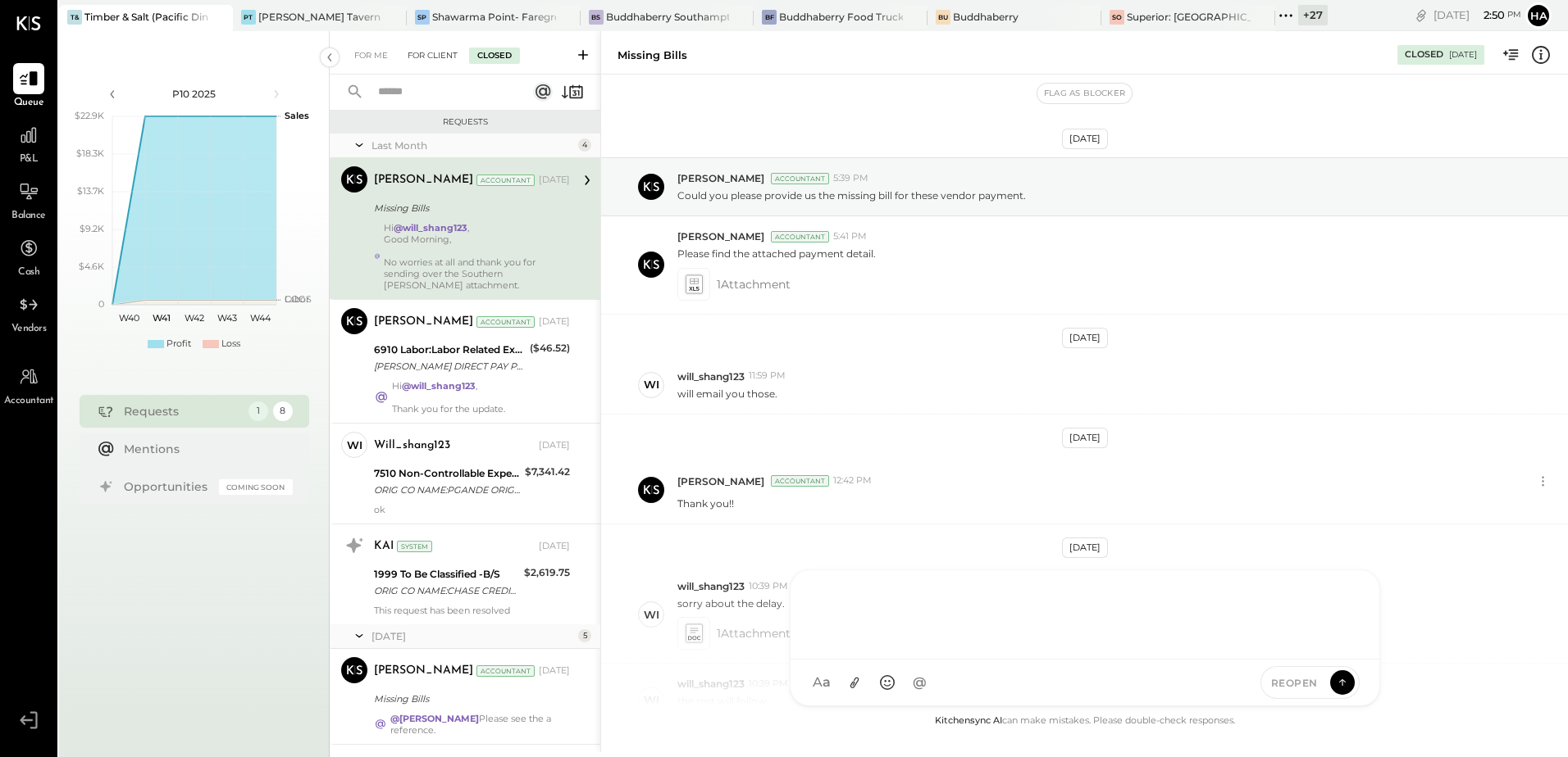
click at [438, 51] on div "For Client" at bounding box center [432, 55] width 67 height 16
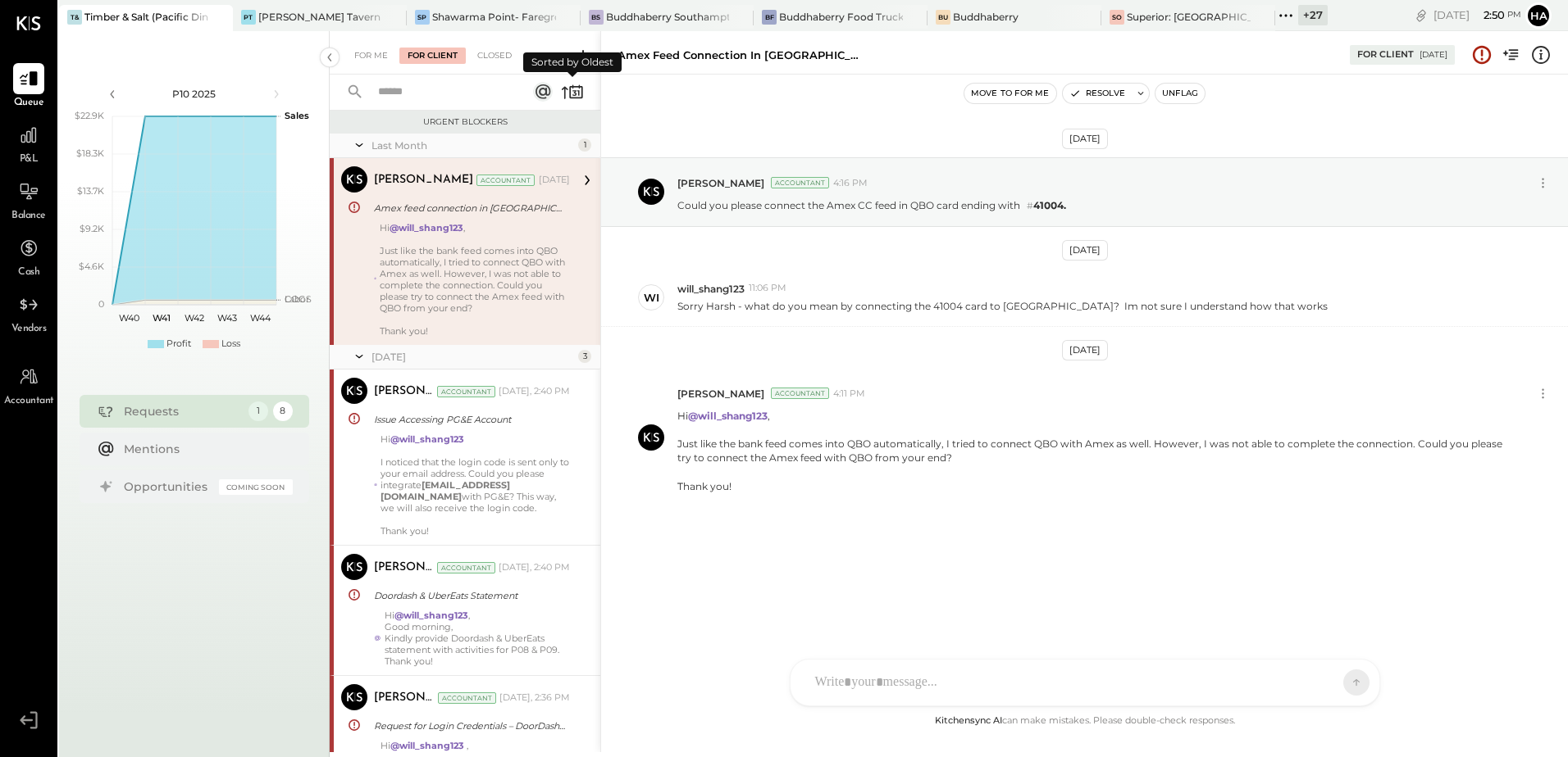
click at [569, 88] on icon at bounding box center [572, 91] width 23 height 23
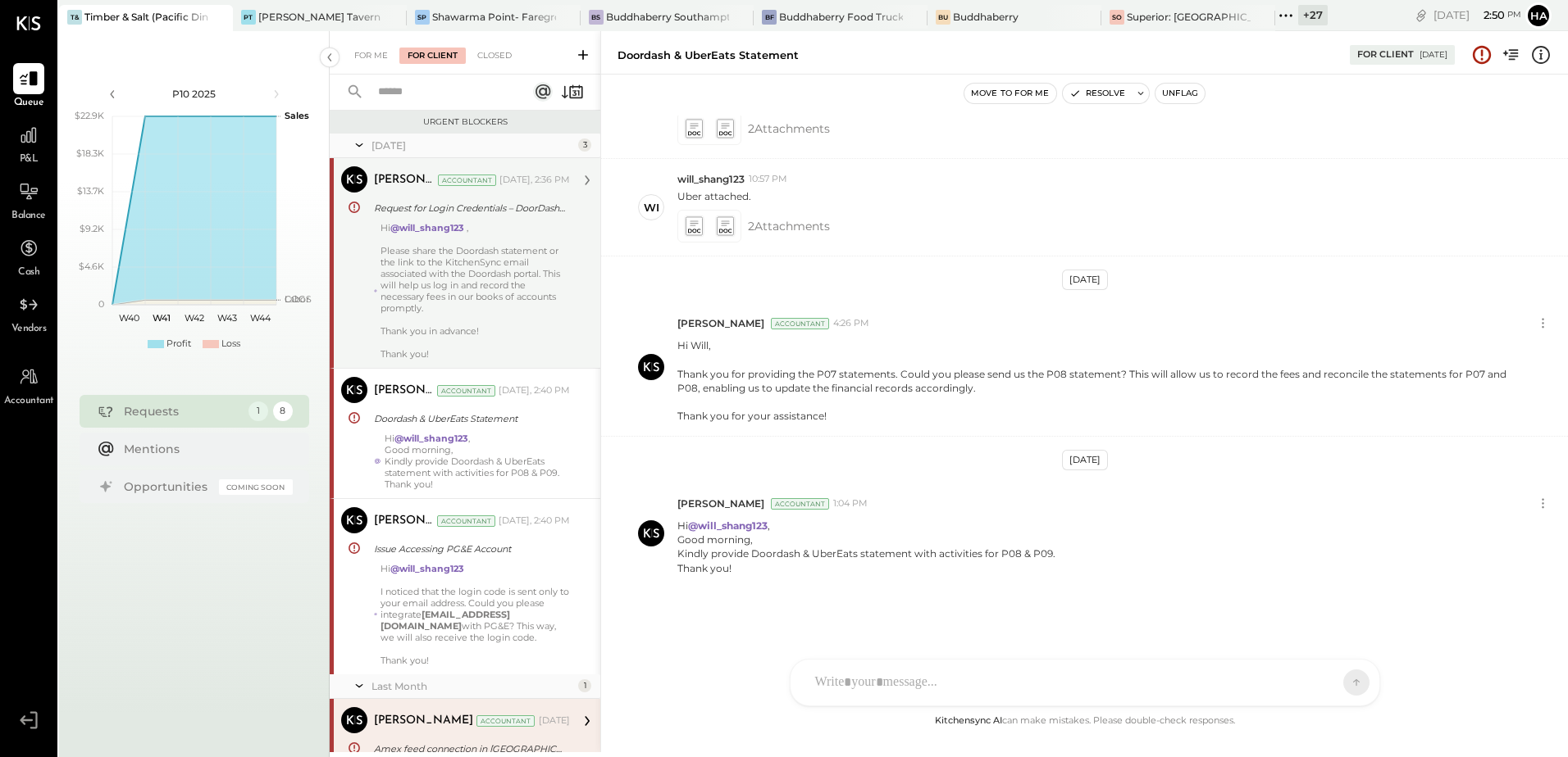
click at [479, 287] on div "Hi @will_shang123 , Please share the Doordash statement or the link to the Kitc…" at bounding box center [475, 291] width 190 height 138
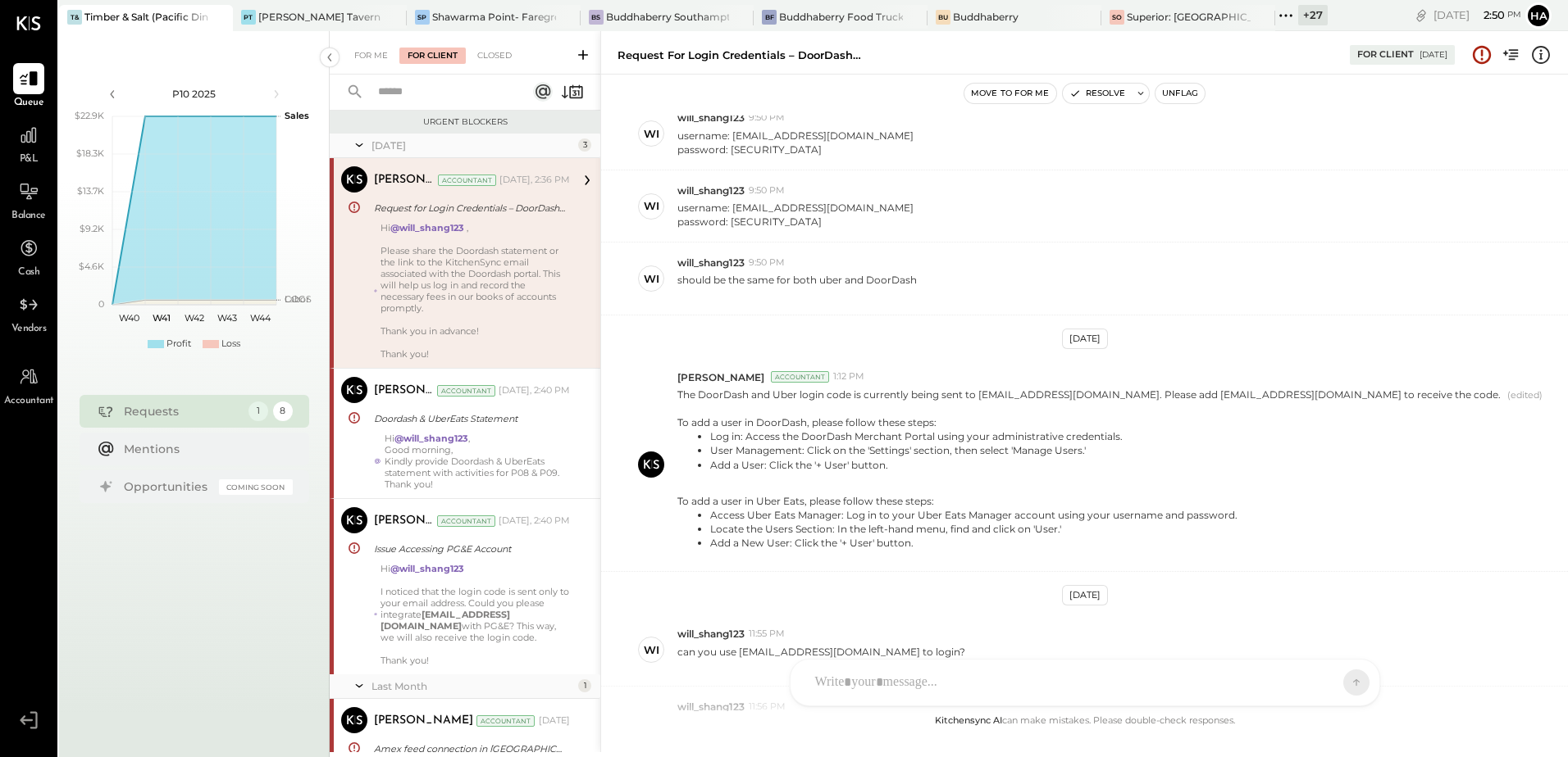
scroll to position [1229, 0]
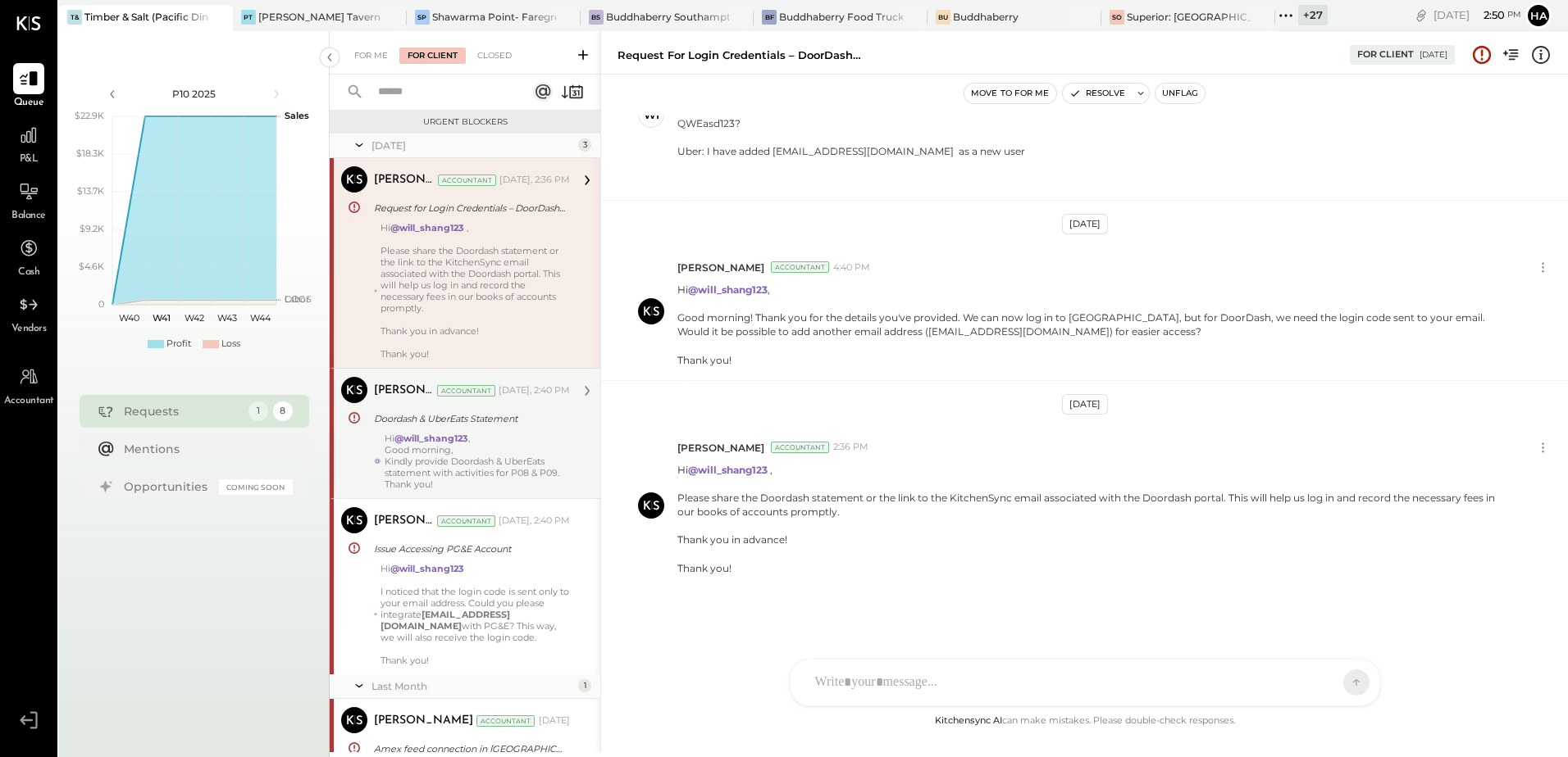
click at [502, 446] on div "Good morning," at bounding box center [478, 450] width 185 height 12
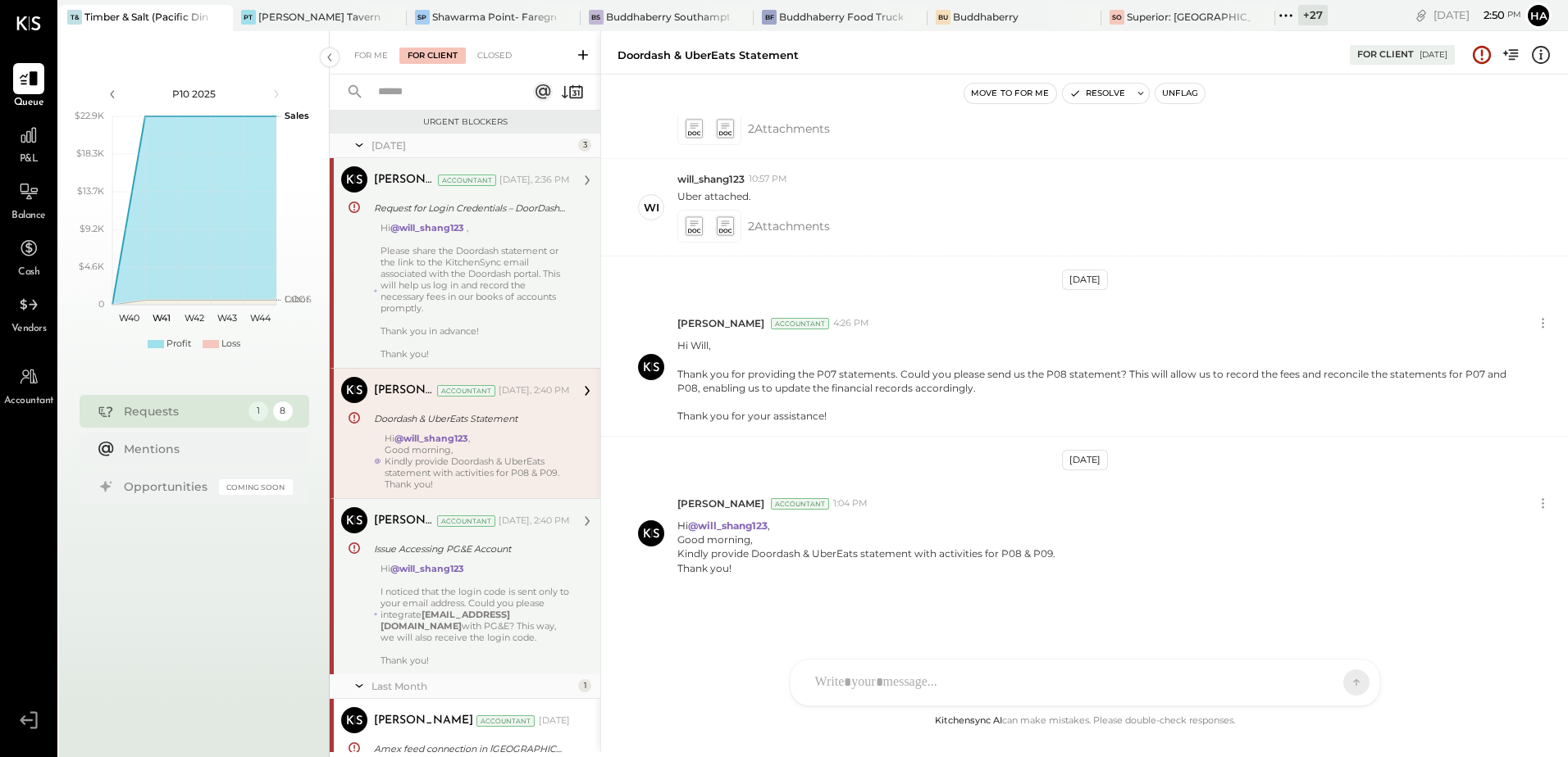
click at [502, 562] on div "[PERSON_NAME] Accountant [DATE], 2:40 PM Issue Accessing PG&E Account Hi @will_…" at bounding box center [472, 587] width 196 height 159
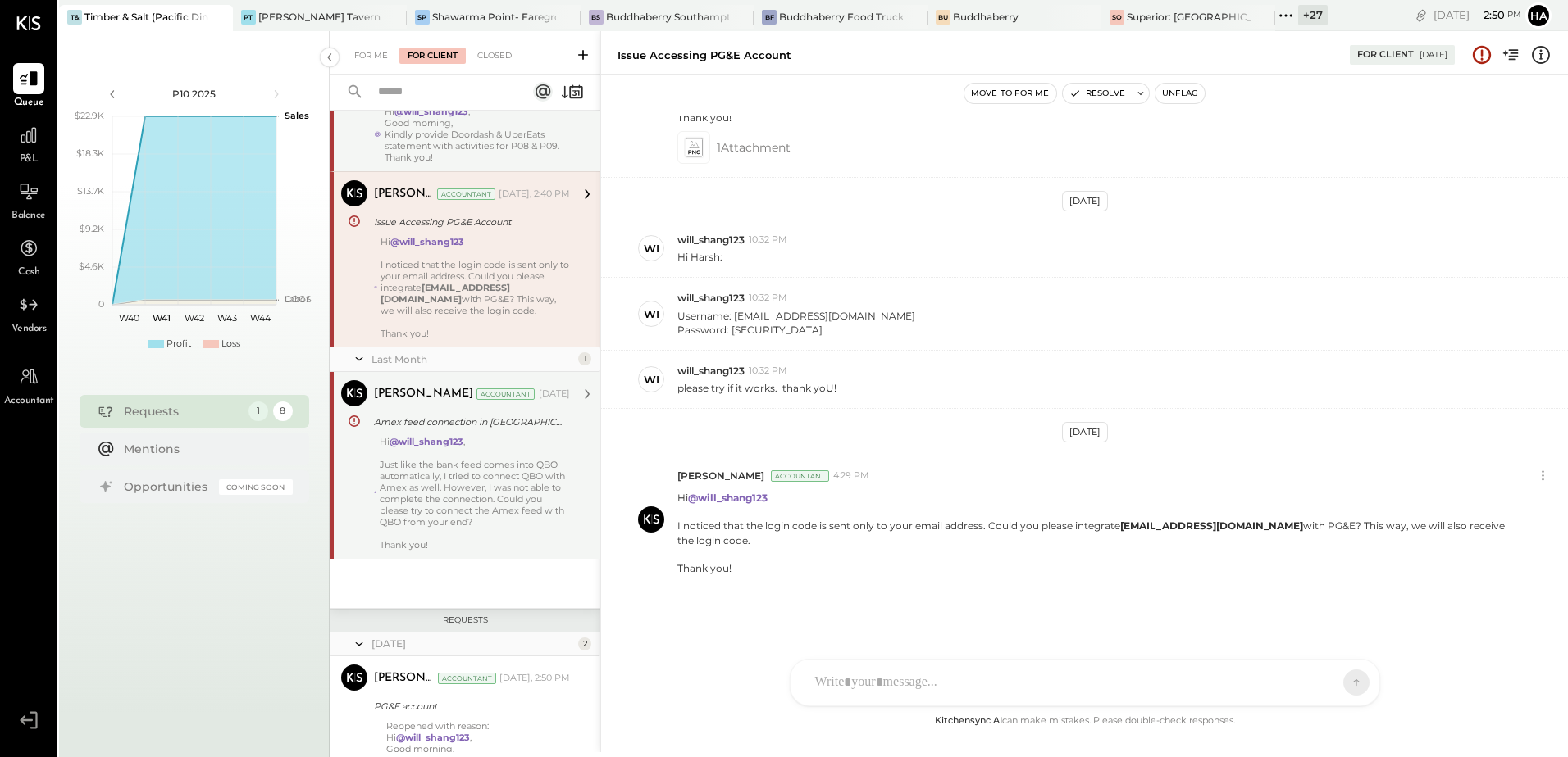
scroll to position [328, 0]
click at [461, 479] on div "Just like the bank feed comes into QBO automatically, I tried to connect QBO wi…" at bounding box center [475, 493] width 190 height 69
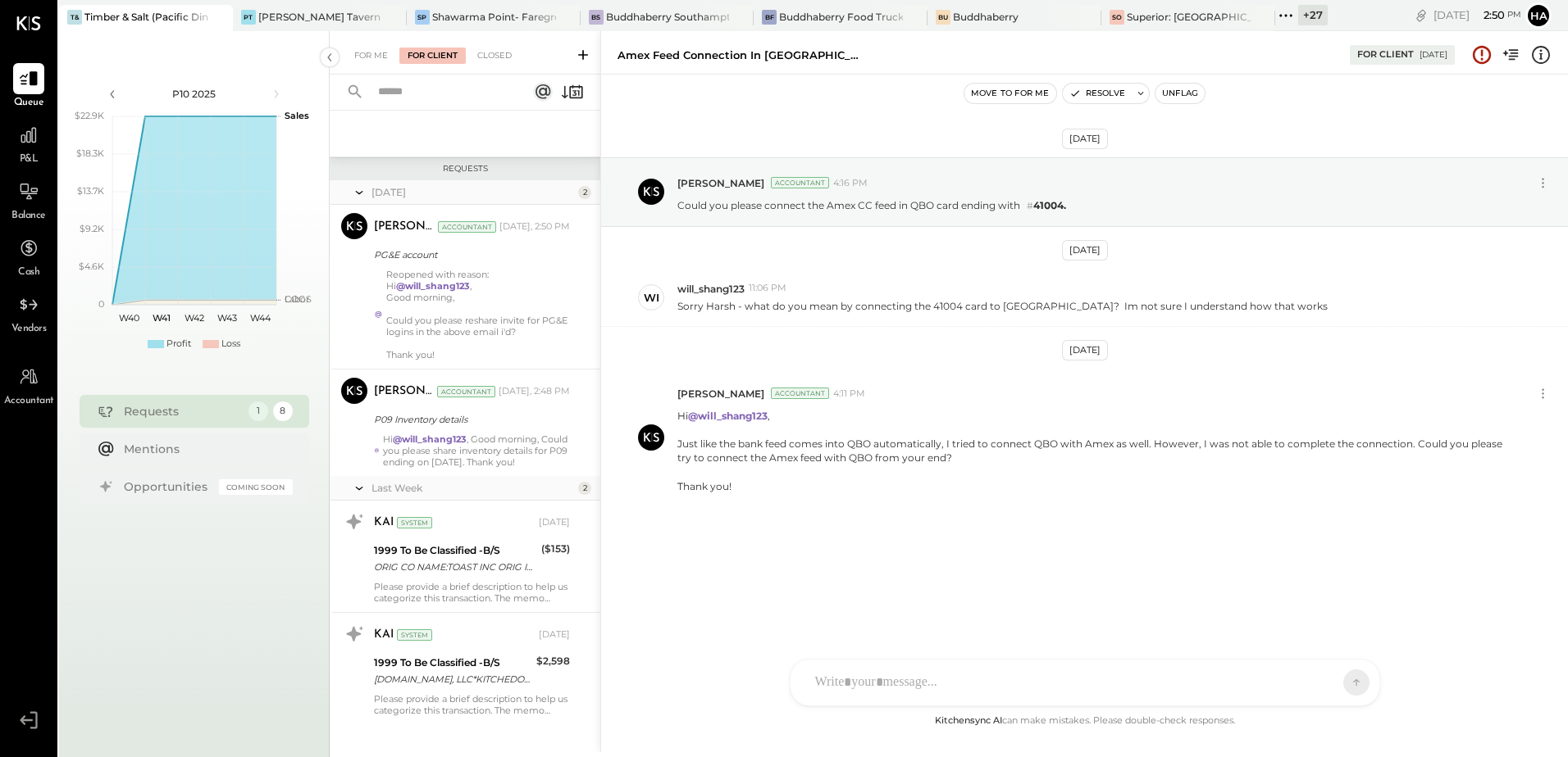
scroll to position [808, 0]
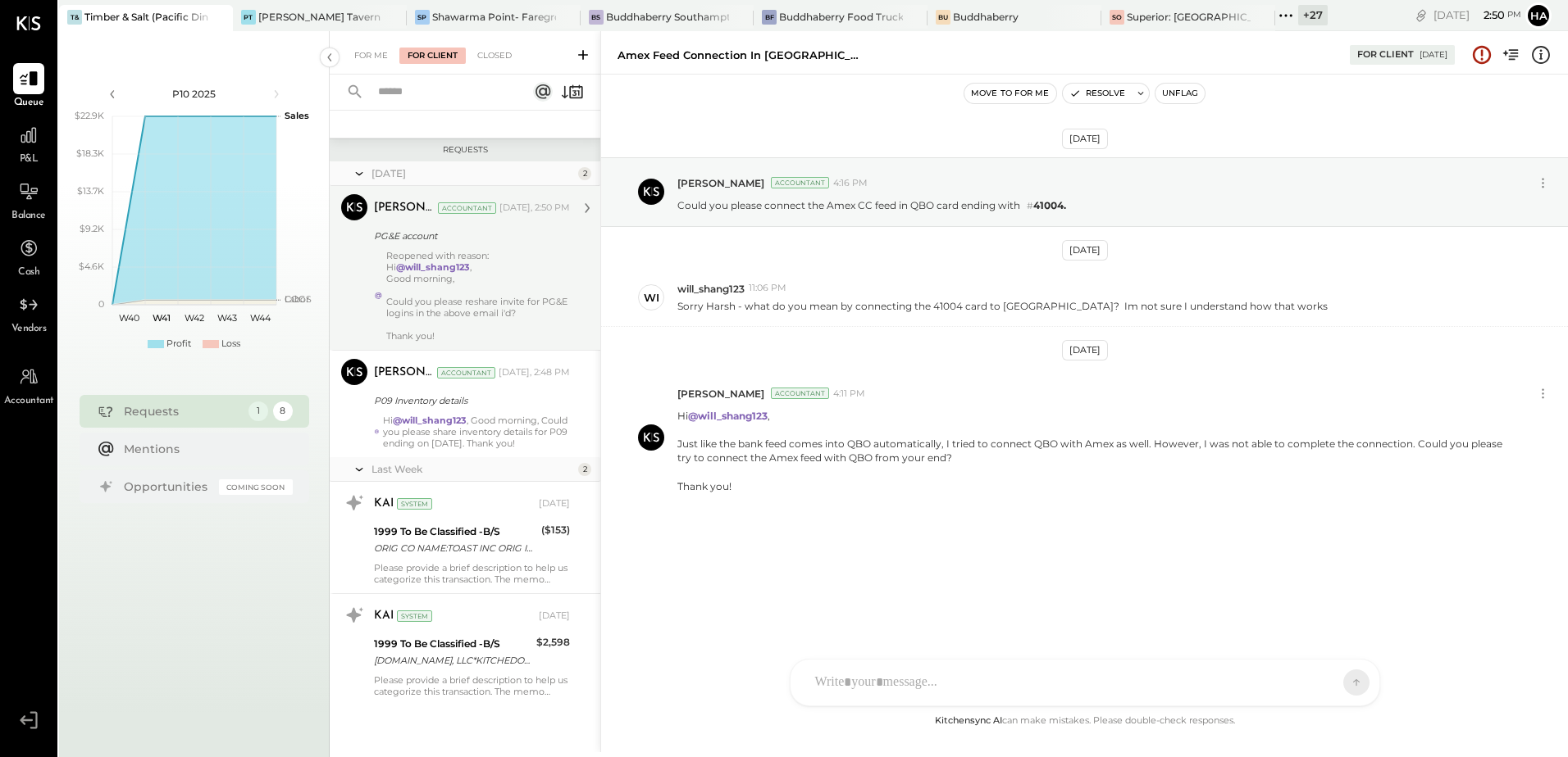
click at [514, 262] on div "Reopened with reason: Hi @will_shang123 , Good morning, Could you please reshar…" at bounding box center [478, 296] width 184 height 92
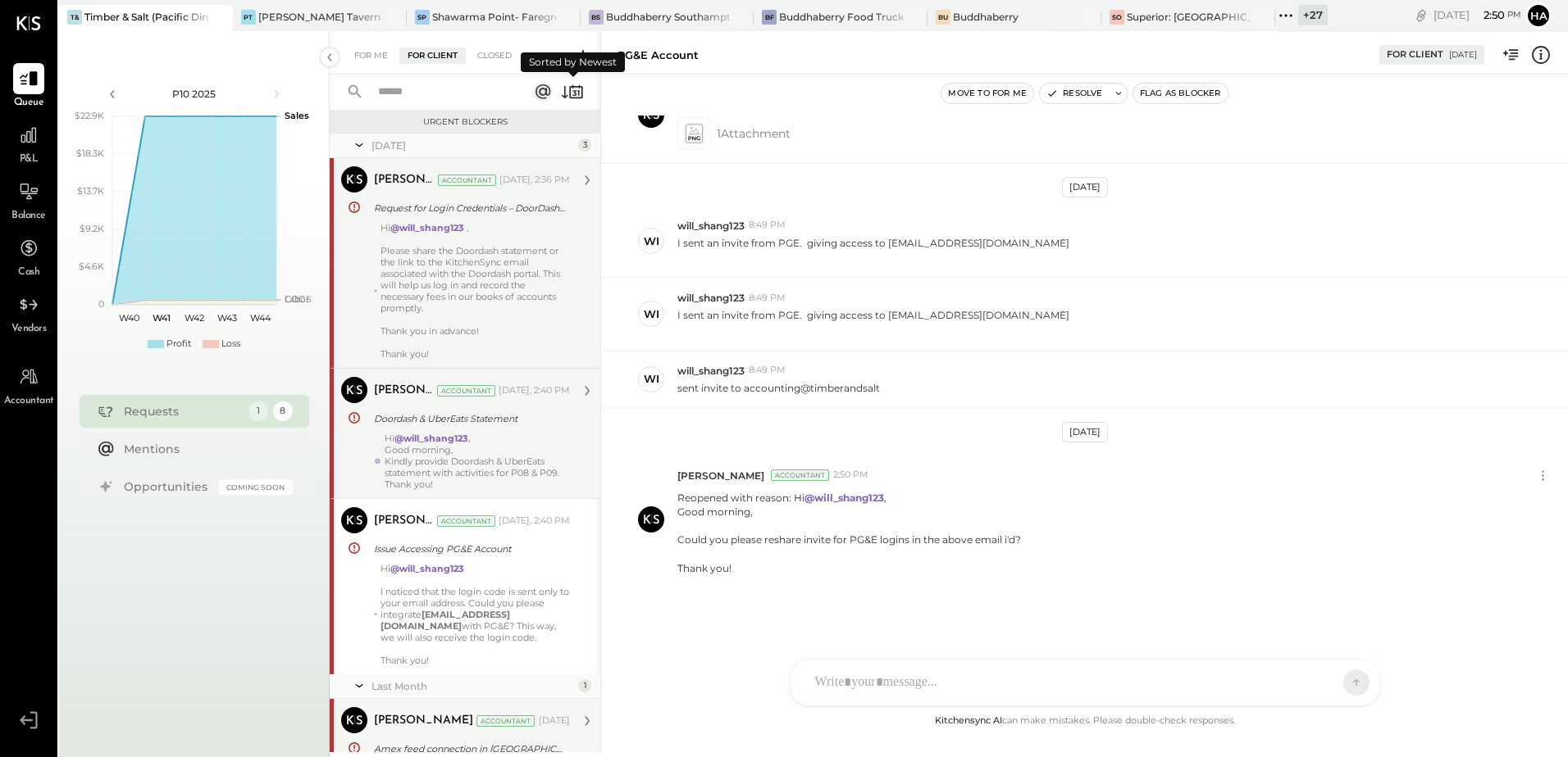
click at [563, 88] on icon at bounding box center [572, 91] width 23 height 23
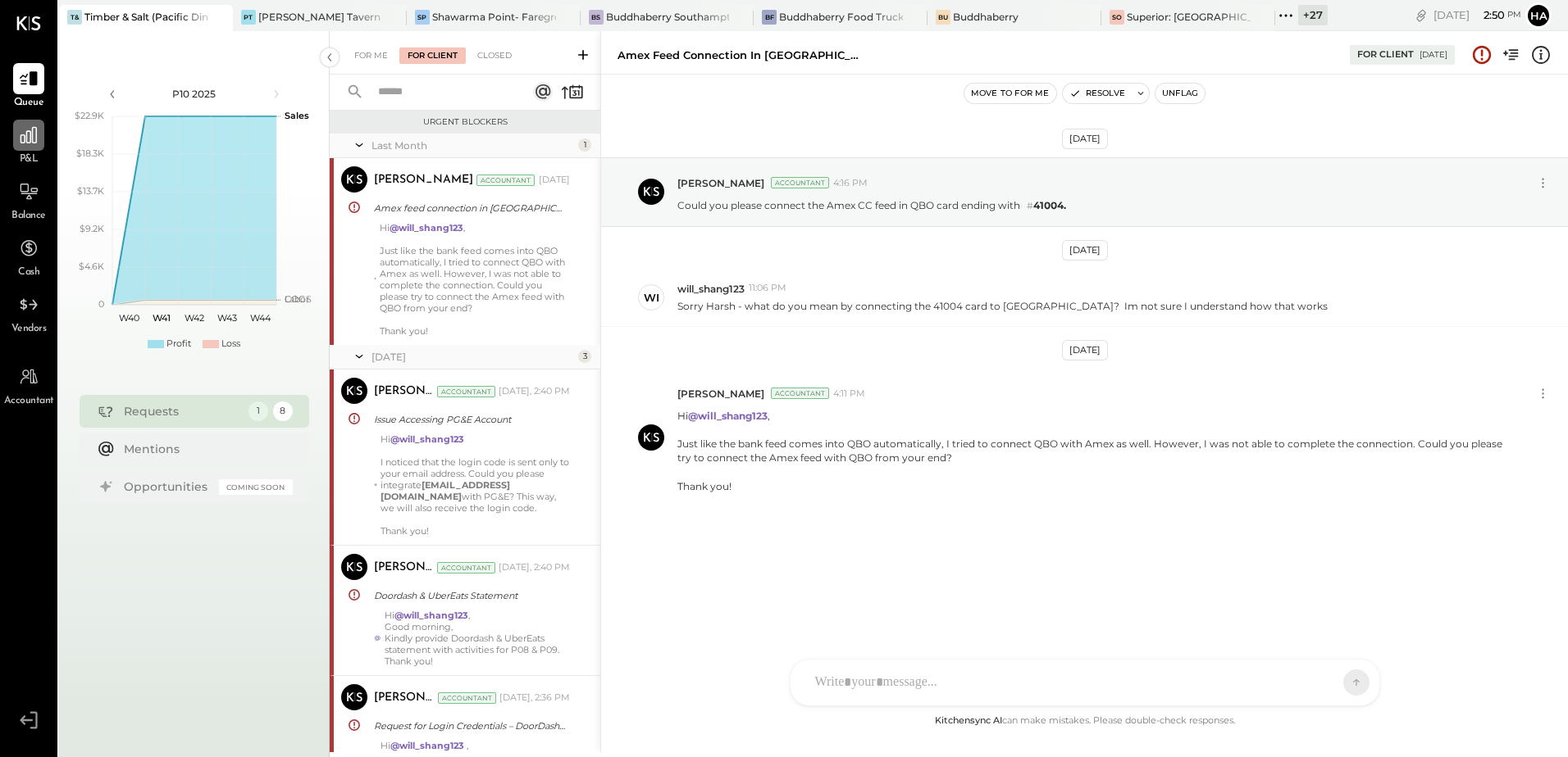
click at [39, 136] on icon at bounding box center [28, 135] width 21 height 21
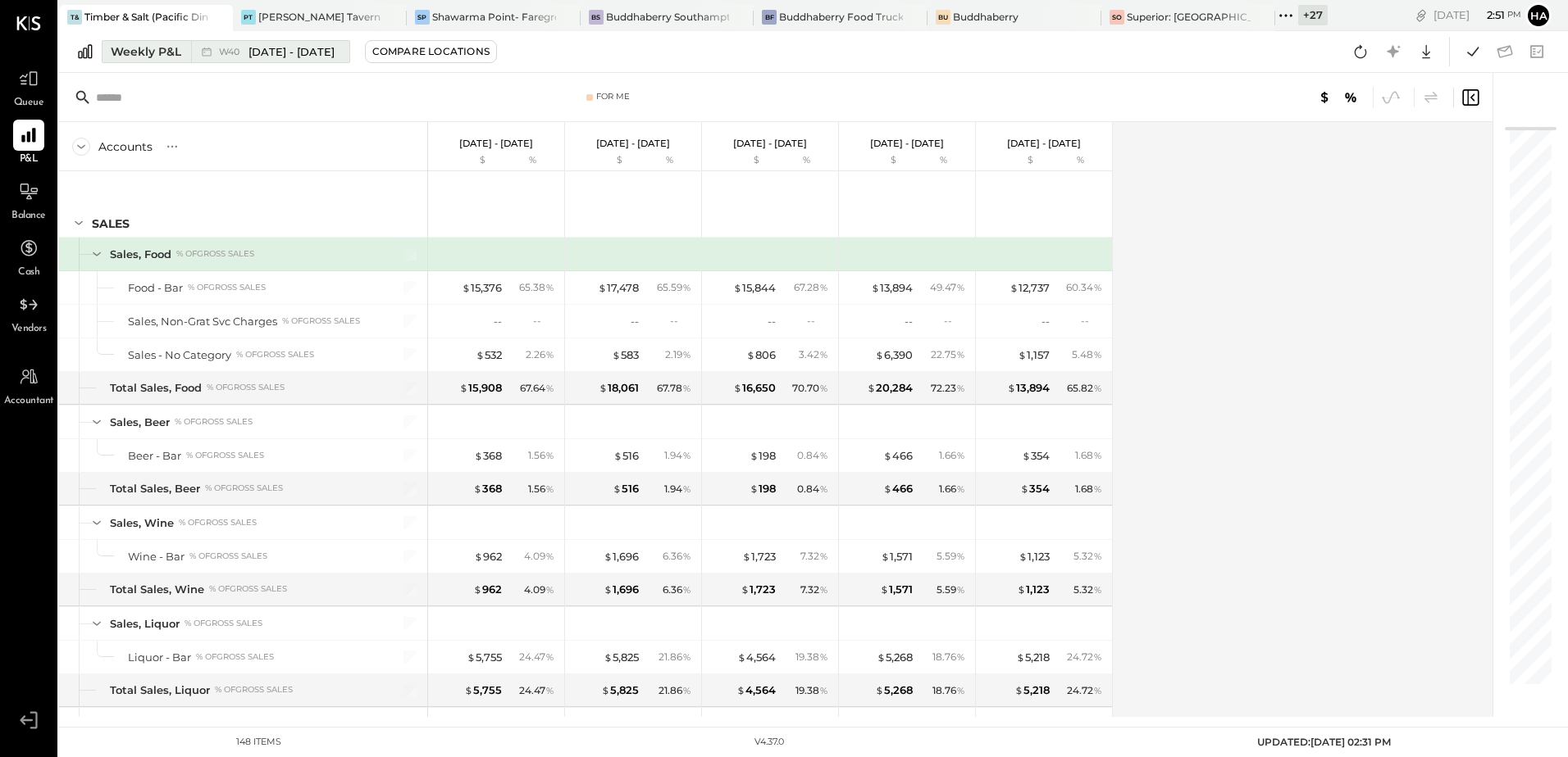
click at [281, 53] on span "[DATE] - [DATE]" at bounding box center [292, 52] width 86 height 15
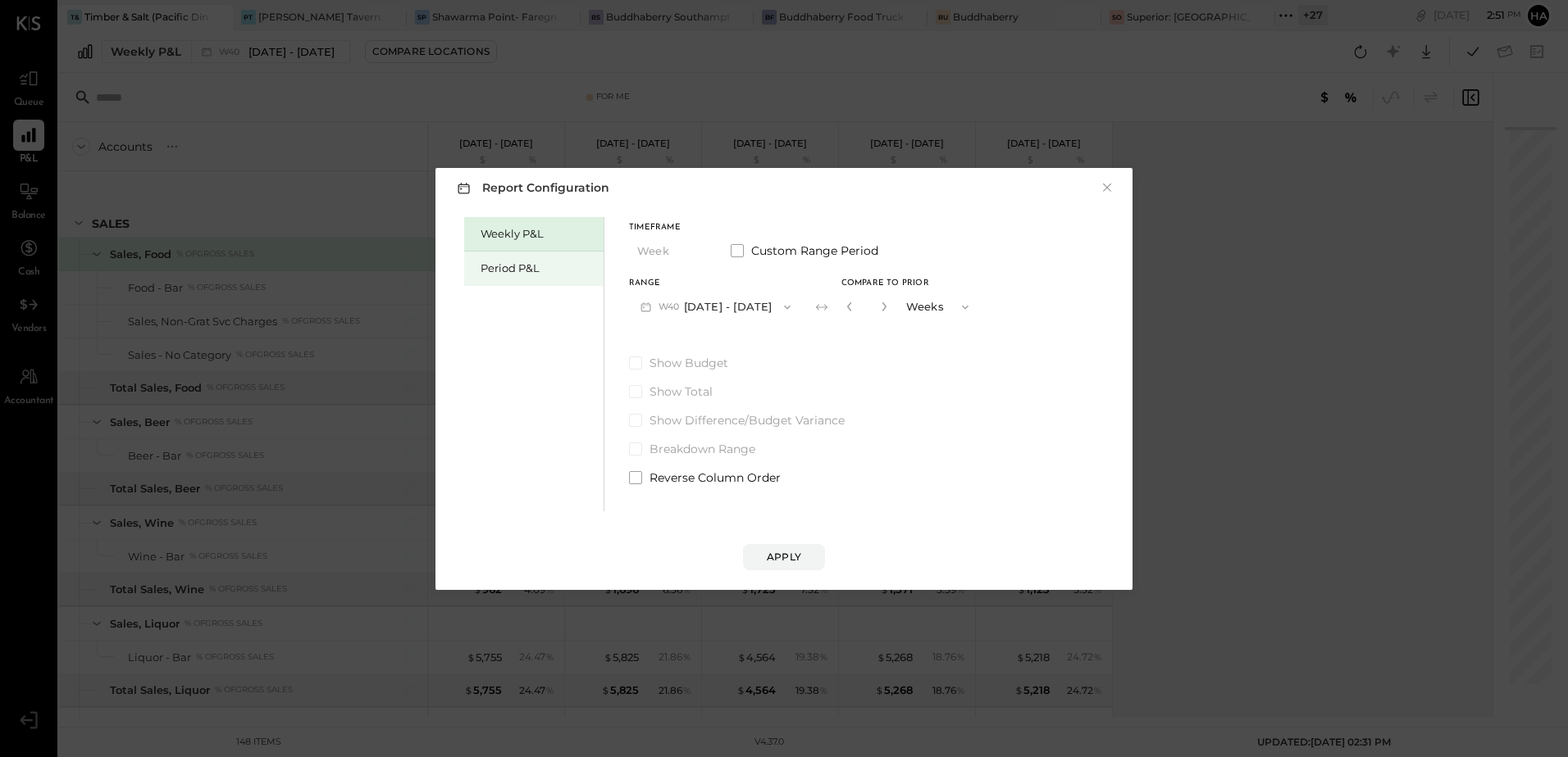
click at [531, 264] on div "Period P&L" at bounding box center [538, 269] width 115 height 15
click at [729, 310] on button "P10 [DATE] - [DATE]" at bounding box center [714, 307] width 169 height 30
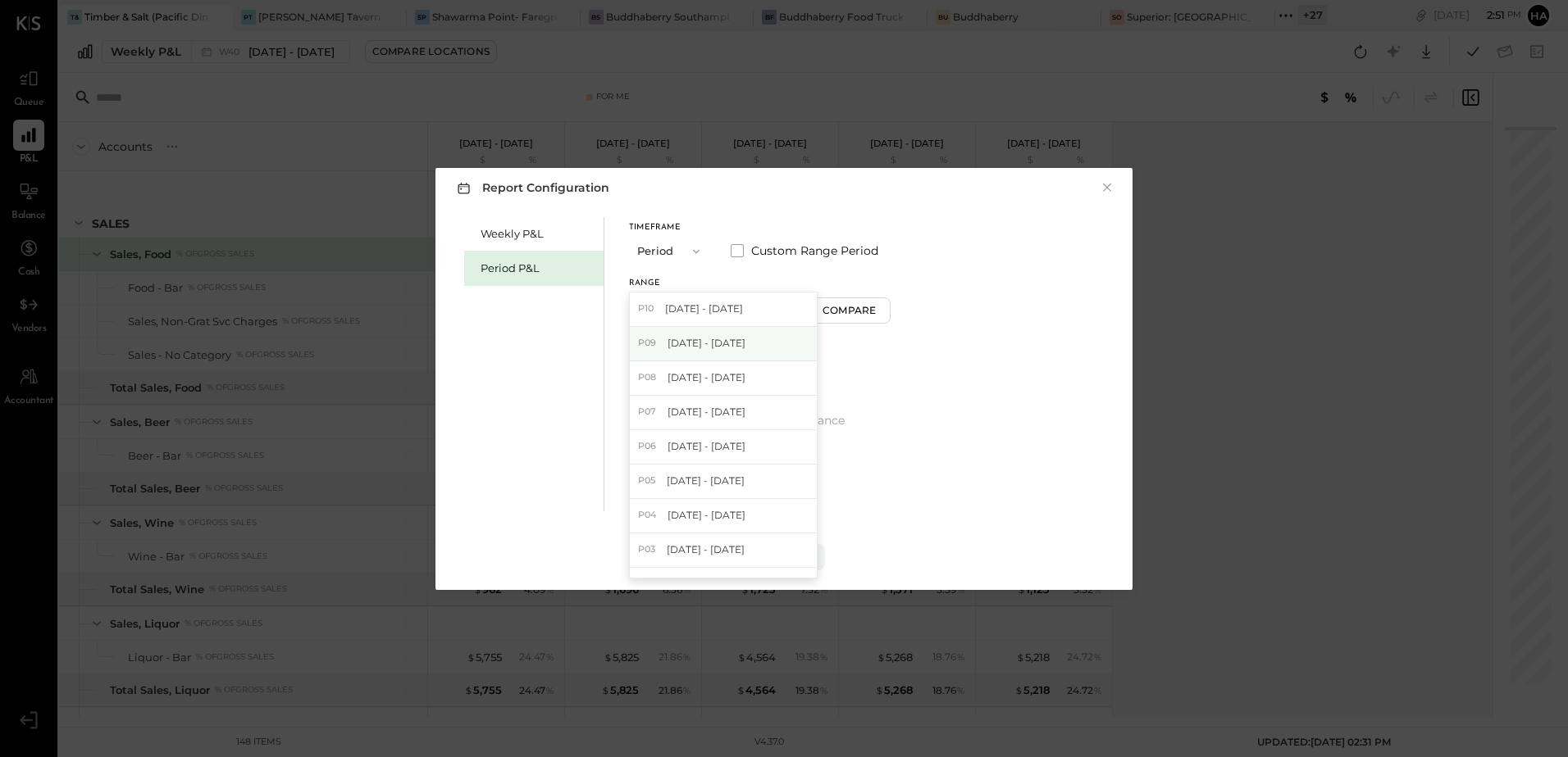
click at [700, 348] on span "[DATE] - [DATE]" at bounding box center [706, 343] width 78 height 14
click at [838, 309] on div "Compare" at bounding box center [851, 310] width 53 height 14
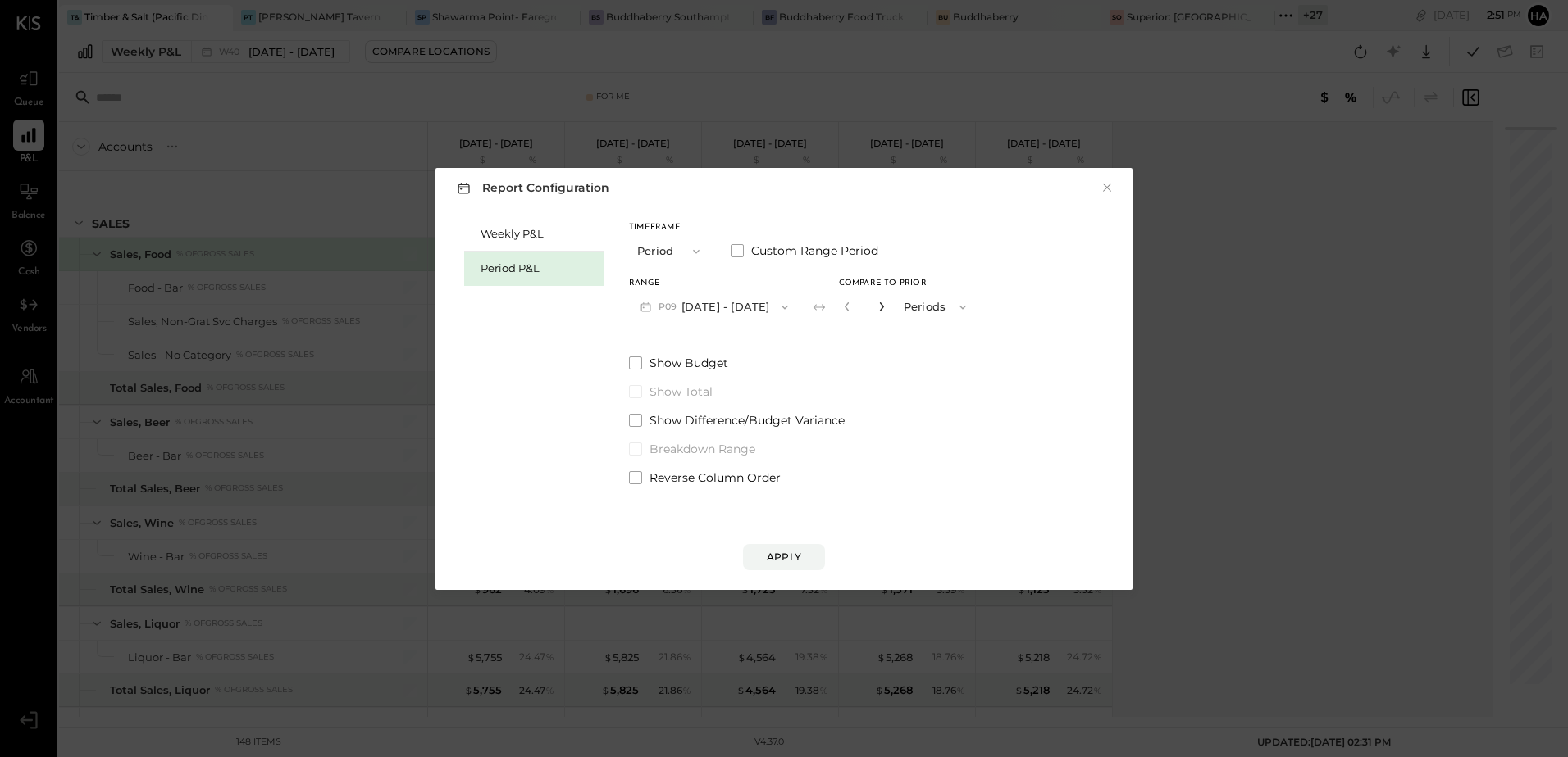
click at [877, 308] on icon "button" at bounding box center [882, 307] width 10 height 10
type input "*"
click at [796, 550] on div "Apply" at bounding box center [784, 557] width 35 height 14
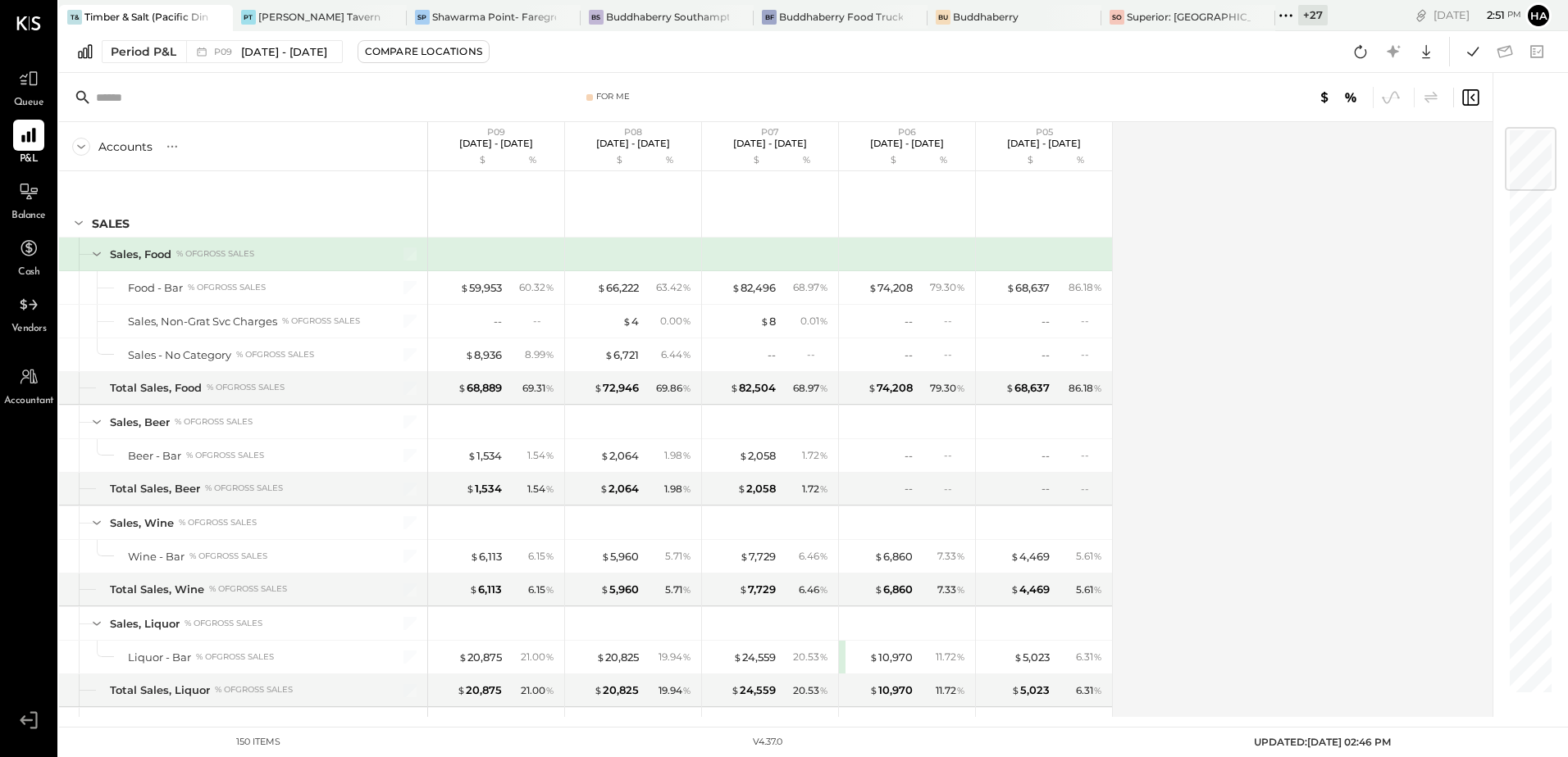
click at [1359, 52] on icon at bounding box center [1360, 51] width 21 height 21
click at [1466, 54] on icon at bounding box center [1473, 51] width 21 height 21
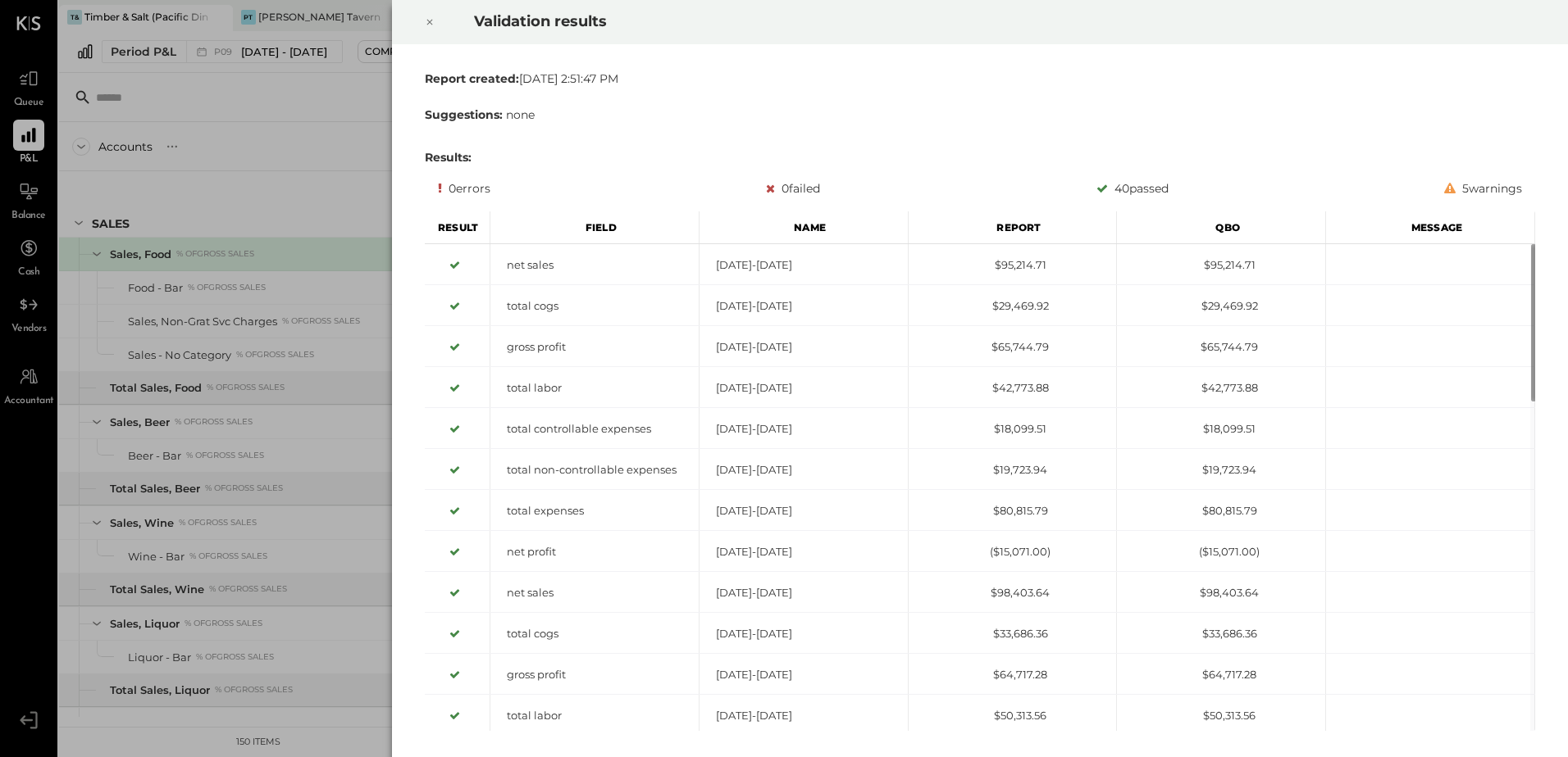
click at [431, 19] on icon at bounding box center [430, 22] width 10 height 19
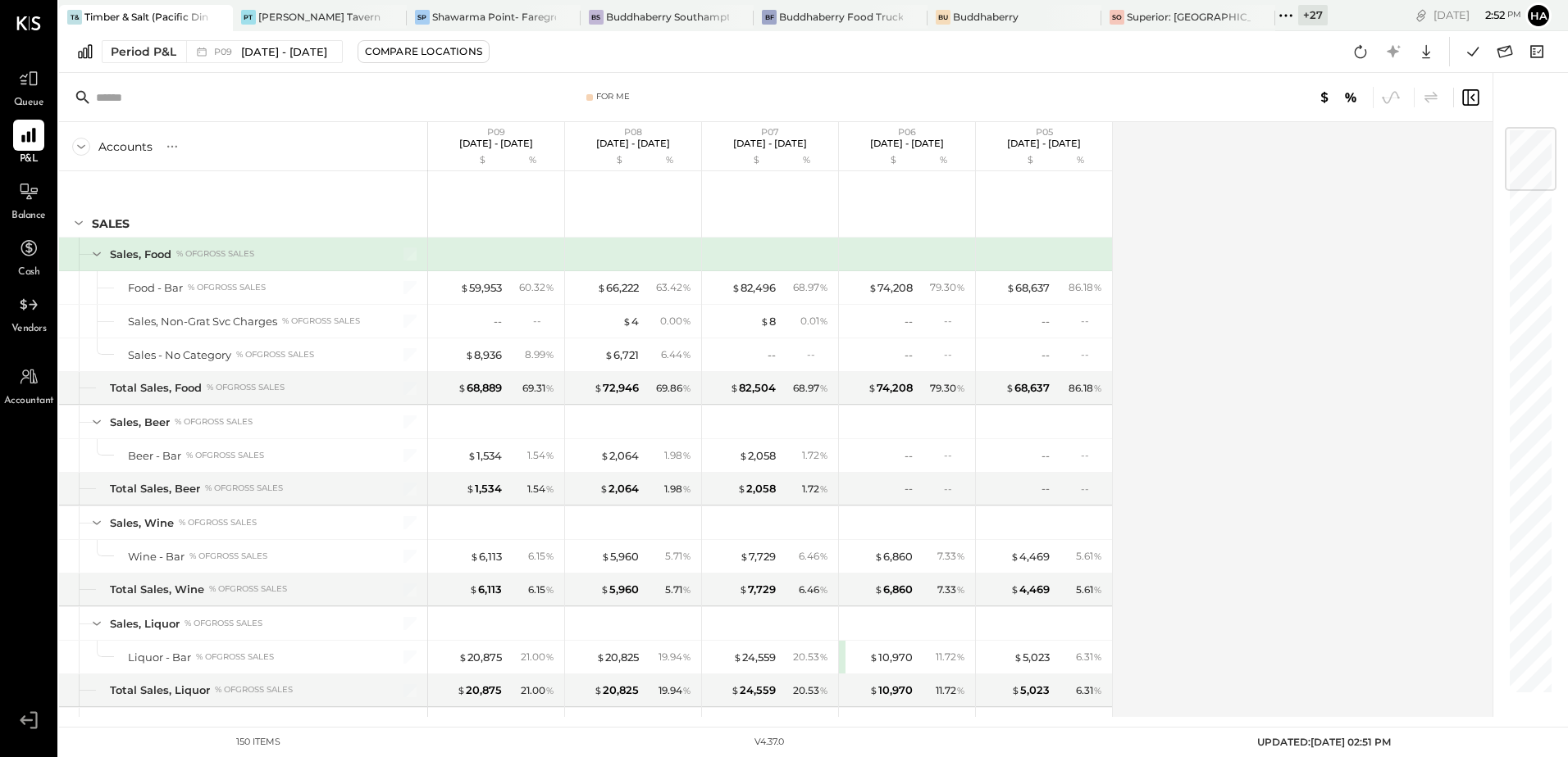
click at [1282, 282] on div "Accounts S % GL P09 [DATE] - [DATE] $ % P08 [DATE] - [DATE] $ % P07 [DATE] - [D…" at bounding box center [777, 419] width 1437 height 595
click at [28, 198] on icon at bounding box center [29, 191] width 19 height 17
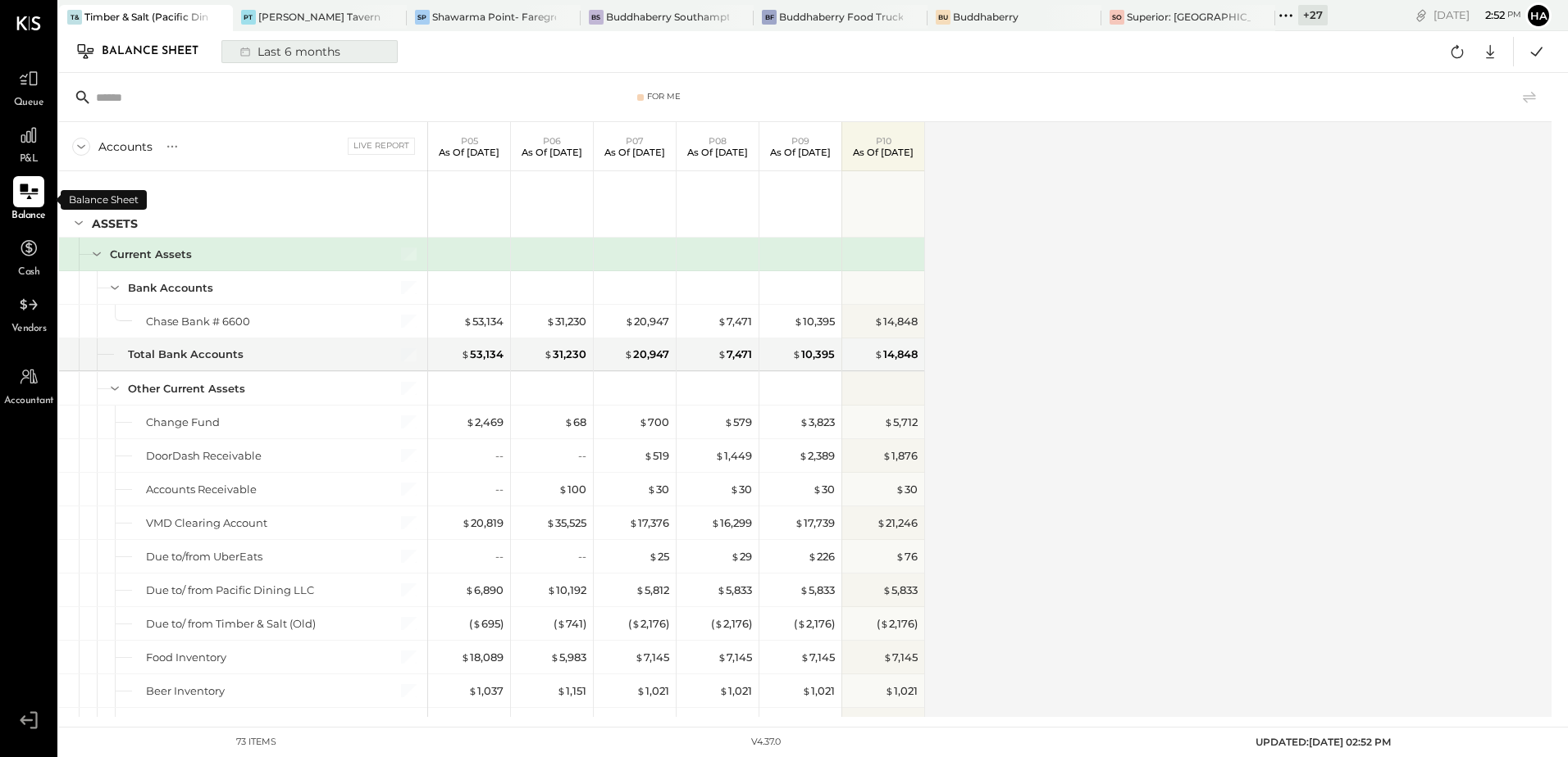
click at [246, 51] on icon at bounding box center [244, 51] width 16 height 16
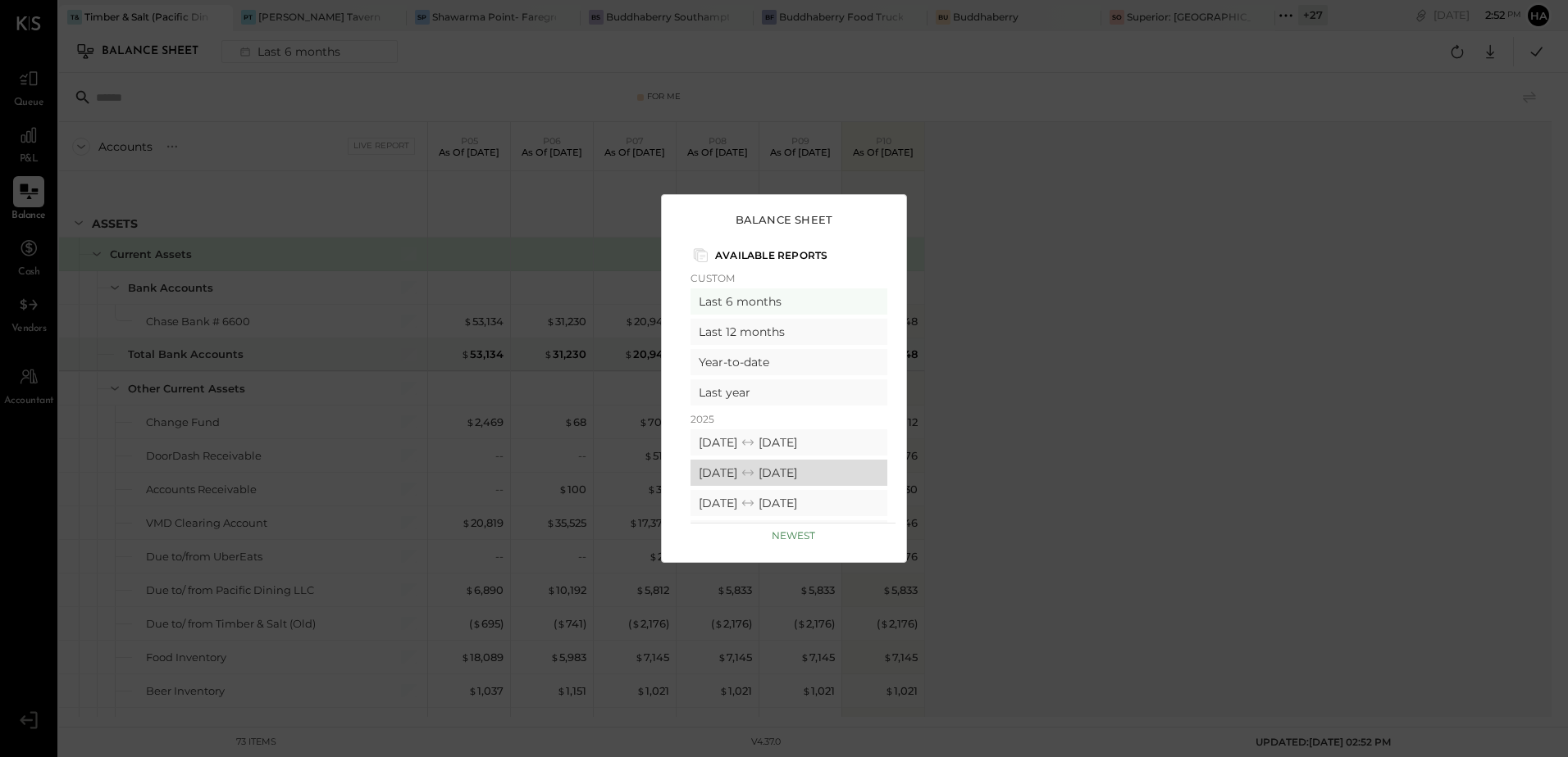
click at [745, 467] on div "[DATE] [DATE]" at bounding box center [789, 472] width 197 height 26
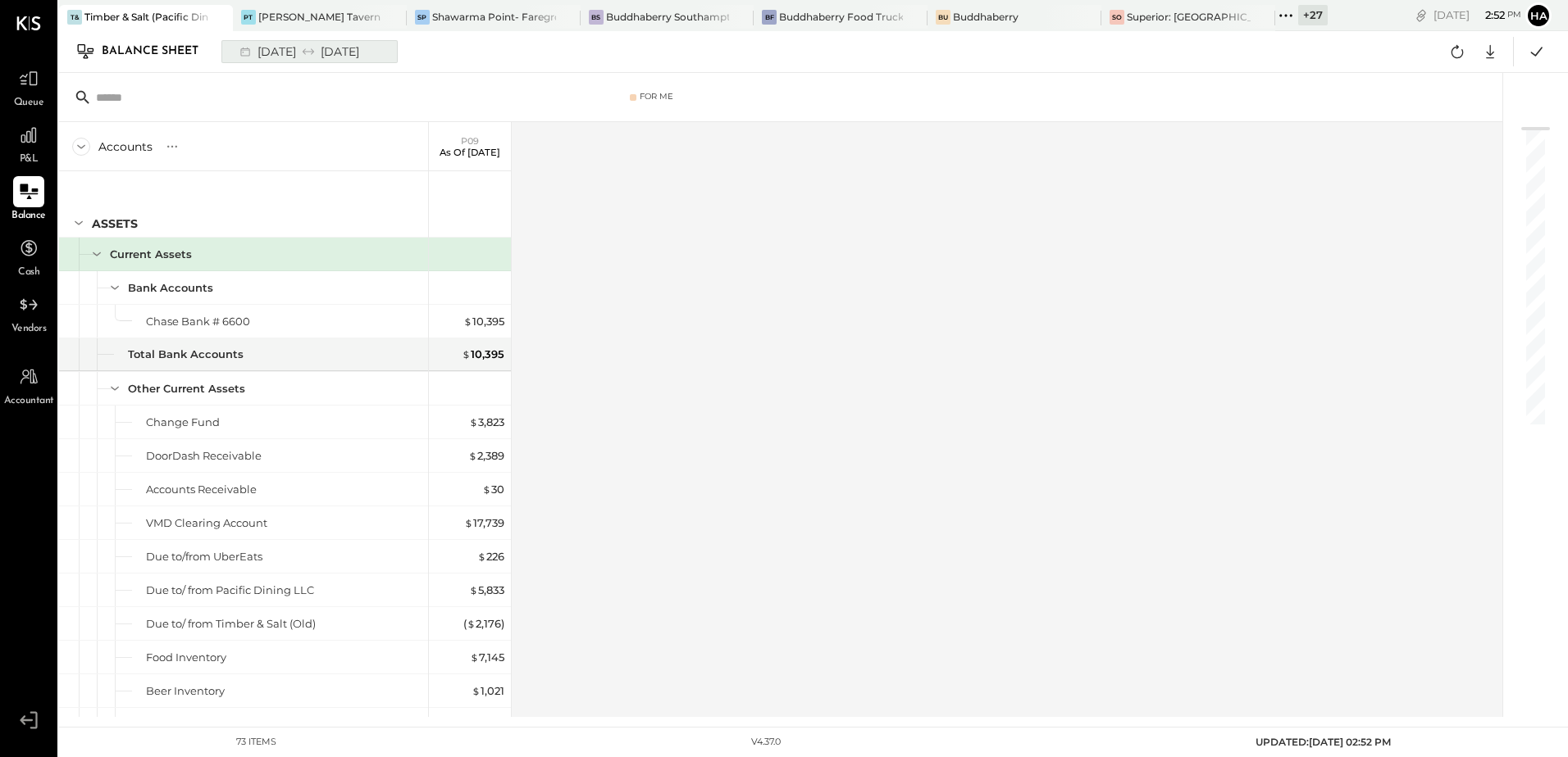
click at [276, 49] on div "[DATE] [DATE]" at bounding box center [298, 51] width 136 height 21
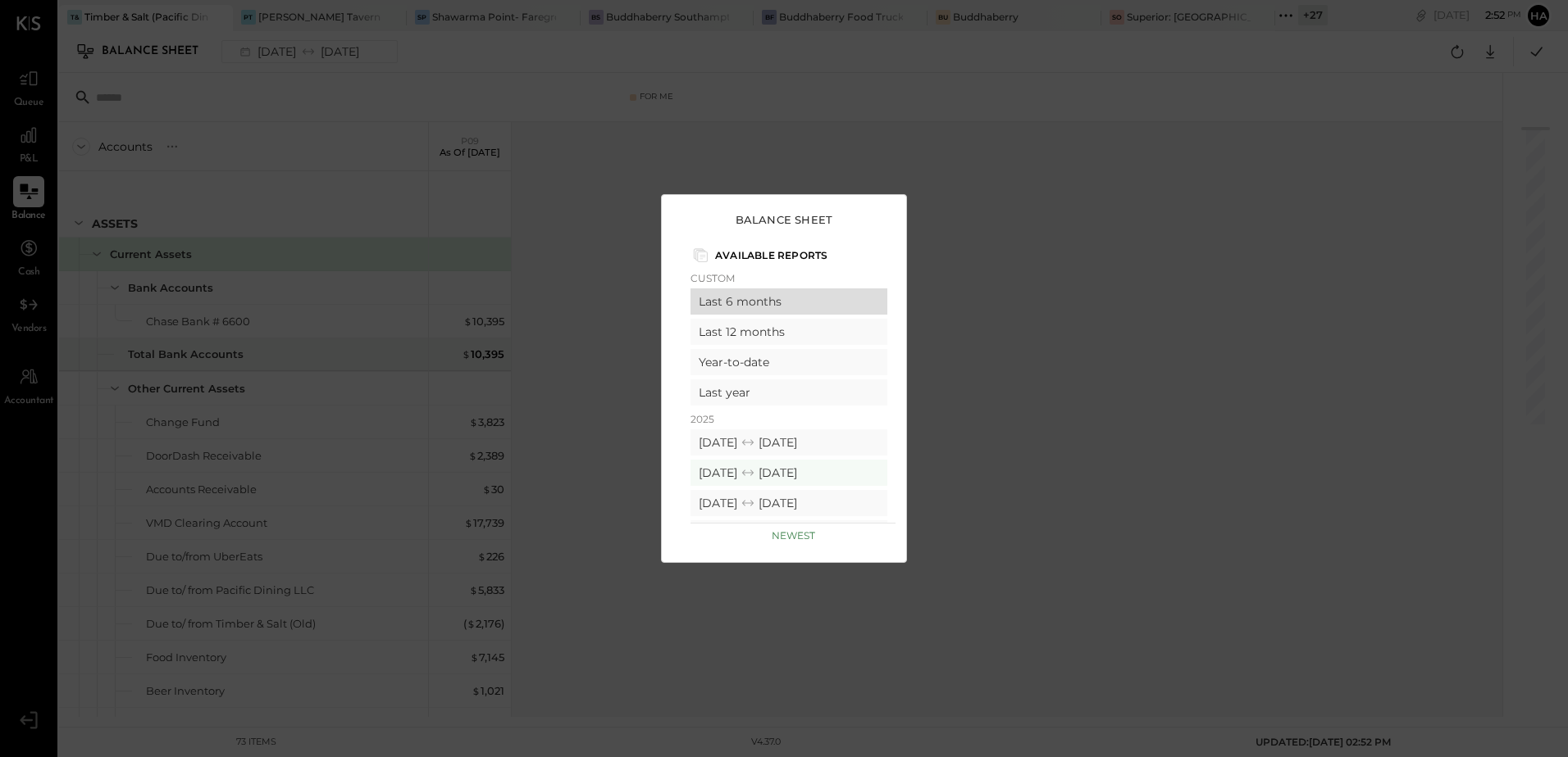
click at [748, 300] on div "Last 6 months" at bounding box center [789, 301] width 197 height 26
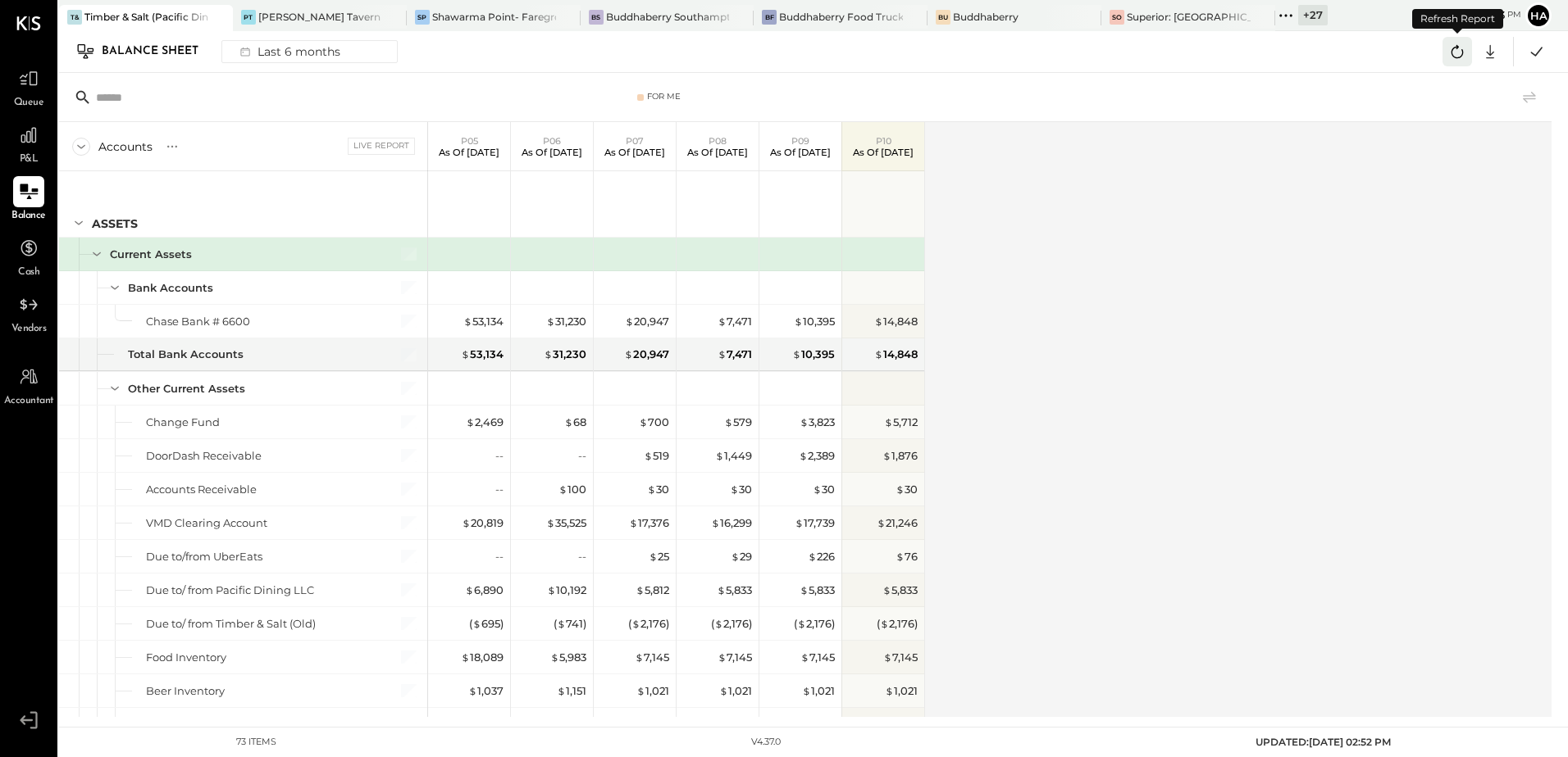
click at [1465, 51] on icon at bounding box center [1457, 51] width 21 height 21
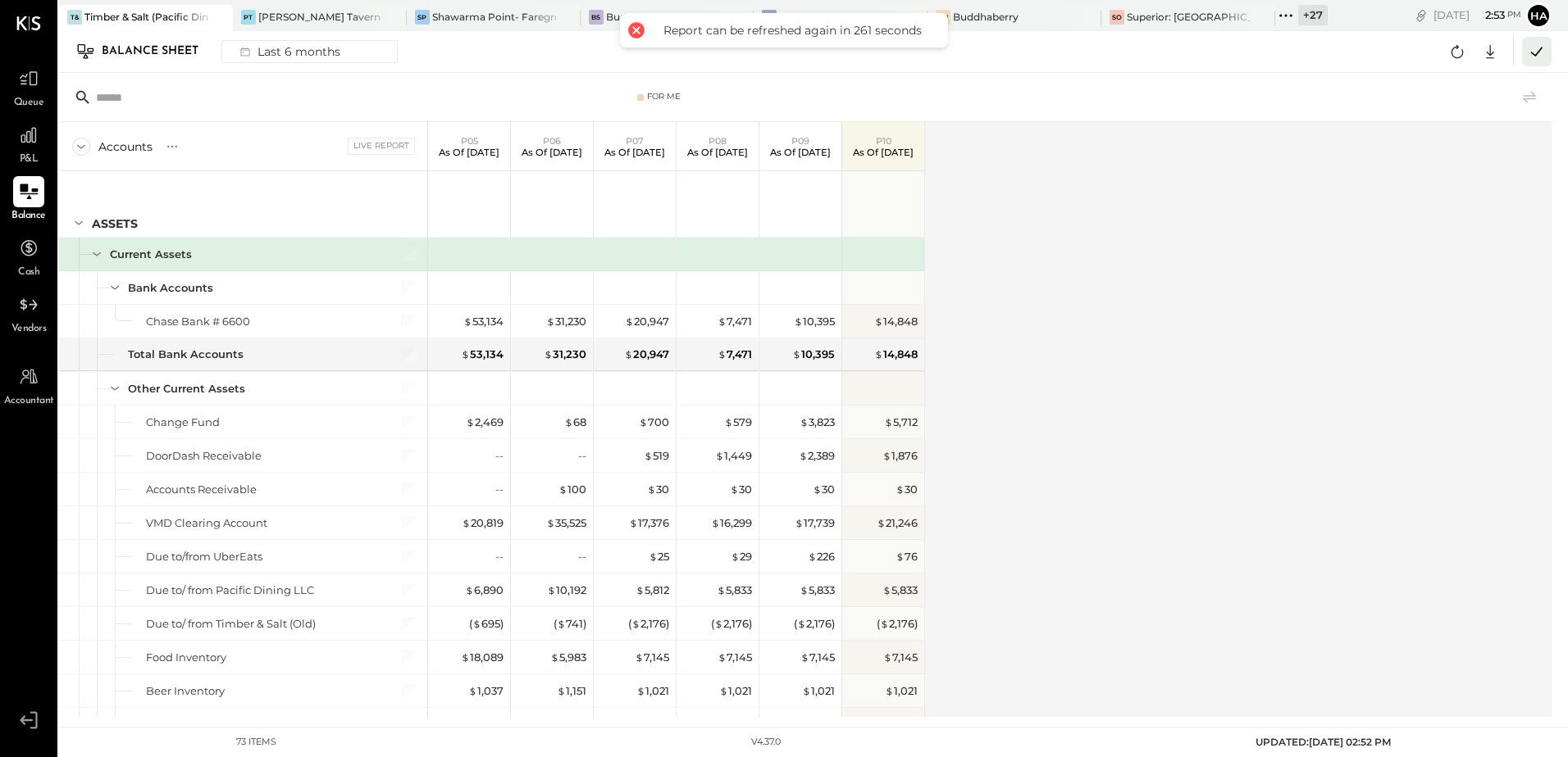
click at [1544, 54] on icon at bounding box center [1537, 51] width 21 height 21
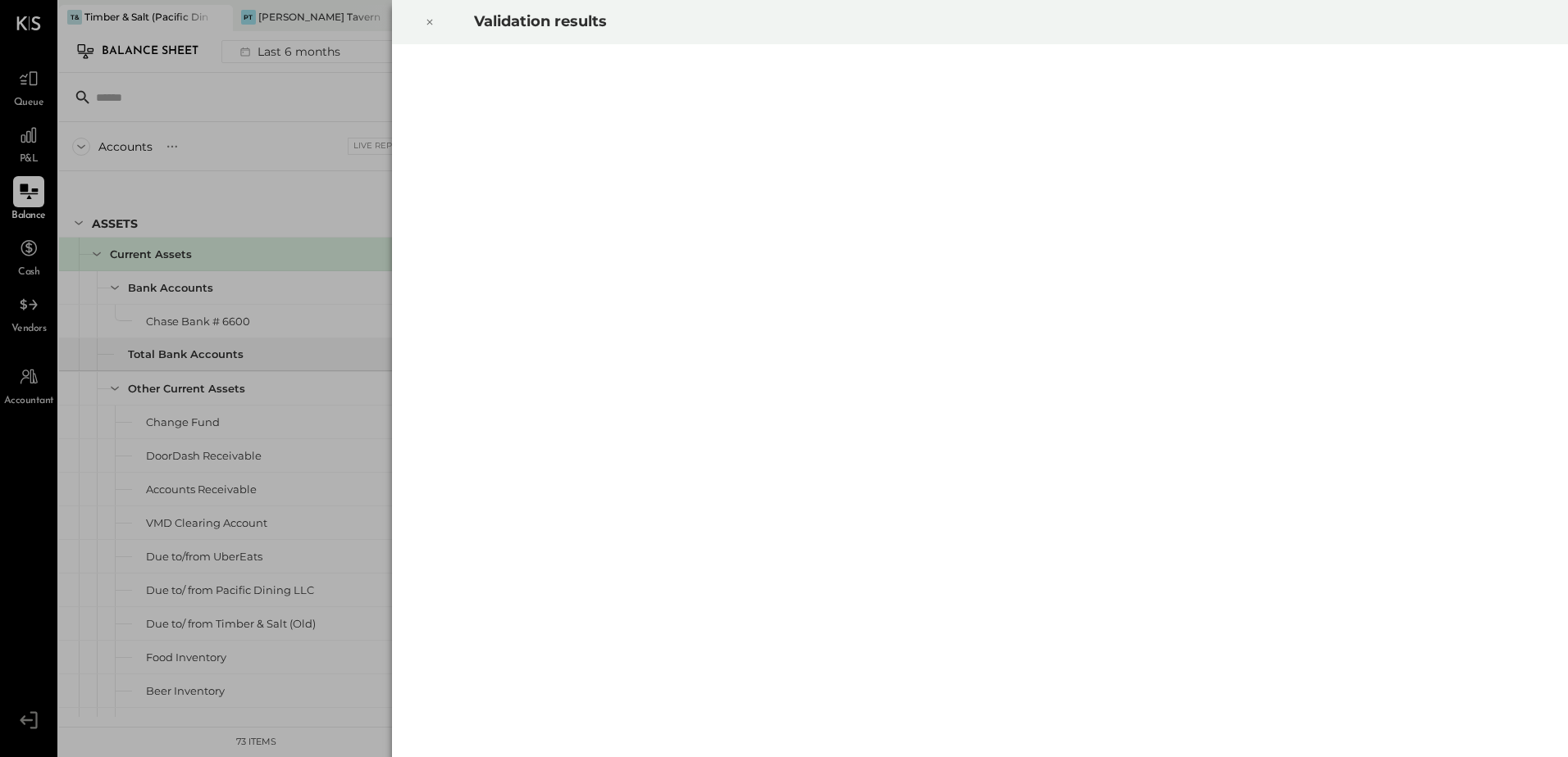
click at [426, 21] on icon at bounding box center [430, 22] width 10 height 19
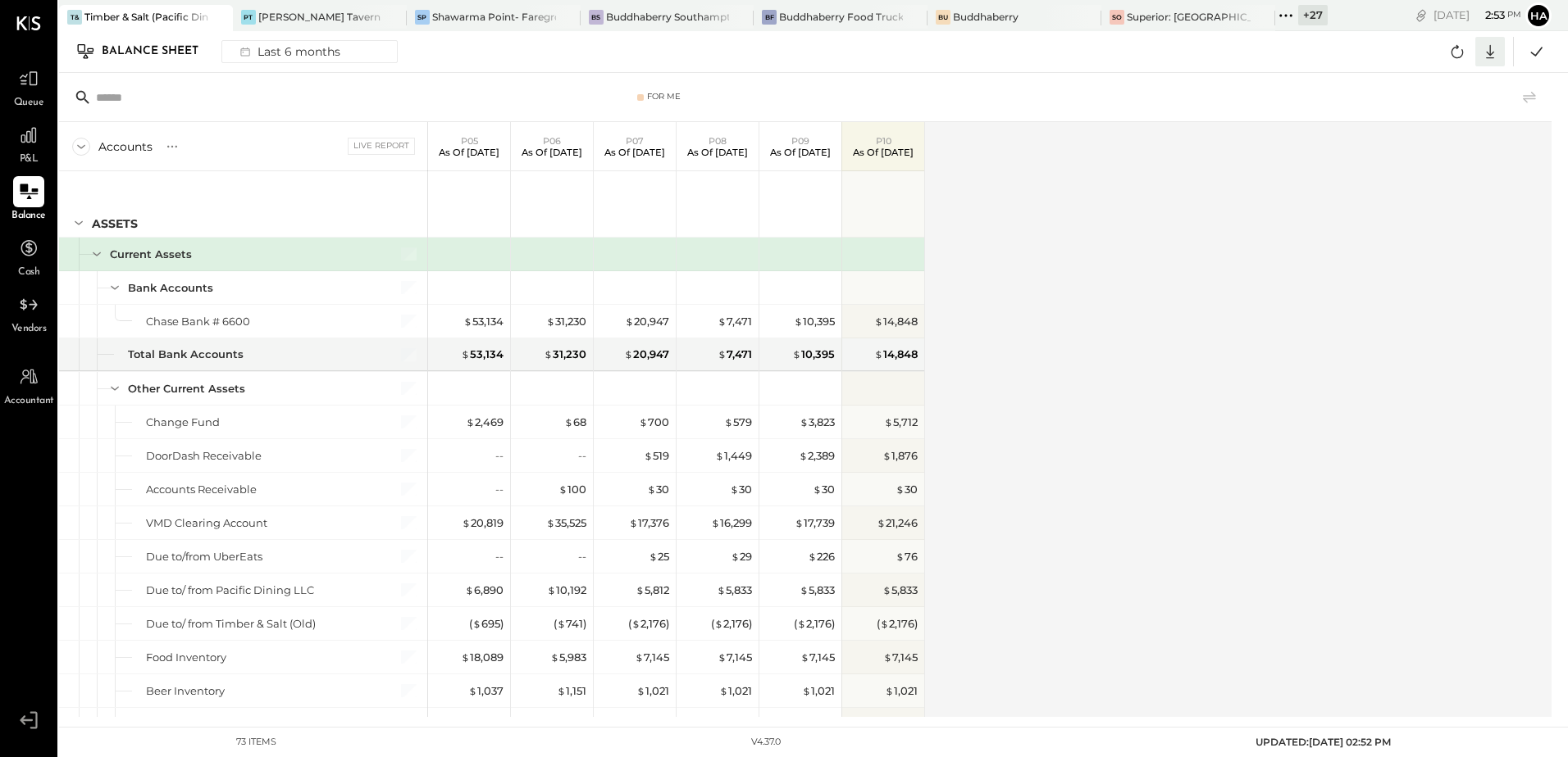
click at [1495, 49] on icon at bounding box center [1490, 51] width 21 height 21
click at [1437, 149] on div "Excel" at bounding box center [1440, 147] width 131 height 35
